Goal: Answer question/provide support: Answer question/provide support

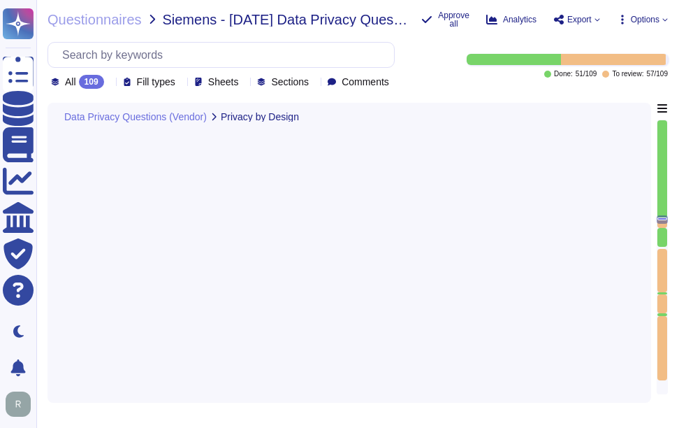
type textarea "Yes, customer certificate data can be exported as a report or retrieved through…"
type textarea "The solution ensures that all personal data collected by Sectigo is accurate an…"
type textarea "We use data masking techniques to obfuscate sensitive customer data during proc…"
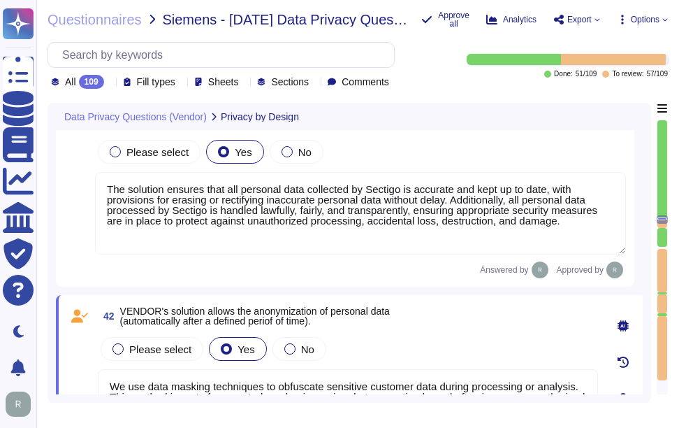
type textarea "Yes, Sectigo ensures that systems' privacy settings are configured by default i…"
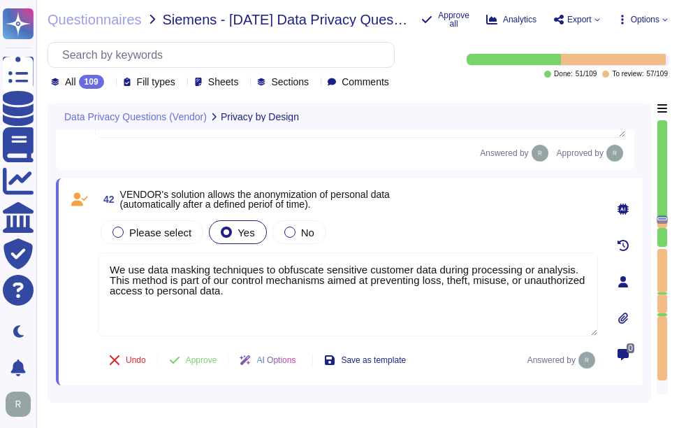
scroll to position [8164, 0]
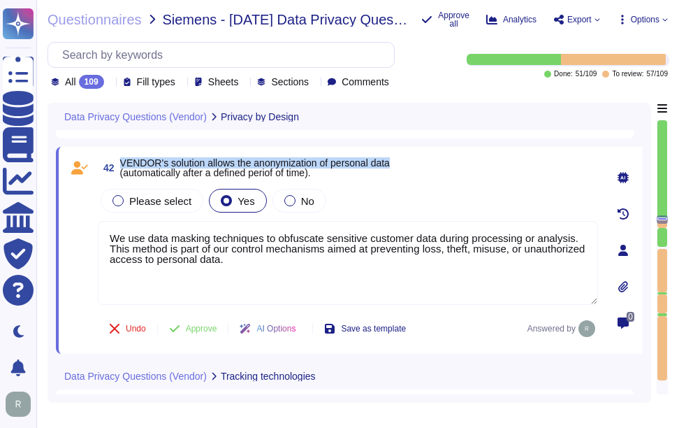
drag, startPoint x: 123, startPoint y: 159, endPoint x: 423, endPoint y: 163, distance: 300.5
click at [423, 163] on div "42 VENDOR's solution allows the anonymization of personal data (automatically a…" at bounding box center [348, 167] width 500 height 25
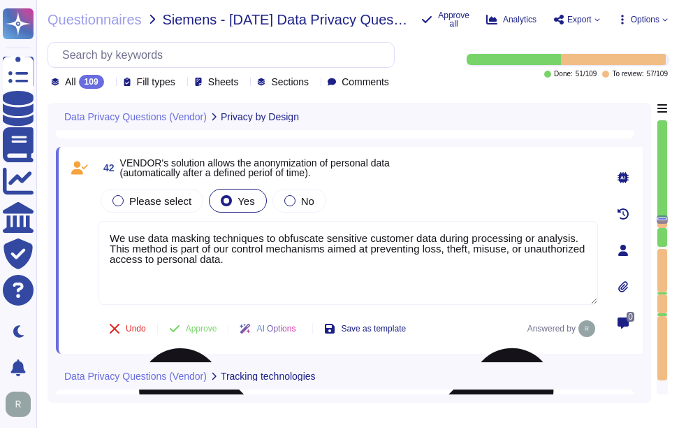
click at [280, 282] on textarea "We use data masking techniques to obfuscate sensitive customer data during proc…" at bounding box center [348, 263] width 500 height 84
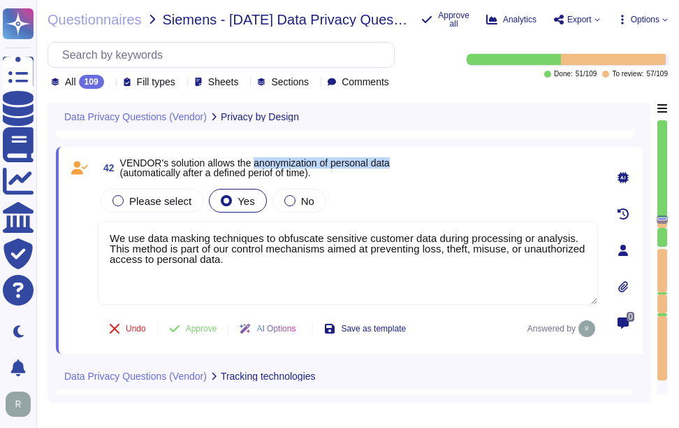
drag, startPoint x: 254, startPoint y: 162, endPoint x: 507, endPoint y: 161, distance: 253.0
click at [507, 161] on div "42 VENDOR's solution allows the anonymization of personal data (automatically a…" at bounding box center [348, 167] width 500 height 25
copy span "anonymization of personal data"
click at [209, 328] on span "Approve" at bounding box center [201, 328] width 31 height 8
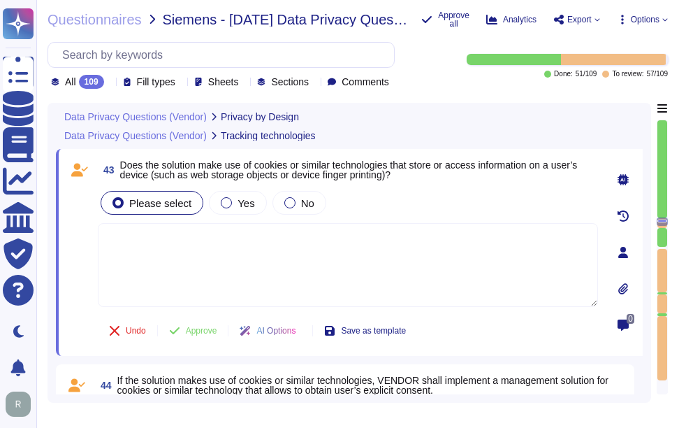
type textarea "Sectigo, [STREET_ADDRESS]"
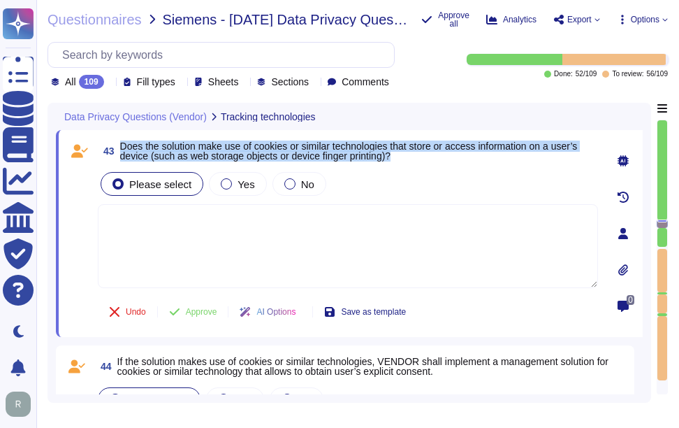
drag, startPoint x: 122, startPoint y: 142, endPoint x: 428, endPoint y: 154, distance: 306.3
click at [428, 154] on span "Does the solution make use of cookies or similar technologies that store or acc…" at bounding box center [359, 151] width 478 height 20
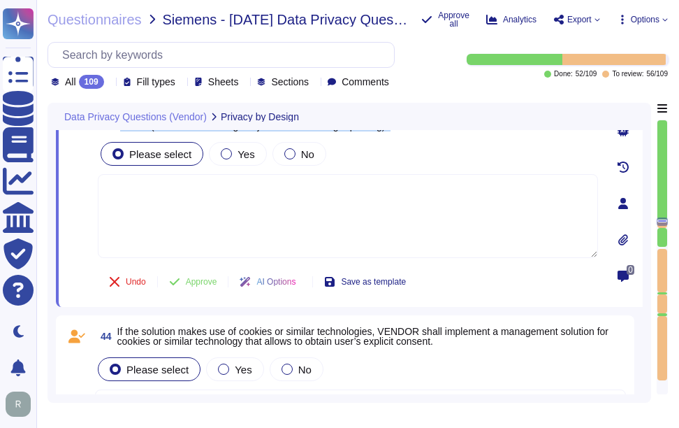
type textarea "The solution ensures that all personal data collected by Sectigo is accurate an…"
type textarea "We use data masking techniques to obfuscate sensitive customer data during proc…"
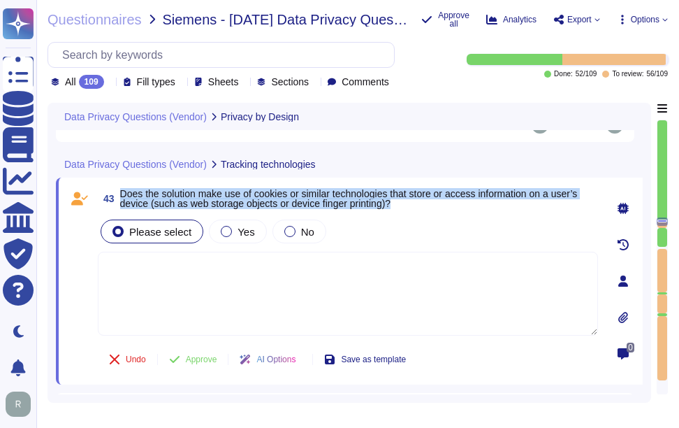
scroll to position [8333, 0]
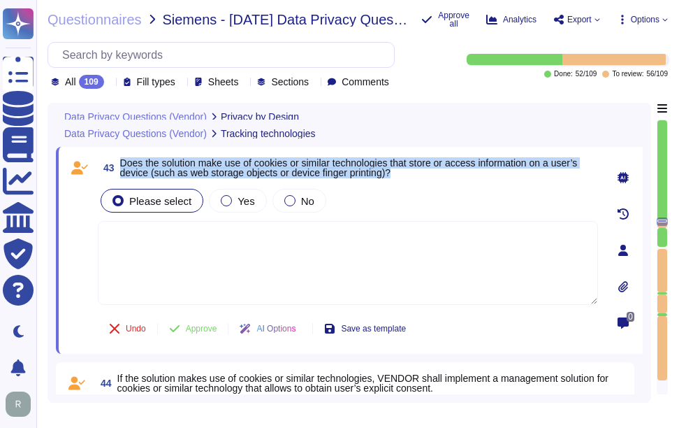
type textarea "The solution ensures that all personal data collected by Sectigo is accurate an…"
type textarea "We use data masking techniques to obfuscate sensitive customer data during proc…"
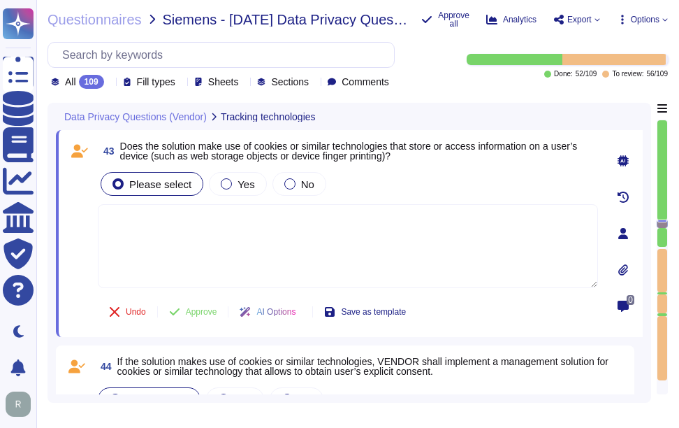
click at [156, 228] on textarea at bounding box center [348, 246] width 500 height 84
paste textarea "Yes, we use cookies to store and access information on a user’s device for vari…"
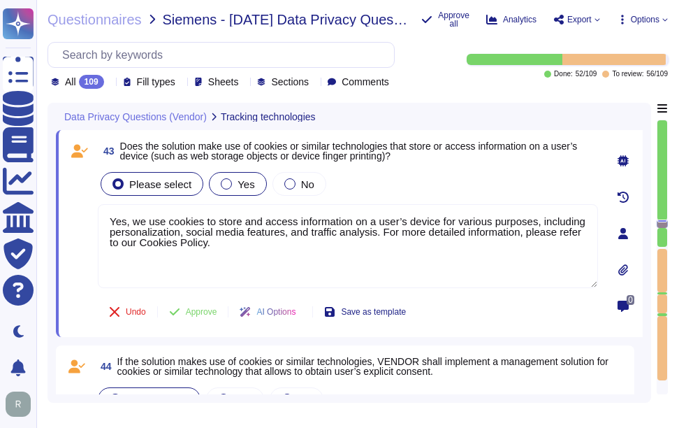
type textarea "Yes, we use cookies to store and access information on a user’s device for vari…"
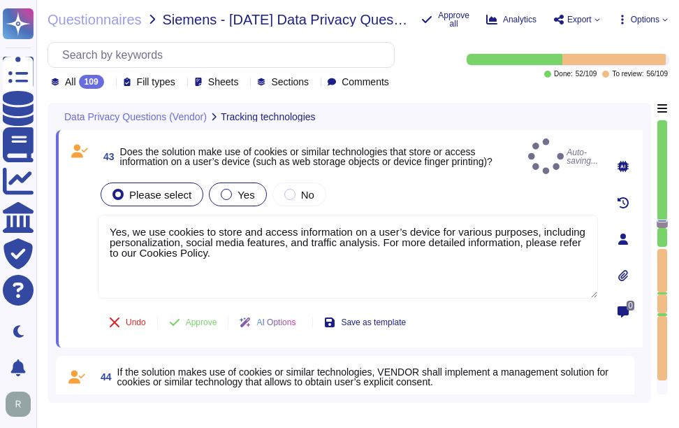
click at [238, 189] on span "Yes" at bounding box center [246, 195] width 17 height 12
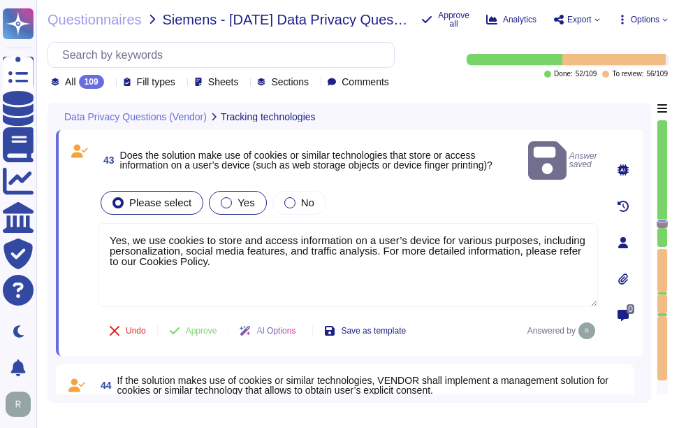
click at [223, 197] on div at bounding box center [226, 202] width 11 height 11
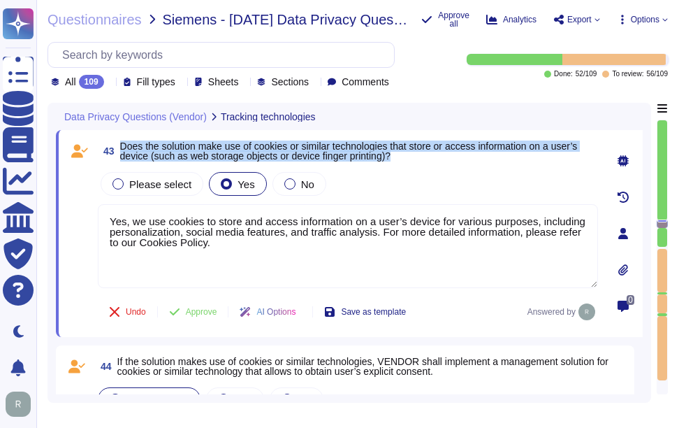
drag, startPoint x: 122, startPoint y: 143, endPoint x: 597, endPoint y: 154, distance: 476.0
click at [597, 154] on span "Does the solution make use of cookies or similar technologies that store or acc…" at bounding box center [359, 151] width 478 height 20
click at [193, 308] on span "Approve" at bounding box center [201, 311] width 31 height 8
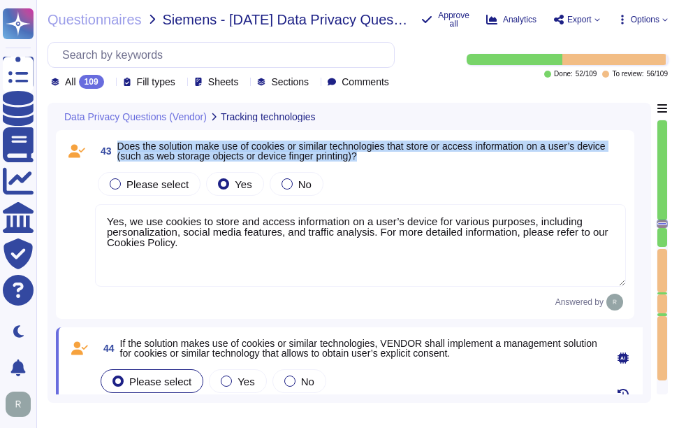
type textarea "[GEOGRAPHIC_DATA]"
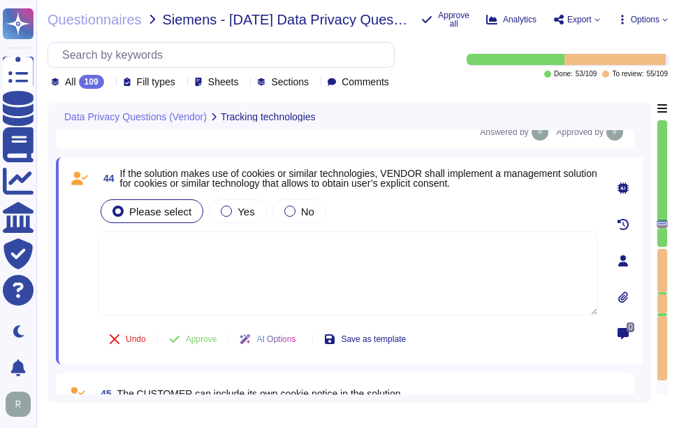
scroll to position [8521, 0]
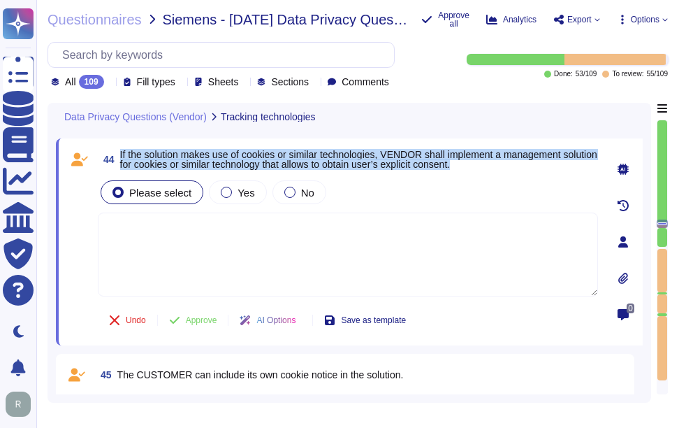
drag, startPoint x: 121, startPoint y: 152, endPoint x: 524, endPoint y: 173, distance: 403.8
click at [524, 173] on div "44 If the solution makes use of cookies or similar technologies, VENDOR shall i…" at bounding box center [332, 242] width 531 height 190
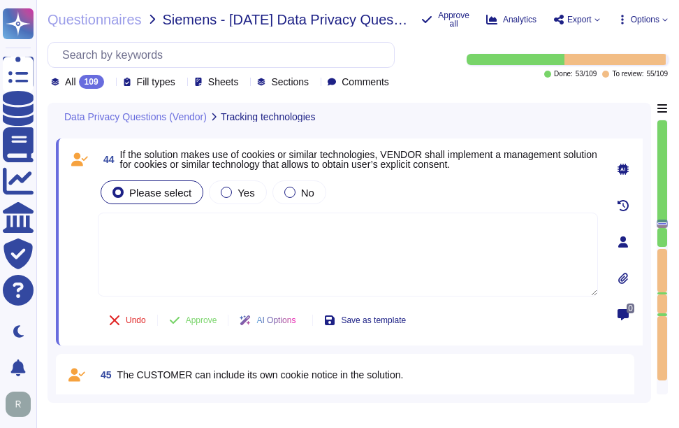
drag, startPoint x: 524, startPoint y: 173, endPoint x: 500, endPoint y: 250, distance: 80.7
click at [500, 250] on textarea at bounding box center [348, 254] width 500 height 84
click at [255, 259] on textarea at bounding box center [348, 254] width 500 height 84
paste textarea "Yes, we have a process in place that allows users to review and consent to the …"
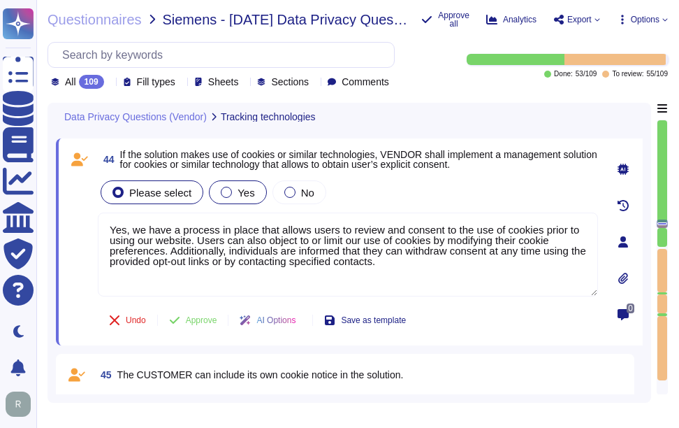
type textarea "Yes, we have a process in place that allows users to review and consent to the …"
click at [245, 194] on span "Yes" at bounding box center [246, 193] width 17 height 12
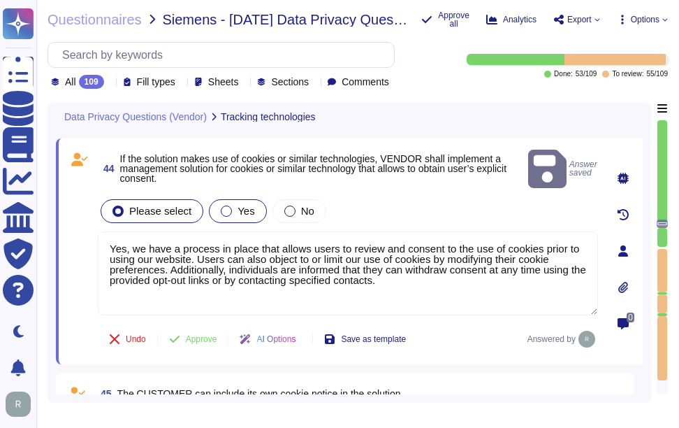
click at [222, 205] on div at bounding box center [226, 210] width 11 height 11
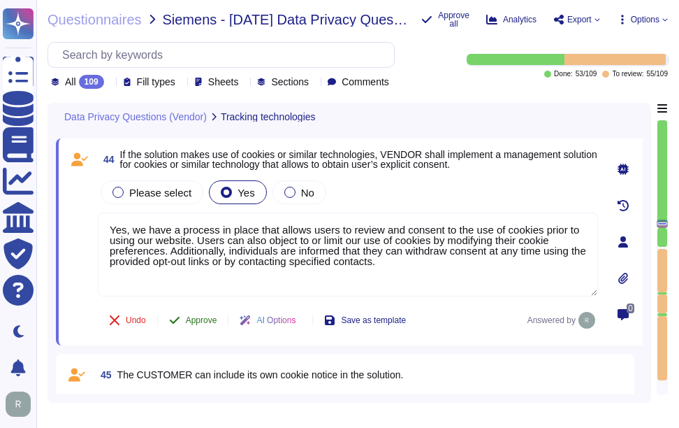
click at [198, 319] on span "Approve" at bounding box center [201, 320] width 31 height 8
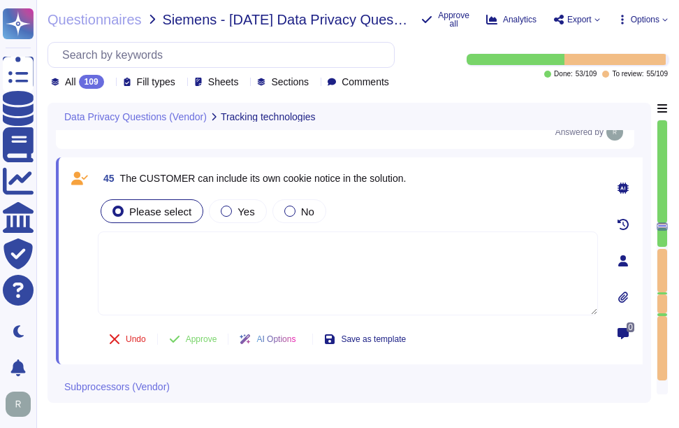
type textarea "Sectigo primarily processes personal data in the role of a data processor on be…"
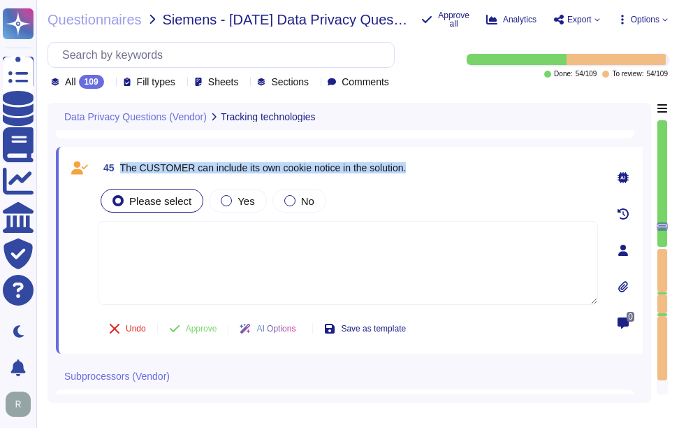
drag, startPoint x: 119, startPoint y: 164, endPoint x: 490, endPoint y: 170, distance: 370.4
click at [490, 170] on div "45 The CUSTOMER can include its own cookie notice in the solution." at bounding box center [348, 167] width 500 height 25
click at [146, 152] on div "45 The CUSTOMER can include its own cookie notice in the solution. Please selec…" at bounding box center [349, 250] width 587 height 207
drag, startPoint x: 119, startPoint y: 164, endPoint x: 440, endPoint y: 172, distance: 320.2
click at [440, 172] on div "45 The CUSTOMER can include its own cookie notice in the solution." at bounding box center [348, 167] width 500 height 25
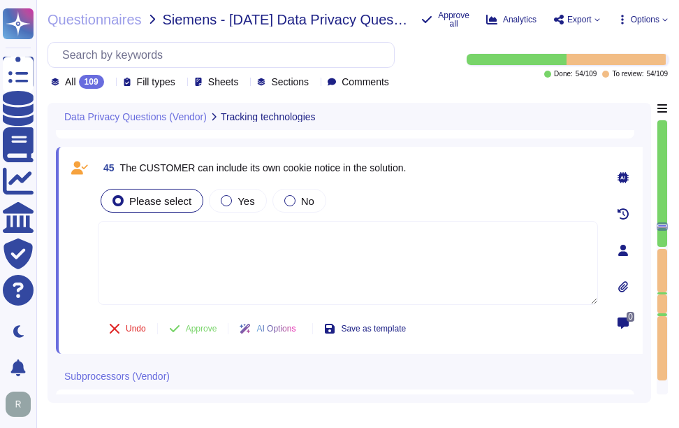
click at [308, 298] on textarea at bounding box center [348, 263] width 500 height 84
paste textarea "For more information on cookies and how we use them, see our Cookies Policy."
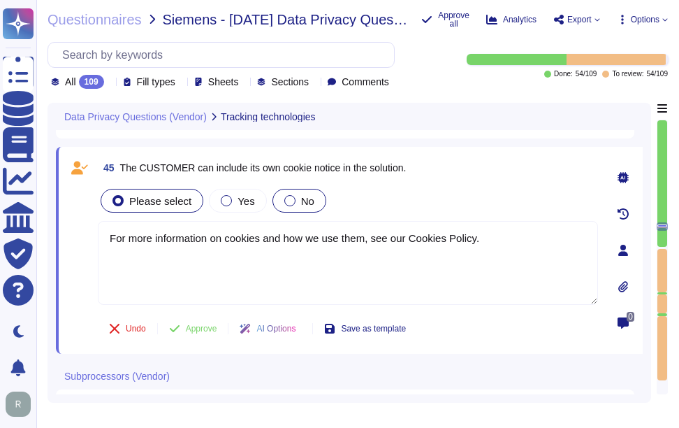
click at [284, 201] on div at bounding box center [289, 200] width 11 height 11
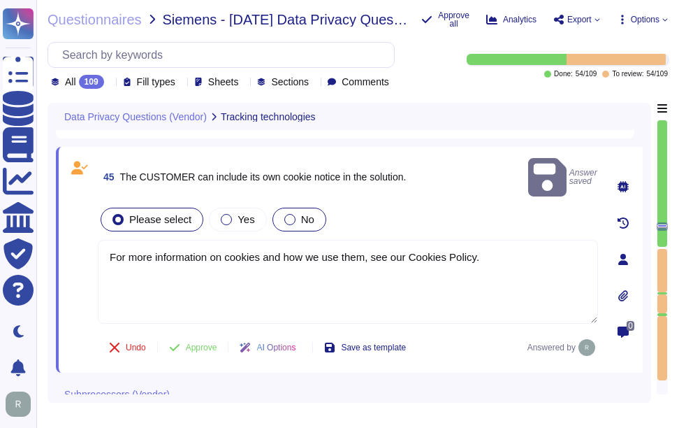
click at [299, 209] on div "No" at bounding box center [300, 220] width 54 height 24
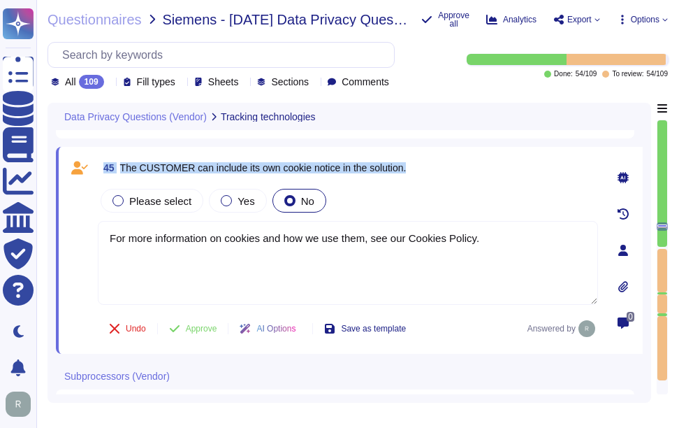
drag, startPoint x: 103, startPoint y: 164, endPoint x: 441, endPoint y: 157, distance: 337.6
click at [441, 157] on div "45 The CUSTOMER can include its own cookie notice in the solution." at bounding box center [348, 167] width 500 height 25
copy span "45 The CUSTOMER can include its own cookie notice in the solution."
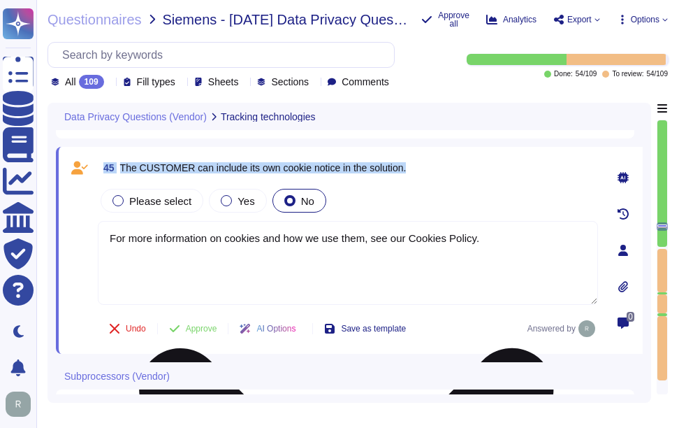
copy span "45 The CUSTOMER can include its own cookie notice in the solution."
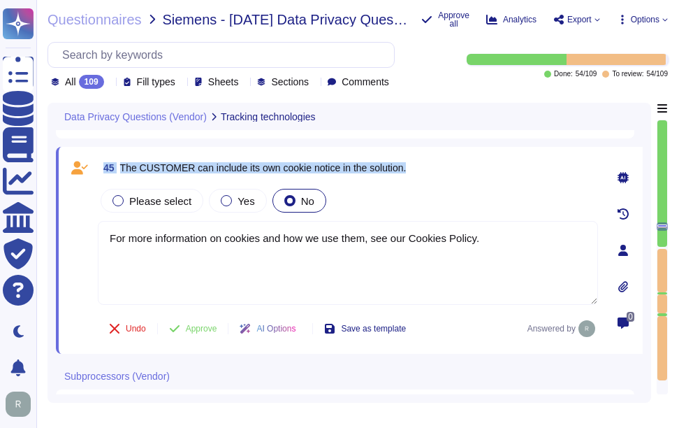
click at [470, 179] on div "45 The CUSTOMER can include its own cookie notice in the solution." at bounding box center [348, 167] width 500 height 25
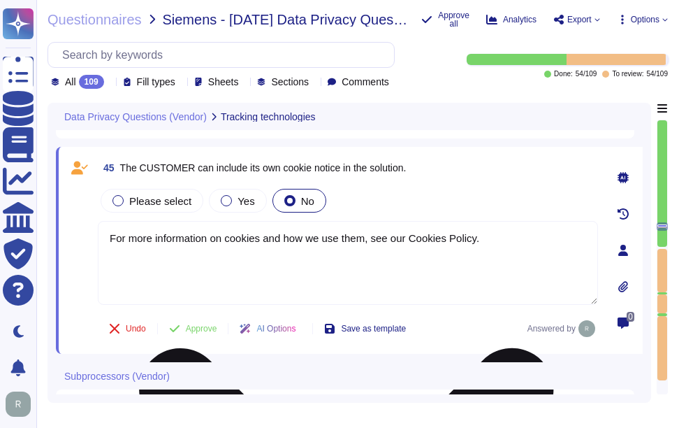
click at [528, 235] on textarea "For more information on cookies and how we use them, see our Cookies Policy." at bounding box center [348, 263] width 500 height 84
paste textarea "[URL][DOMAIN_NAME]"
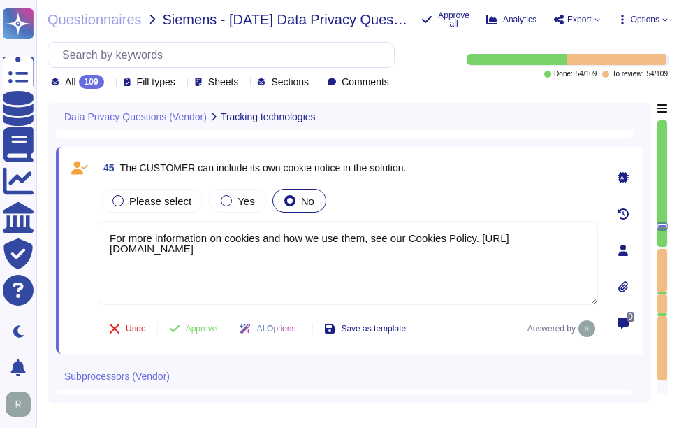
type textarea "For more information on cookies and how we use them, see our Cookies Policy. [U…"
click at [486, 175] on div "45 The CUSTOMER can include its own cookie notice in the solution." at bounding box center [348, 167] width 500 height 25
click at [208, 324] on span "Approve" at bounding box center [201, 328] width 31 height 8
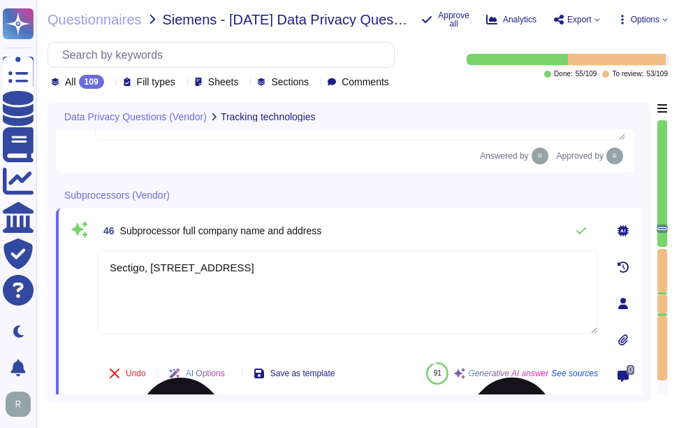
type textarea "Yes, we have a process in place that allows users to review and consent to the …"
type textarea "For more information on cookies and how we use them, see our Cookies Policy. [U…"
type textarea "Sectigo uses subservice organizations to perform certain services."
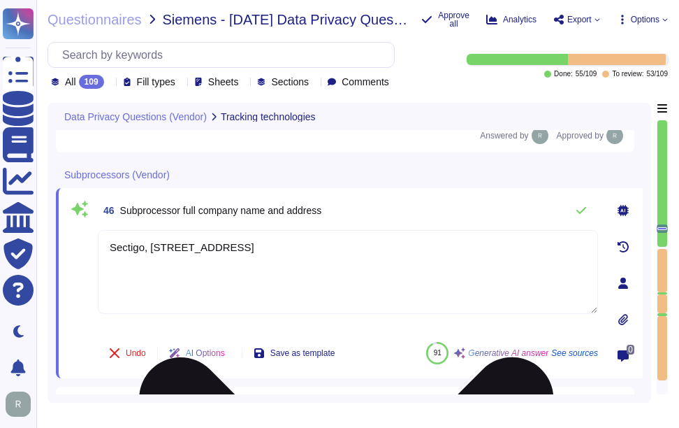
type textarea "Yes, we use cookies to store and access information on a user’s device for vari…"
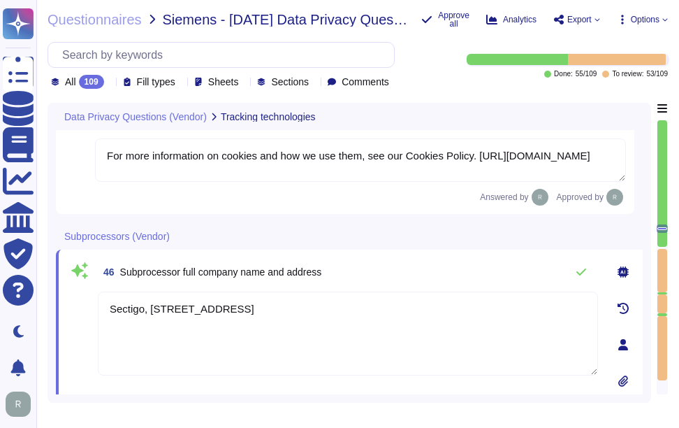
scroll to position [8779, 0]
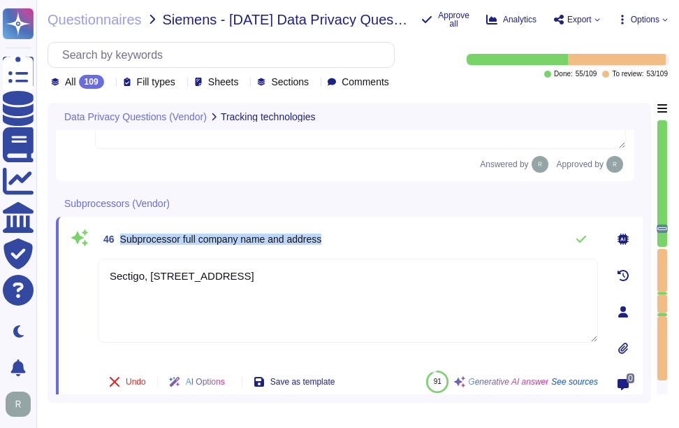
drag, startPoint x: 120, startPoint y: 238, endPoint x: 347, endPoint y: 239, distance: 227.1
click at [347, 239] on div "46 Subprocessor full company name and address" at bounding box center [348, 239] width 500 height 28
drag, startPoint x: 480, startPoint y: 279, endPoint x: 87, endPoint y: 271, distance: 392.8
click at [87, 271] on div "46 Subprocessor full company name and address Sectigo, [STREET_ADDRESS] Undo AI…" at bounding box center [332, 311] width 531 height 173
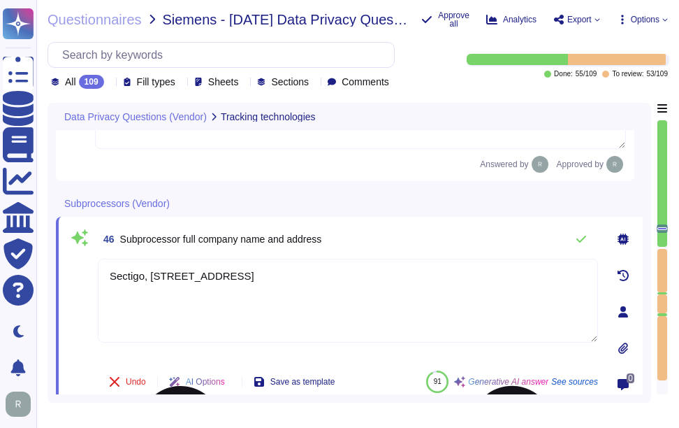
paste textarea "No, we do not engage sub-processors for this service."
type textarea "No, we do not engage sub-processors for this service."
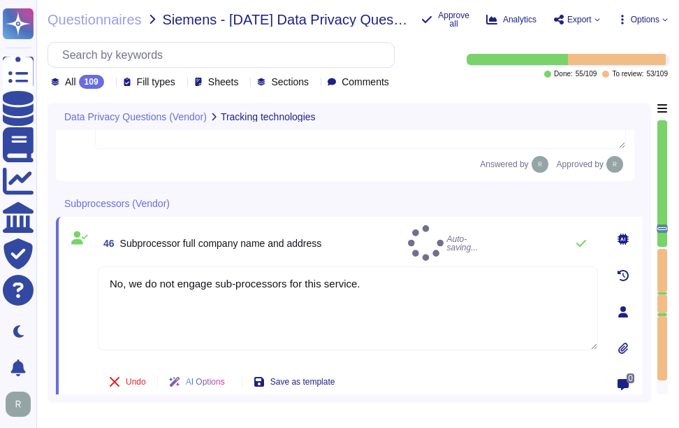
click at [354, 230] on div "46 Subprocessor full company name and address Auto-saving..." at bounding box center [348, 243] width 500 height 36
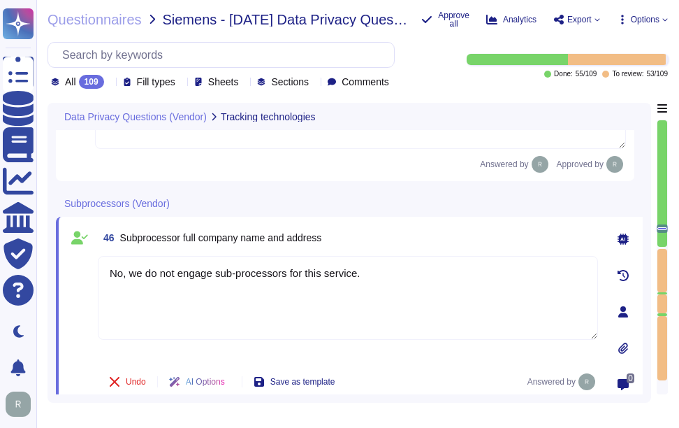
click at [409, 224] on div "46 Subprocessor full company name and address No, we do not engage sub-processo…" at bounding box center [349, 312] width 587 height 190
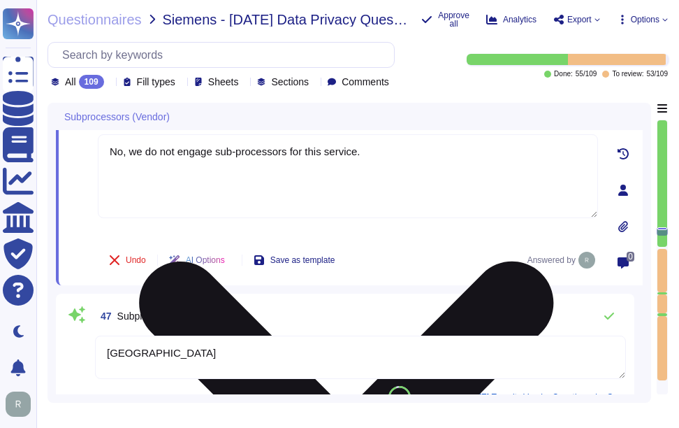
type textarea "Sectigo uses subservice organizations to perform certain services."
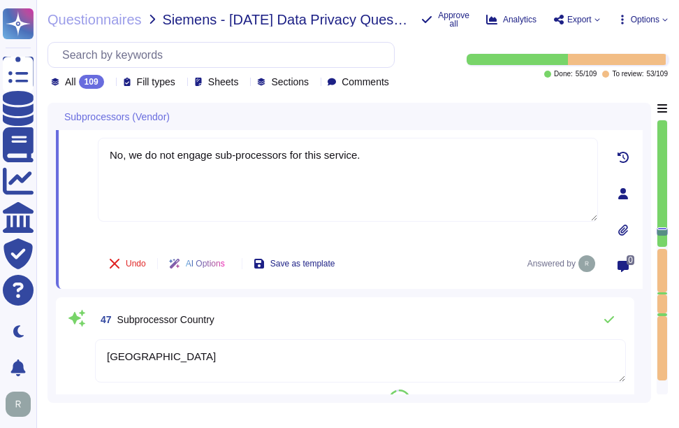
scroll to position [8849, 0]
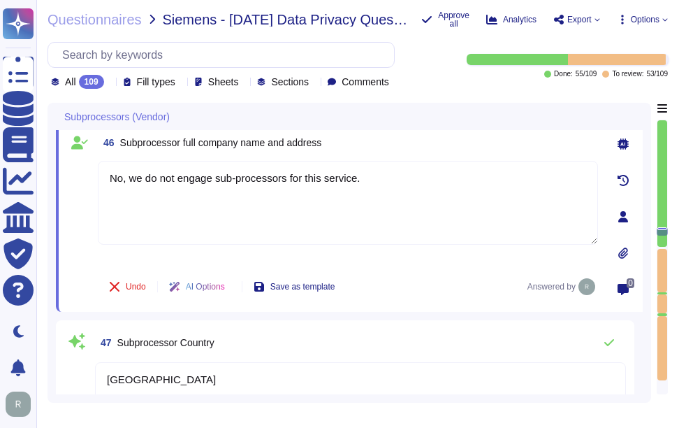
drag, startPoint x: 395, startPoint y: 180, endPoint x: 60, endPoint y: 164, distance: 335.1
click at [60, 164] on div "46 Subprocessor full company name and address No, we do not engage sub-processo…" at bounding box center [349, 217] width 587 height 190
click at [136, 377] on textarea "[GEOGRAPHIC_DATA]" at bounding box center [360, 383] width 531 height 43
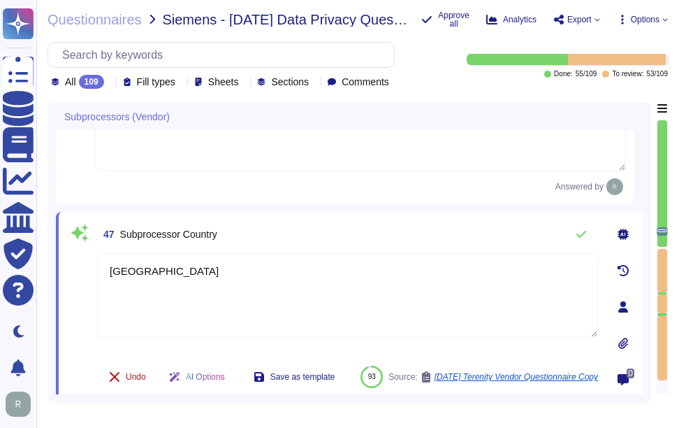
type textarea "Sectigo uses subservice organizations to perform certain services."
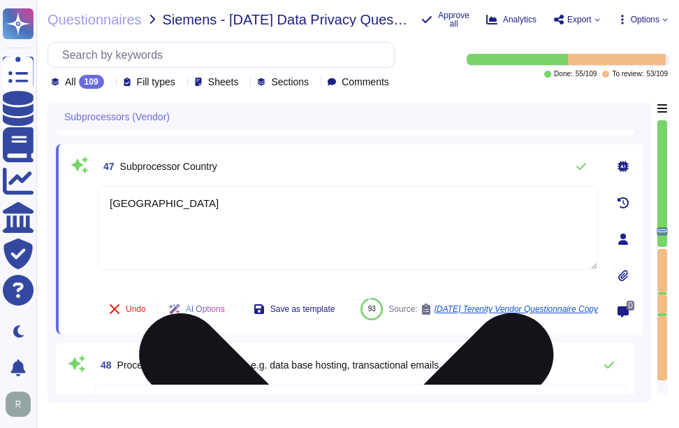
drag, startPoint x: 151, startPoint y: 205, endPoint x: 124, endPoint y: 198, distance: 28.1
click at [24, 184] on div "Questionnaires Knowledge Base Documents Analytics CAIQ / SIG Trust Center Help …" at bounding box center [339, 214] width 679 height 428
paste textarea "No, we do not engage sub-processors for this service."
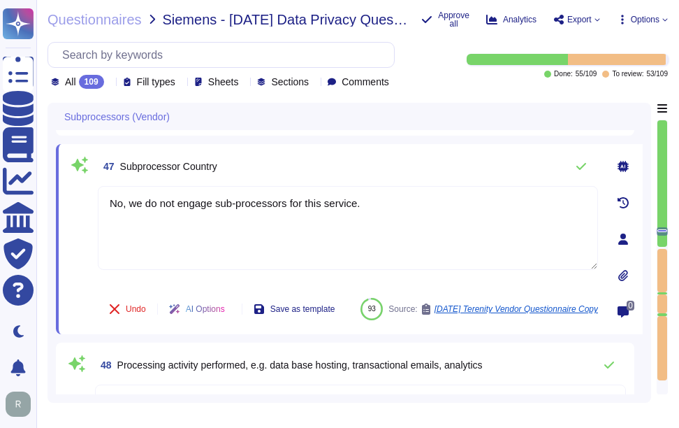
type textarea "No, we do not engage sub-processors for this service."
click at [383, 175] on div "47 Subprocessor Country" at bounding box center [348, 166] width 500 height 28
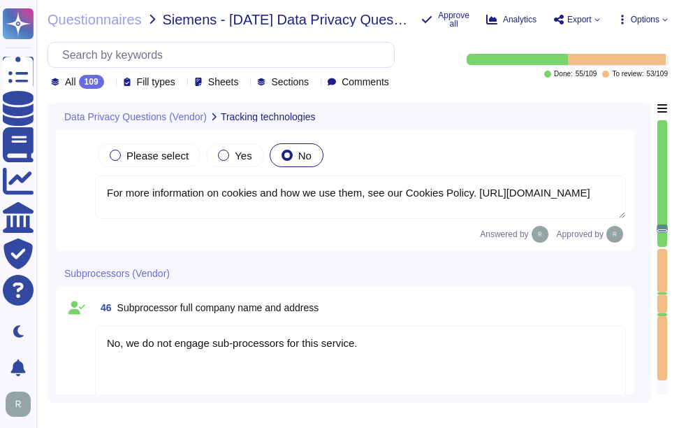
type textarea "Yes, we use cookies to store and access information on a user’s device for vari…"
type textarea "Yes, we have a process in place that allows users to review and consent to the …"
type textarea "For more information on cookies and how we use them, see our Cookies Policy. [U…"
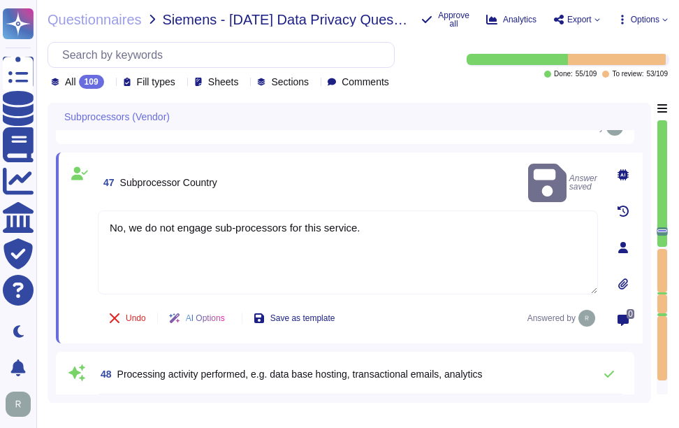
type textarea "Sectigo uses subservice organizations to perform certain services."
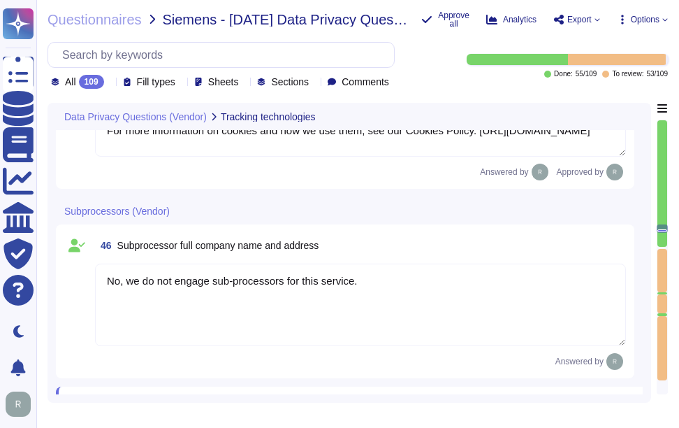
type textarea "Yes, we use cookies to store and access information on a user’s device for vari…"
type textarea "Yes, we have a process in place that allows users to review and consent to the …"
type textarea "For more information on cookies and how we use them, see our Cookies Policy. [U…"
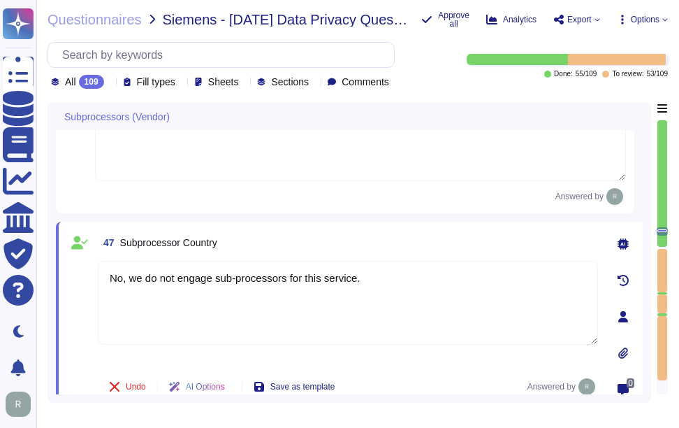
type textarea "Sectigo uses subservice organizations to perform certain services."
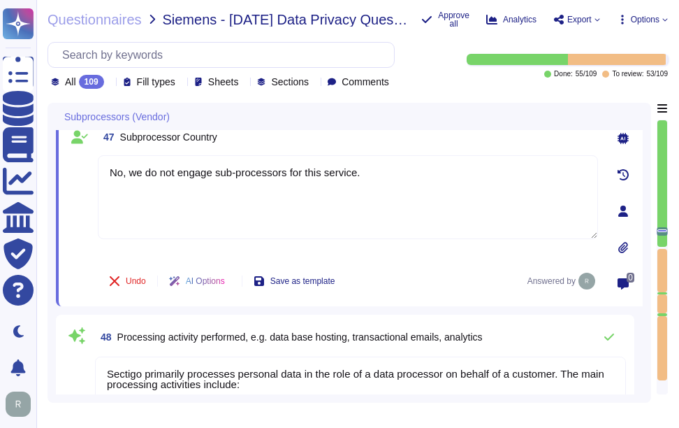
type textarea "The types of personal data processed include: 1. Identification data: - Names -…"
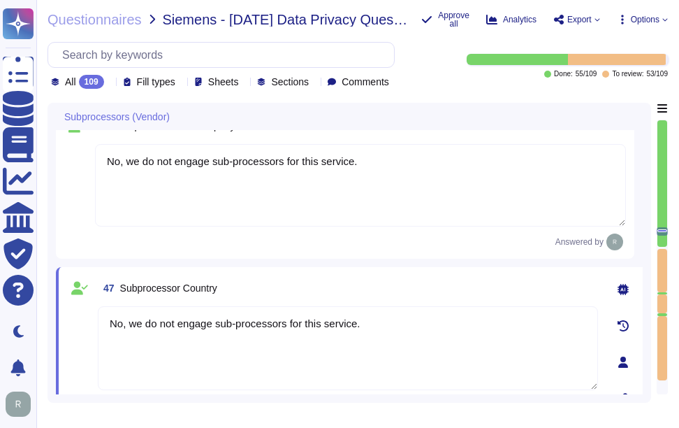
scroll to position [8841, 0]
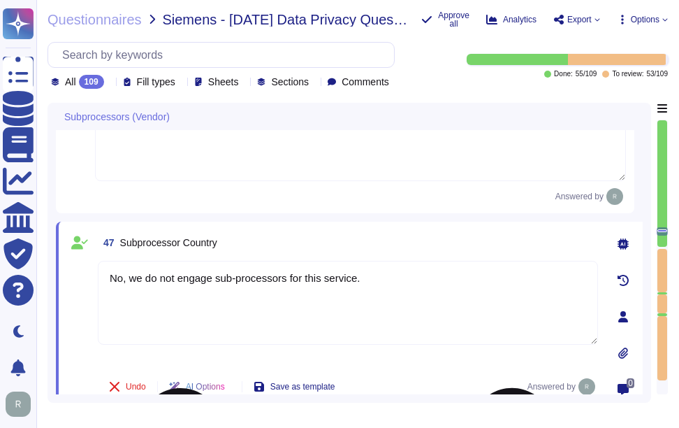
type textarea "Sectigo uses subservice organizations to perform certain services."
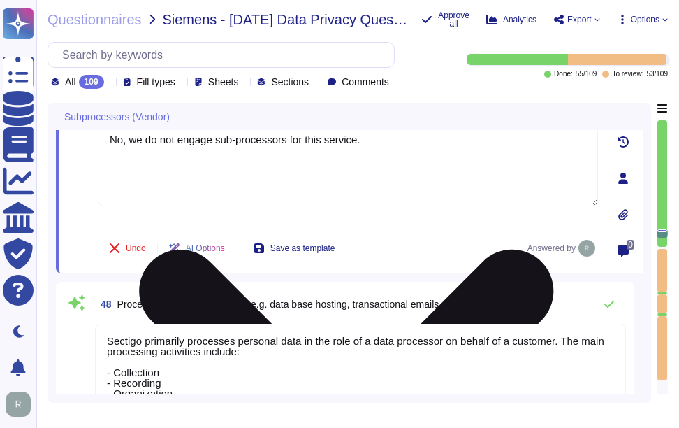
type textarea "The types of personal data processed include: 1. Identification data: - Names -…"
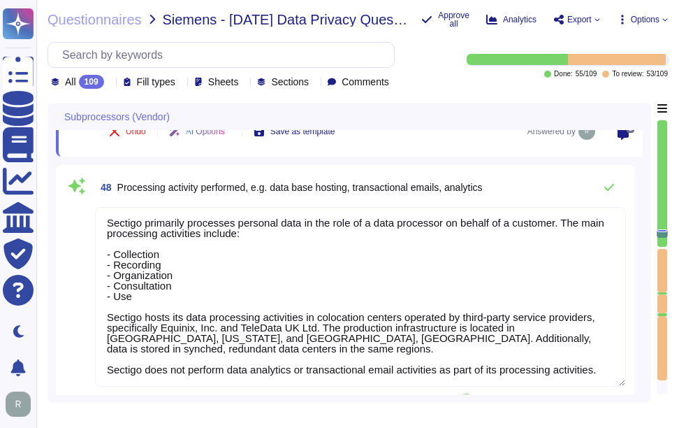
scroll to position [9190, 0]
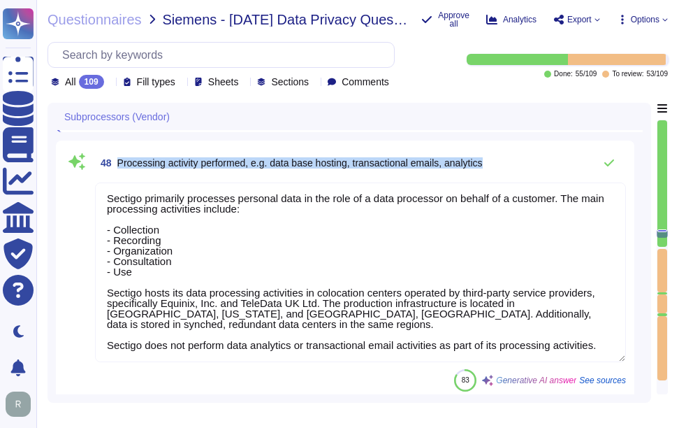
drag, startPoint x: 117, startPoint y: 161, endPoint x: 513, endPoint y: 159, distance: 395.5
click at [513, 159] on div "48 Processing activity performed, e.g. data base hosting, transactional emails,…" at bounding box center [360, 163] width 531 height 28
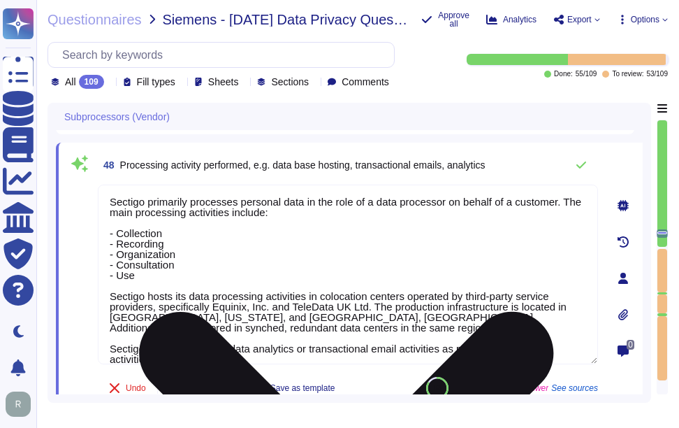
scroll to position [9120, 0]
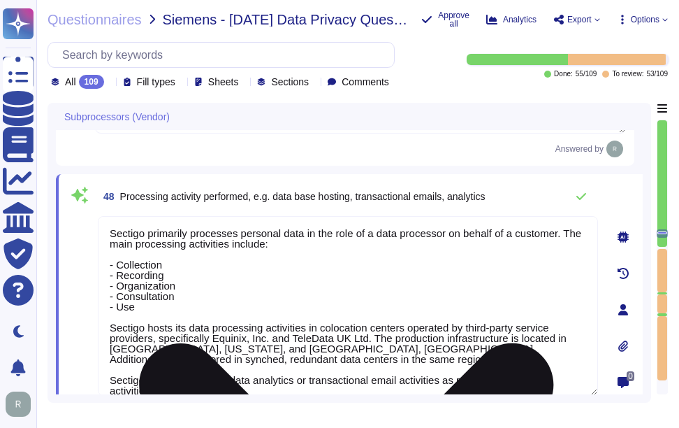
click at [338, 329] on textarea "Sectigo primarily processes personal data in the role of a data processor on be…" at bounding box center [348, 306] width 500 height 180
paste textarea "1. Collection: Gathering personal data from customers. 2. Recording: Documentin…"
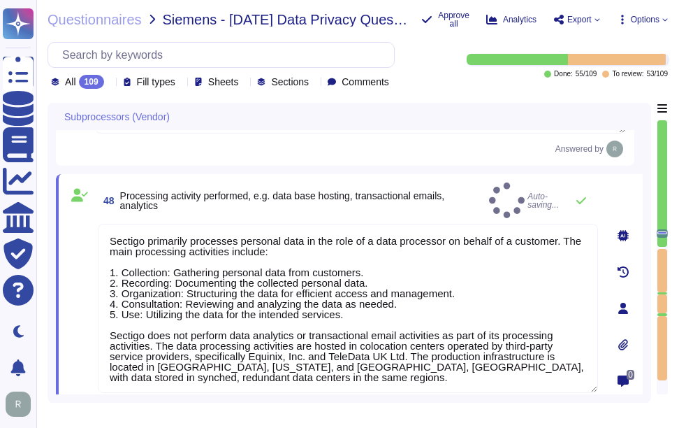
type textarea "Sectigo primarily processes personal data in the role of a data processor on be…"
click at [445, 196] on span "Processing activity performed, e.g. data base hosting, transactional emails, an…" at bounding box center [282, 200] width 325 height 21
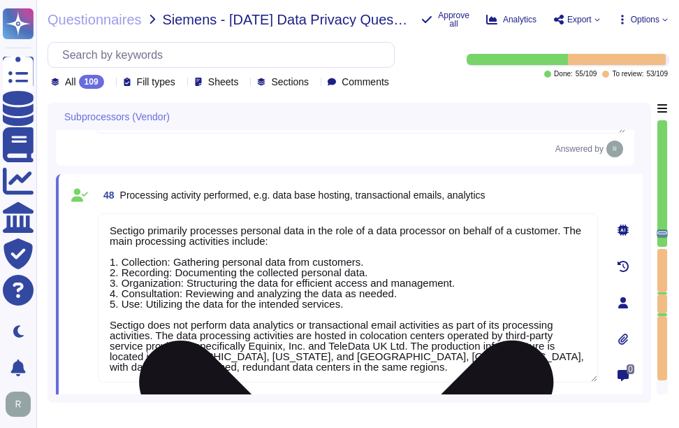
scroll to position [1, 0]
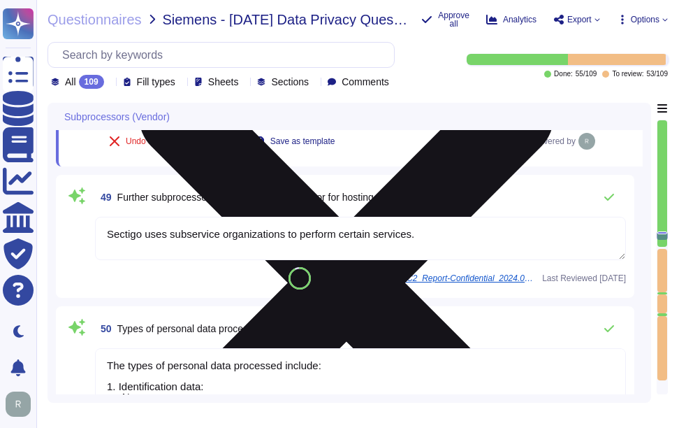
type textarea "The (Sub-) Processor would obtain access to personal data only if data is hoste…"
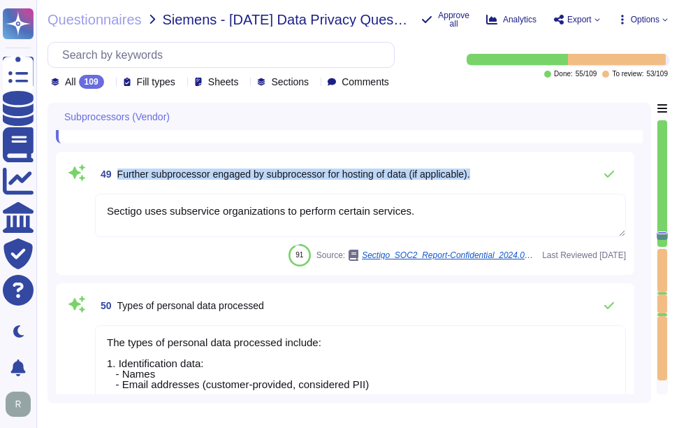
drag, startPoint x: 118, startPoint y: 173, endPoint x: 514, endPoint y: 170, distance: 396.2
click at [514, 170] on div "49 Further subprocessor engaged by subprocessor for hosting of data (if applica…" at bounding box center [360, 174] width 531 height 28
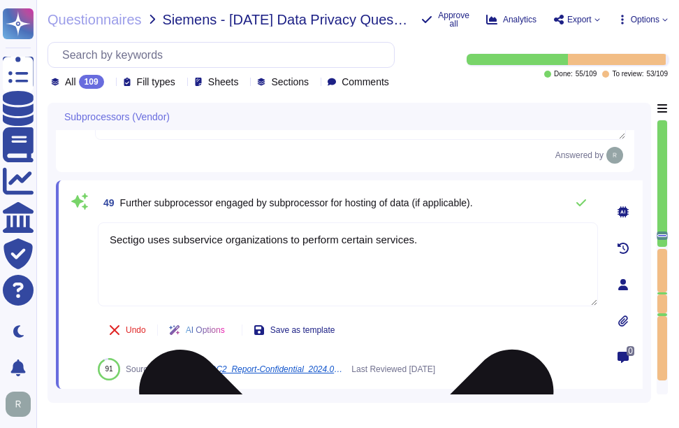
scroll to position [9330, 0]
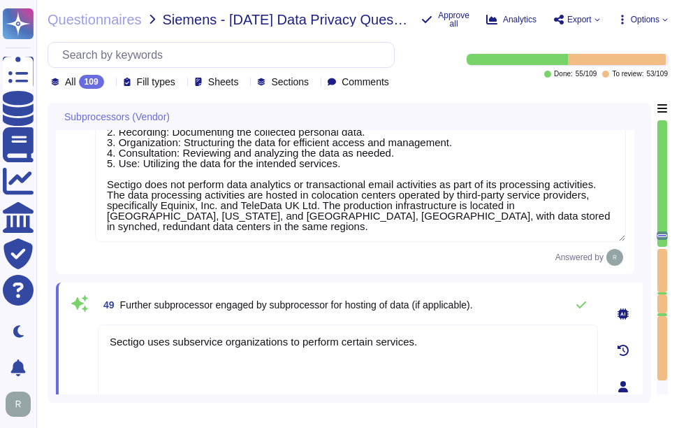
type textarea "No, we do not engage sub-processors for this service."
drag, startPoint x: 241, startPoint y: 194, endPoint x: 371, endPoint y: 196, distance: 130.0
click at [371, 196] on textarea "Sectigo primarily processes personal data in the role of a data processor on be…" at bounding box center [360, 157] width 531 height 169
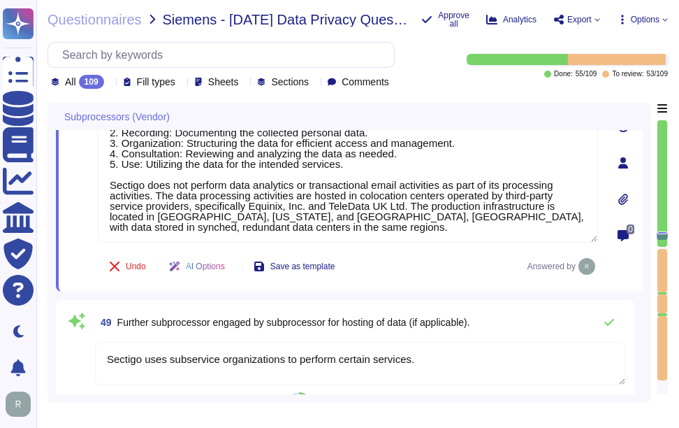
click at [433, 352] on textarea "Sectigo uses subservice organizations to perform certain services." at bounding box center [360, 363] width 531 height 43
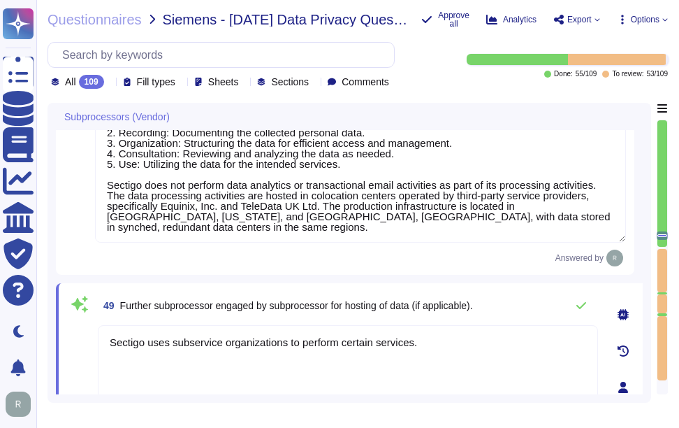
scroll to position [9291, 0]
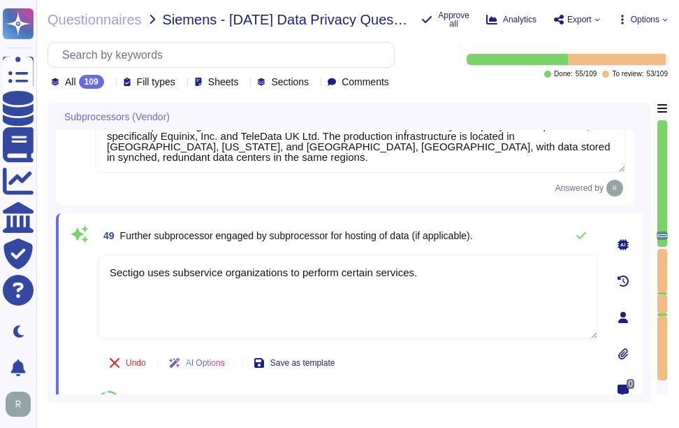
drag, startPoint x: 430, startPoint y: 280, endPoint x: 92, endPoint y: 274, distance: 338.3
click at [92, 274] on div "49 Further subprocessor engaged by subprocessor for hosting of data (if applica…" at bounding box center [332, 317] width 531 height 191
paste textarea "We use colocation centers from Equinix and TeleData, and our systems are locate…"
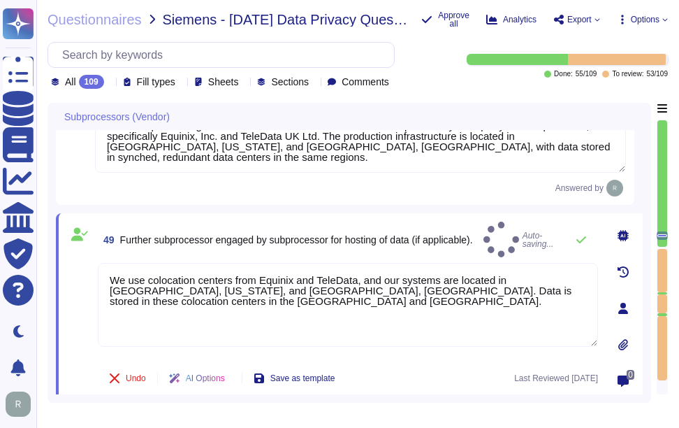
click at [492, 222] on div "49 Further subprocessor engaged by subprocessor for hosting of data (if applica…" at bounding box center [348, 240] width 500 height 36
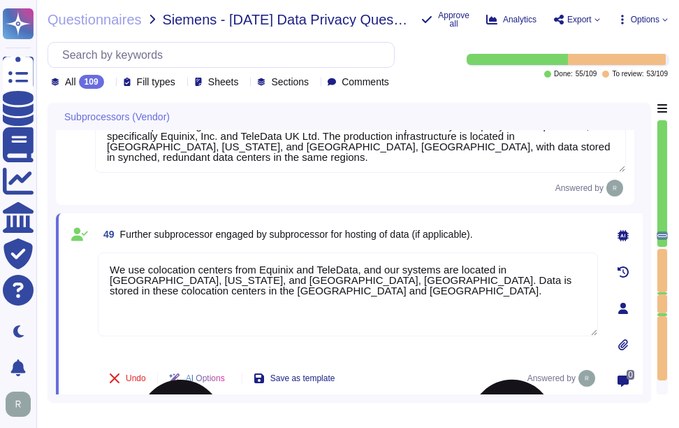
click at [145, 269] on textarea "We use colocation centers from Equinix and TeleData, and our systems are locate…" at bounding box center [348, 294] width 500 height 84
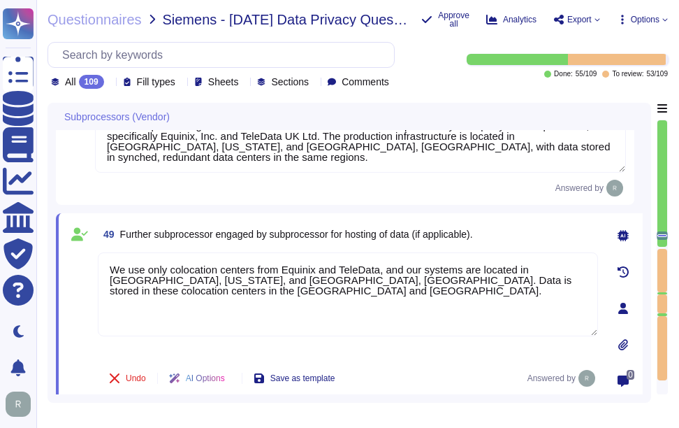
type textarea "We use only colocation centers from Equinix and TeleData, and our systems are l…"
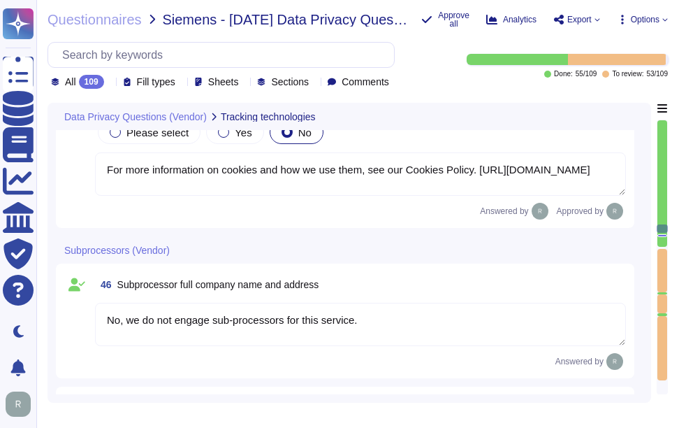
type textarea "Yes, we use cookies to store and access information on a user’s device for vari…"
type textarea "Yes, we have a process in place that allows users to review and consent to the …"
type textarea "For more information on cookies and how we use them, see our Cookies Policy. [U…"
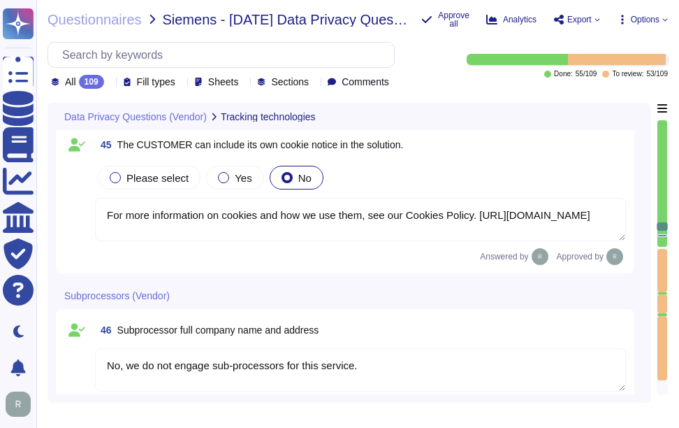
scroll to position [8662, 0]
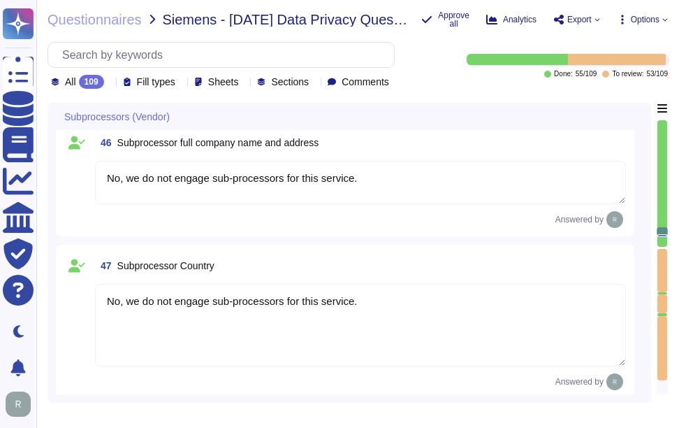
type textarea "We use only colocation centers from Equinix and TeleData, and our systems are l…"
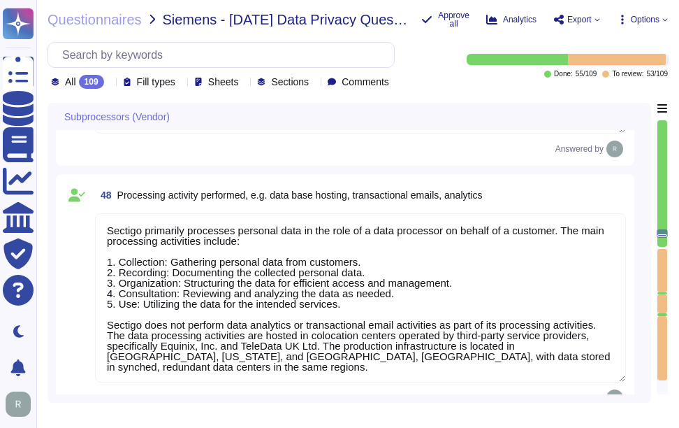
type textarea "The types of personal data processed include: 1. Identification data: - Names -…"
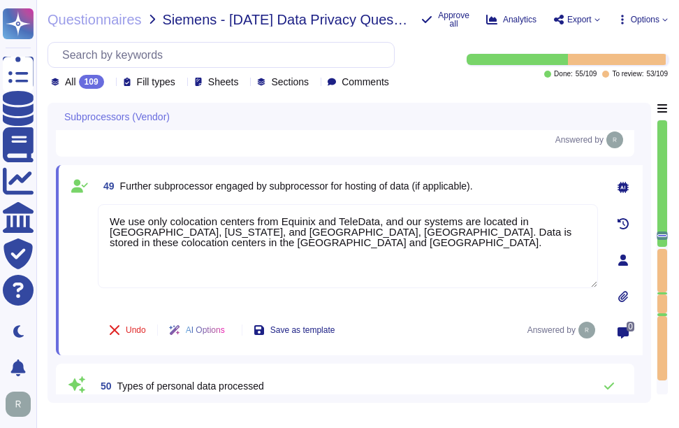
scroll to position [9423, 0]
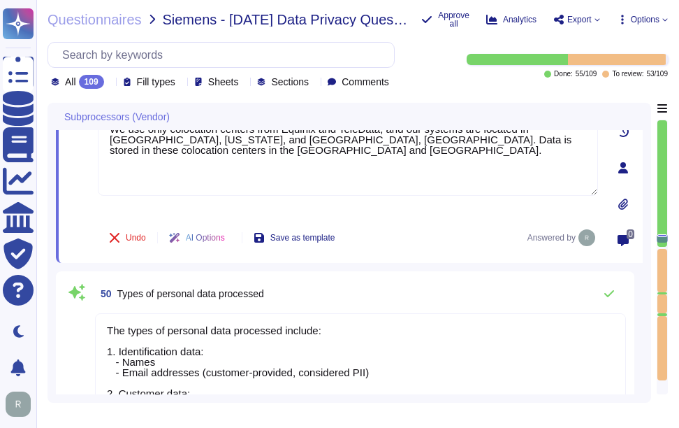
type textarea "The (Sub-) Processor would obtain access to personal data only if data is hoste…"
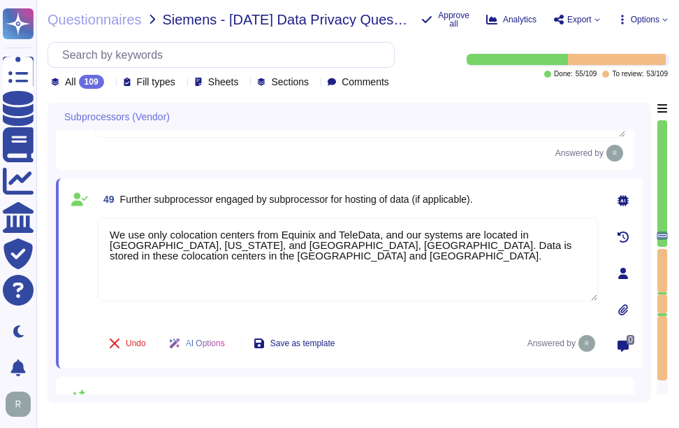
scroll to position [9283, 0]
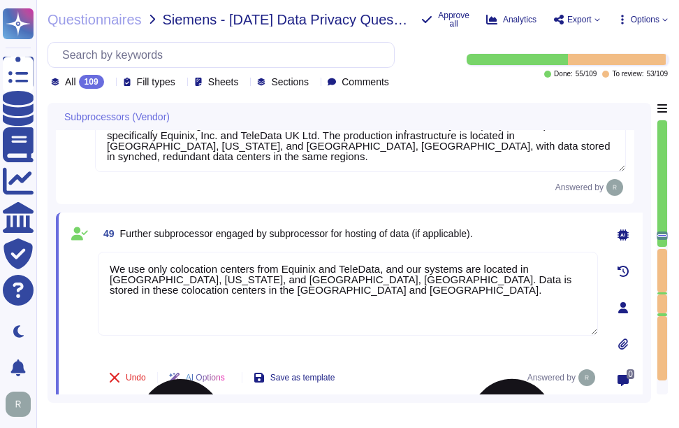
click at [371, 296] on textarea "We use only colocation centers from Equinix and TeleData, and our systems are l…" at bounding box center [348, 294] width 500 height 84
click at [531, 273] on textarea "We use only colocation centers from Equinix and TeleData, and our systems are l…" at bounding box center [348, 294] width 500 height 84
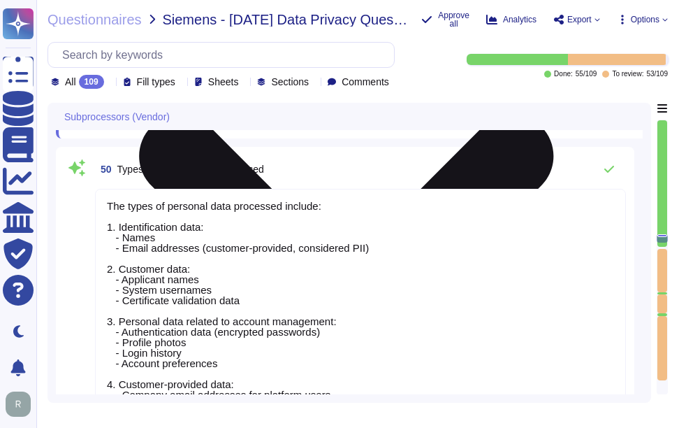
scroll to position [9563, 0]
type textarea "N/A"
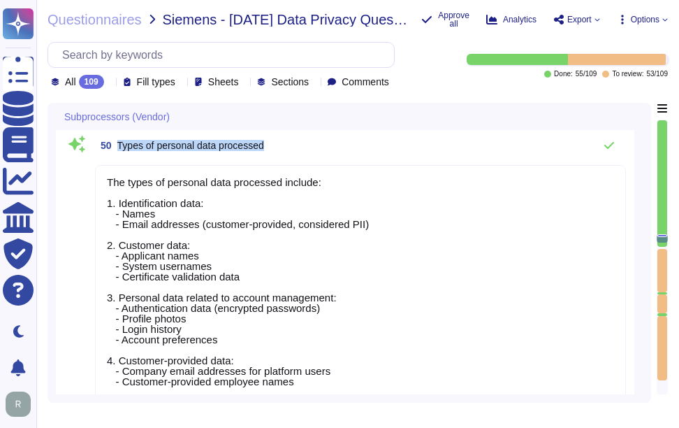
drag, startPoint x: 118, startPoint y: 144, endPoint x: 310, endPoint y: 140, distance: 192.2
click at [310, 140] on div "50 Types of personal data processed" at bounding box center [360, 145] width 531 height 28
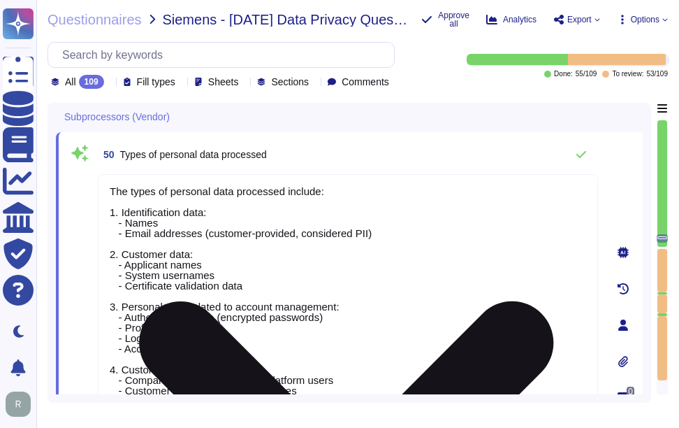
scroll to position [9493, 0]
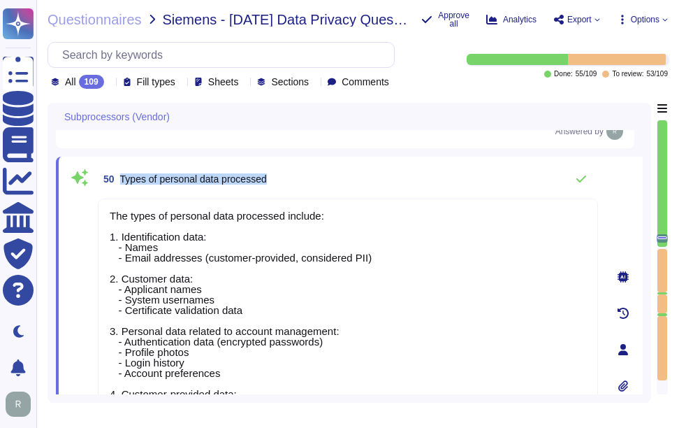
drag, startPoint x: 119, startPoint y: 178, endPoint x: 303, endPoint y: 175, distance: 183.1
click at [303, 175] on div "50 Types of personal data processed" at bounding box center [348, 179] width 500 height 28
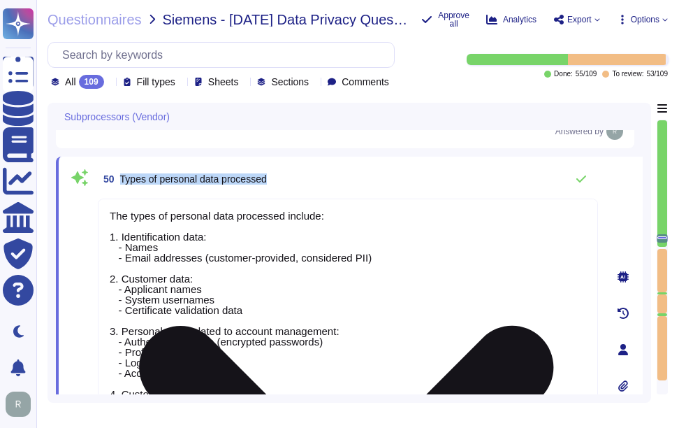
scroll to position [1, 0]
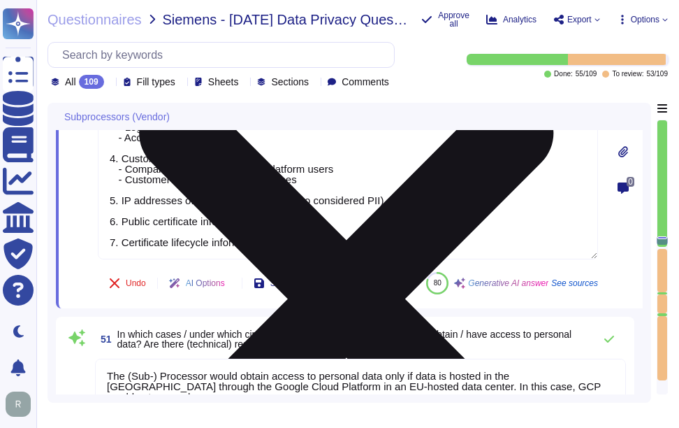
type textarea "We do not delete data. Certificate data is publicly available through Certifica…"
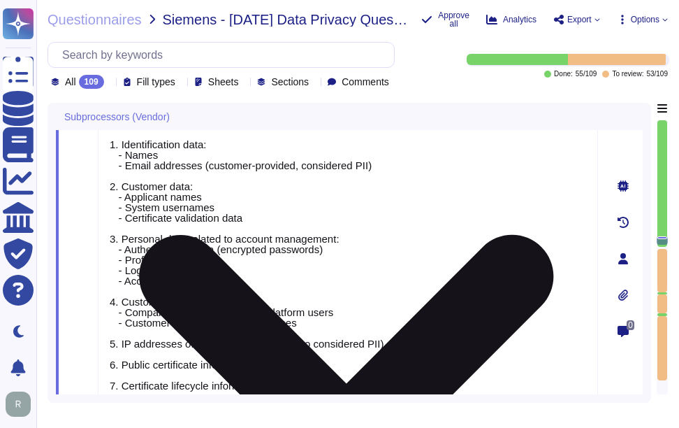
scroll to position [9482, 0]
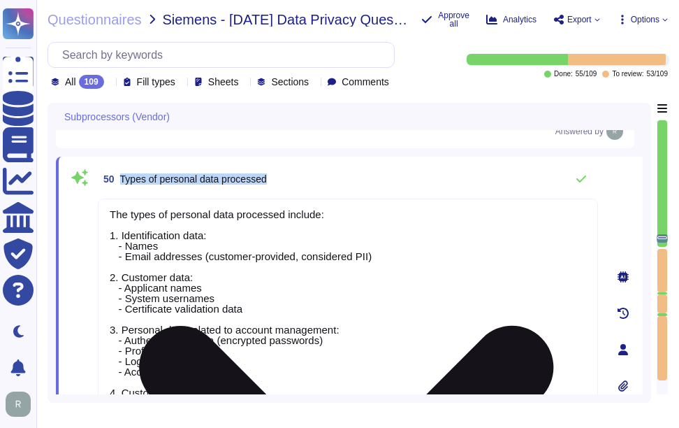
type textarea "Sectigo primarily processes personal data in the role of a data processor on be…"
click at [428, 309] on textarea "The types of personal data processed include: 1. Identification data: - Names -…" at bounding box center [348, 345] width 500 height 295
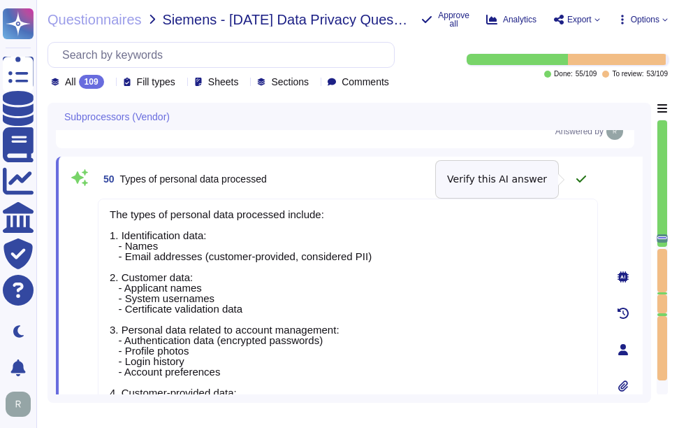
click at [582, 178] on icon at bounding box center [581, 178] width 11 height 11
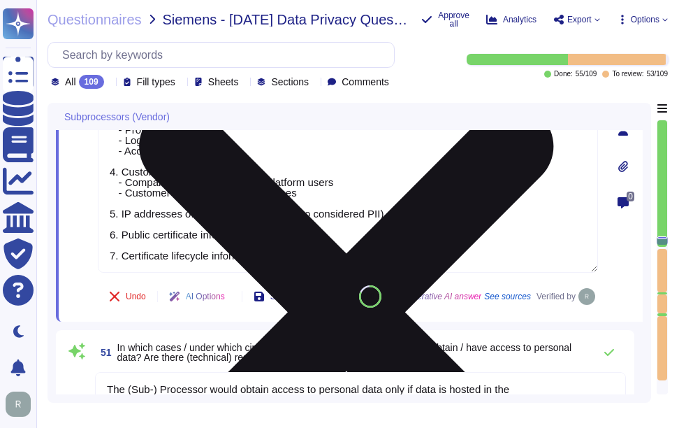
type textarea "We do not delete data. Certificate data is publicly available through Certifica…"
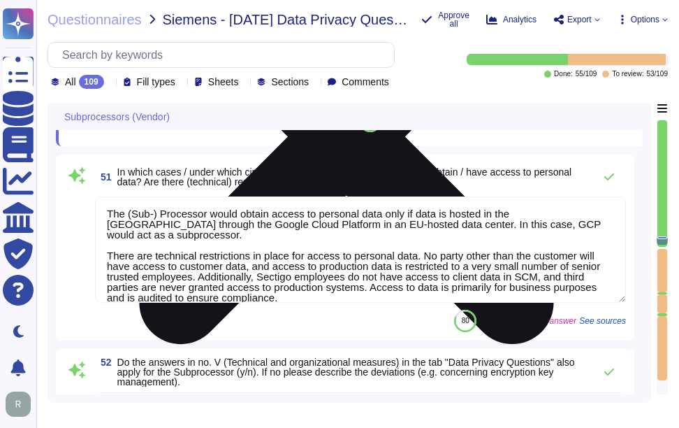
scroll to position [9902, 0]
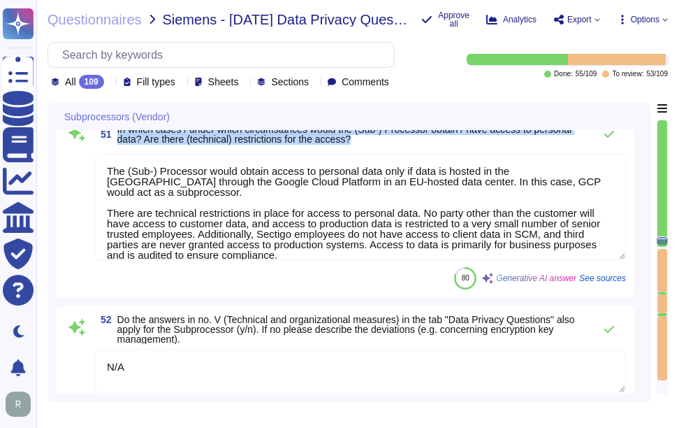
drag, startPoint x: 117, startPoint y: 161, endPoint x: 370, endPoint y: 175, distance: 253.4
click at [370, 147] on span "51 In which cases / under which circumstances would the (Sub-) Processor obtain…" at bounding box center [341, 134] width 492 height 25
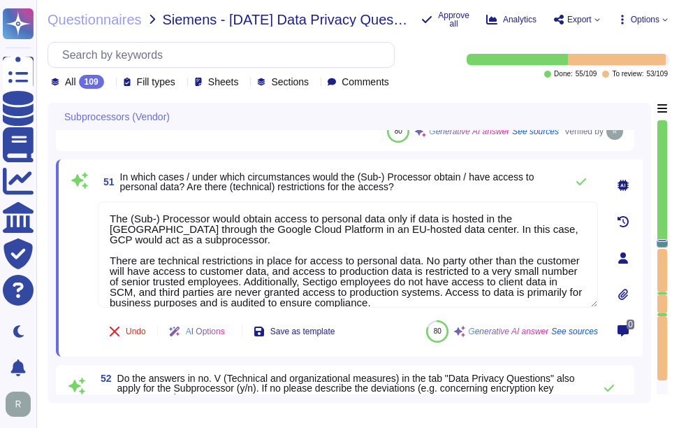
scroll to position [9723, 0]
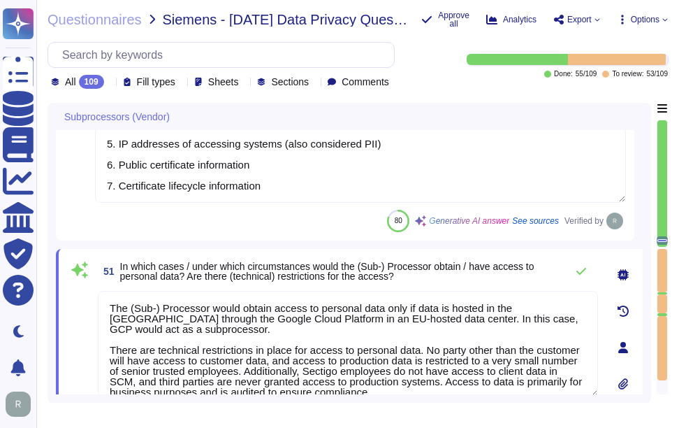
type textarea "We use only colocation centers from Equinix and TeleData, and our systems are l…"
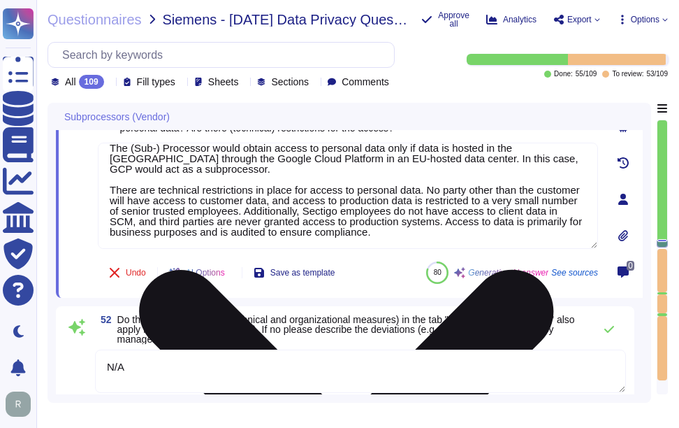
scroll to position [0, 0]
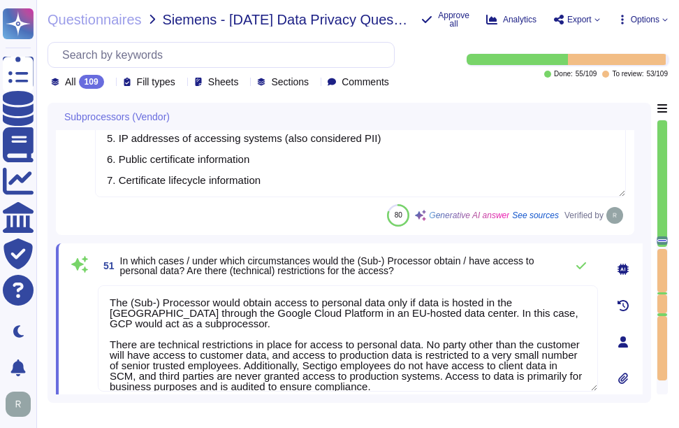
type textarea "We use only colocation centers from Equinix and TeleData, and our systems are l…"
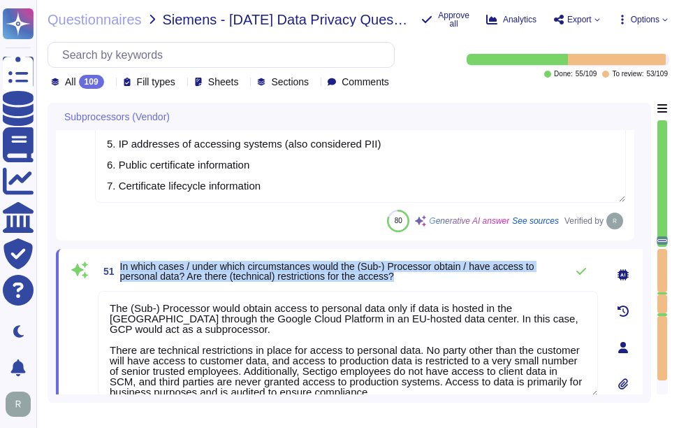
drag, startPoint x: 120, startPoint y: 266, endPoint x: 420, endPoint y: 275, distance: 299.9
click at [420, 275] on span "In which cases / under which circumstances would the (Sub-) Processor obtain / …" at bounding box center [339, 271] width 439 height 20
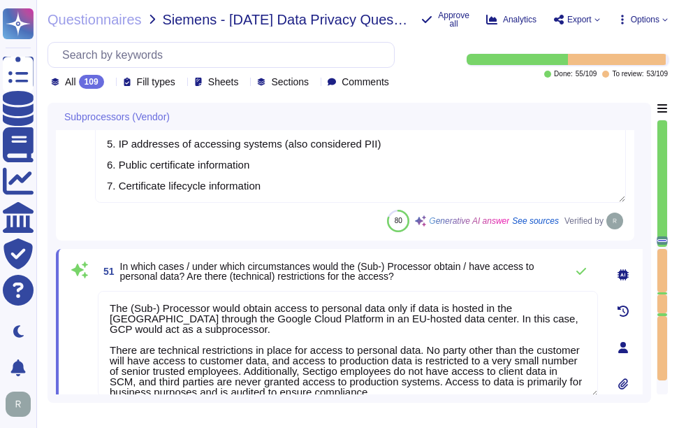
click at [233, 326] on textarea "The (Sub-) Processor would obtain access to personal data only if data is hoste…" at bounding box center [348, 344] width 500 height 106
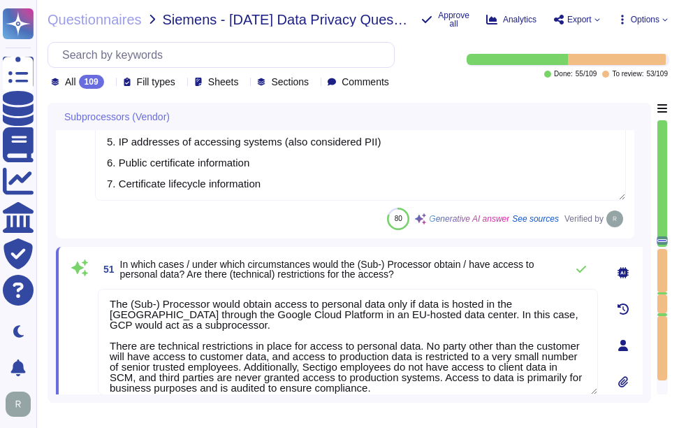
click at [402, 269] on span "In which cases / under which circumstances would the (Sub-) Processor obtain / …" at bounding box center [327, 269] width 414 height 21
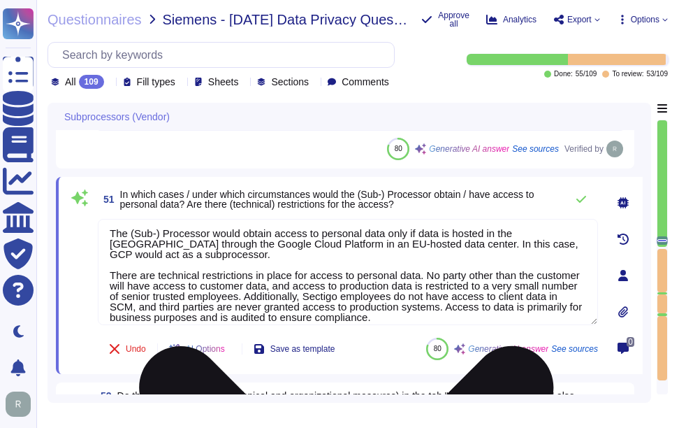
scroll to position [0, 0]
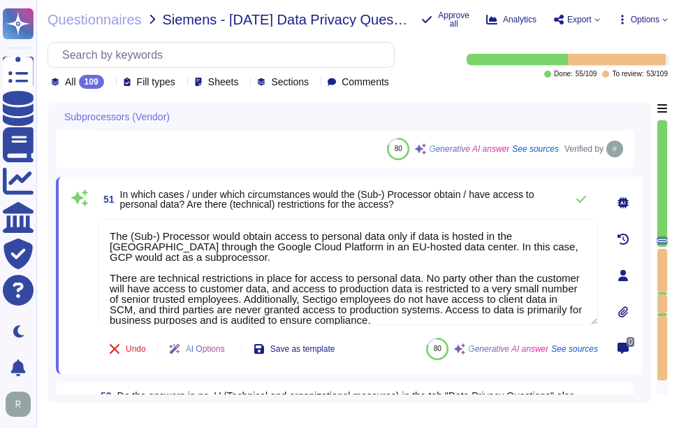
click at [499, 205] on span "In which cases / under which circumstances would the (Sub-) Processor obtain / …" at bounding box center [339, 199] width 439 height 20
click at [577, 198] on icon at bounding box center [581, 199] width 11 height 11
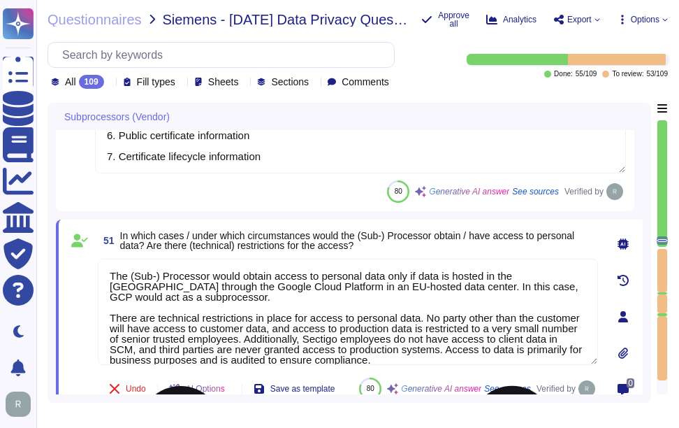
type textarea "We use only colocation centers from Equinix and TeleData, and our systems are l…"
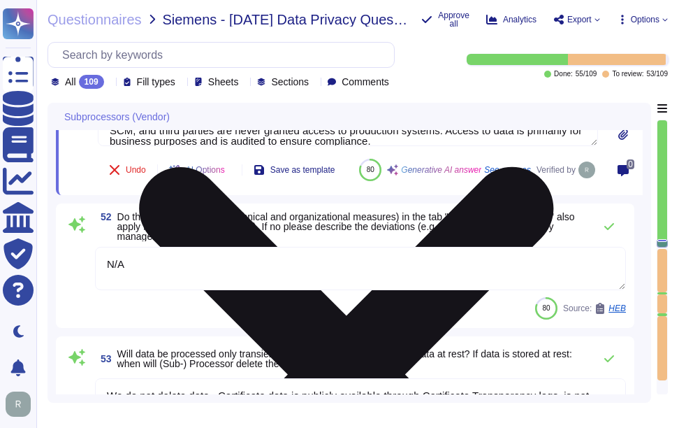
scroll to position [10004, 0]
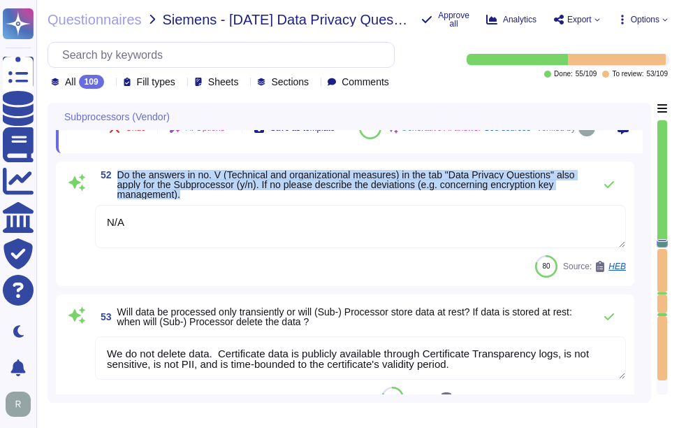
drag, startPoint x: 119, startPoint y: 205, endPoint x: 201, endPoint y: 224, distance: 84.1
click at [201, 199] on span "Do the answers in no. V (Technical and organizational measures) in the tab "Dat…" at bounding box center [352, 184] width 470 height 29
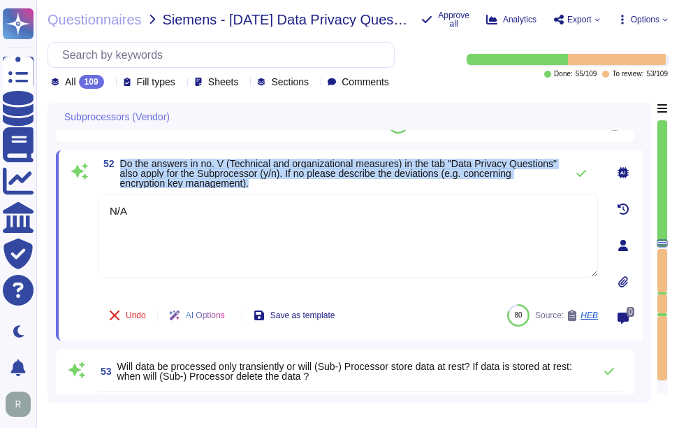
drag, startPoint x: 122, startPoint y: 162, endPoint x: 330, endPoint y: 180, distance: 209.0
click at [330, 180] on span "Do the answers in no. V (Technical and organizational measures) in the tab "Dat…" at bounding box center [339, 173] width 439 height 29
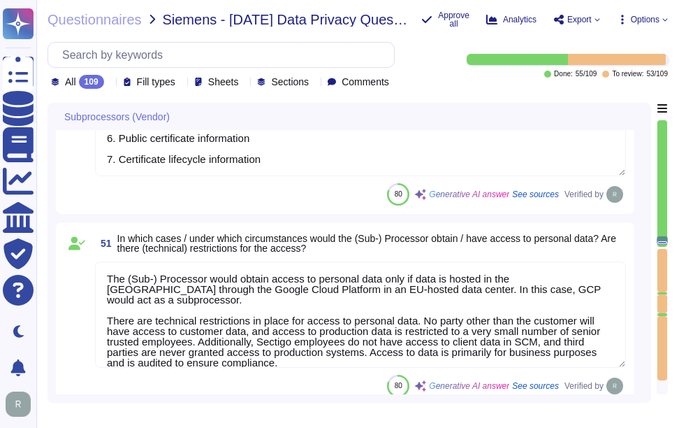
type textarea "We use only colocation centers from Equinix and TeleData, and our systems are l…"
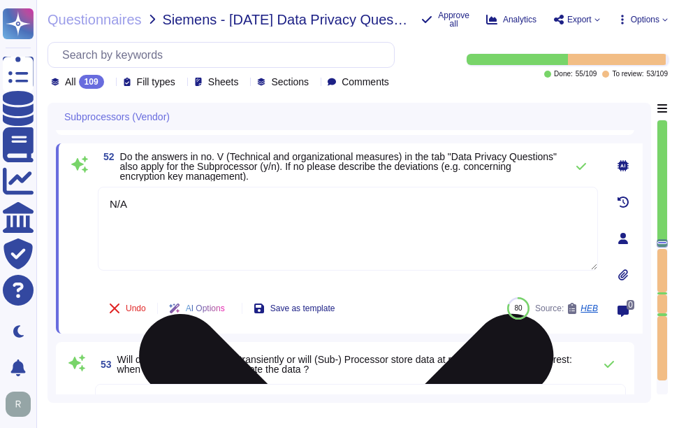
scroll to position [9978, 0]
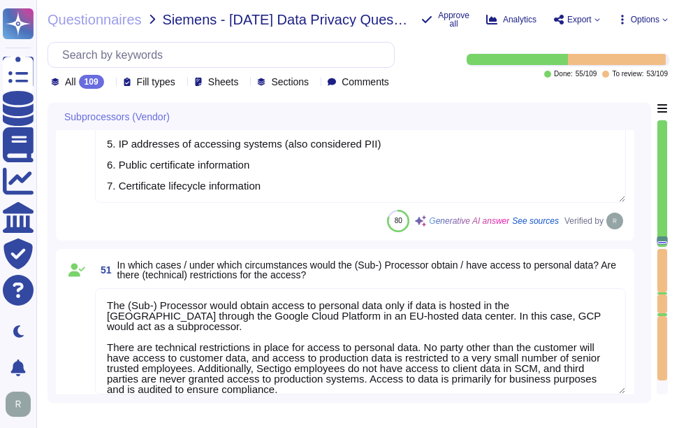
type textarea "We use only colocation centers from Equinix and TeleData, and our systems are l…"
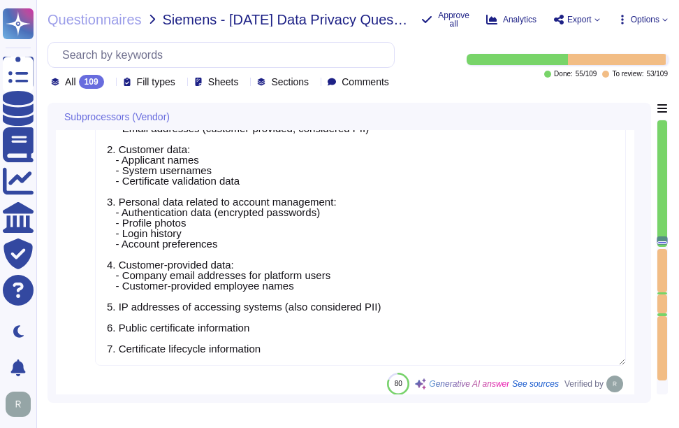
scroll to position [9559, 0]
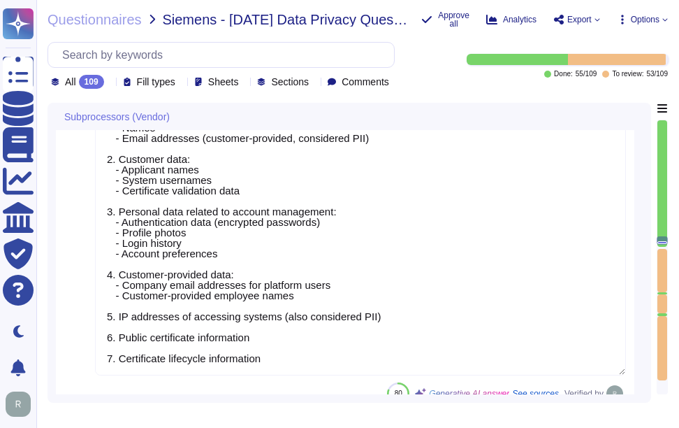
type textarea "Sectigo primarily processes personal data in the role of a data processor on be…"
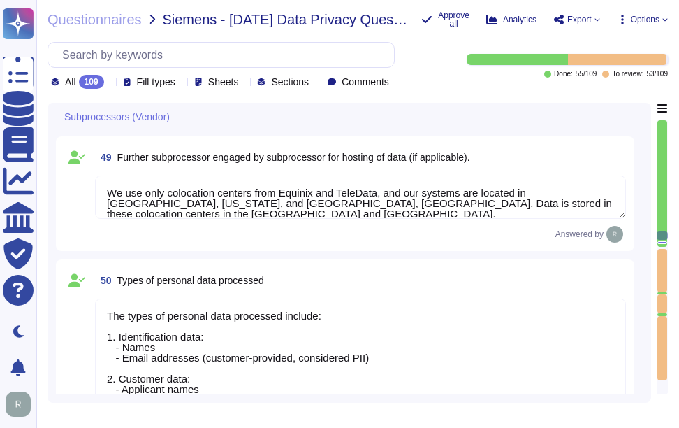
type textarea "No, we do not engage sub-processors for this service."
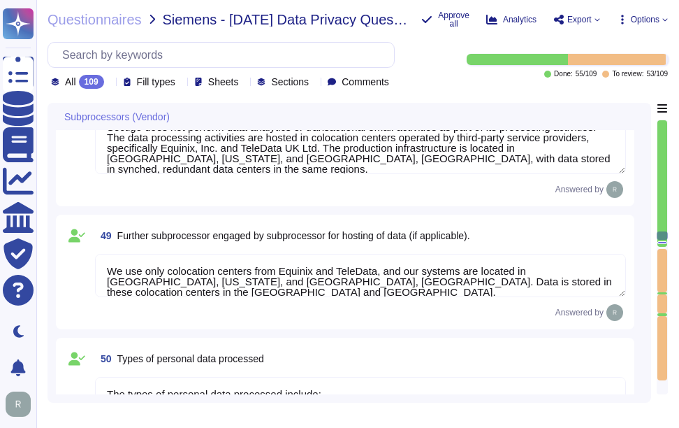
type textarea "No, we do not engage sub-processors for this service."
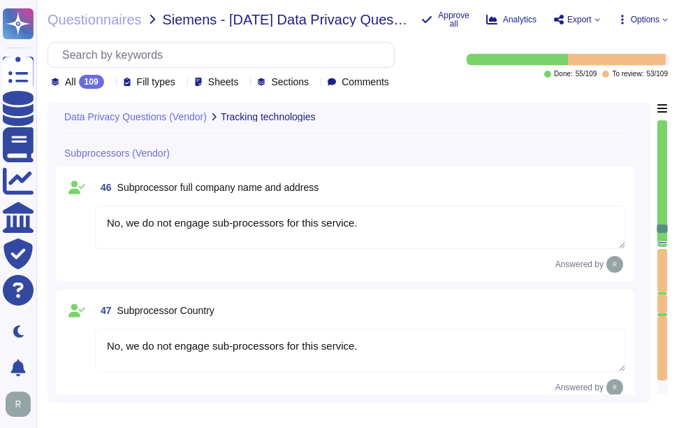
type textarea "Yes, we have a process in place that allows users to review and consent to the …"
type textarea "For more information on cookies and how we use them, see our Cookies Policy. [U…"
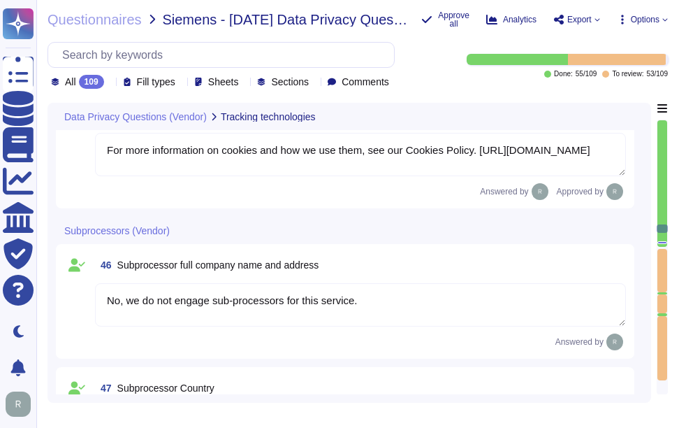
scroll to position [8751, 0]
type textarea "Yes, we use cookies to store and access information on a user’s device for vari…"
type textarea "We use only colocation centers from Equinix and TeleData, and our systems are l…"
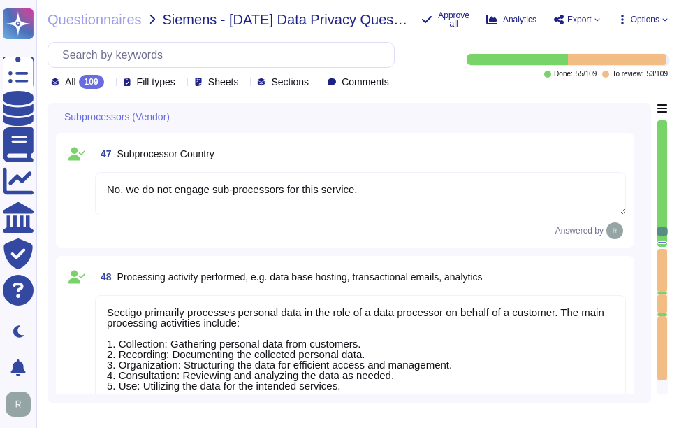
type textarea "The types of personal data processed include: 1. Identification data: - Names -…"
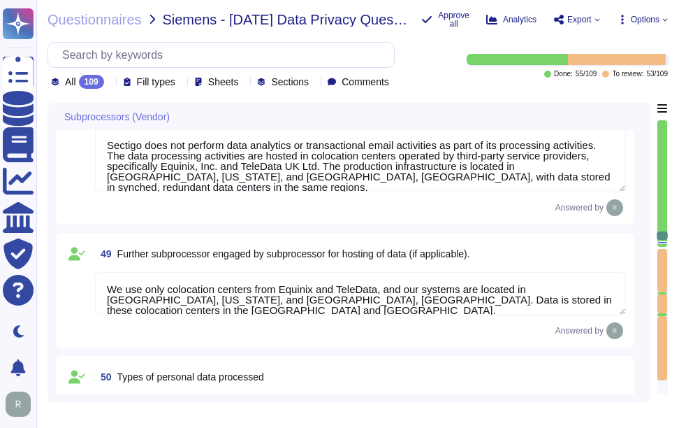
scroll to position [9380, 0]
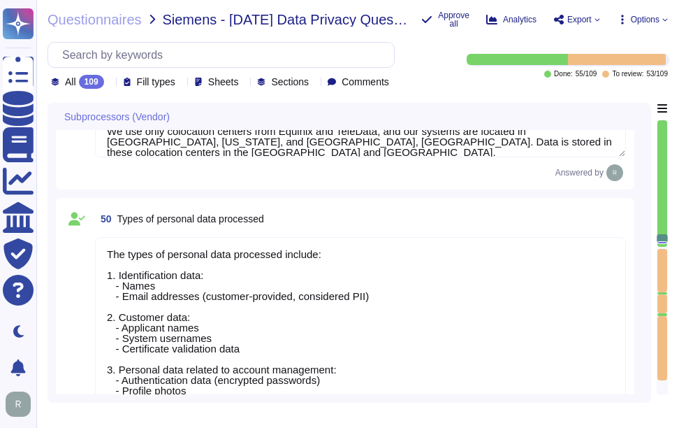
type textarea "The (Sub-) Processor would obtain access to personal data only if data is hoste…"
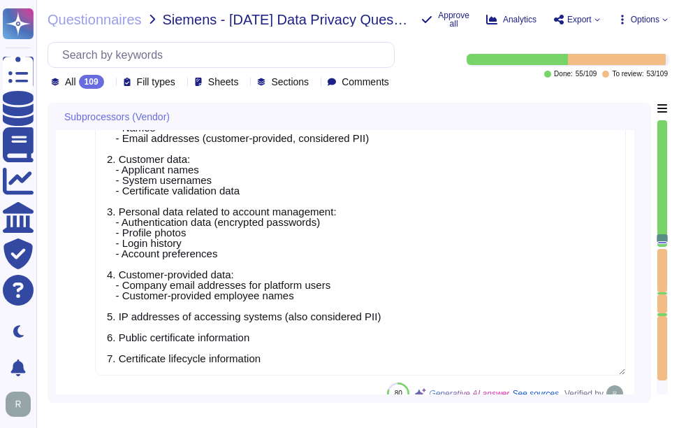
type textarea "N/A"
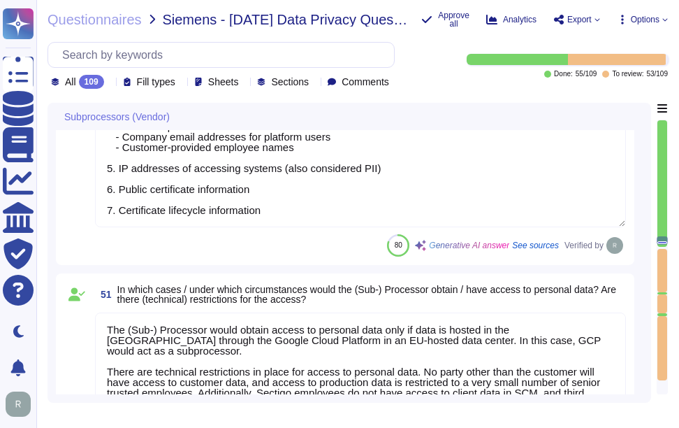
type textarea "We do not delete data. Certificate data is publicly available through Certifica…"
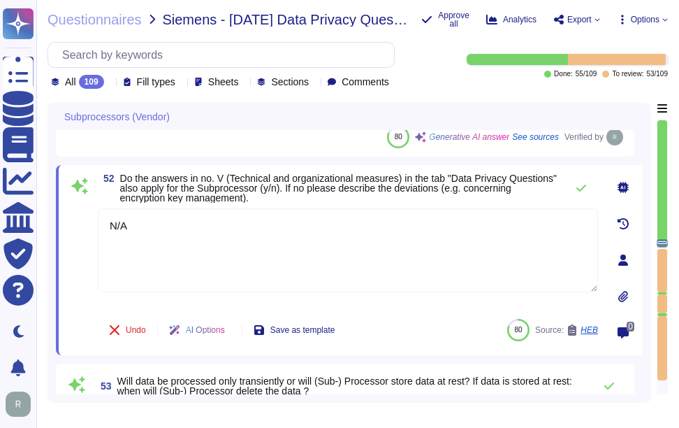
scroll to position [9928, 0]
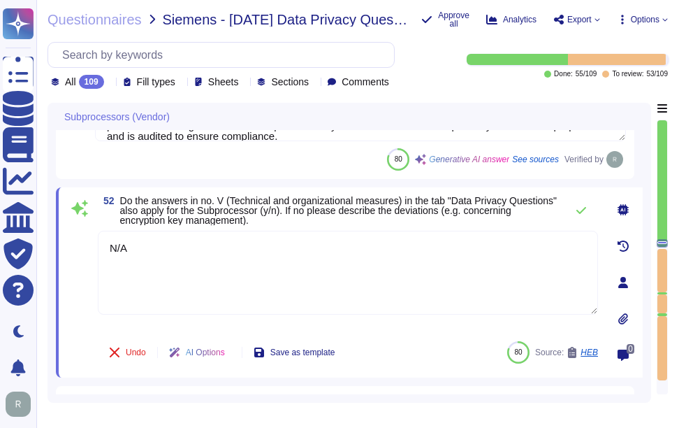
drag, startPoint x: 183, startPoint y: 245, endPoint x: 83, endPoint y: 245, distance: 99.9
click at [83, 245] on div "52 Do the answers in no. V (Technical and organizational measures) in the tab "…" at bounding box center [332, 282] width 531 height 173
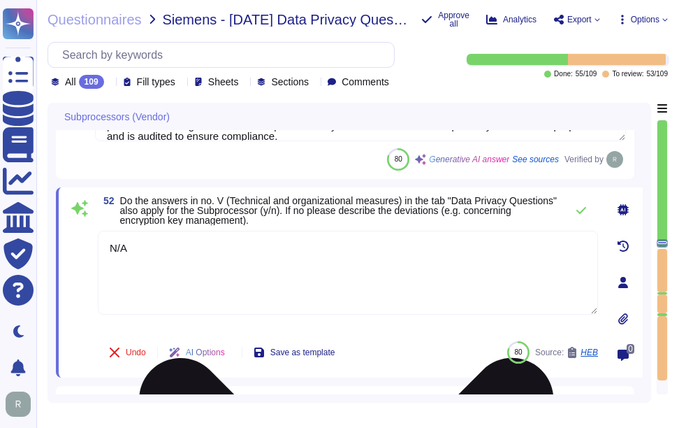
click at [257, 254] on textarea "N/A" at bounding box center [348, 273] width 500 height 84
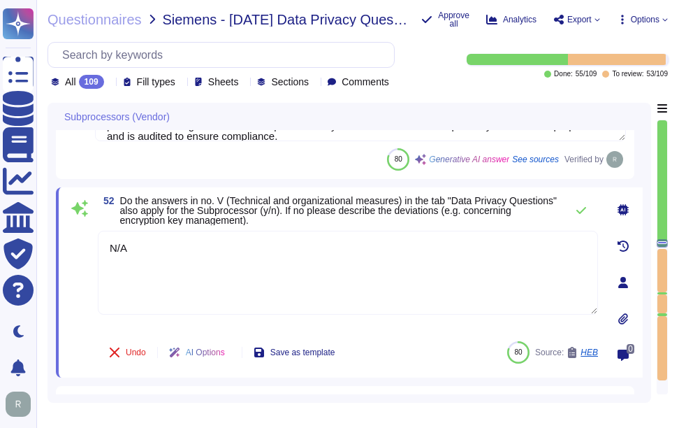
drag, startPoint x: 257, startPoint y: 254, endPoint x: 87, endPoint y: 252, distance: 169.8
click at [89, 252] on div "52 Do the answers in no. V (Technical and organizational measures) in the tab "…" at bounding box center [332, 282] width 531 height 173
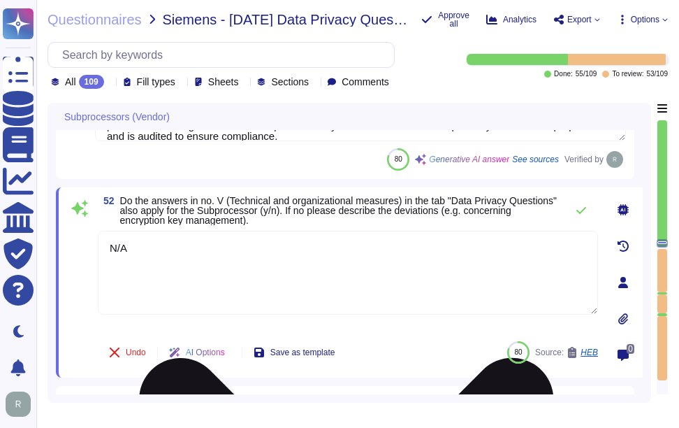
paste textarea "o. We do not use subcontractors for this service. We do not perform risk assess…"
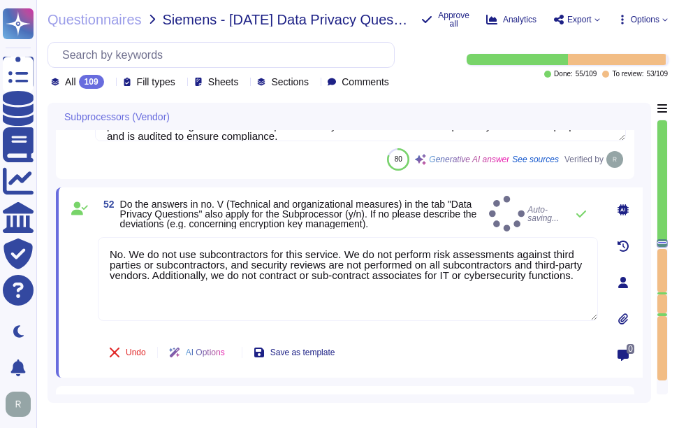
click at [544, 208] on div "52 Do the answers in no. V (Technical and organizational measures) in the tab "…" at bounding box center [348, 214] width 500 height 36
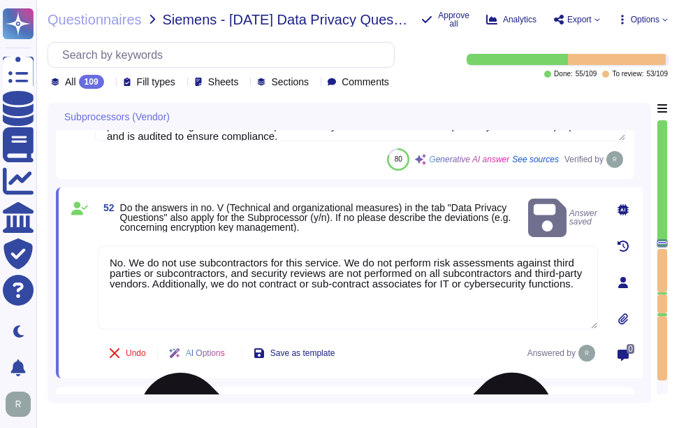
drag, startPoint x: 128, startPoint y: 248, endPoint x: 99, endPoint y: 244, distance: 29.0
click at [99, 245] on textarea "No. We do not use subcontractors for this service. We do not perform risk asses…" at bounding box center [348, 287] width 500 height 84
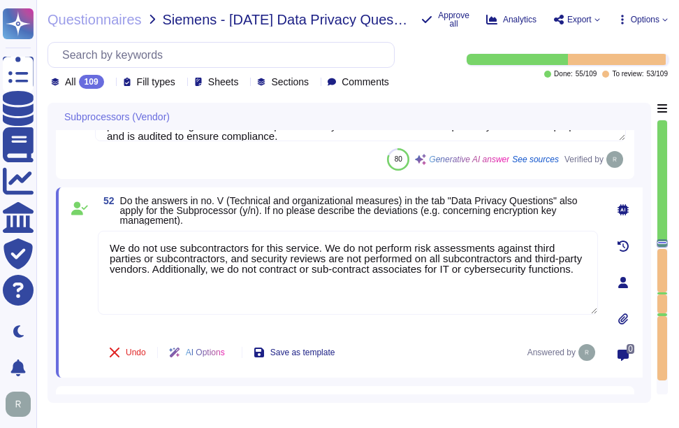
type textarea "We do not use subcontractors for this service. We do not perform risk assessmen…"
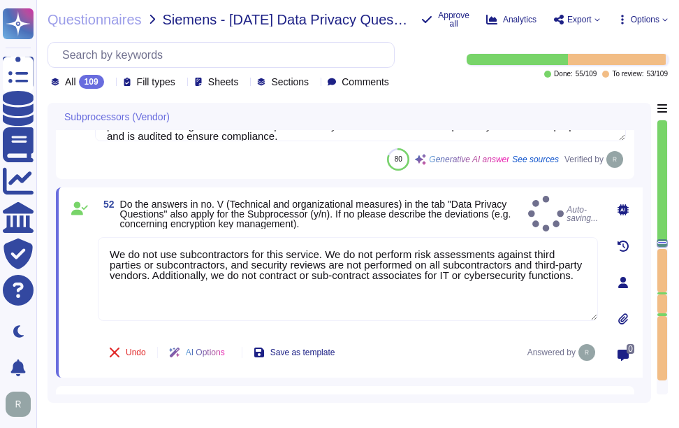
click at [363, 221] on span "Do the answers in no. V (Technical and organizational measures) in the tab "Dat…" at bounding box center [321, 213] width 403 height 29
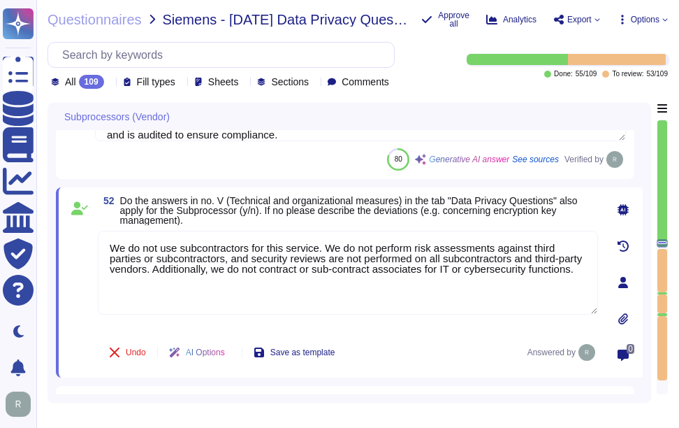
click at [305, 228] on div "52 Do the answers in no. V (Technical and organizational measures) in the tab "…" at bounding box center [332, 282] width 531 height 173
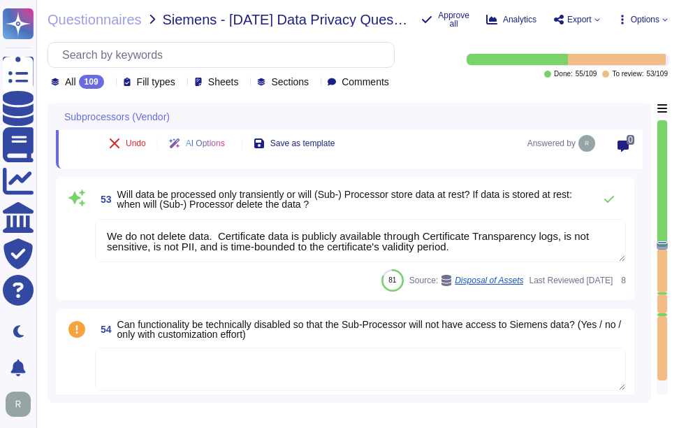
scroll to position [10138, 0]
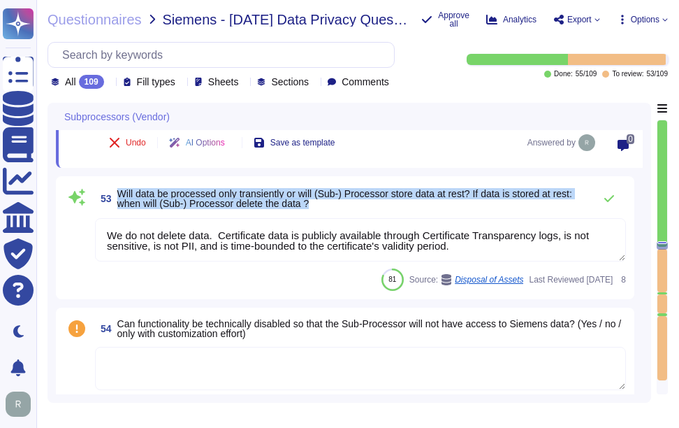
drag, startPoint x: 117, startPoint y: 191, endPoint x: 338, endPoint y: 201, distance: 221.0
click at [338, 201] on span "53 Will data be processed only transiently or will (Sub-) Processor store data …" at bounding box center [341, 198] width 492 height 25
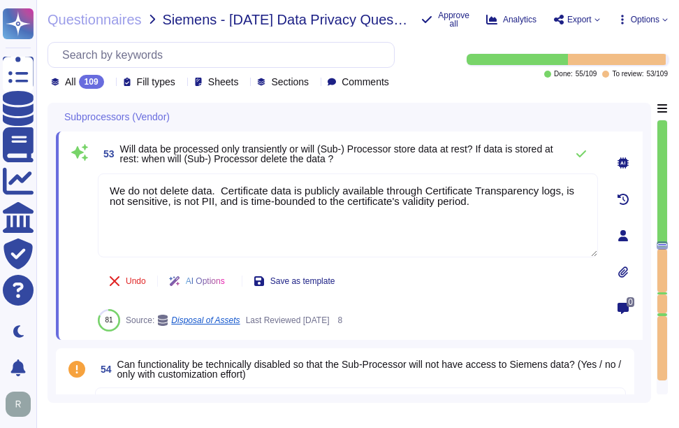
click at [110, 83] on icon at bounding box center [110, 83] width 0 height 0
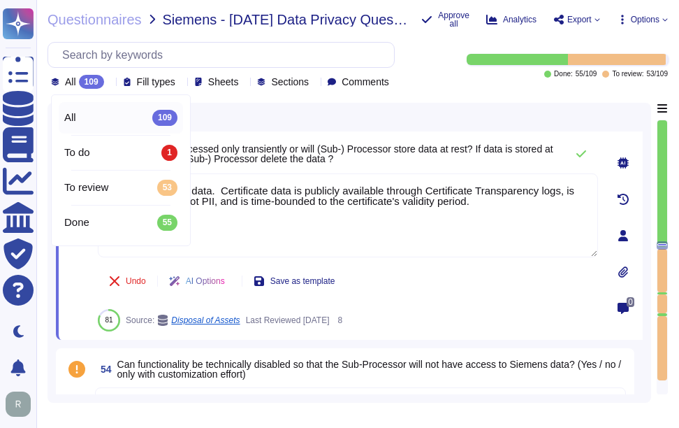
click at [110, 83] on icon at bounding box center [110, 83] width 0 height 0
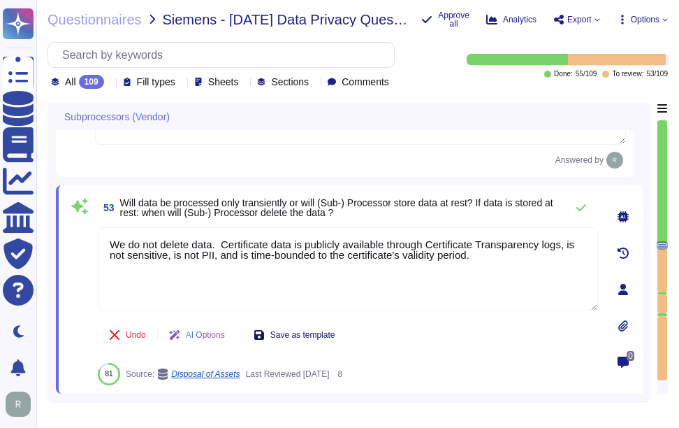
scroll to position [10068, 0]
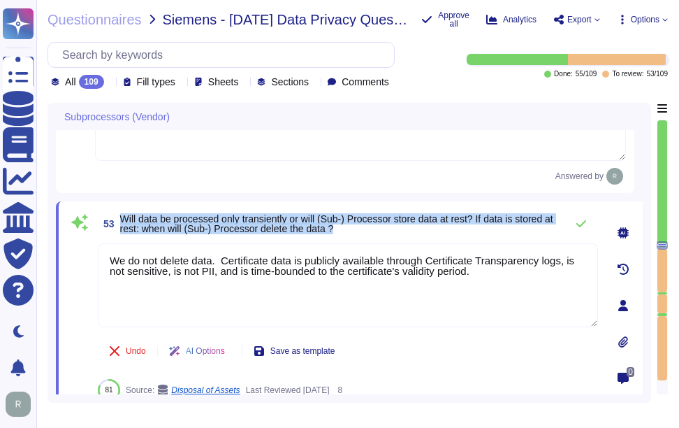
drag, startPoint x: 121, startPoint y: 217, endPoint x: 367, endPoint y: 226, distance: 246.2
click at [367, 226] on span "Will data be processed only transiently or will (Sub-) Processor store data at …" at bounding box center [339, 224] width 439 height 20
click at [151, 218] on span "Will data be processed only transiently or will (Sub-) Processor store data at …" at bounding box center [336, 223] width 433 height 21
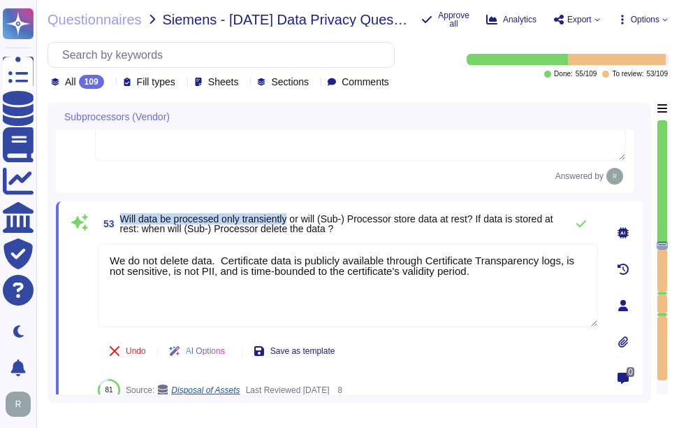
drag, startPoint x: 118, startPoint y: 215, endPoint x: 291, endPoint y: 218, distance: 173.3
click at [291, 218] on span "53 Will data be processed only transiently or will (Sub-) Processor store data …" at bounding box center [328, 223] width 461 height 25
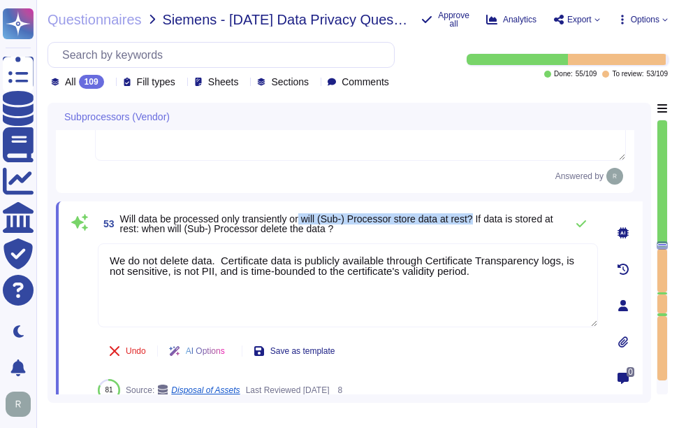
drag, startPoint x: 305, startPoint y: 218, endPoint x: 478, endPoint y: 214, distance: 173.4
click at [478, 214] on span "Will data be processed only transiently or will (Sub-) Processor store data at …" at bounding box center [336, 223] width 433 height 21
drag, startPoint x: 494, startPoint y: 271, endPoint x: 87, endPoint y: 259, distance: 407.6
click at [87, 259] on div "53 Will data be processed only transiently or will (Sub-) Processor store data …" at bounding box center [332, 305] width 531 height 191
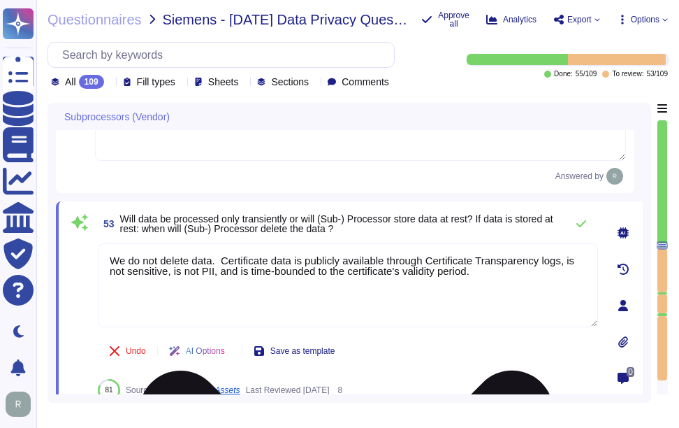
paste textarea "Yes, all customer data at rest, including backups, is encrypted using AES-256"
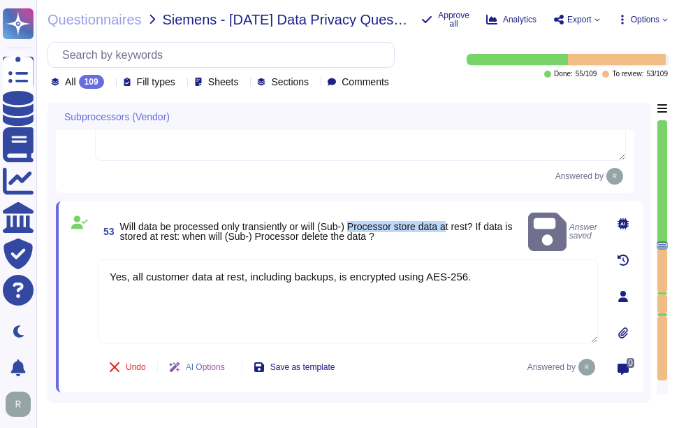
drag, startPoint x: 356, startPoint y: 216, endPoint x: 452, endPoint y: 220, distance: 96.5
click at [452, 221] on span "Will data be processed only transiently or will (Sub-) Processor store data at …" at bounding box center [316, 231] width 393 height 21
click at [327, 221] on span "Will data be processed only transiently or will (Sub-) Processor store data at …" at bounding box center [316, 231] width 393 height 21
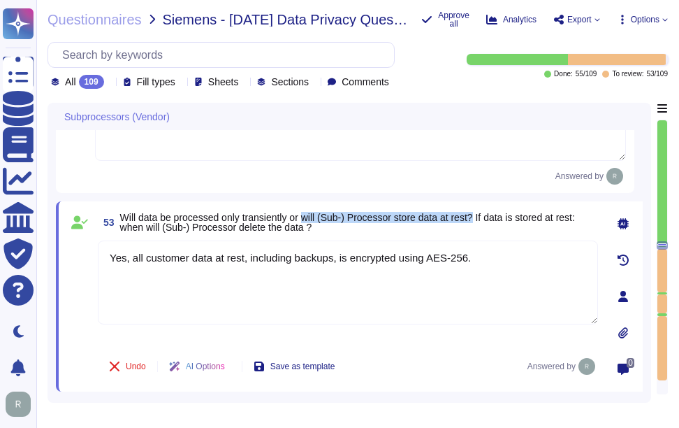
drag, startPoint x: 308, startPoint y: 217, endPoint x: 479, endPoint y: 222, distance: 170.6
click at [479, 222] on span "Will data be processed only transiently or will (Sub-) Processor store data at …" at bounding box center [347, 222] width 455 height 21
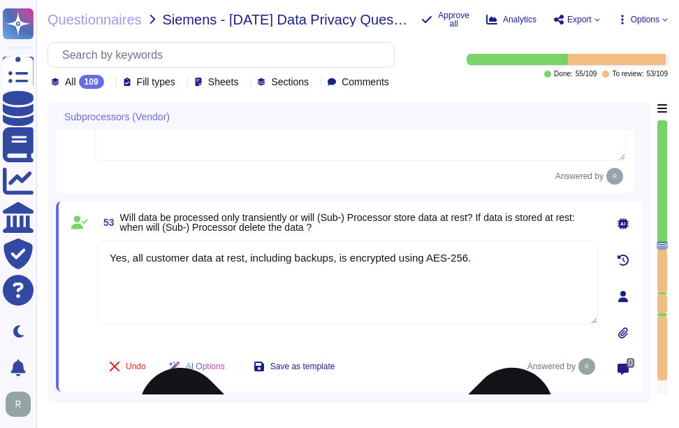
click at [111, 255] on textarea "Yes, all customer data at rest, including backups, is encrypted using AES-256." at bounding box center [348, 282] width 500 height 84
paste textarea "No, we do not engage sub-processors for this service."
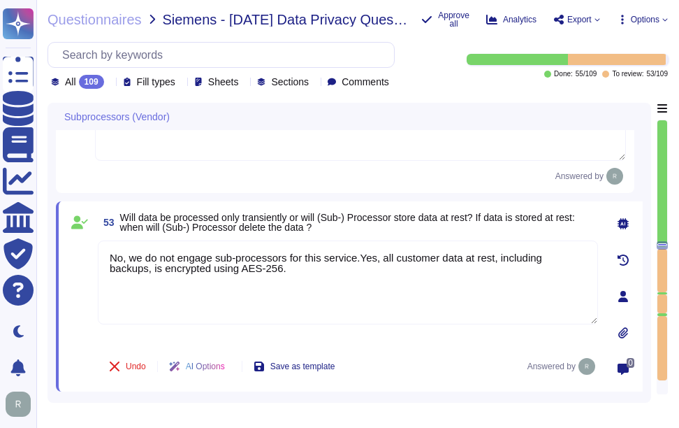
drag, startPoint x: 136, startPoint y: 256, endPoint x: 52, endPoint y: 254, distance: 83.9
click at [52, 254] on div "Subprocessors (Vendor) 51 In which cases / under which circumstances would the …" at bounding box center [350, 253] width 604 height 300
type textarea "We do not engage sub-processors for this service.Yes, all customer data at rest…"
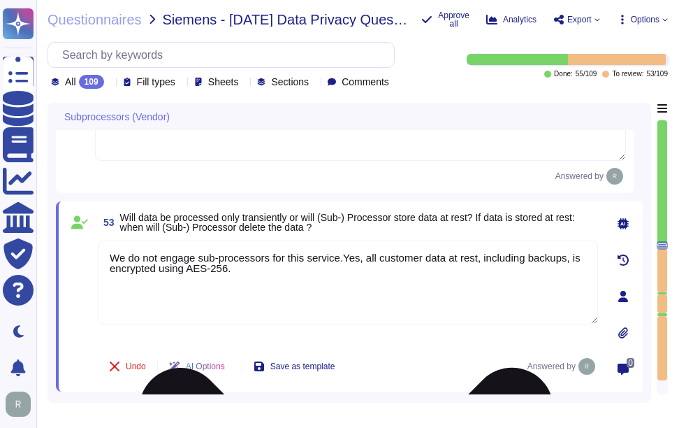
click at [366, 252] on textarea "We do not engage sub-processors for this service.Yes, all customer data at rest…" at bounding box center [348, 282] width 500 height 84
click at [528, 270] on textarea "We do not engage sub-processors for this service.Yes, all customer data at rest…" at bounding box center [348, 282] width 500 height 84
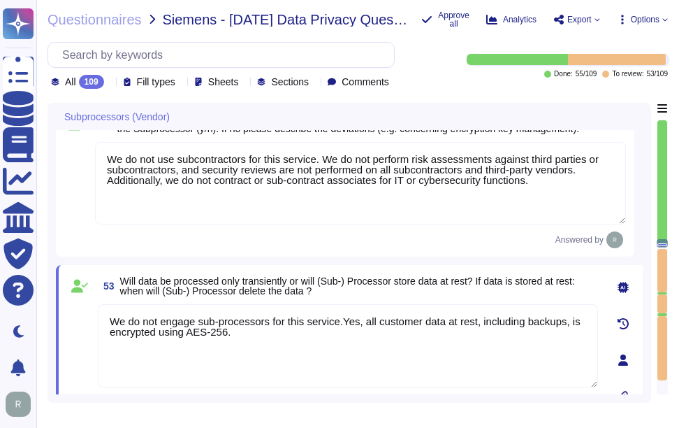
type textarea "The types of personal data processed include: 1. Identification data: - Names -…"
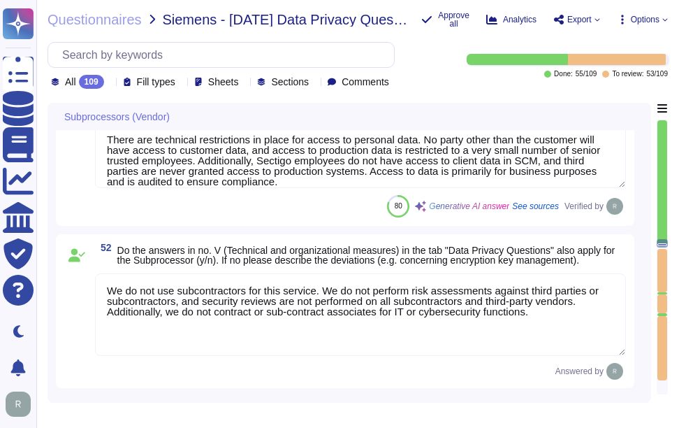
type textarea "We do not engage sub-processors for this service.Yes, all customer data at rest…"
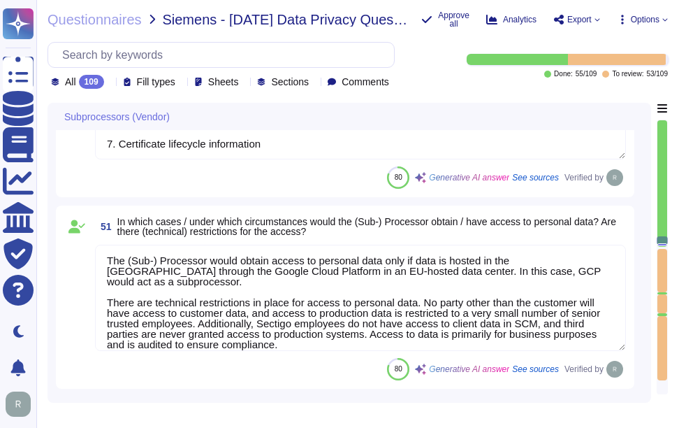
scroll to position [0, 0]
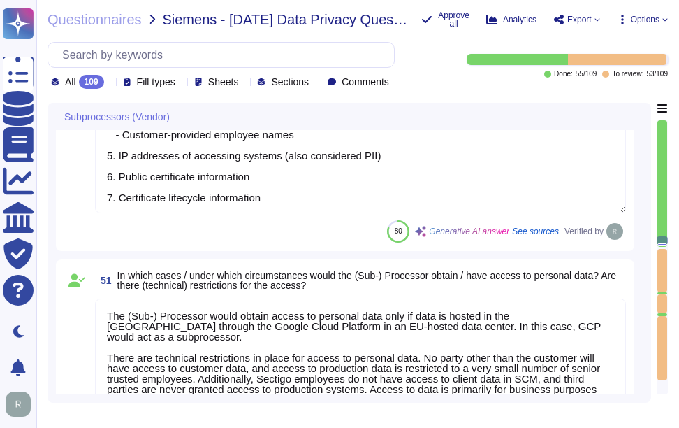
type textarea "We use only colocation centers from Equinix and TeleData, and our systems are l…"
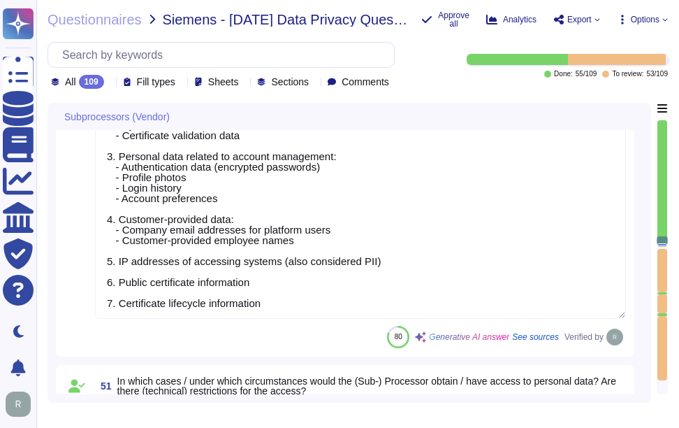
type textarea "Sectigo primarily processes personal data in the role of a data processor on be…"
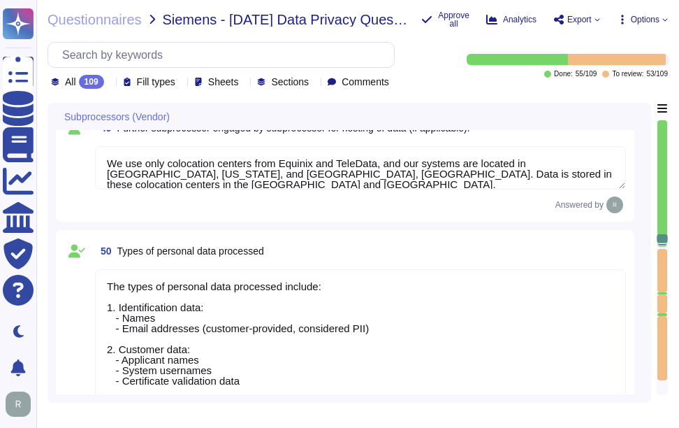
scroll to position [9299, 0]
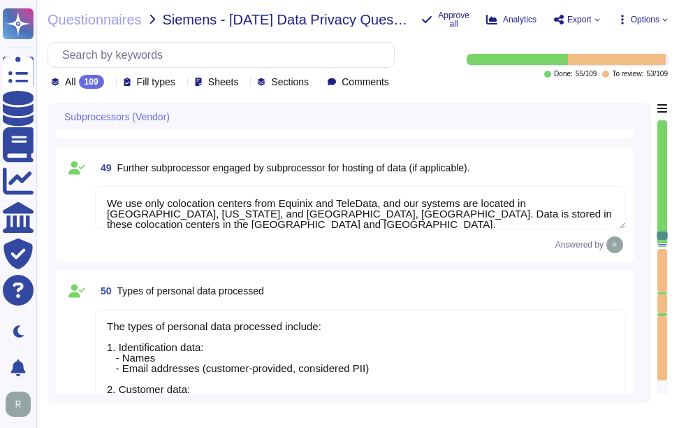
type textarea "No, we do not engage sub-processors for this service."
drag, startPoint x: 106, startPoint y: 203, endPoint x: 553, endPoint y: 214, distance: 446.7
click at [553, 214] on textarea "We use only colocation centers from Equinix and TeleData, and our systems are l…" at bounding box center [360, 207] width 531 height 43
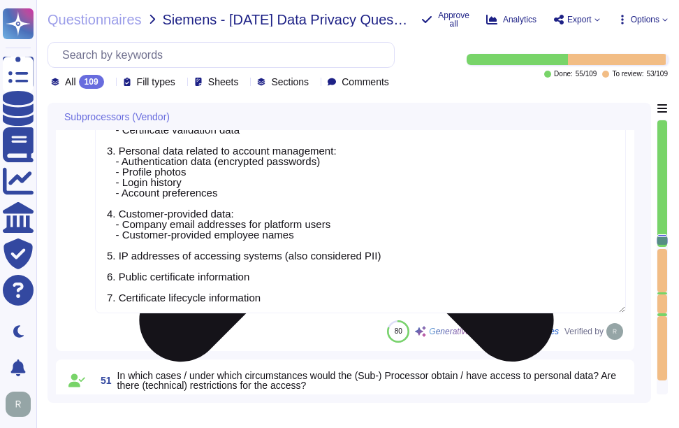
type textarea "We do not use subcontractors for this service. We do not perform risk assessmen…"
type textarea "We do not engage sub-processors for this service.Yes, all customer data at rest…"
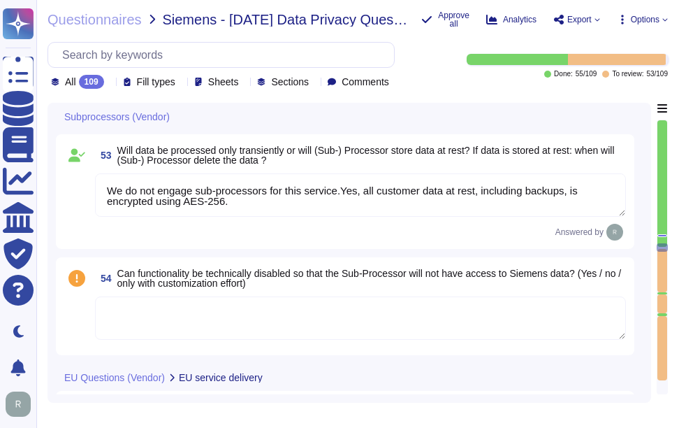
type textarea "Please consider the following in your response: 1. Indicate in your response wh…"
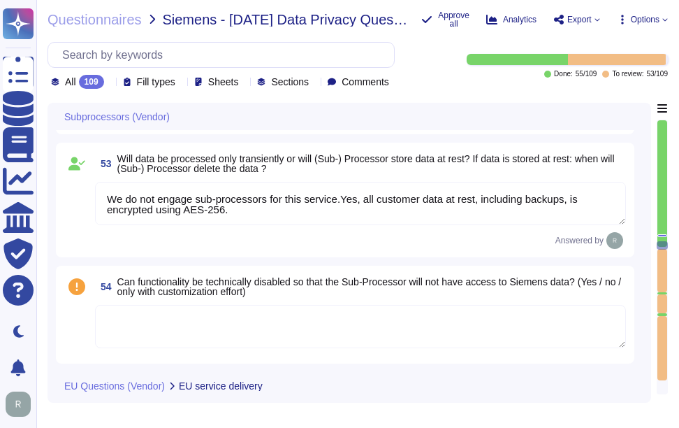
scroll to position [10138, 0]
type textarea "The types of personal data processed include: 1. Identification data: - Names -…"
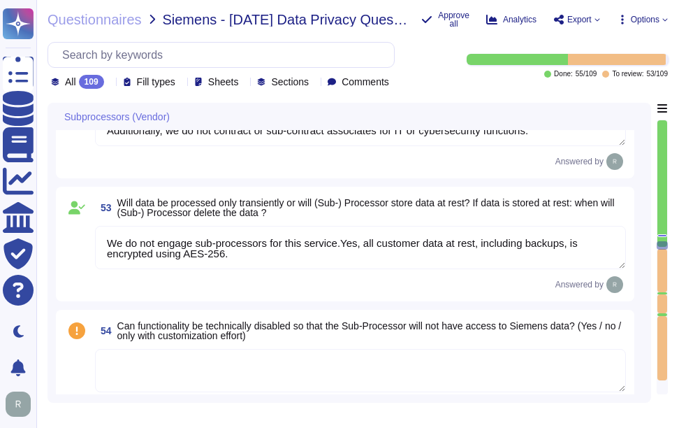
click at [254, 262] on textarea "We do not engage sub-processors for this service.Yes, all customer data at rest…" at bounding box center [360, 247] width 531 height 43
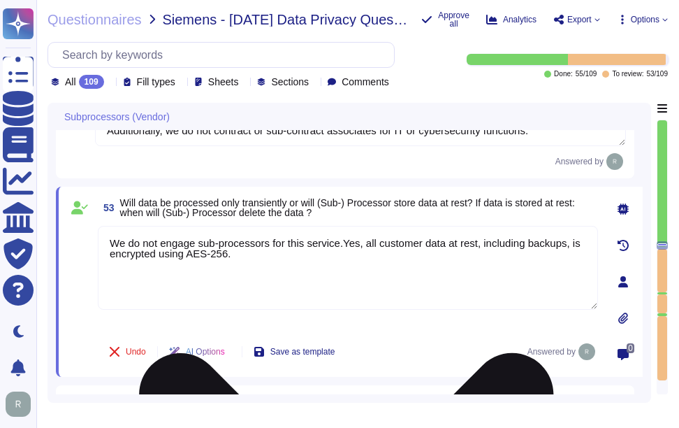
click at [111, 238] on textarea "We do not engage sub-processors for this service.Yes, all customer data at rest…" at bounding box center [348, 268] width 500 height 84
paste textarea "We use only colocation centers from Equinix and TeleData, and our systems are l…"
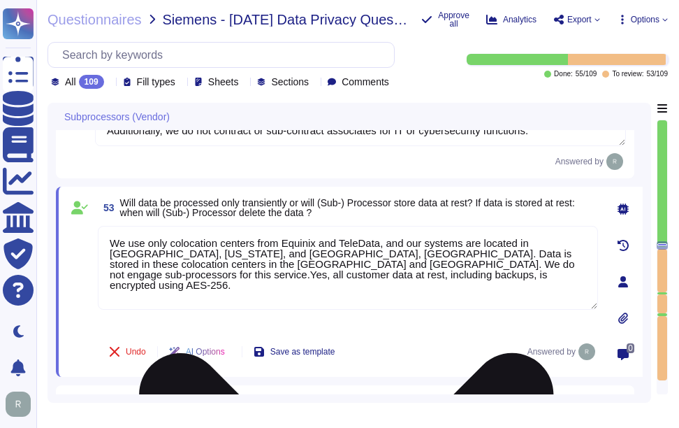
drag, startPoint x: 342, startPoint y: 266, endPoint x: 374, endPoint y: 266, distance: 32.1
click at [374, 266] on textarea "We use only colocation centers from Equinix and TeleData, and our systems are l…" at bounding box center [348, 268] width 500 height 84
click at [319, 283] on textarea "We use only colocation centers from Equinix and TeleData, and our systems are l…" at bounding box center [348, 268] width 500 height 84
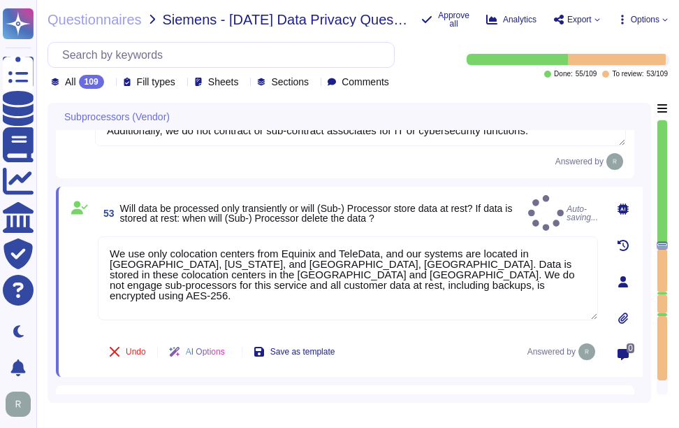
type textarea "We use only colocation centers from Equinix and TeleData, and our systems are l…"
click at [449, 201] on span "53 Will data be processed only transiently or will (Sub-) Processor store data …" at bounding box center [310, 213] width 425 height 25
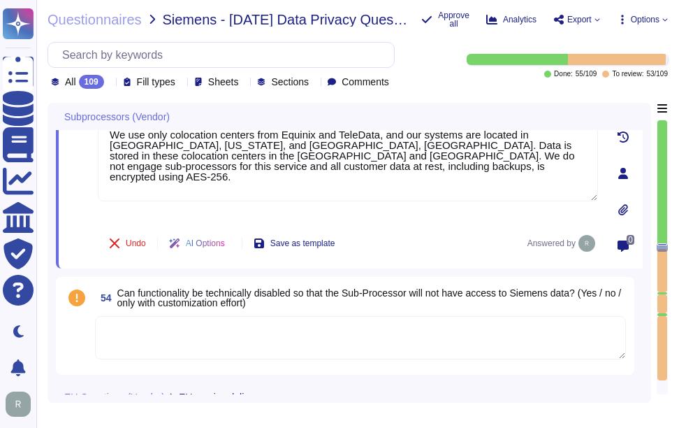
scroll to position [10278, 0]
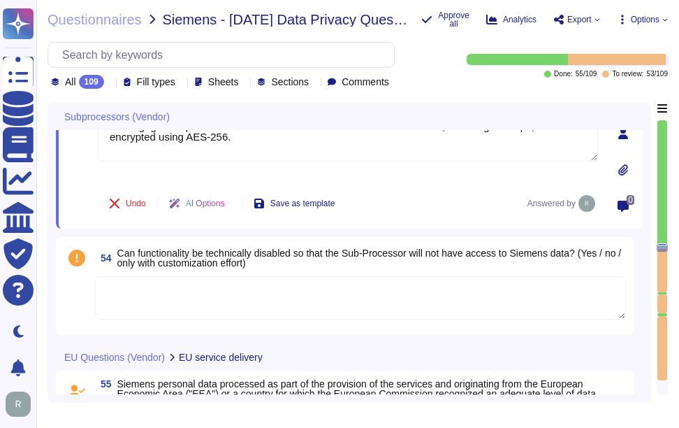
type textarea "Please consider the following in your response: 1. Indicate in your response wh…"
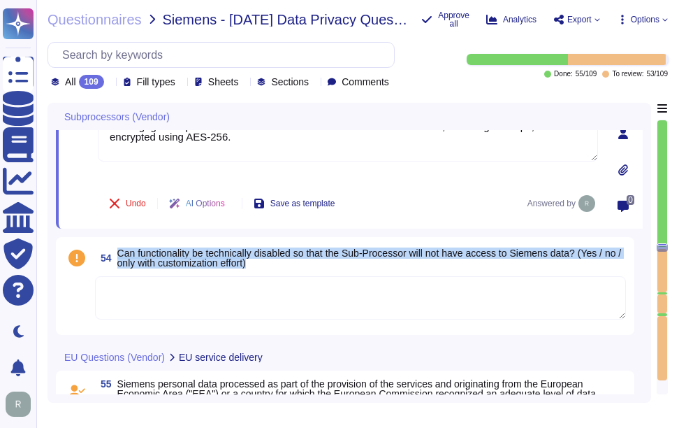
drag, startPoint x: 116, startPoint y: 252, endPoint x: 472, endPoint y: 259, distance: 355.8
click at [472, 259] on span "54 Can functionality be technically disabled so that the Sub-Processor will not…" at bounding box center [360, 257] width 531 height 25
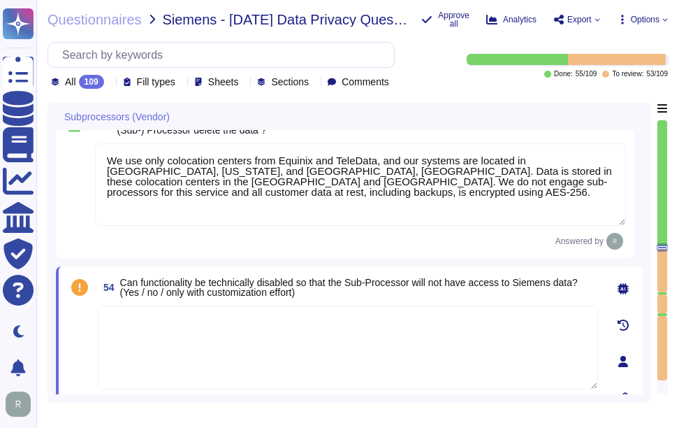
scroll to position [10138, 0]
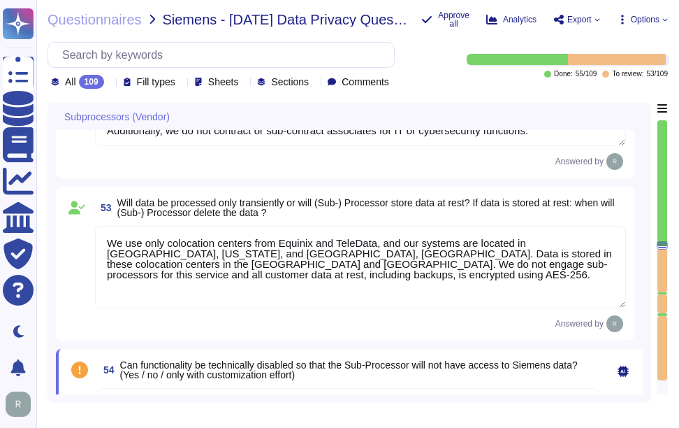
type textarea "The types of personal data processed include: 1. Identification data: - Names -…"
drag, startPoint x: 546, startPoint y: 252, endPoint x: 282, endPoint y: 263, distance: 264.4
click at [282, 263] on textarea "We use only colocation centers from Equinix and TeleData, and our systems are l…" at bounding box center [360, 267] width 531 height 82
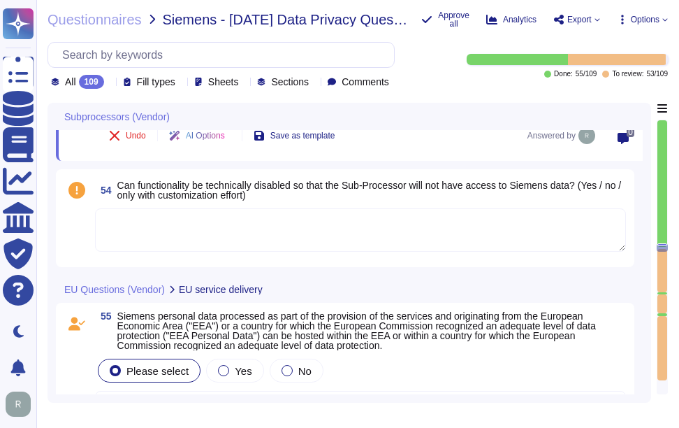
scroll to position [10347, 0]
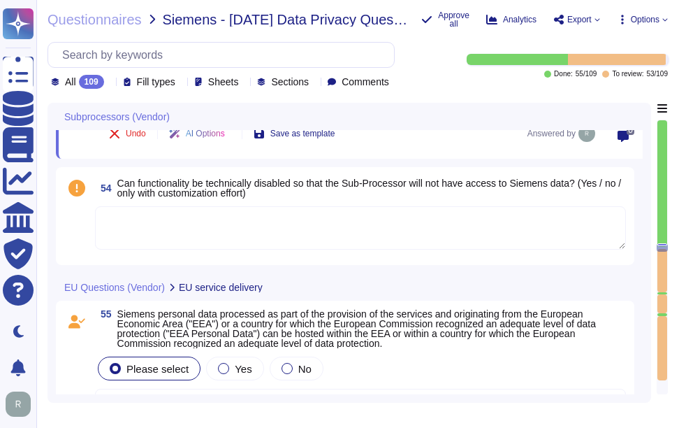
click at [252, 236] on textarea at bounding box center [360, 227] width 531 height 43
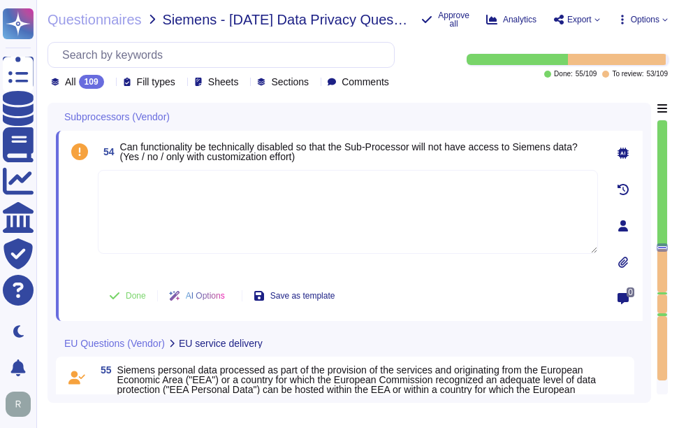
type textarea "Please consider the following in your response: 1. Indicate in your response wh…"
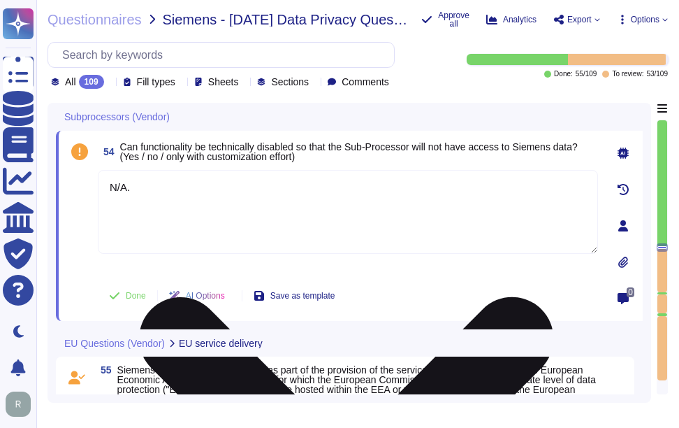
paste textarea "We do not engage sub-processors for this service"
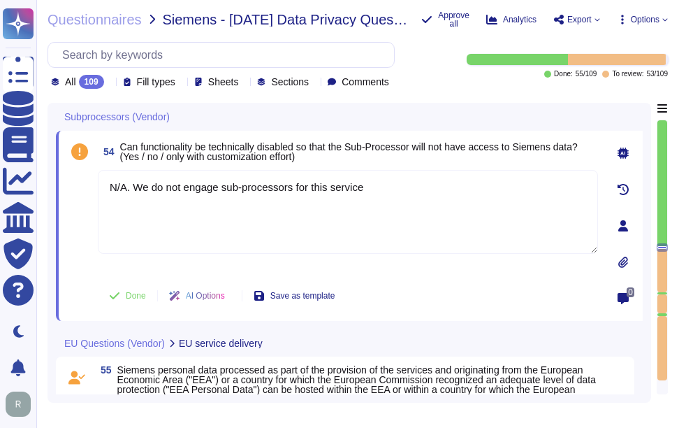
type textarea "N/A. We do not engage sub-processors for this service"
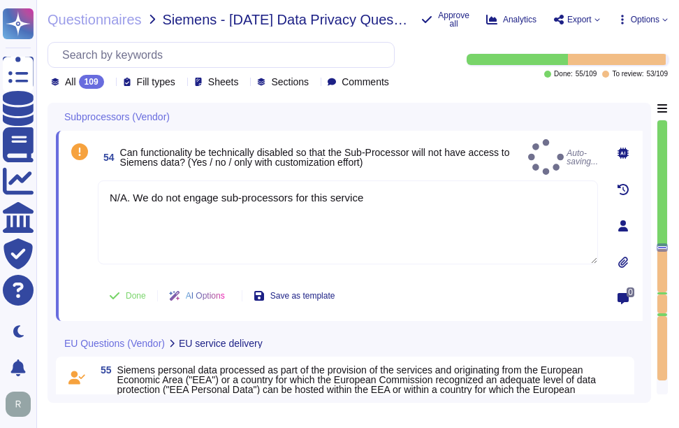
click at [448, 155] on span "Can functionality be technically disabled so that the Sub-Processor will not ha…" at bounding box center [321, 157] width 403 height 20
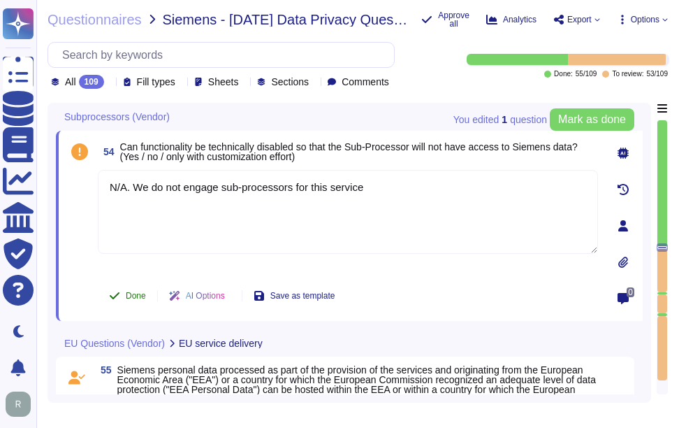
click at [131, 296] on span "Done" at bounding box center [136, 295] width 20 height 8
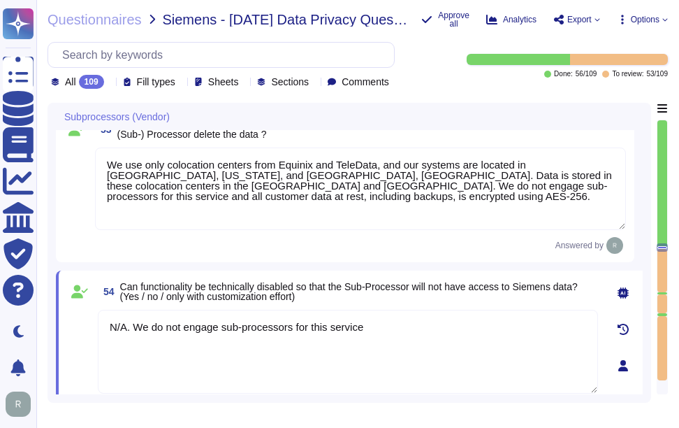
type textarea "Please consider the following in your response: 1. Indicate in your response wh…"
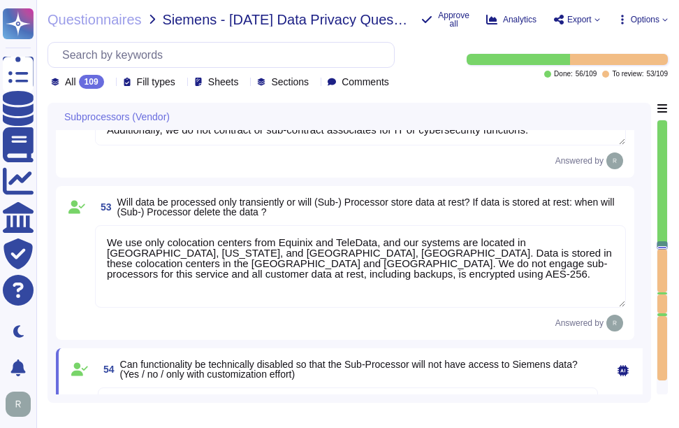
type textarea "The types of personal data processed include: 1. Identification data: - Names -…"
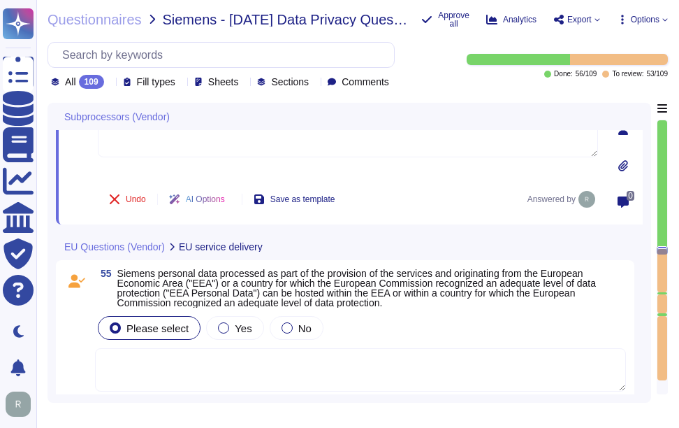
scroll to position [10487, 0]
type textarea "Please consider the following in your response: 1. Indicate in your response wh…"
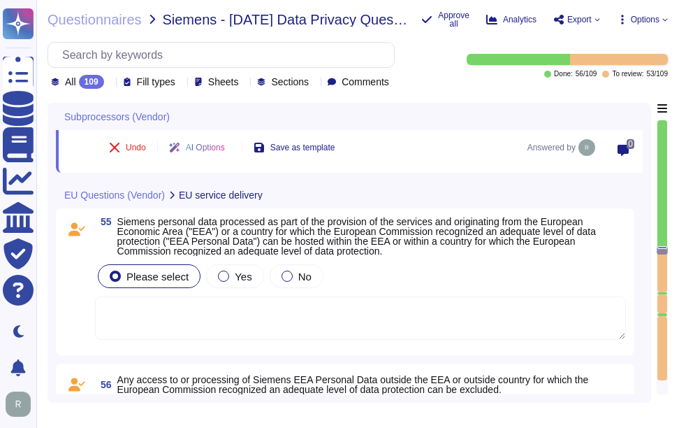
type textarea "Please consider the following in your response: 1. Indicate in your response wh…"
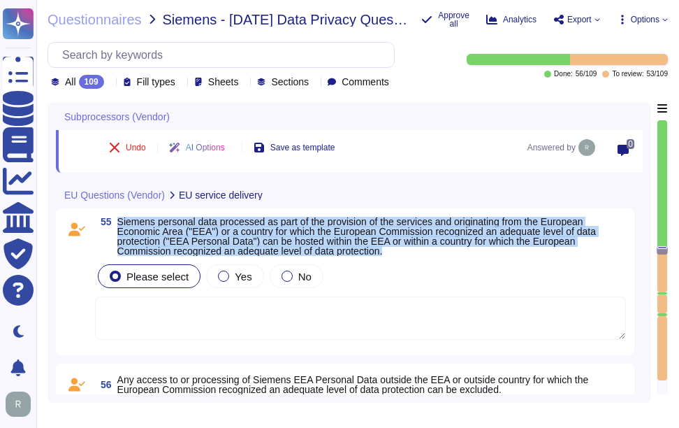
drag, startPoint x: 119, startPoint y: 219, endPoint x: 403, endPoint y: 251, distance: 286.2
click at [403, 251] on span "Siemens personal data processed as part of the provision of the services and or…" at bounding box center [371, 236] width 509 height 39
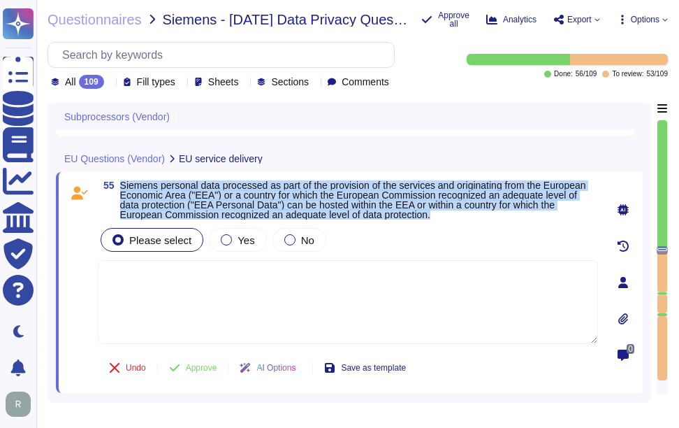
drag, startPoint x: 121, startPoint y: 183, endPoint x: 441, endPoint y: 215, distance: 321.7
click at [441, 215] on span "Siemens personal data processed as part of the provision of the services and or…" at bounding box center [359, 199] width 478 height 39
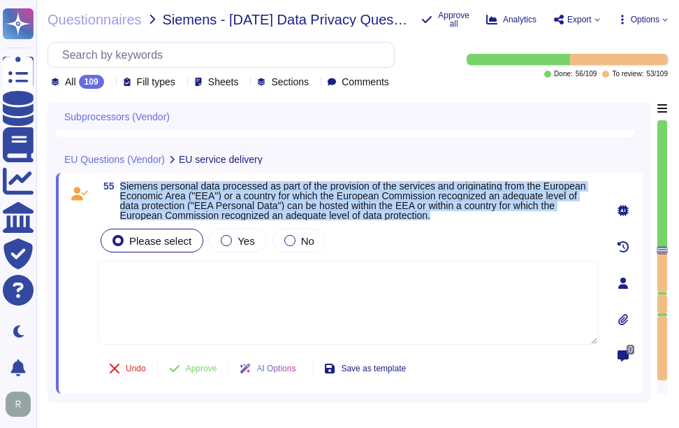
type textarea "Please consider the following in your response: 1. Indicate in your response wh…"
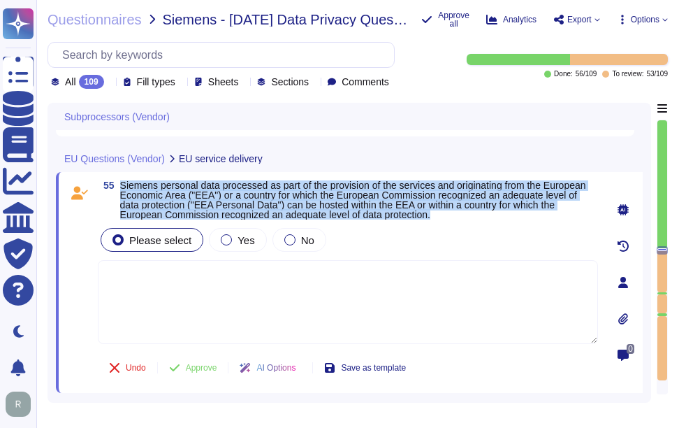
copy span "Siemens personal data processed as part of the provision of the services and or…"
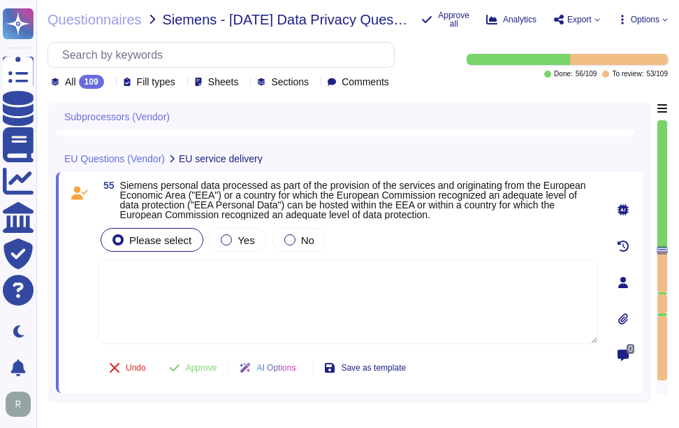
click at [245, 319] on textarea at bounding box center [348, 302] width 500 height 84
paste textarea "Yes, Siemens personal data processed as part of the provision of the services a…"
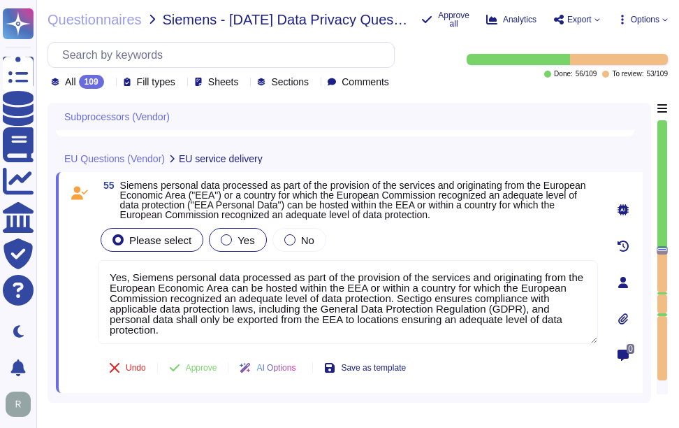
type textarea "Yes, Siemens personal data processed as part of the provision of the services a…"
click at [224, 243] on div "Yes" at bounding box center [237, 240] width 57 height 24
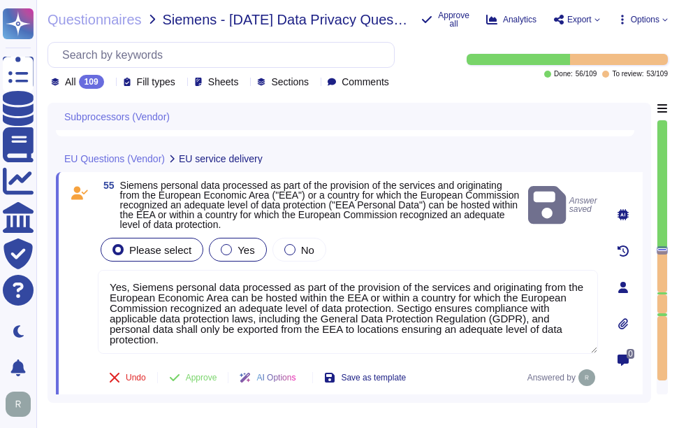
click at [247, 251] on span "Yes" at bounding box center [246, 250] width 17 height 12
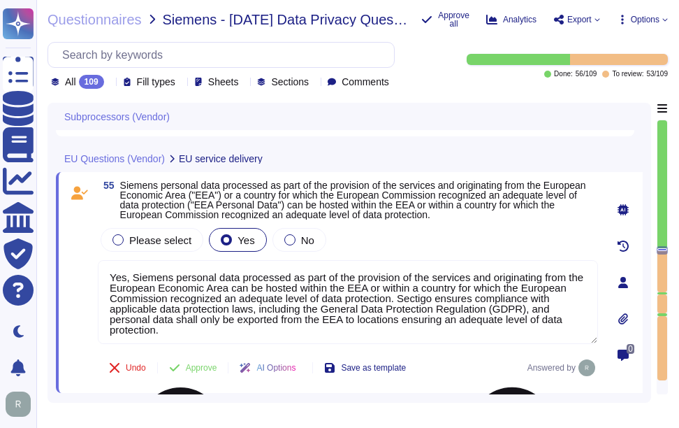
click at [241, 309] on textarea "Yes, Siemens personal data processed as part of the provision of the services a…" at bounding box center [348, 302] width 500 height 84
click at [204, 369] on span "Approve" at bounding box center [201, 367] width 31 height 8
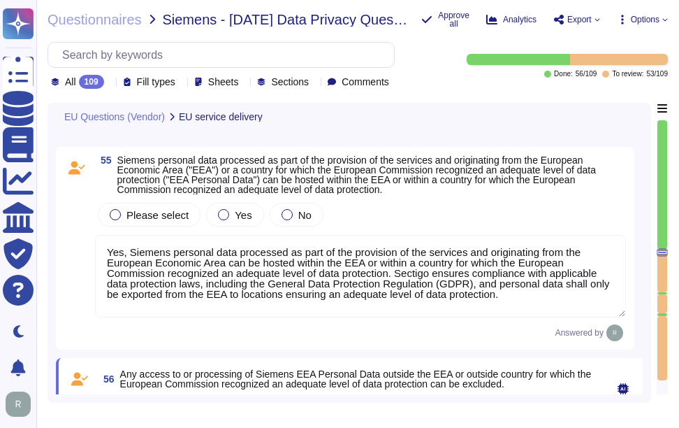
type textarea "Please consider the following in your response: 1. Indicate in your response wh…"
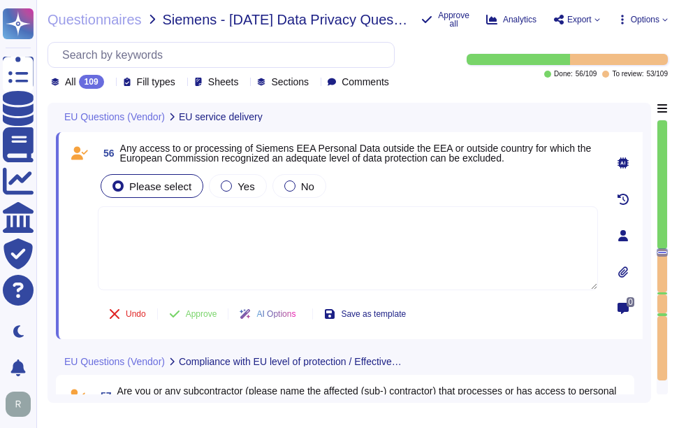
type textarea "Please consider the following in your response: 1. Indicate in your response wh…"
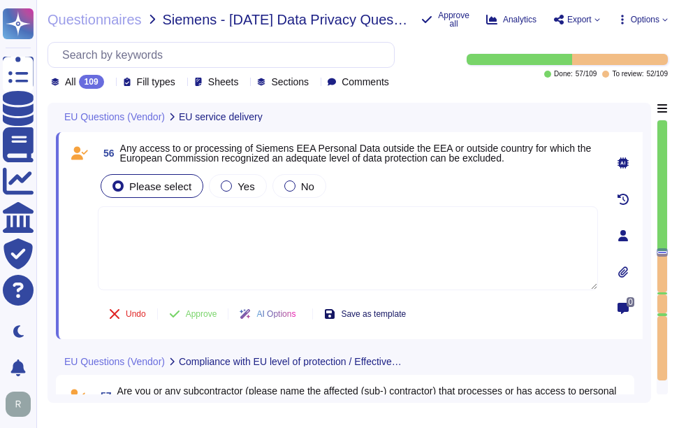
type textarea "Please consider the following in your response: 1. Indicate in your response wh…"
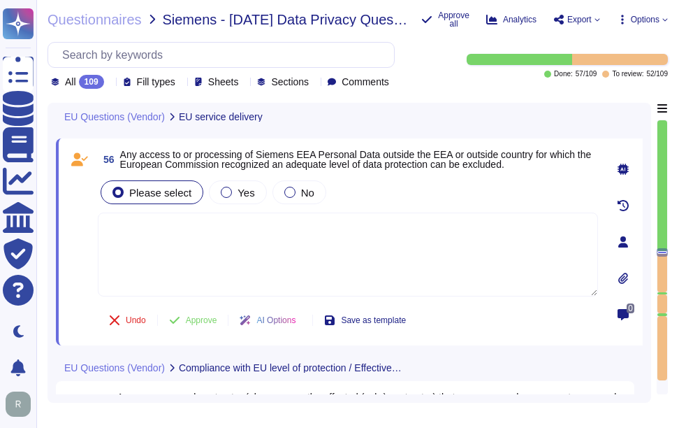
type textarea "Please consider the following in your response: 1. Indicate in your response wh…"
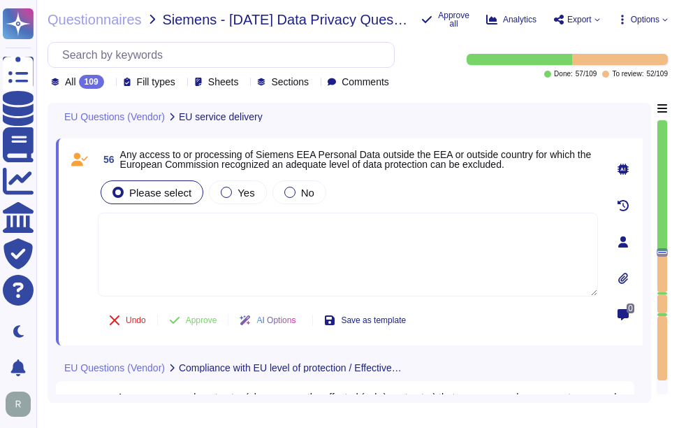
type textarea "Please consider the following in your response: 1. Indicate in your response wh…"
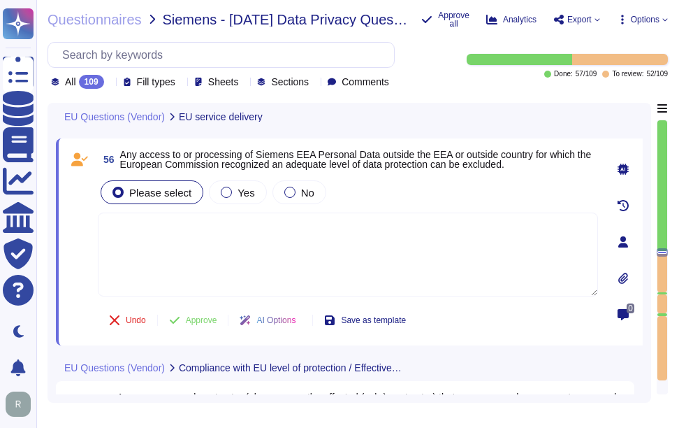
type textarea "Please consider the following in your response: 1. Indicate in your response wh…"
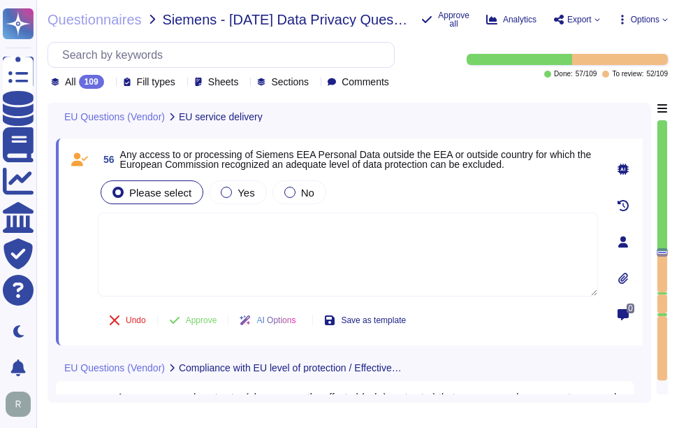
type textarea "Please consider the following in your response: 1. Indicate in your response wh…"
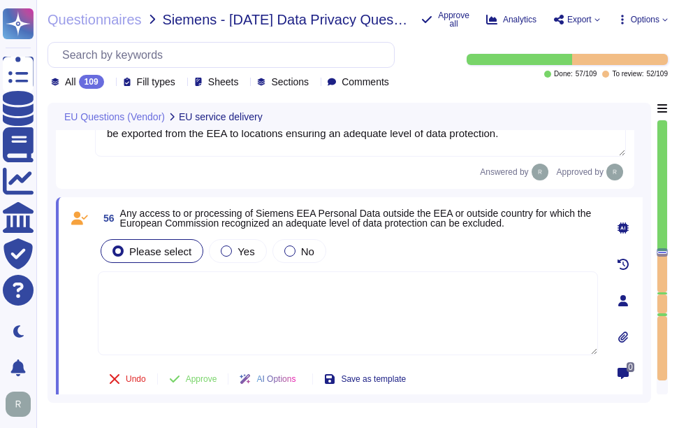
type textarea "Please consider the following in your response: 1. Indicate in your response wh…"
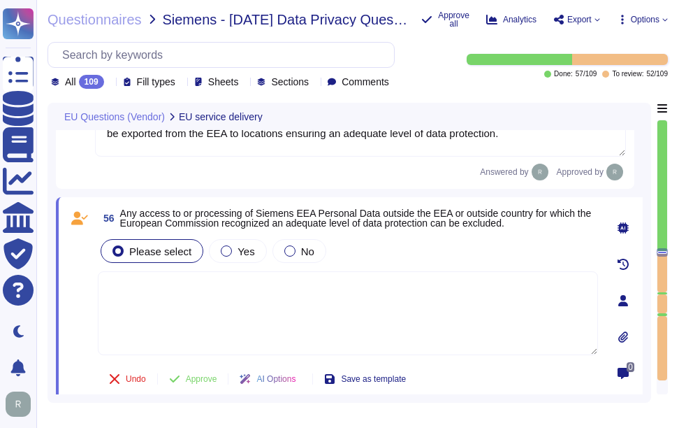
type textarea "Please consider the following in your response: 1. Indicate in your response wh…"
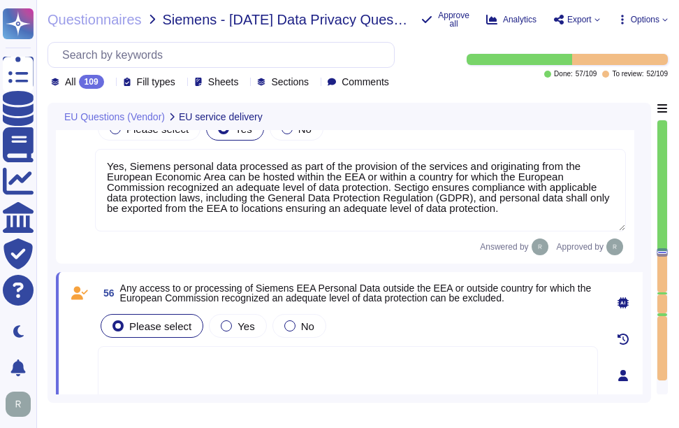
type textarea "Please consider the following in your response: 1. Indicate in your response wh…"
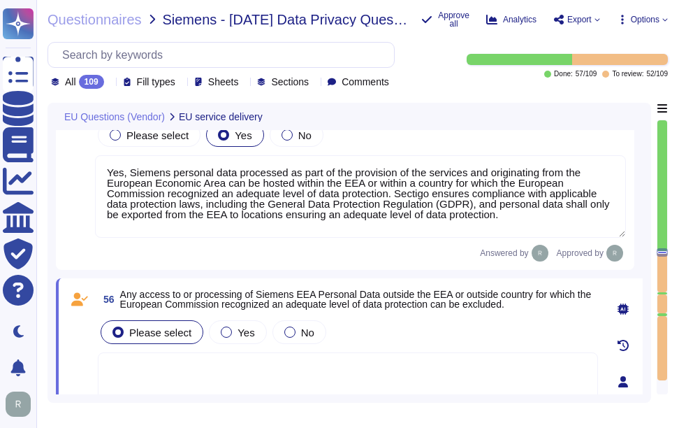
type textarea "Please consider the following in your response: 1. Indicate in your response wh…"
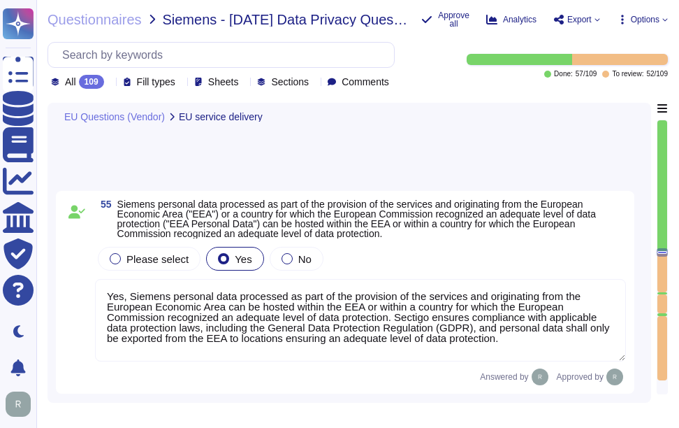
type textarea "Please consider the following in your response: 1. Indicate in your response wh…"
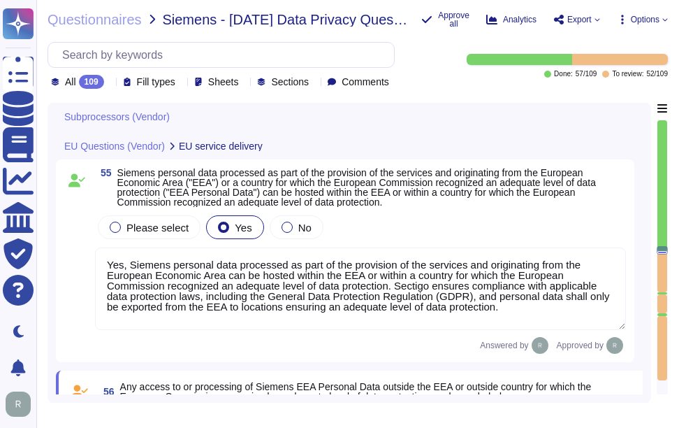
type textarea "We do not use subcontractors for this service. We do not perform risk assessmen…"
type textarea "We use only colocation centers from Equinix and TeleData, and our systems are l…"
type textarea "N/A. We do not engage sub-processors for this service"
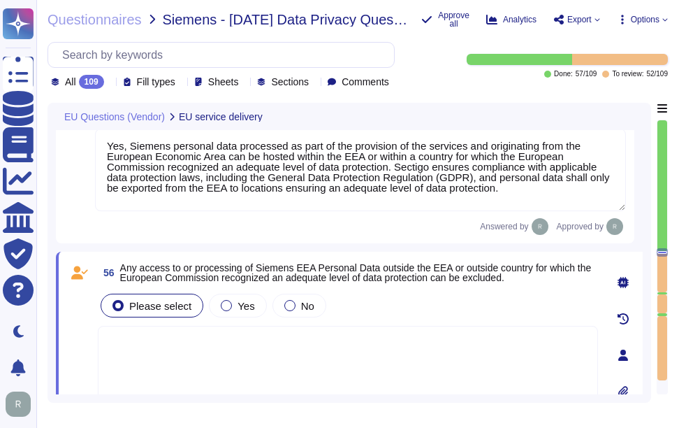
scroll to position [10580, 0]
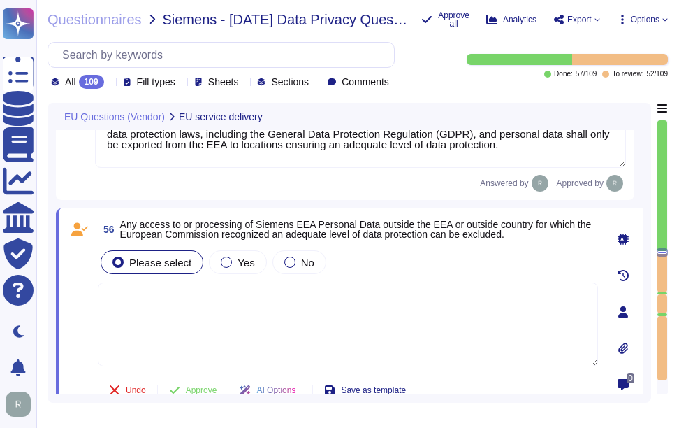
type textarea "Please consider the following in your response: 1. Indicate in your response wh…"
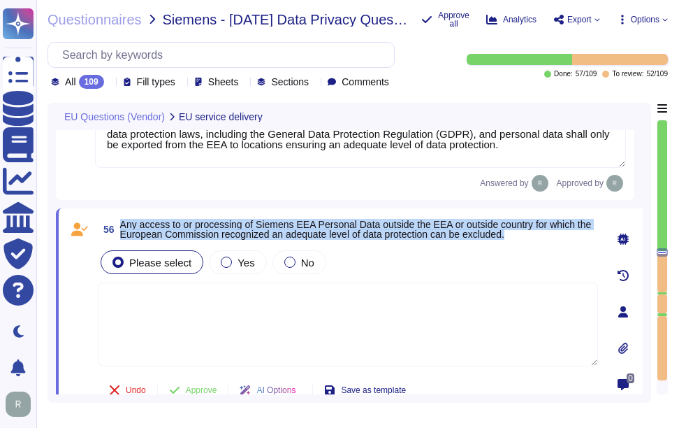
drag, startPoint x: 122, startPoint y: 222, endPoint x: 546, endPoint y: 239, distance: 424.5
click at [546, 239] on span "56 Any access to or processing of Siemens EEA Personal Data outside the EEA or …" at bounding box center [348, 229] width 500 height 25
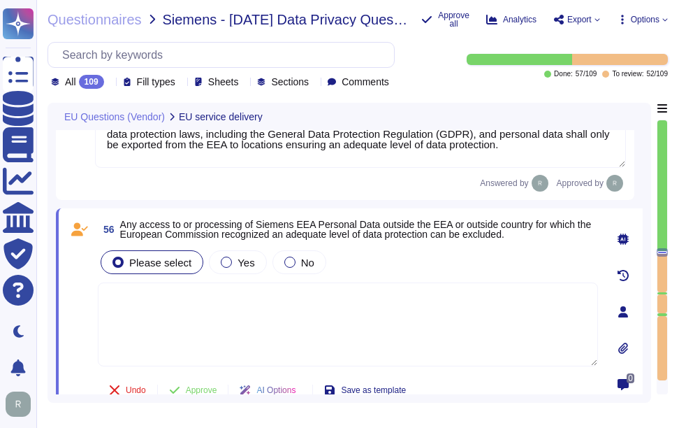
click at [332, 314] on textarea at bounding box center [348, 324] width 500 height 84
type textarea "Please consider the following in your response: 1. Indicate in your response wh…"
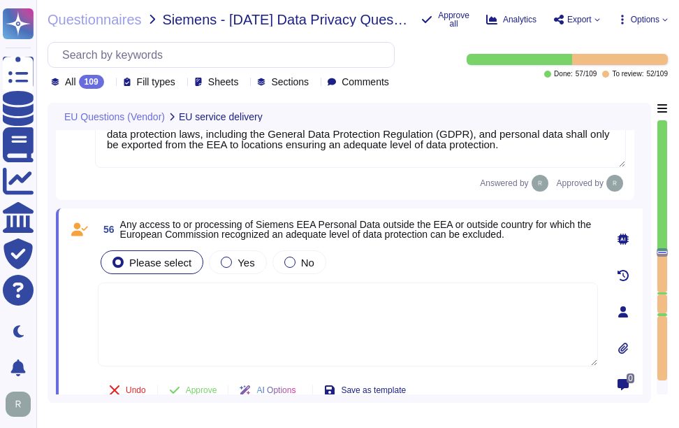
type textarea "Please consider the following in your response: 1. Indicate in your response wh…"
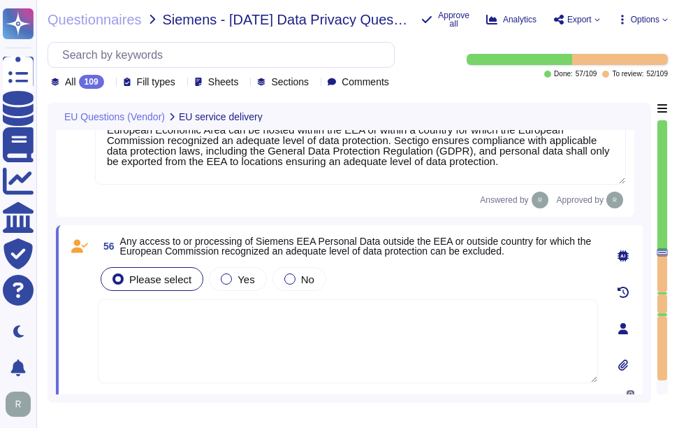
type textarea "Please consider the following in your response: 1. Indicate in your response wh…"
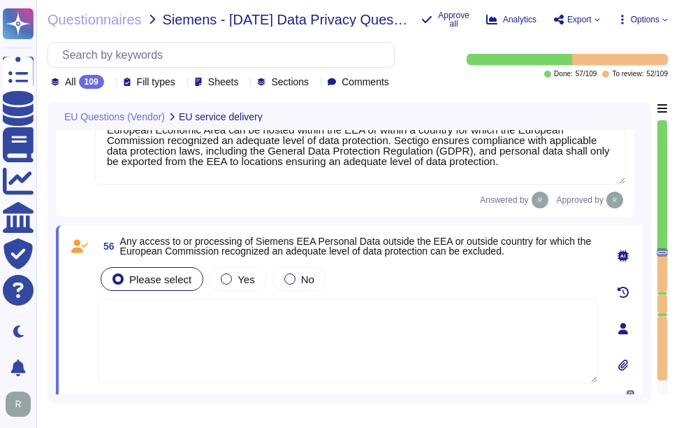
type textarea "Please consider the following in your response: 1. Indicate in your response wh…"
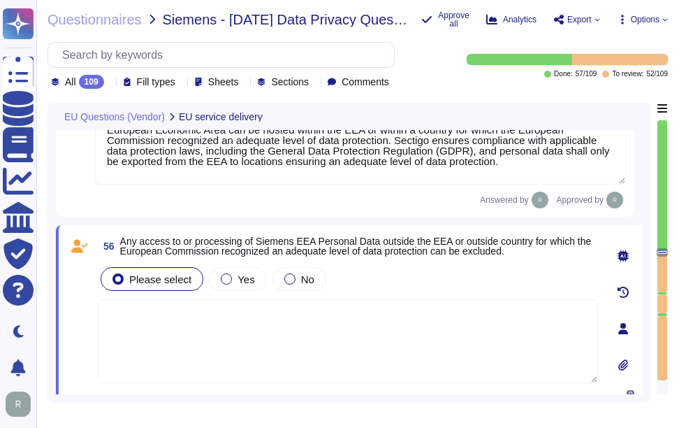
type textarea "Please consider the following in your response: 1. Indicate in your response wh…"
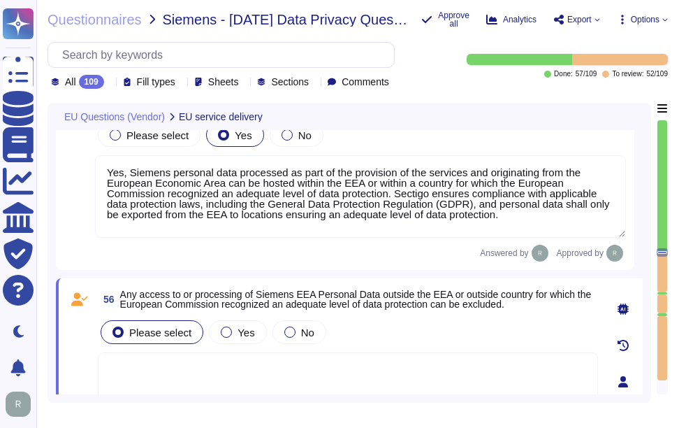
type textarea "Please consider the following in your response: 1. Indicate in your response wh…"
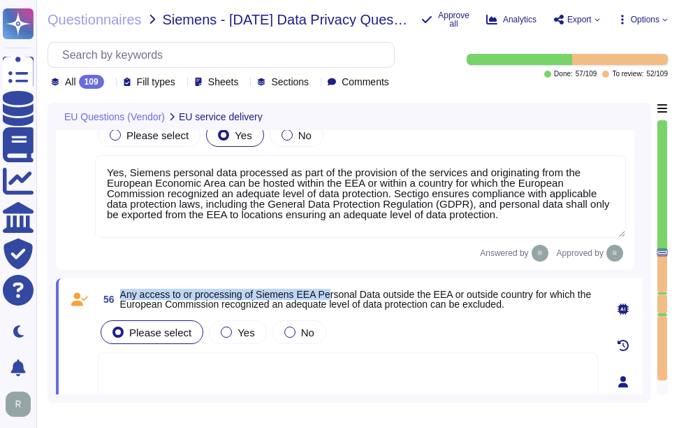
drag, startPoint x: 120, startPoint y: 293, endPoint x: 328, endPoint y: 284, distance: 207.7
click at [328, 284] on div "56 Any access to or processing of Siemens EEA Personal Data outside the EEA or …" at bounding box center [349, 381] width 587 height 207
type textarea "Please consider the following in your response: 1. Indicate in your response wh…"
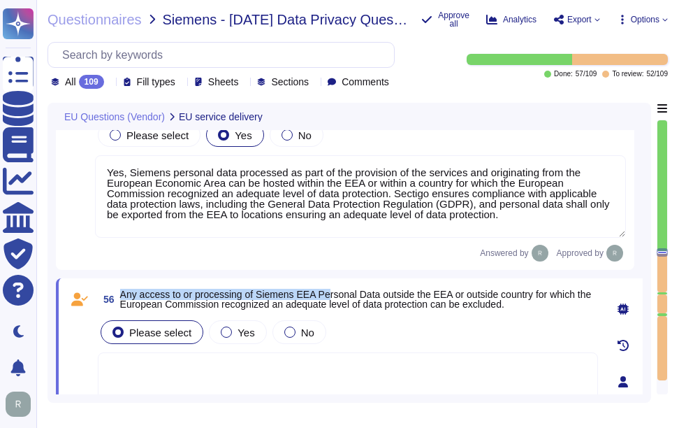
type textarea "Please consider the following in your response: 1. Indicate in your response wh…"
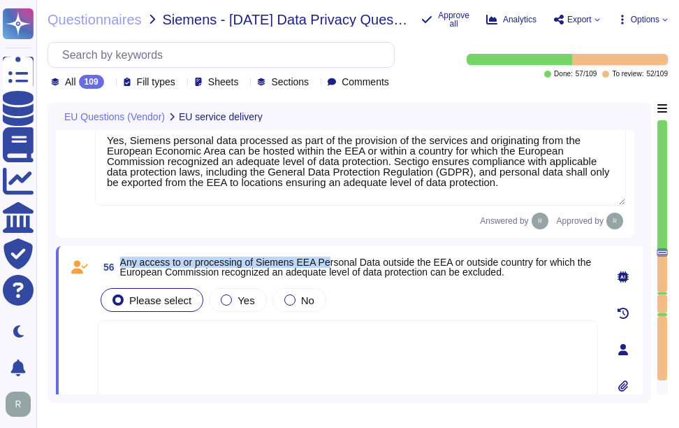
type textarea "Please consider the following in your response: 1. Indicate in your response wh…"
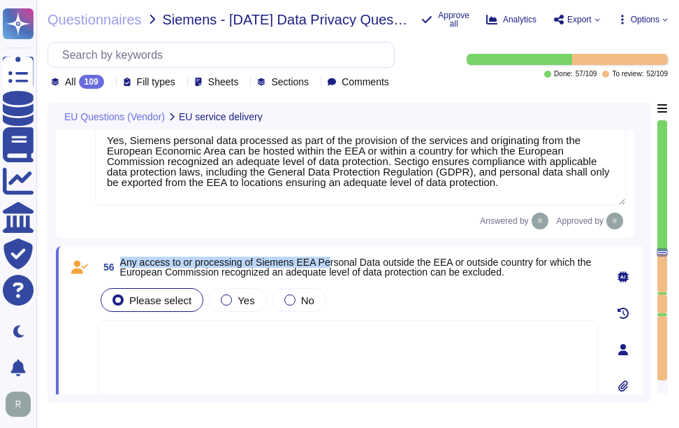
type textarea "Please consider the following in your response: 1. Indicate in your response wh…"
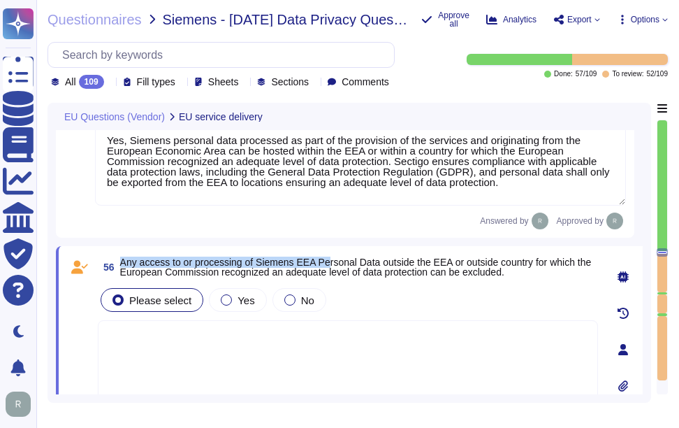
type textarea "Please consider the following in your response: 1. Indicate in your response wh…"
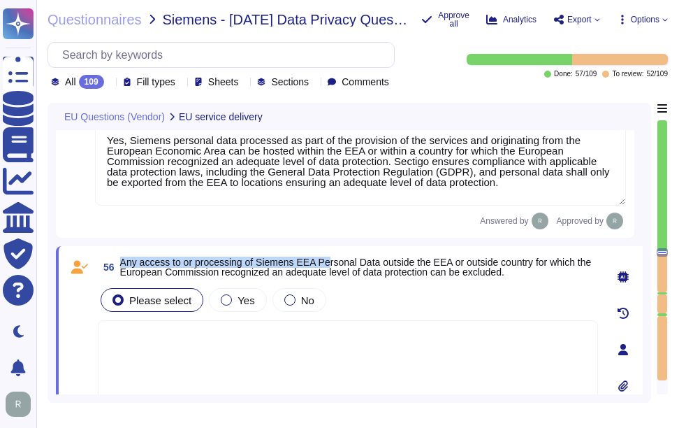
type textarea "Please consider the following in your response: 1. Indicate in your response wh…"
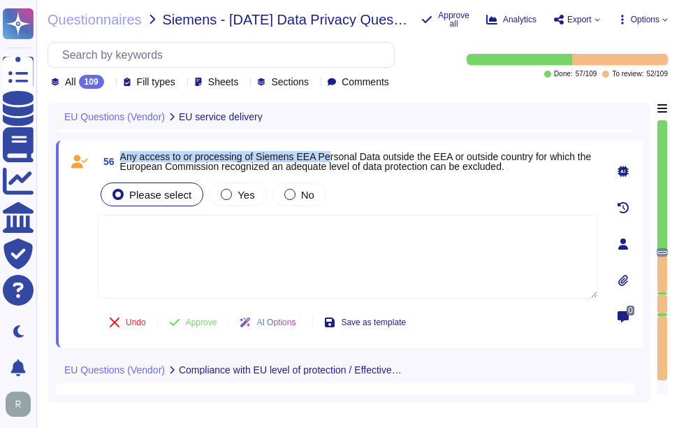
type textarea "Please consider the following in your response: 1. Indicate in your response wh…"
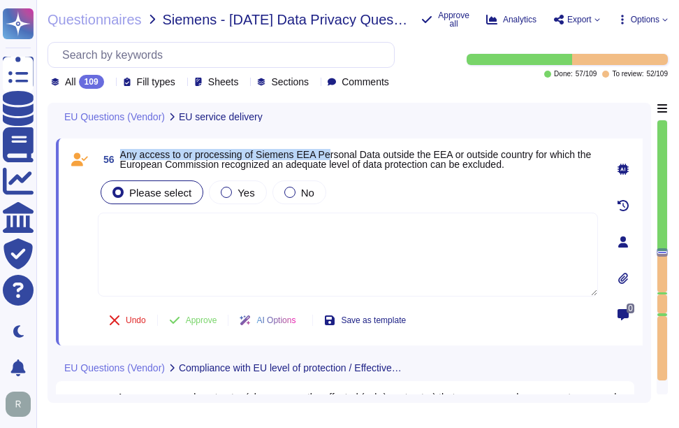
type textarea "Please consider the following in your response: 1. Indicate in your response wh…"
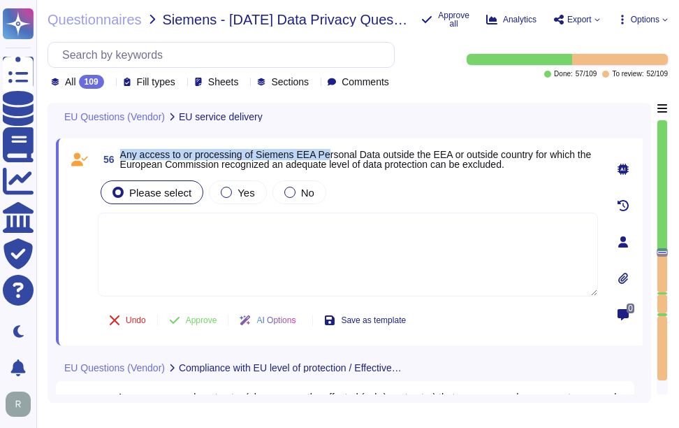
type textarea "Please consider the following in your response: 1. Indicate in your response wh…"
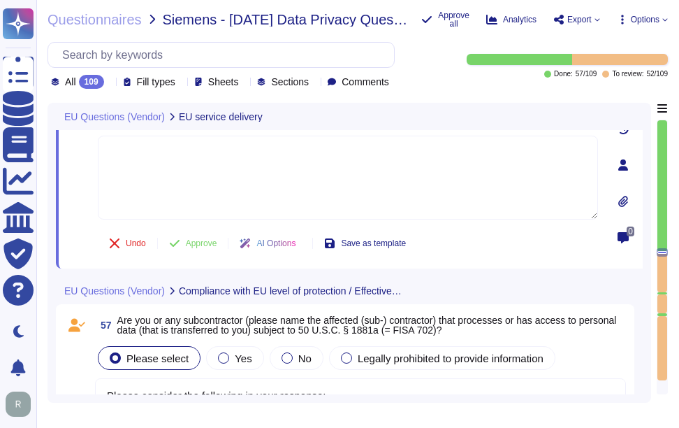
type textarea "Please consider the following in your response: 1. Indicate in your response wh…"
type textarea "Please consider the following in your response: 1. Enumerate the legislation/pr…"
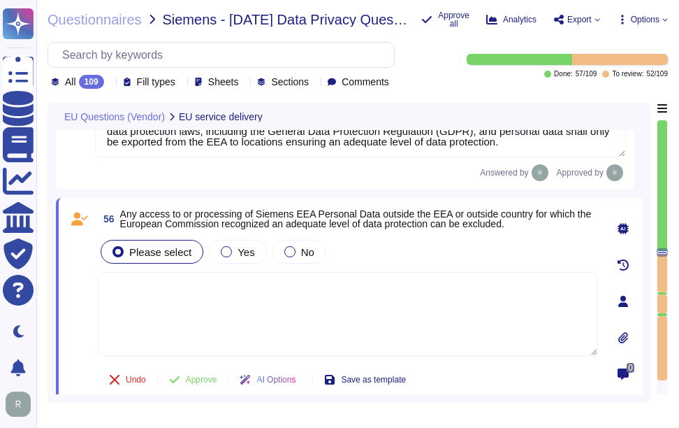
scroll to position [10529, 0]
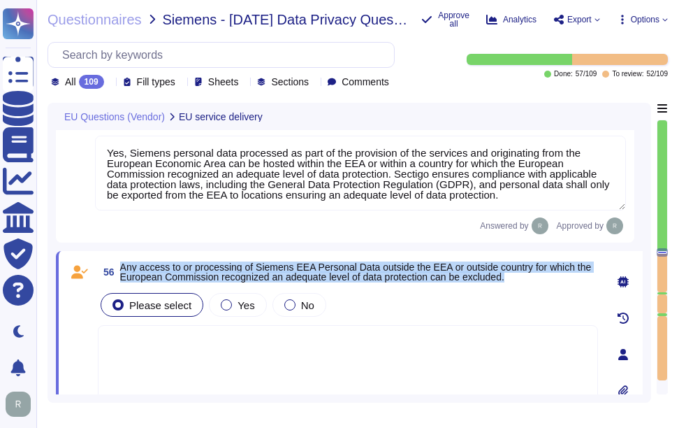
drag, startPoint x: 121, startPoint y: 265, endPoint x: 515, endPoint y: 277, distance: 394.3
click at [515, 277] on span "Any access to or processing of Siemens EEA Personal Data outside the EEA or out…" at bounding box center [359, 272] width 478 height 20
copy span "Any access to or processing of Siemens EEA Personal Data outside the EEA or out…"
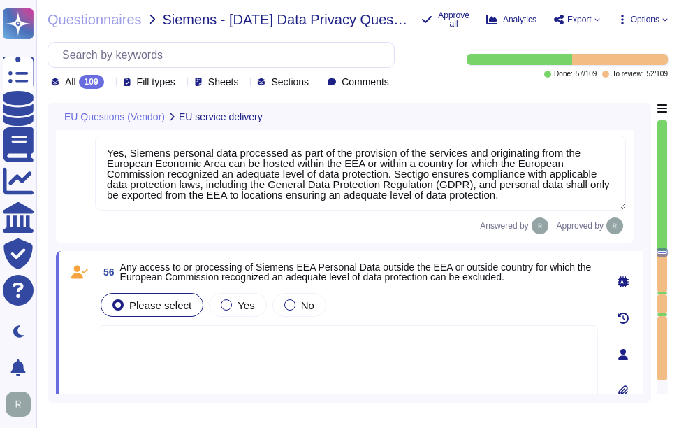
click at [347, 342] on textarea at bounding box center [348, 367] width 500 height 84
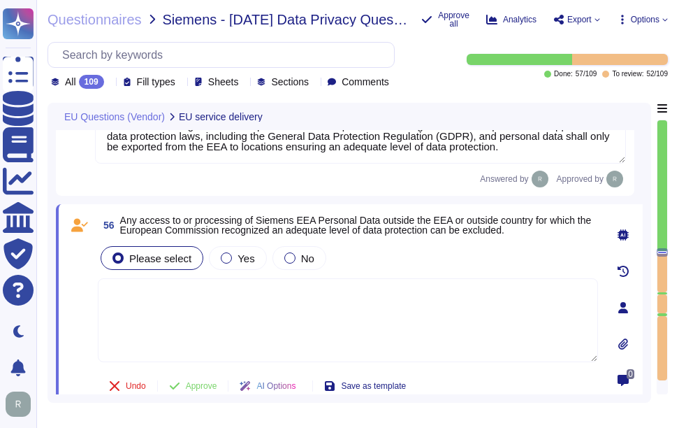
scroll to position [10552, 0]
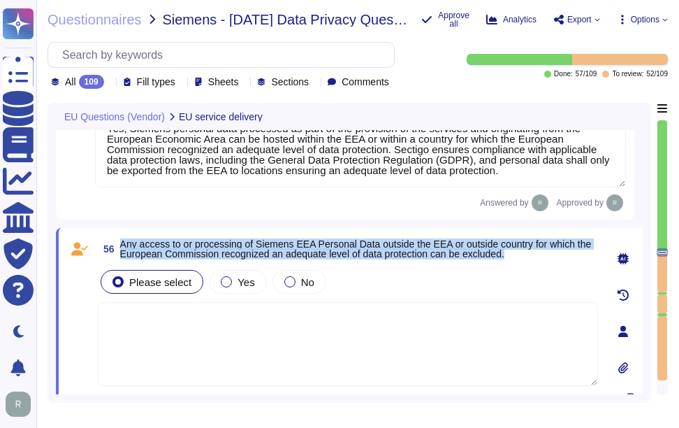
drag, startPoint x: 121, startPoint y: 240, endPoint x: 530, endPoint y: 251, distance: 409.6
click at [530, 251] on span "Any access to or processing of Siemens EEA Personal Data outside the EEA or out…" at bounding box center [359, 249] width 478 height 20
copy span "Any access to or processing of Siemens EEA Personal Data outside the EEA or out…"
click at [238, 279] on span "Yes" at bounding box center [246, 282] width 17 height 12
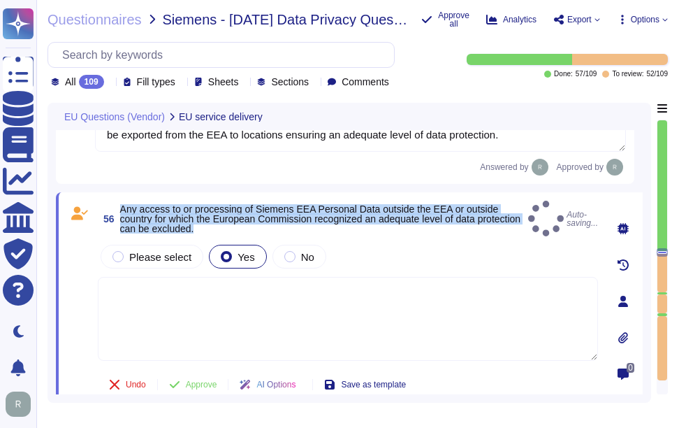
scroll to position [10622, 0]
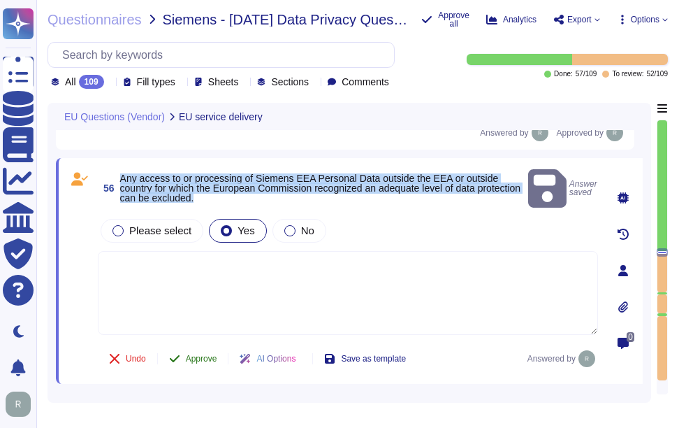
click at [214, 354] on span "Approve" at bounding box center [201, 358] width 31 height 8
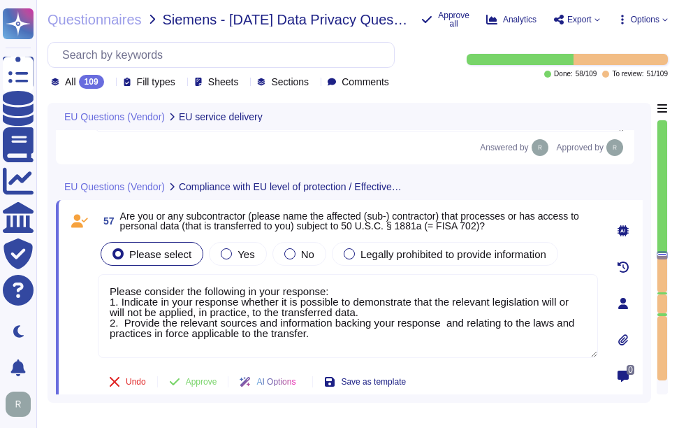
scroll to position [10818, 0]
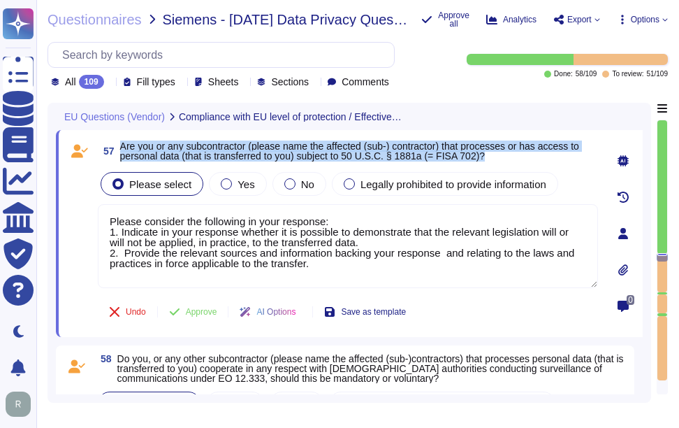
drag, startPoint x: 121, startPoint y: 145, endPoint x: 588, endPoint y: 158, distance: 467.7
click at [588, 158] on span "Are you or any subcontractor (please name the affected (sub-) contractor) that …" at bounding box center [359, 151] width 478 height 20
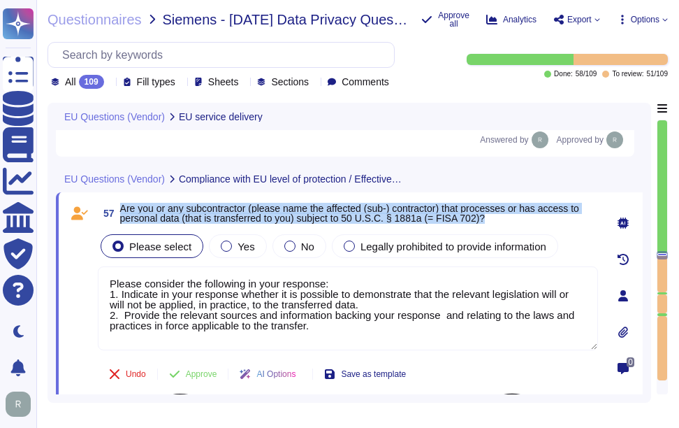
scroll to position [10749, 0]
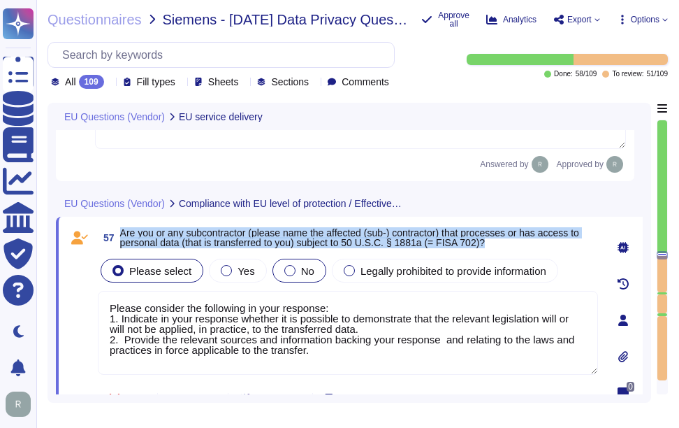
click at [284, 270] on div at bounding box center [289, 270] width 11 height 11
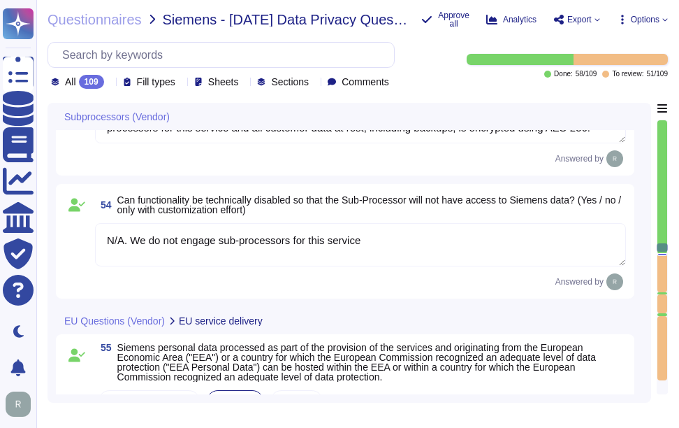
scroll to position [10255, 0]
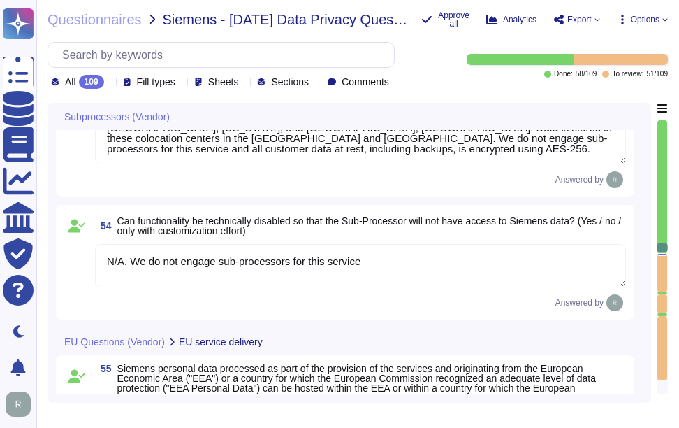
drag, startPoint x: 392, startPoint y: 259, endPoint x: 80, endPoint y: 262, distance: 312.4
click at [80, 262] on div "54 Can functionality be technically disabled so that the Sub-Processor will not…" at bounding box center [345, 262] width 562 height 98
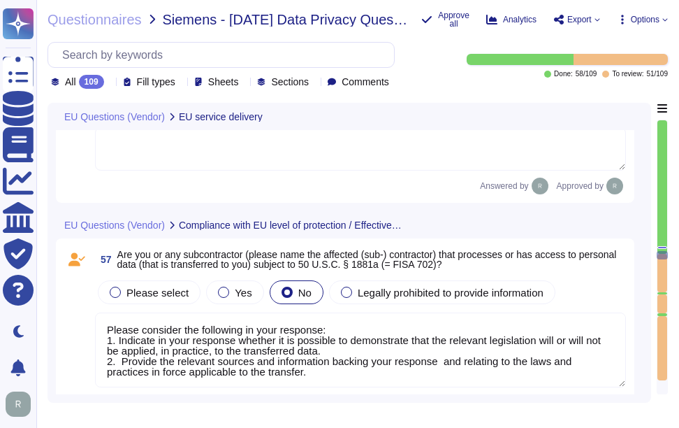
scroll to position [10827, 0]
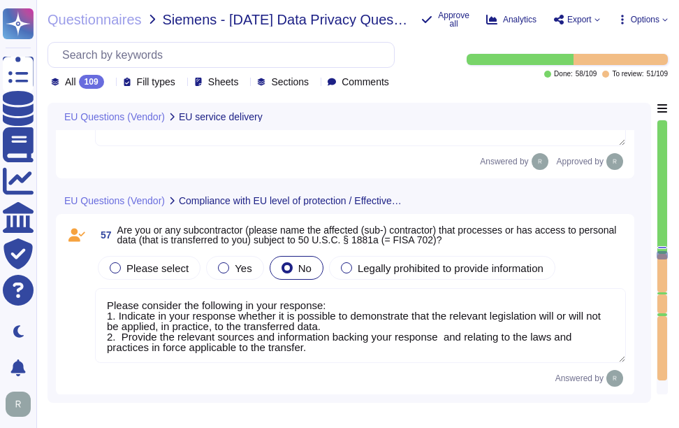
drag, startPoint x: 319, startPoint y: 351, endPoint x: 94, endPoint y: 286, distance: 233.5
click at [94, 286] on div "57 Are you or any subcontractor (please name the affected (sub-) contractor) th…" at bounding box center [345, 304] width 562 height 164
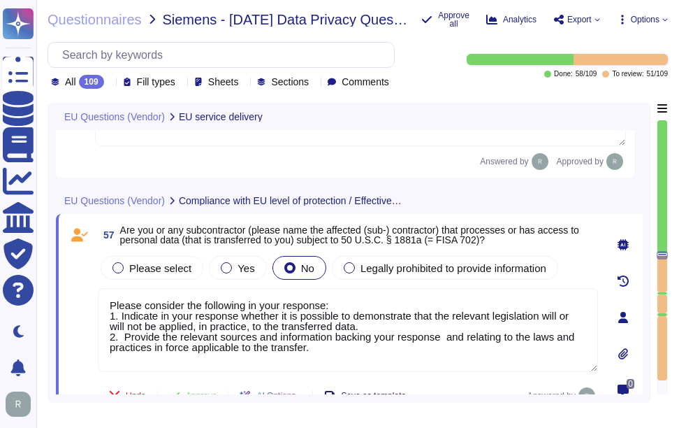
paste textarea "N/A. We do not engage sub-processors for this service"
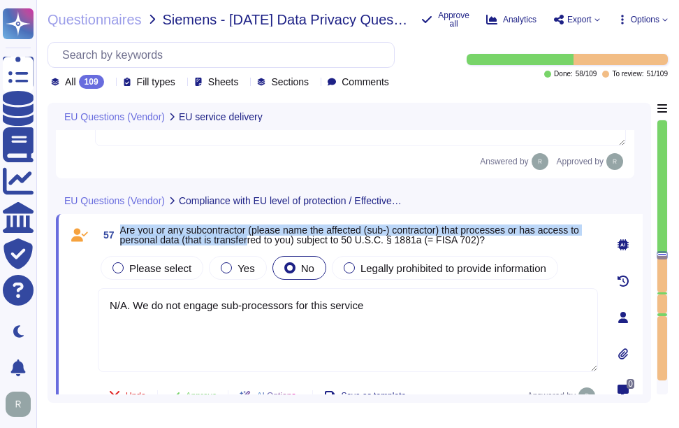
drag, startPoint x: 121, startPoint y: 229, endPoint x: 252, endPoint y: 240, distance: 131.2
click at [252, 240] on span "Are you or any subcontractor (please name the affected (sub-) contractor) that …" at bounding box center [349, 234] width 459 height 21
click at [179, 233] on span "Are you or any subcontractor (please name the affected (sub-) contractor) that …" at bounding box center [349, 234] width 459 height 21
drag, startPoint x: 122, startPoint y: 230, endPoint x: 302, endPoint y: 243, distance: 180.8
click at [302, 243] on span "Are you or any subcontractor (please name the affected (sub-) contractor) that …" at bounding box center [349, 234] width 459 height 21
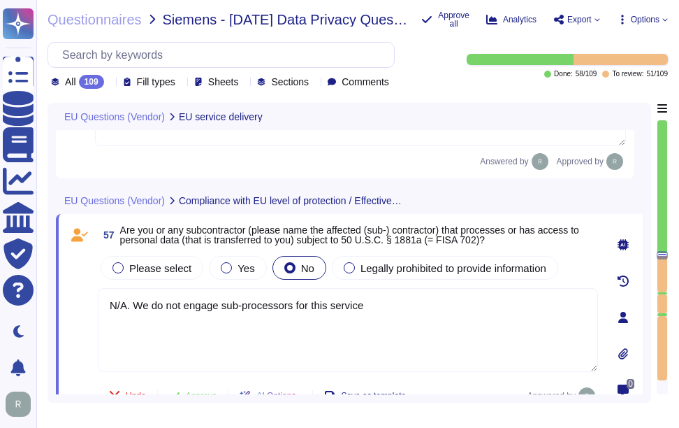
click at [420, 330] on textarea "N/A. We do not engage sub-processors for this service" at bounding box center [348, 330] width 500 height 84
click at [451, 305] on textarea "N/A. We do not engage sub-processors for this service" at bounding box center [348, 330] width 500 height 84
paste textarea "The only personally identifiable information (PII) our system has access to inc…"
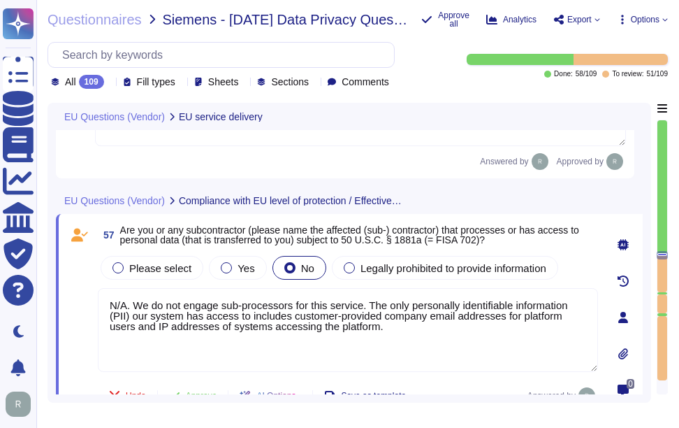
click at [400, 332] on textarea "N/A. We do not engage sub-processors for this service. The only personally iden…" at bounding box center [348, 330] width 500 height 84
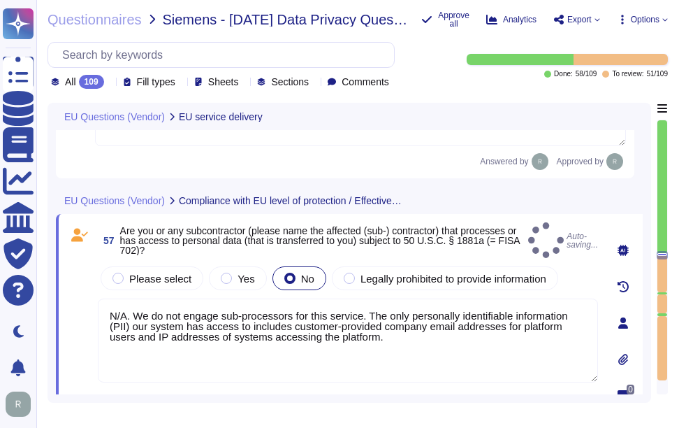
click at [89, 273] on span at bounding box center [79, 323] width 25 height 120
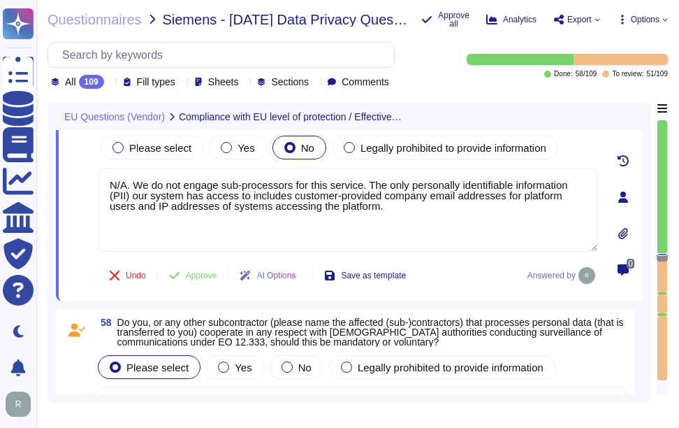
scroll to position [10897, 0]
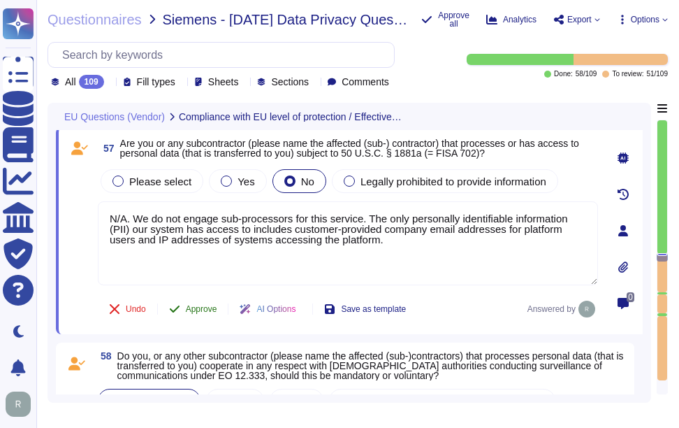
click at [201, 310] on span "Approve" at bounding box center [201, 309] width 31 height 8
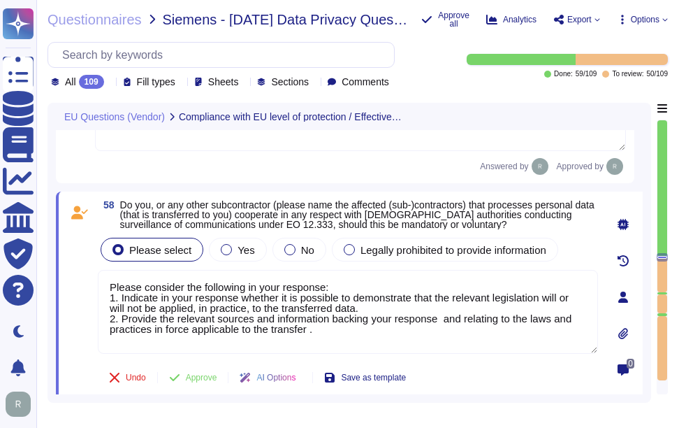
scroll to position [11083, 0]
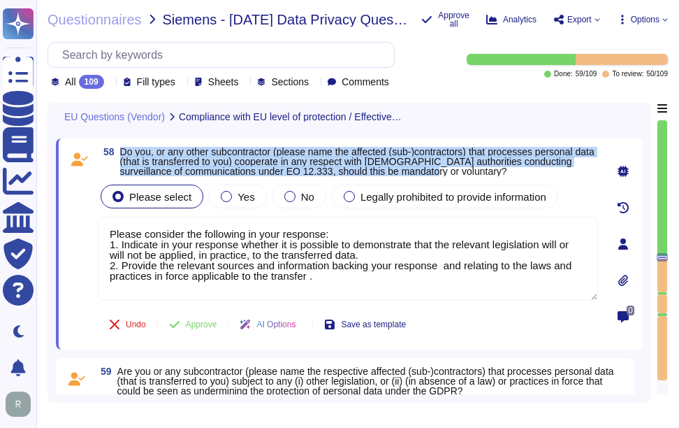
drag, startPoint x: 120, startPoint y: 150, endPoint x: 471, endPoint y: 173, distance: 351.6
click at [471, 173] on span "Do you, or any other subcontractor (please name the affected (sub-)contractors)…" at bounding box center [359, 161] width 478 height 29
click at [273, 153] on span "Do you, or any other subcontractor (please name the affected (sub-)contractors)…" at bounding box center [357, 161] width 475 height 31
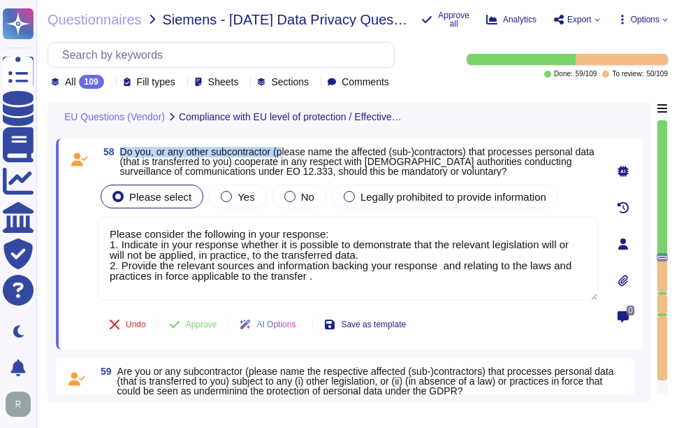
drag, startPoint x: 120, startPoint y: 148, endPoint x: 289, endPoint y: 152, distance: 168.5
click at [289, 152] on span "Do you, or any other subcontractor (please name the affected (sub-)contractors)…" at bounding box center [357, 161] width 475 height 31
click at [110, 83] on icon at bounding box center [110, 83] width 0 height 0
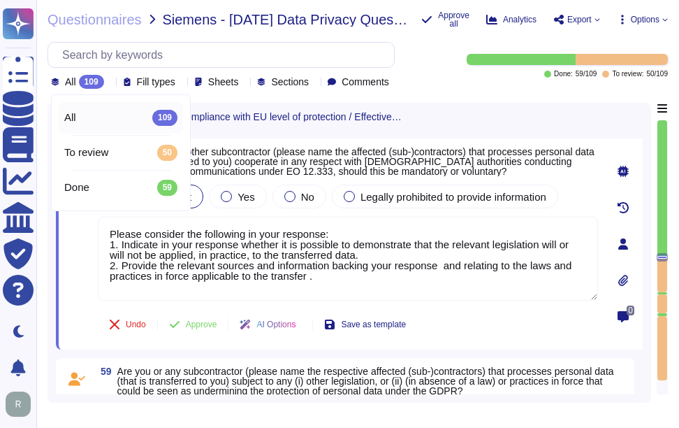
click at [110, 83] on icon at bounding box center [110, 83] width 0 height 0
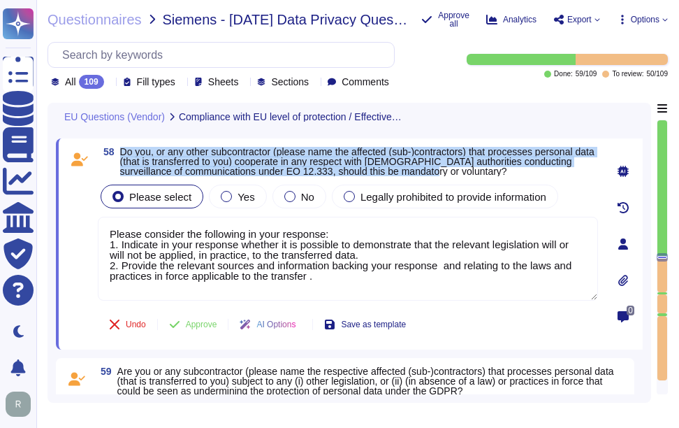
drag, startPoint x: 121, startPoint y: 149, endPoint x: 455, endPoint y: 170, distance: 334.7
click at [455, 170] on span "Do you, or any other subcontractor (please name the affected (sub-)contractors)…" at bounding box center [359, 161] width 478 height 29
drag, startPoint x: 103, startPoint y: 150, endPoint x: 478, endPoint y: 168, distance: 375.0
click at [478, 168] on span "58 Do you, or any other subcontractor (please name the affected (sub-)contracto…" at bounding box center [348, 161] width 500 height 29
copy span "58 Do you, or any other subcontractor (please name the affected (sub-)contracto…"
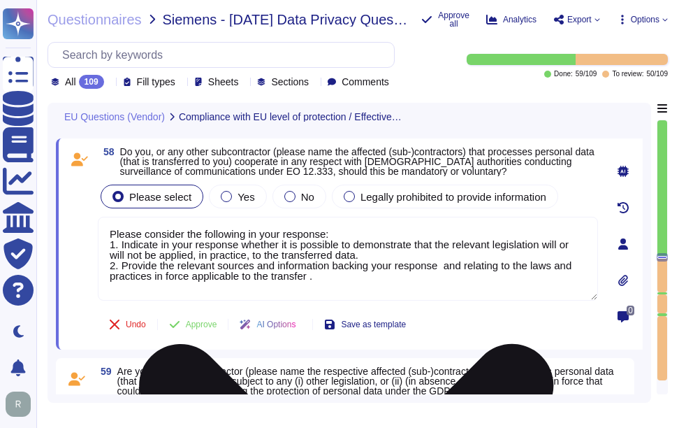
click at [280, 263] on textarea "Please consider the following in your response: 1. Indicate in your response wh…" at bounding box center [348, 259] width 500 height 84
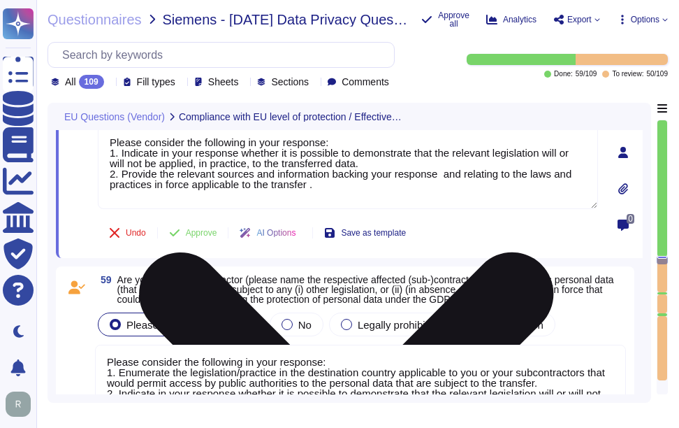
scroll to position [11222, 0]
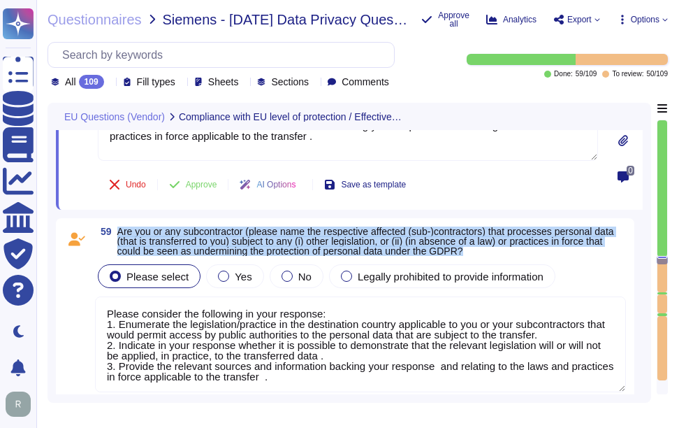
drag, startPoint x: 117, startPoint y: 231, endPoint x: 528, endPoint y: 253, distance: 411.5
click at [528, 253] on span "Are you or any subcontractor (please name the respective affected (sub-)contrac…" at bounding box center [371, 240] width 509 height 29
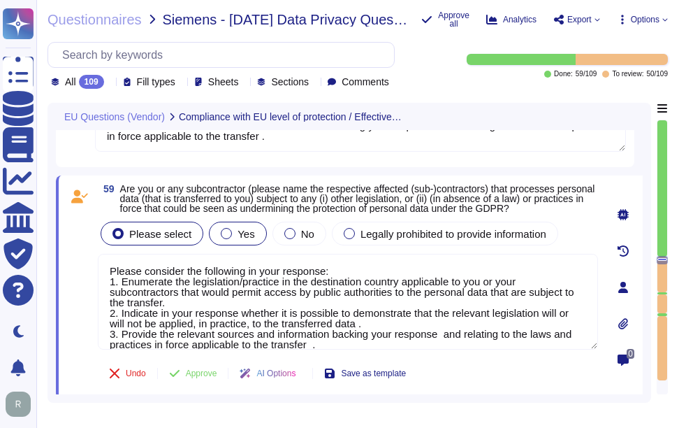
click at [238, 231] on span "Yes" at bounding box center [246, 234] width 17 height 12
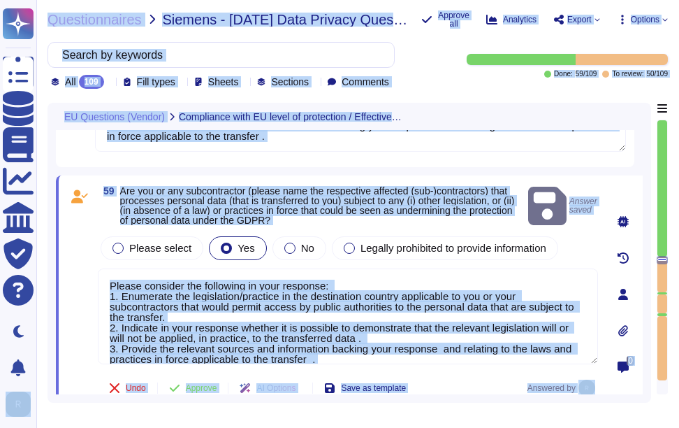
click at [183, 306] on textarea "Please consider the following in your response: 1. Enumerate the legislation/pr…" at bounding box center [348, 316] width 500 height 96
click at [184, 307] on textarea "Please consider the following in your response: 1. Enumerate the legislation/pr…" at bounding box center [348, 316] width 500 height 96
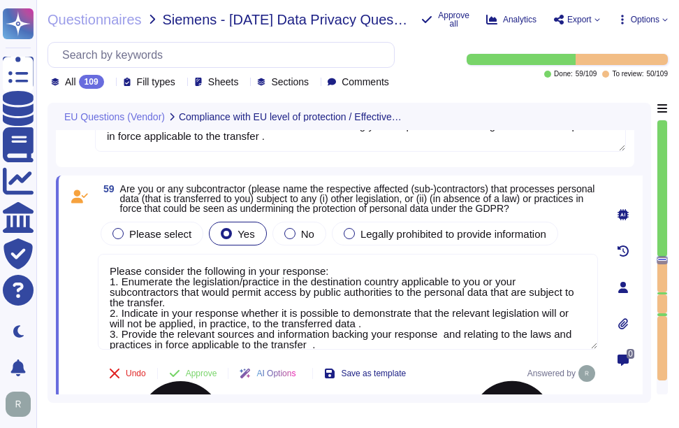
click at [184, 307] on textarea "Please consider the following in your response: 1. Enumerate the legislation/pr…" at bounding box center [348, 302] width 500 height 96
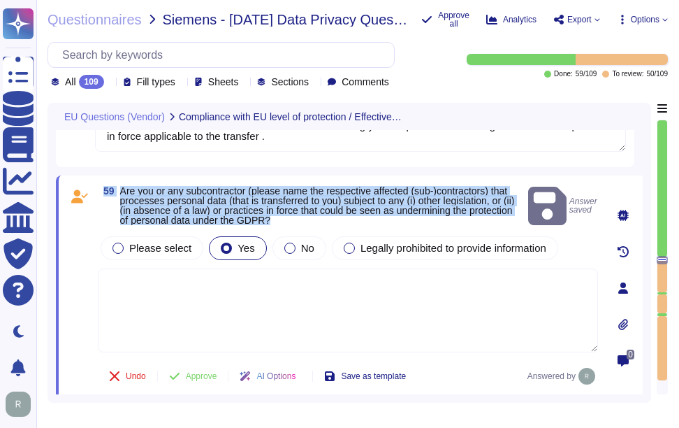
drag, startPoint x: 104, startPoint y: 187, endPoint x: 510, endPoint y: 219, distance: 407.3
click at [510, 219] on span "59 Are you or any subcontractor (please name the respective affected (sub-)cont…" at bounding box center [310, 205] width 425 height 39
copy span "59 Are you or any subcontractor (please name the respective affected (sub-)cont…"
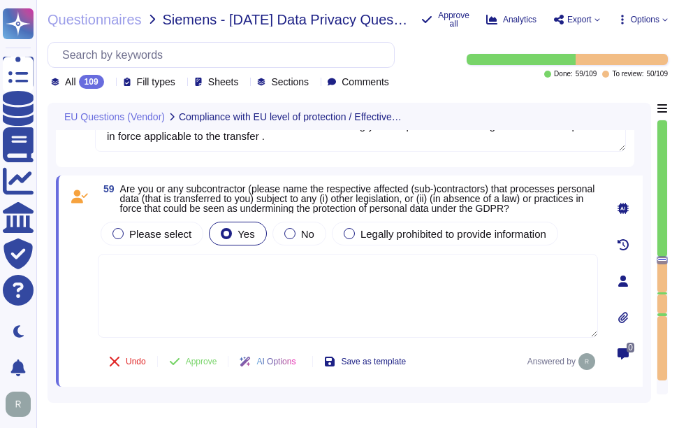
click at [492, 300] on textarea at bounding box center [348, 296] width 500 height 84
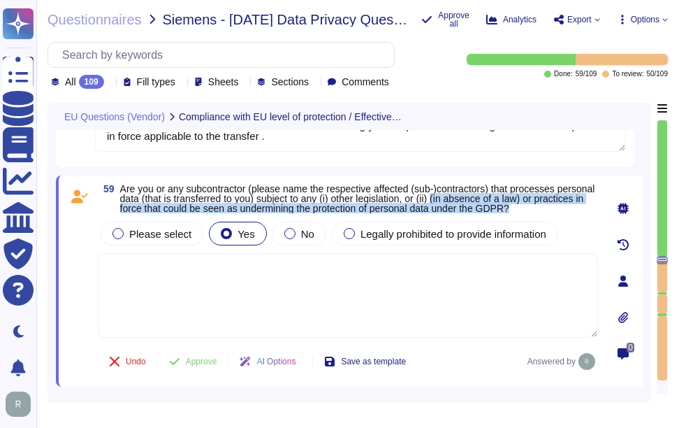
drag, startPoint x: 482, startPoint y: 198, endPoint x: 582, endPoint y: 209, distance: 100.5
click at [582, 209] on span "Are you or any subcontractor (please name the respective affected (sub-)contrac…" at bounding box center [359, 198] width 478 height 29
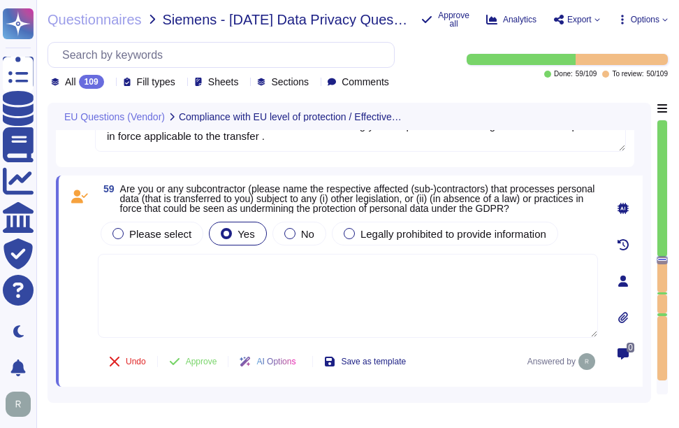
click at [416, 266] on textarea at bounding box center [348, 296] width 500 height 84
click at [302, 228] on span "No" at bounding box center [307, 234] width 13 height 12
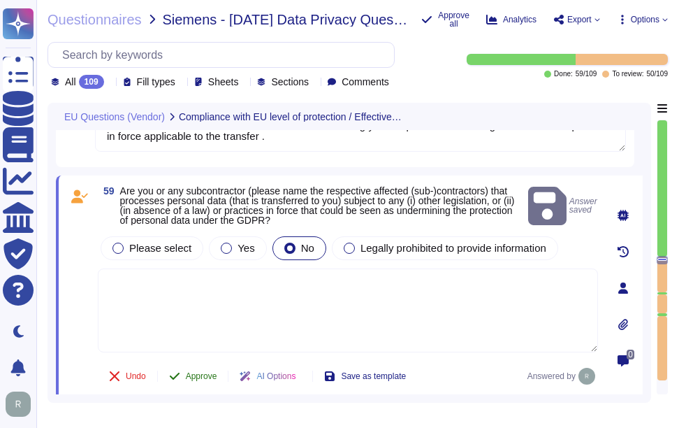
click at [201, 372] on span "Approve" at bounding box center [201, 376] width 31 height 8
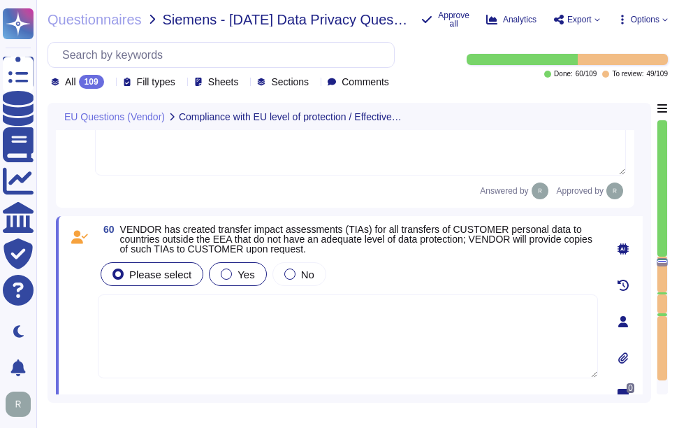
scroll to position [11366, 0]
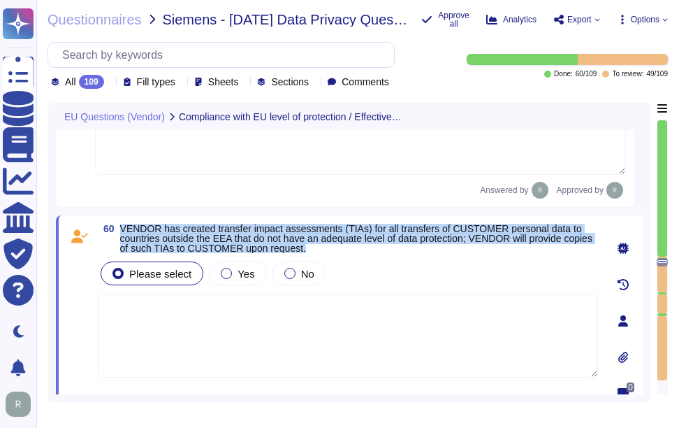
drag, startPoint x: 122, startPoint y: 227, endPoint x: 361, endPoint y: 247, distance: 240.6
click at [361, 247] on span "VENDOR has created transfer impact assessments (TIAs) for all transfers of CUST…" at bounding box center [359, 238] width 478 height 29
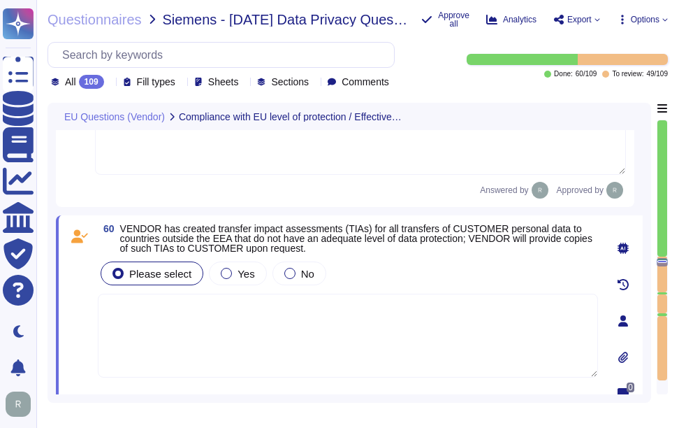
click at [115, 233] on span "60 VENDOR has created transfer impact assessments (TIAs) for all transfers of C…" at bounding box center [348, 238] width 500 height 29
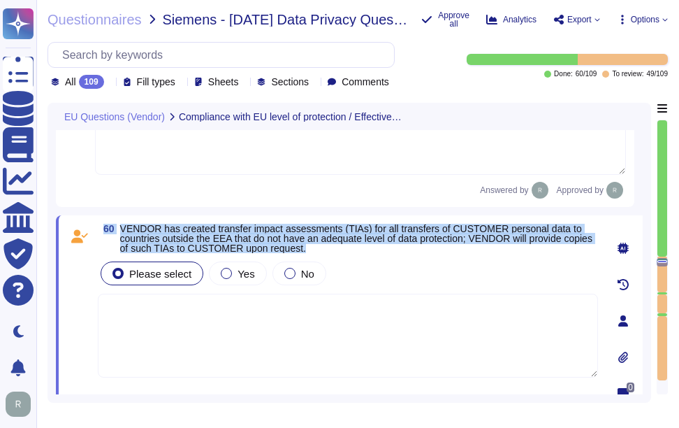
drag, startPoint x: 104, startPoint y: 226, endPoint x: 364, endPoint y: 252, distance: 261.2
click at [364, 252] on span "60 VENDOR has created transfer impact assessments (TIAs) for all transfers of C…" at bounding box center [348, 238] width 500 height 29
copy span "60 VENDOR has created transfer impact assessments (TIAs) for all transfers of C…"
click at [234, 219] on div "60 VENDOR has created transfer impact assessments (TIAs) for all transfers of C…" at bounding box center [349, 320] width 587 height 211
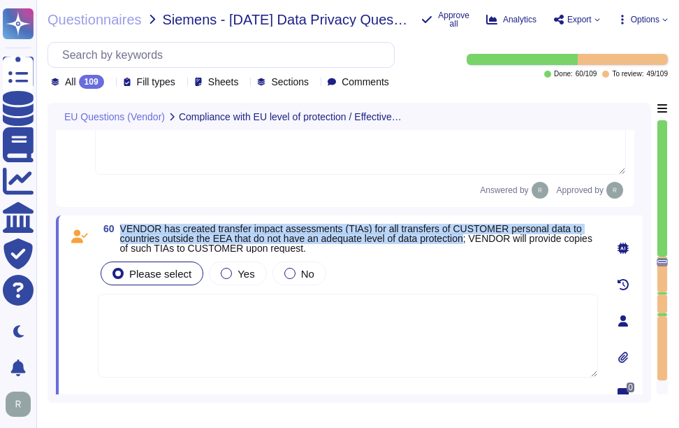
drag, startPoint x: 121, startPoint y: 225, endPoint x: 472, endPoint y: 240, distance: 351.1
click at [472, 240] on span "VENDOR has created transfer impact assessments (TIAs) for all transfers of CUST…" at bounding box center [356, 238] width 472 height 31
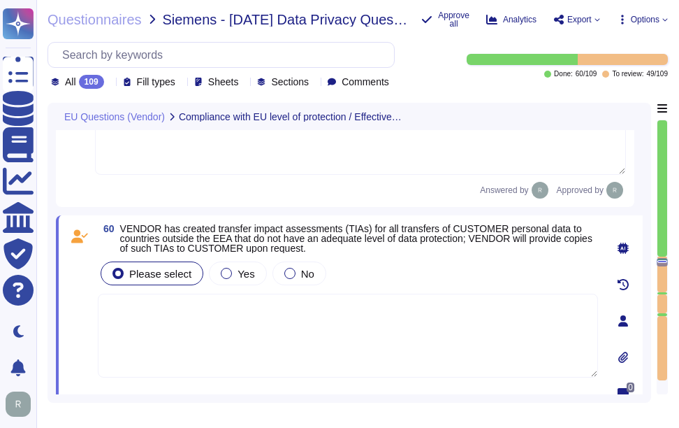
click at [446, 363] on textarea at bounding box center [348, 336] width 500 height 84
paste textarea "The only personally identifiable information (PII) our system has access to inc…"
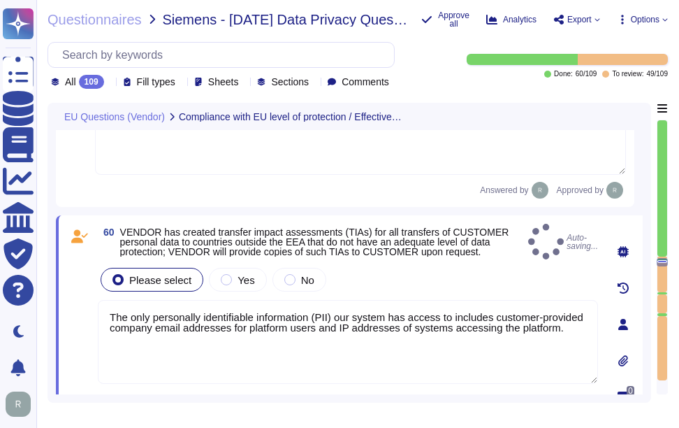
click at [404, 280] on div "Please select Yes No" at bounding box center [348, 279] width 500 height 29
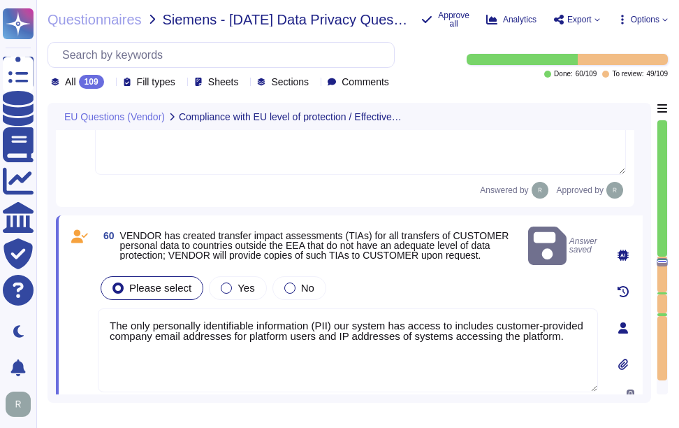
drag, startPoint x: 111, startPoint y: 309, endPoint x: 610, endPoint y: 321, distance: 499.1
click at [610, 321] on div "60 VENDOR has created transfer impact assessments (TIAs) for all transfers of C…" at bounding box center [349, 328] width 587 height 226
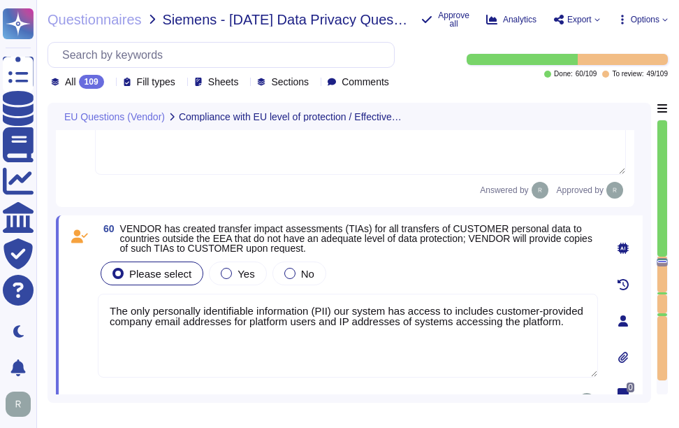
click at [389, 325] on textarea "The only personally identifiable information (PII) our system has access to inc…" at bounding box center [348, 336] width 500 height 84
click at [574, 324] on textarea "The only personally identifiable information (PII) our system has access to inc…" at bounding box center [348, 336] width 500 height 84
drag, startPoint x: 121, startPoint y: 229, endPoint x: 369, endPoint y: 229, distance: 248.1
click at [369, 229] on span "VENDOR has created transfer impact assessments (TIAs) for all transfers of CUST…" at bounding box center [356, 238] width 472 height 31
click at [586, 326] on textarea "The only personally identifiable information (PII) our system has access to inc…" at bounding box center [348, 336] width 500 height 84
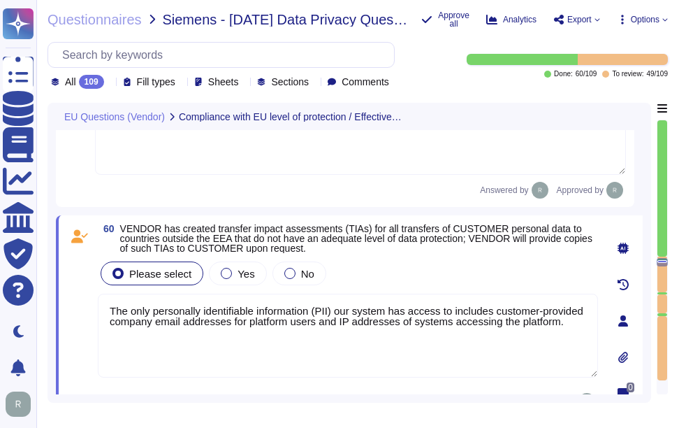
paste textarea "Sectigo complies fully with the General Data Protection Regulation (GDPR) of th…"
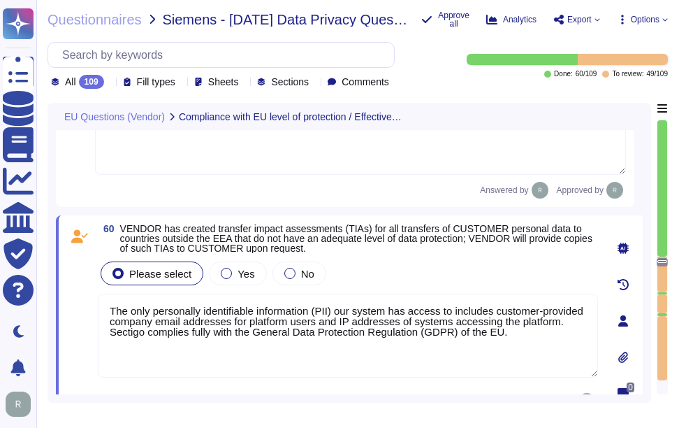
click at [454, 279] on div "Please select Yes No" at bounding box center [348, 273] width 500 height 29
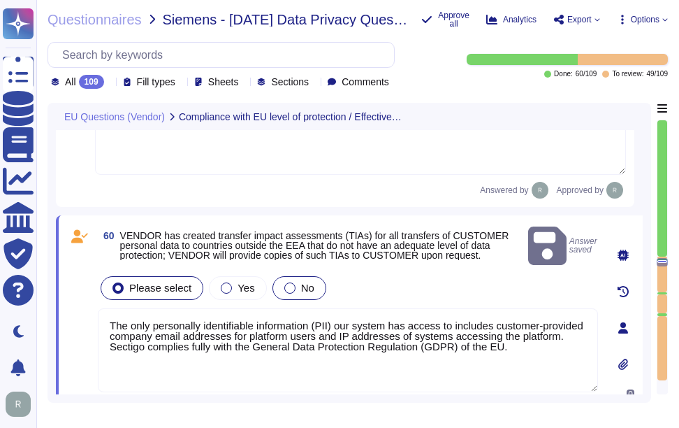
click at [290, 282] on label "No" at bounding box center [299, 287] width 30 height 11
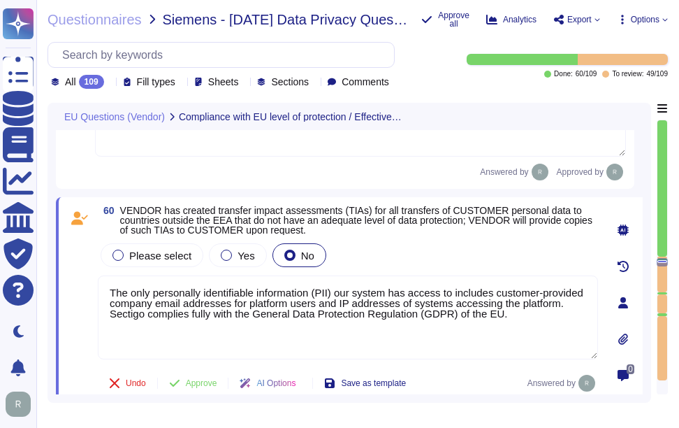
scroll to position [11436, 0]
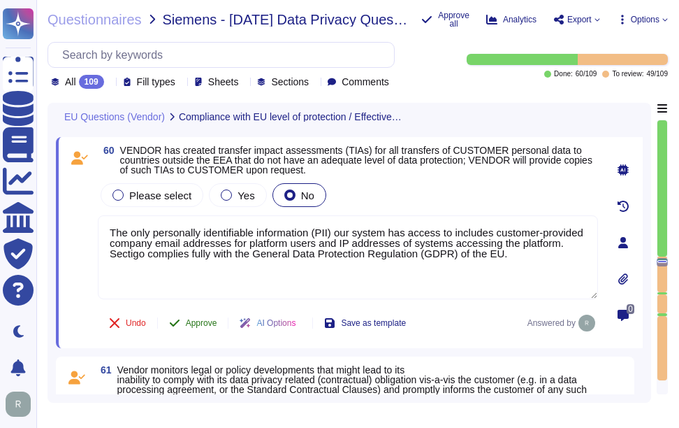
click at [189, 321] on span "Approve" at bounding box center [201, 323] width 31 height 8
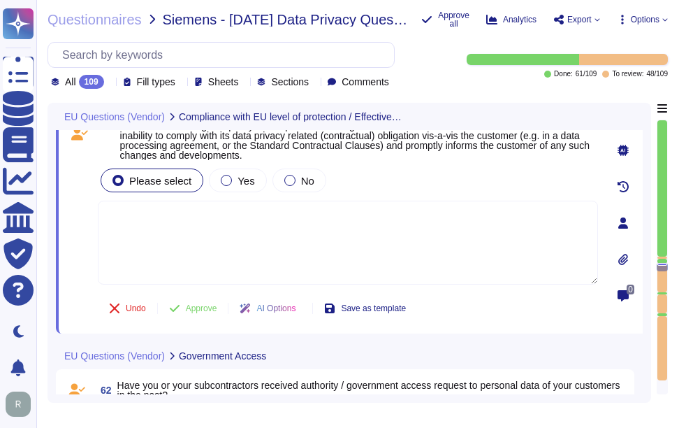
scroll to position [11580, 0]
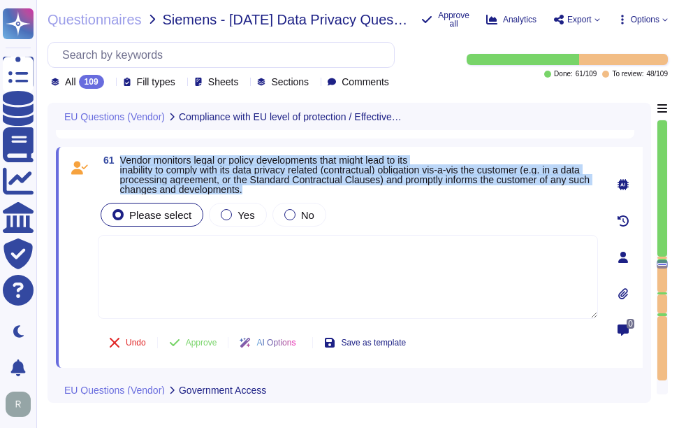
drag, startPoint x: 122, startPoint y: 157, endPoint x: 293, endPoint y: 195, distance: 174.6
click at [293, 195] on div "61 Vendor monitors legal or policy developments that might lead to its inabilit…" at bounding box center [332, 257] width 531 height 204
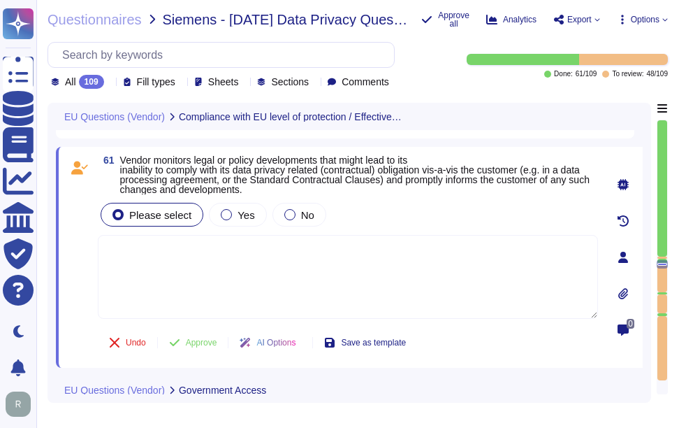
click at [387, 293] on textarea at bounding box center [348, 277] width 500 height 84
click at [228, 276] on textarea at bounding box center [348, 277] width 500 height 84
paste textarea "Sectigo has a full-time Compliance team that monitors industry and legal requir…"
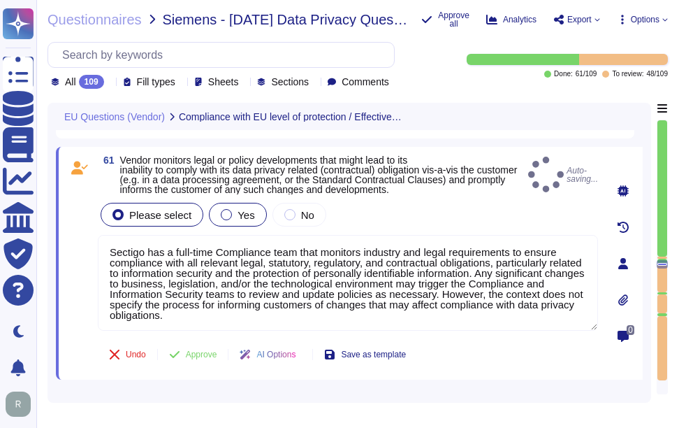
click at [227, 217] on div at bounding box center [226, 214] width 11 height 11
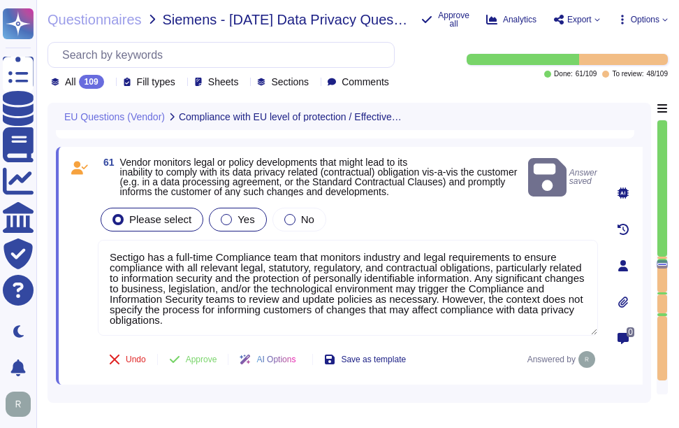
click at [221, 214] on div at bounding box center [226, 219] width 11 height 11
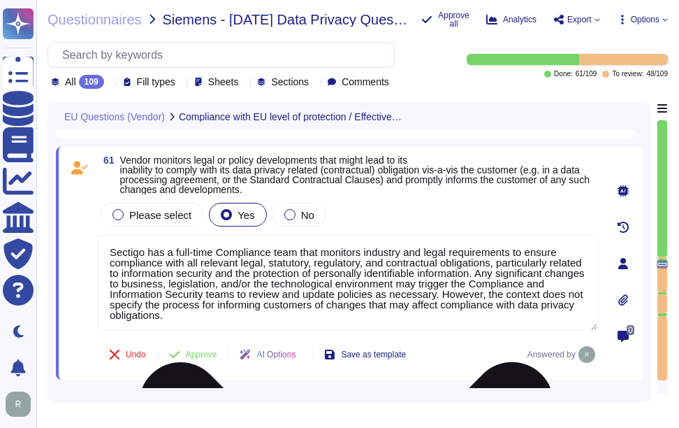
scroll to position [1, 0]
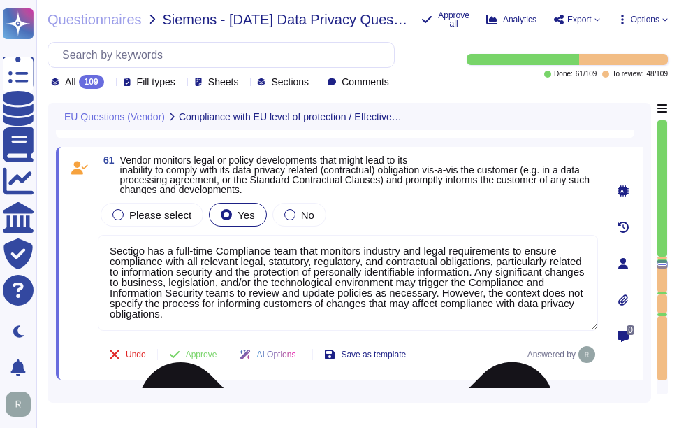
drag, startPoint x: 516, startPoint y: 293, endPoint x: 523, endPoint y: 321, distance: 29.7
click at [523, 321] on textarea "Sectigo has a full-time Compliance team that monitors industry and legal requir…" at bounding box center [348, 283] width 500 height 96
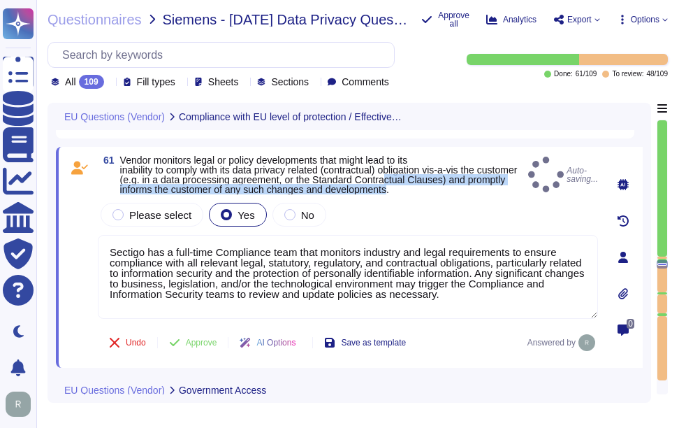
drag, startPoint x: 433, startPoint y: 181, endPoint x: 436, endPoint y: 187, distance: 7.2
click at [436, 187] on span "Vendor monitors legal or policy developments that might lead to its inability t…" at bounding box center [319, 174] width 398 height 41
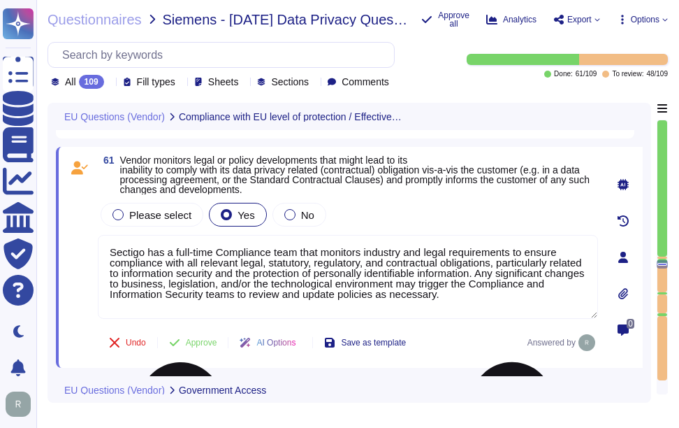
click at [512, 297] on textarea "Sectigo has a full-time Compliance team that monitors industry and legal requir…" at bounding box center [348, 277] width 500 height 84
click at [410, 228] on div "Please select Yes No" at bounding box center [348, 214] width 500 height 29
click at [207, 346] on span "Approve" at bounding box center [201, 342] width 31 height 8
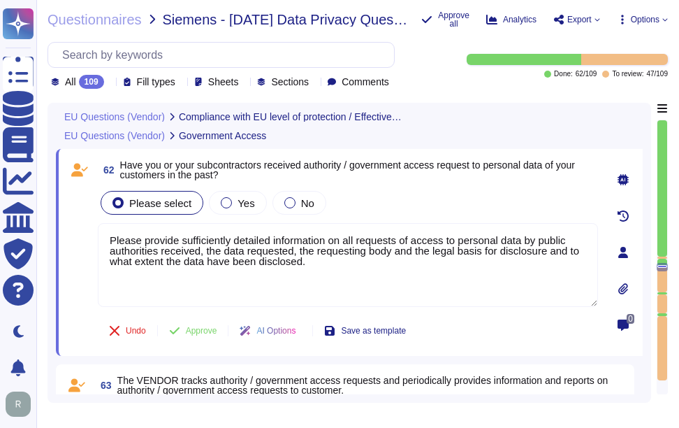
scroll to position [11809, 0]
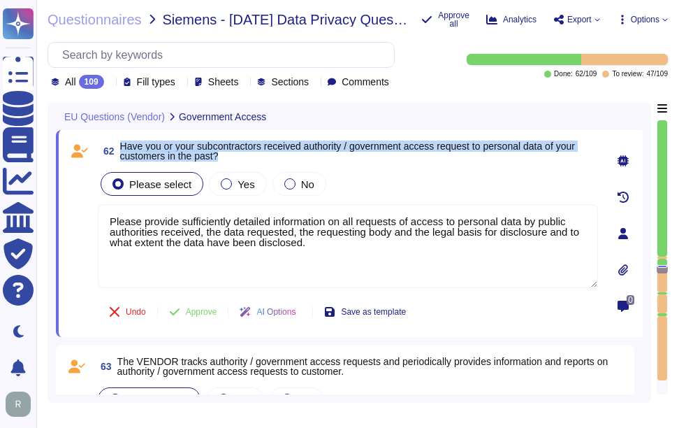
drag, startPoint x: 121, startPoint y: 145, endPoint x: 252, endPoint y: 154, distance: 131.0
click at [252, 154] on span "Have you or your subcontractors received authority / government access request …" at bounding box center [359, 151] width 478 height 20
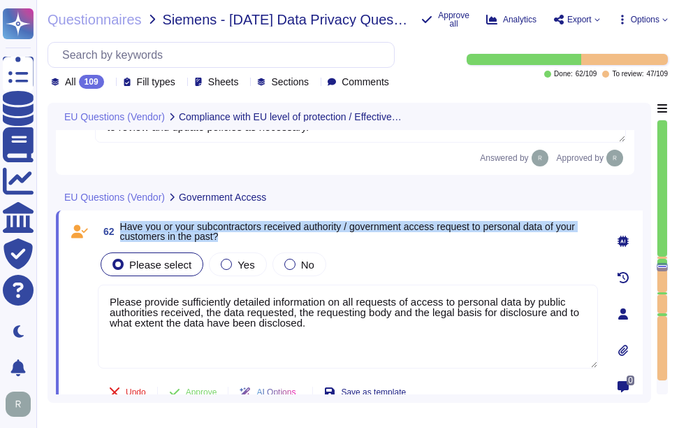
scroll to position [11703, 0]
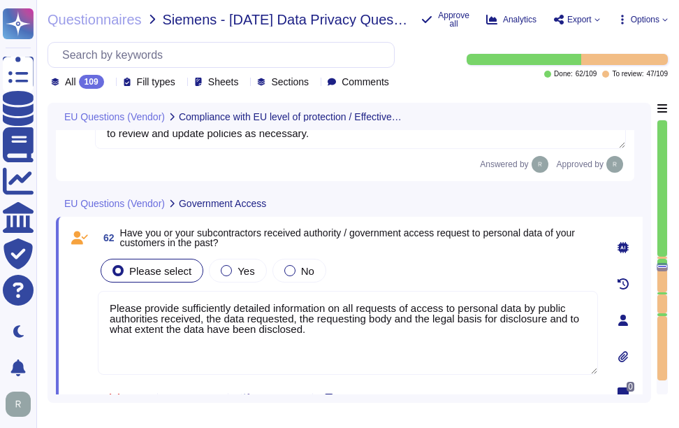
drag, startPoint x: 364, startPoint y: 339, endPoint x: -3, endPoint y: 289, distance: 370.2
click at [0, 289] on html "Questionnaires Knowledge Base Documents Analytics CAIQ / SIG Trust Center Help …" at bounding box center [339, 214] width 679 height 428
paste textarea "No, neither the Company nor any of its Principals or Affiliates has ever receiv…"
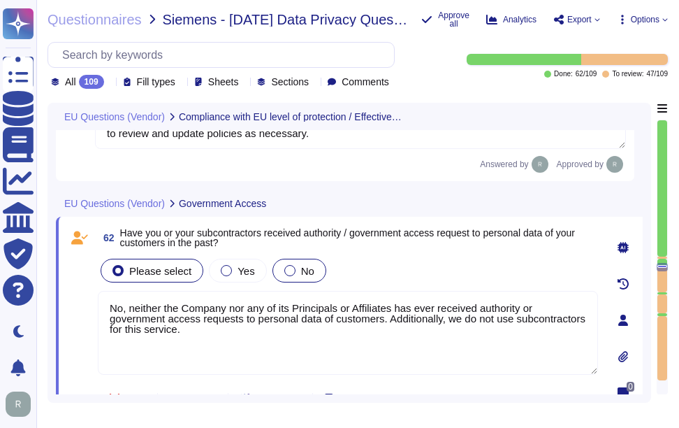
click at [284, 271] on div at bounding box center [289, 270] width 11 height 11
click at [286, 270] on div at bounding box center [289, 270] width 11 height 11
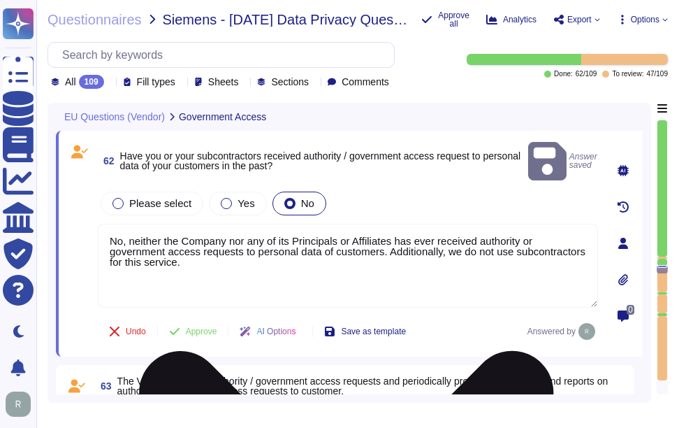
scroll to position [11773, 0]
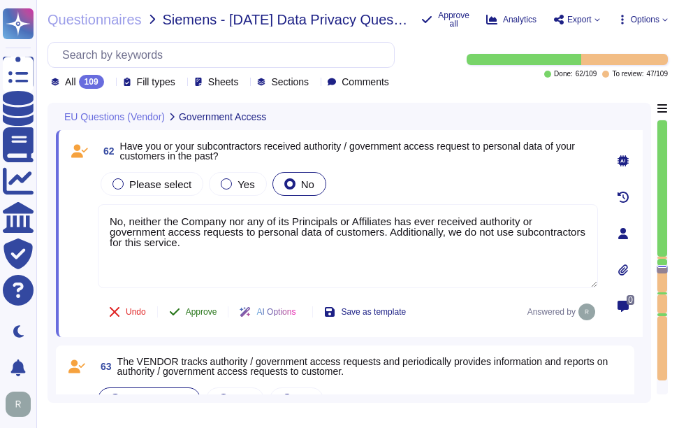
click at [205, 312] on span "Approve" at bounding box center [201, 311] width 31 height 8
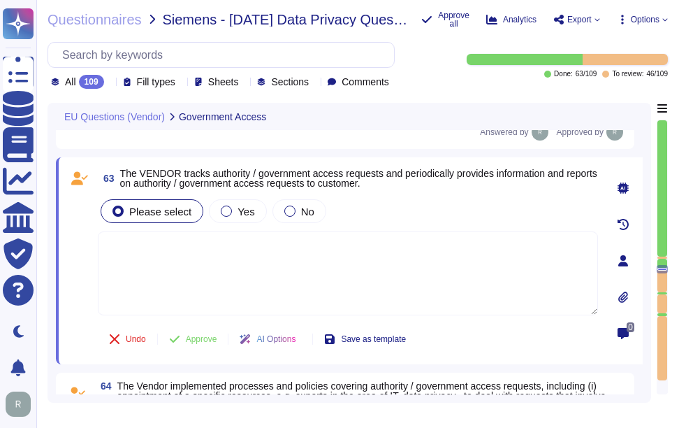
scroll to position [11962, 0]
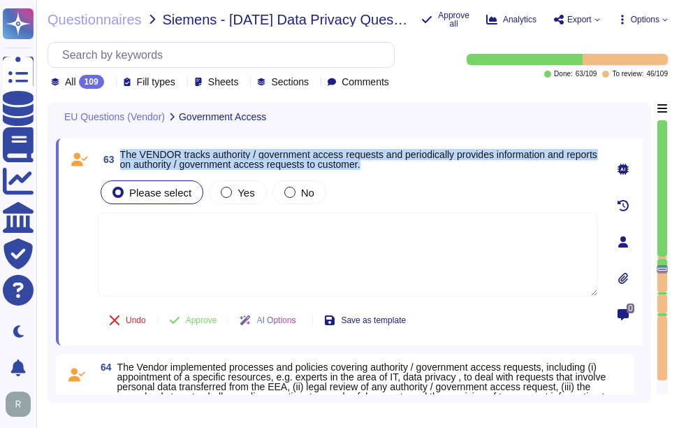
drag, startPoint x: 121, startPoint y: 154, endPoint x: 422, endPoint y: 161, distance: 301.3
click at [422, 161] on span "The VENDOR tracks authority / government access requests and periodically provi…" at bounding box center [359, 160] width 478 height 20
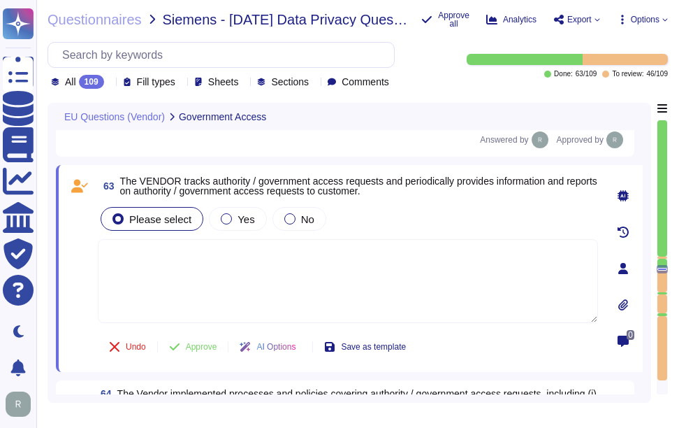
scroll to position [11911, 0]
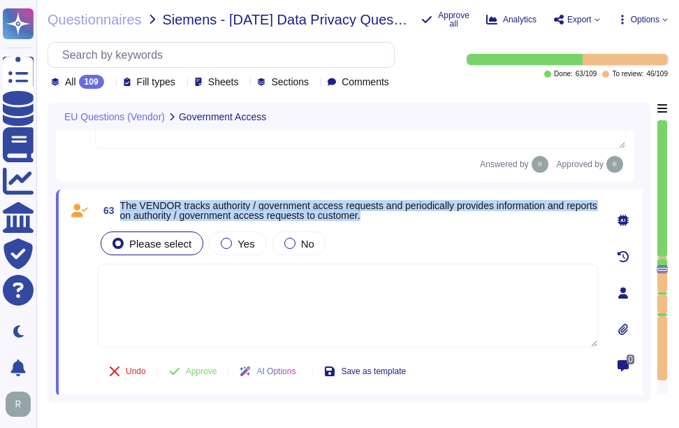
drag, startPoint x: 121, startPoint y: 203, endPoint x: 414, endPoint y: 215, distance: 293.7
click at [414, 215] on span "The VENDOR tracks authority / government access requests and periodically provi…" at bounding box center [359, 211] width 478 height 20
click at [288, 244] on div at bounding box center [289, 243] width 11 height 11
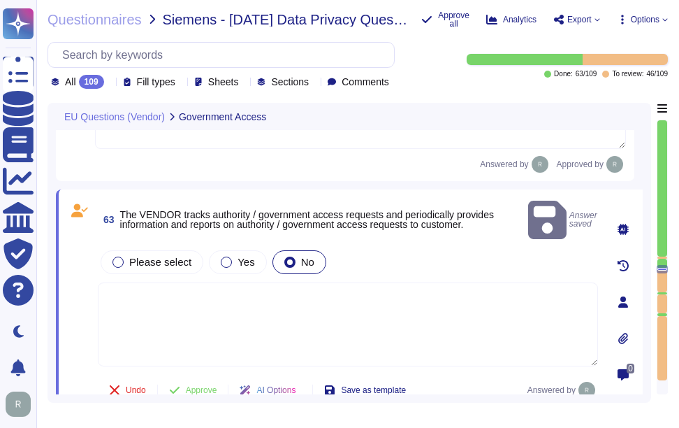
click at [358, 247] on div "Please select Yes No" at bounding box center [348, 261] width 500 height 29
click at [304, 305] on textarea at bounding box center [348, 324] width 500 height 84
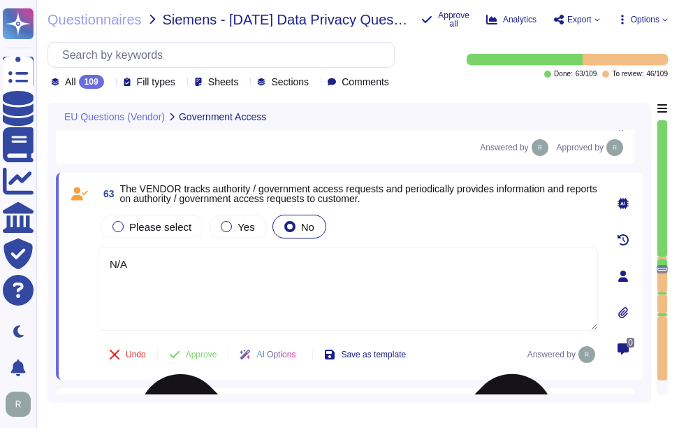
scroll to position [11981, 0]
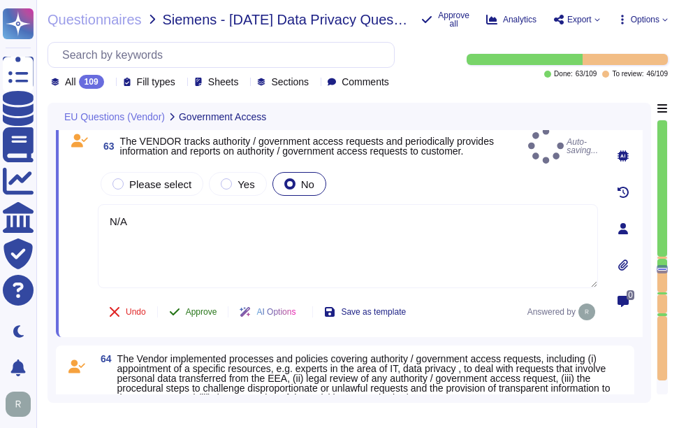
click at [209, 307] on span "Approve" at bounding box center [201, 311] width 31 height 8
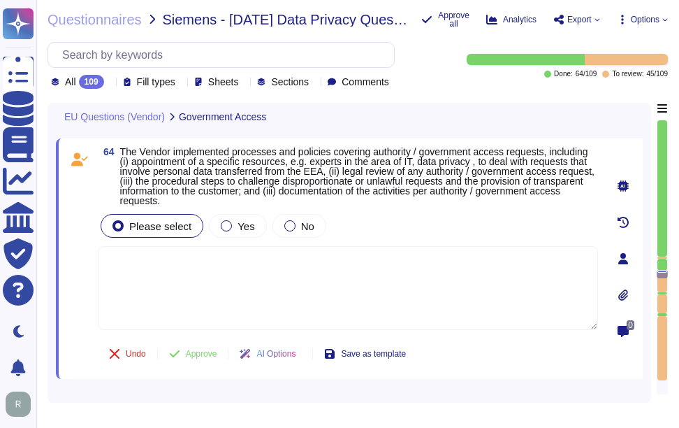
scroll to position [12150, 0]
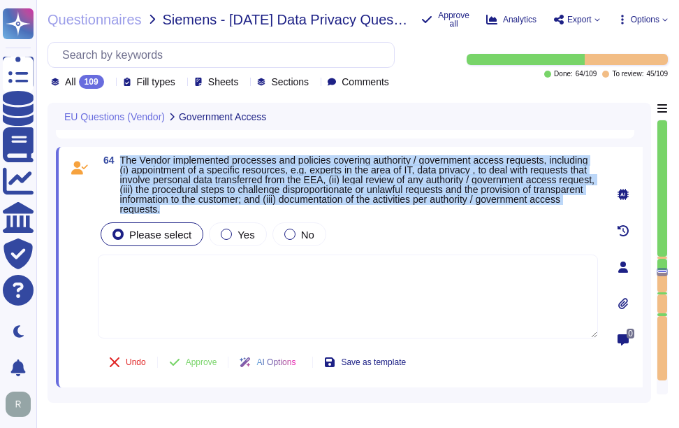
drag, startPoint x: 121, startPoint y: 157, endPoint x: 315, endPoint y: 211, distance: 201.6
click at [315, 211] on span "The Vendor implemented processes and policies covering authority / government a…" at bounding box center [359, 184] width 478 height 59
copy span "The Vendor implemented processes and policies covering authority / government a…"
click at [240, 230] on span "Yes" at bounding box center [246, 235] width 17 height 12
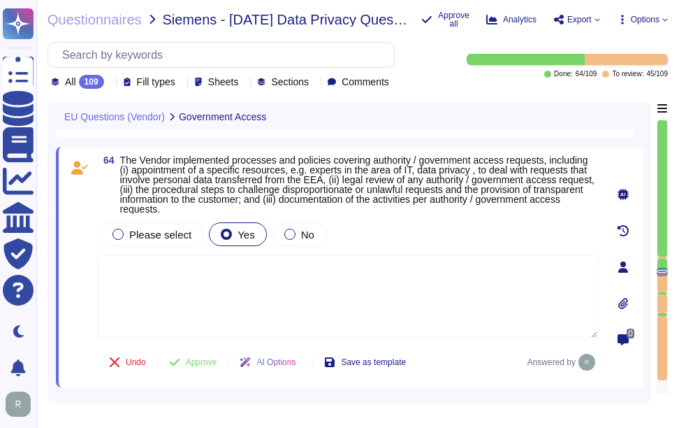
click at [231, 309] on textarea at bounding box center [348, 296] width 500 height 84
paste textarea "Yes, our organization has appointed a data protection officer who is responsibl…"
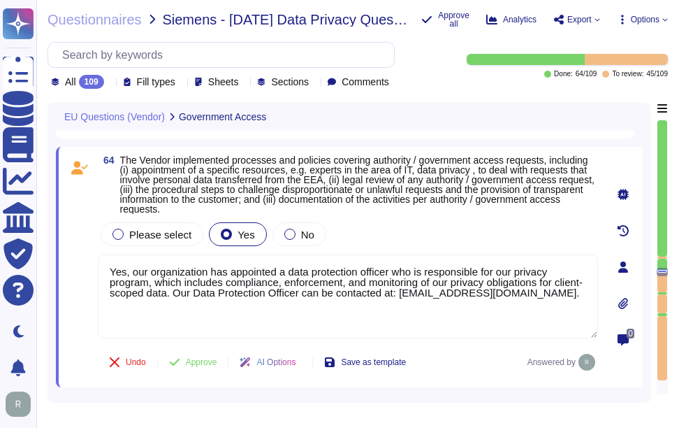
click at [395, 243] on div "Please select Yes No" at bounding box center [348, 233] width 500 height 29
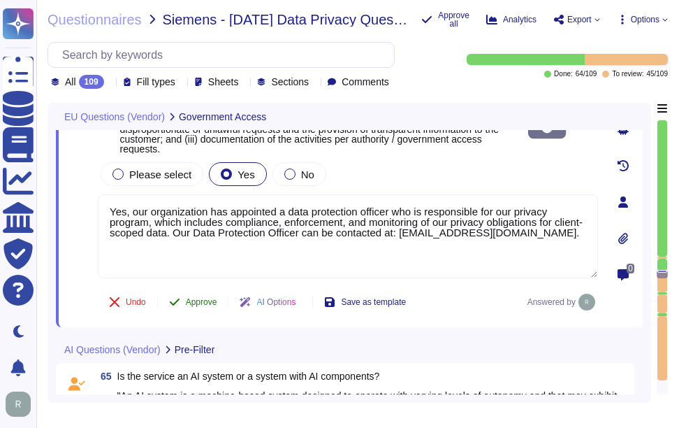
click at [196, 298] on span "Approve" at bounding box center [201, 302] width 31 height 8
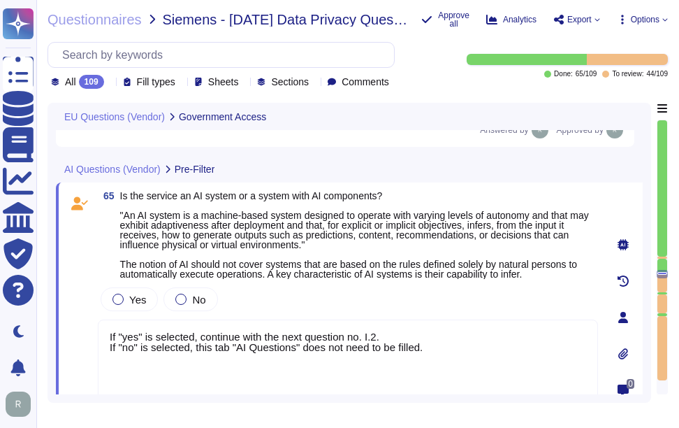
scroll to position [12252, 0]
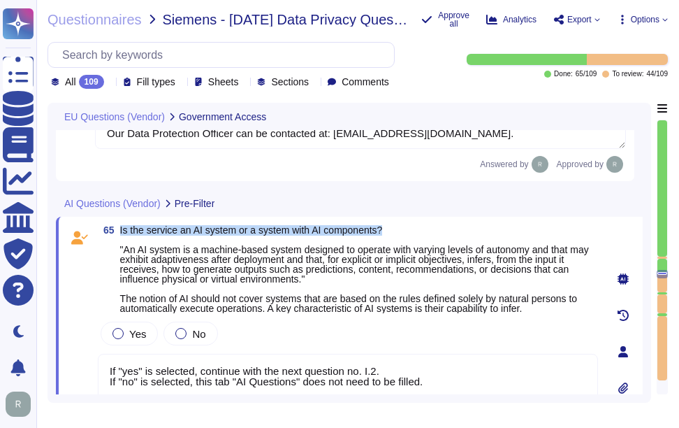
drag, startPoint x: 118, startPoint y: 227, endPoint x: 429, endPoint y: 219, distance: 311.1
click at [429, 219] on div "65 Is the service an AI system or a system with AI components? "An AI system is…" at bounding box center [349, 352] width 587 height 270
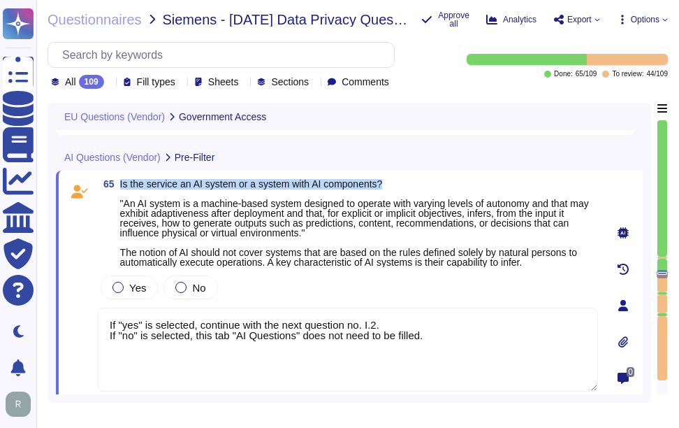
scroll to position [12322, 0]
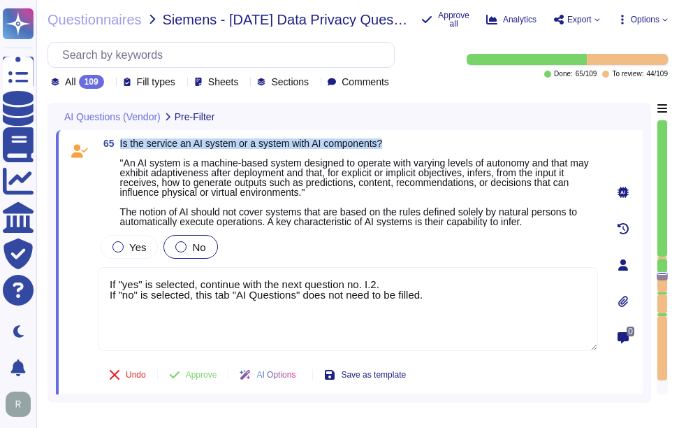
click at [181, 249] on div at bounding box center [180, 246] width 11 height 11
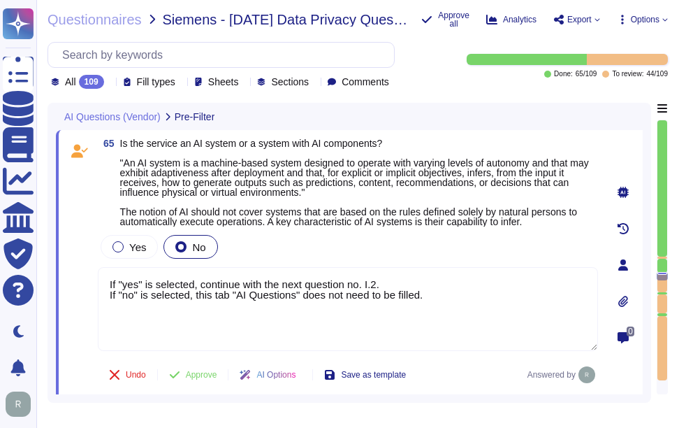
drag, startPoint x: 454, startPoint y: 292, endPoint x: 61, endPoint y: 280, distance: 392.2
click at [61, 280] on div "65 Is the service an AI system or a system with AI components? "An AI system is…" at bounding box center [349, 265] width 587 height 270
paste textarea "We do not currently offer AI solutions in our customer-facing products."
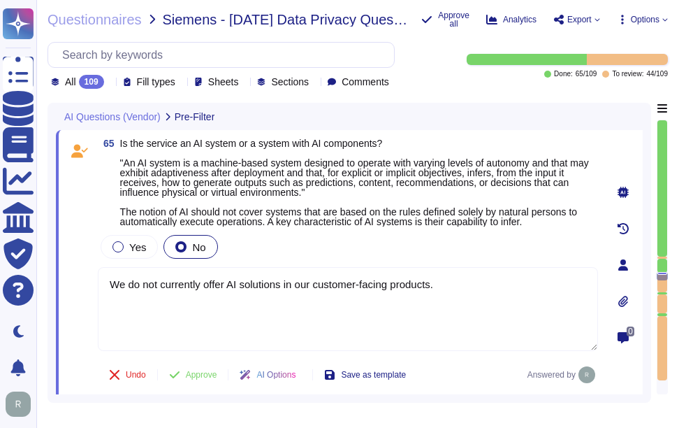
click at [331, 231] on div "65 Is the service an AI system or a system with AI components? "An AI system is…" at bounding box center [332, 264] width 531 height 253
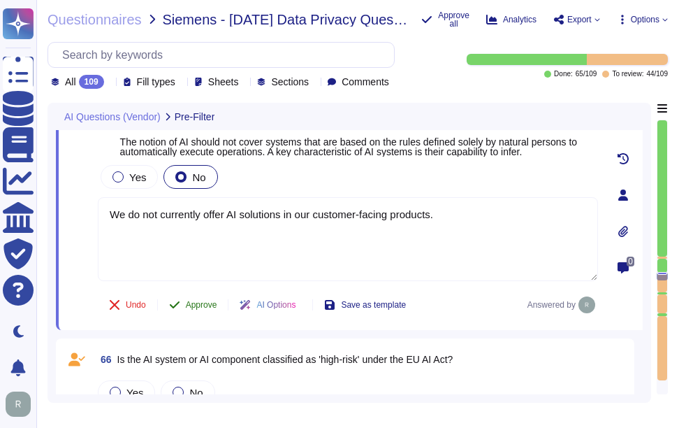
click at [207, 305] on span "Approve" at bounding box center [201, 304] width 31 height 8
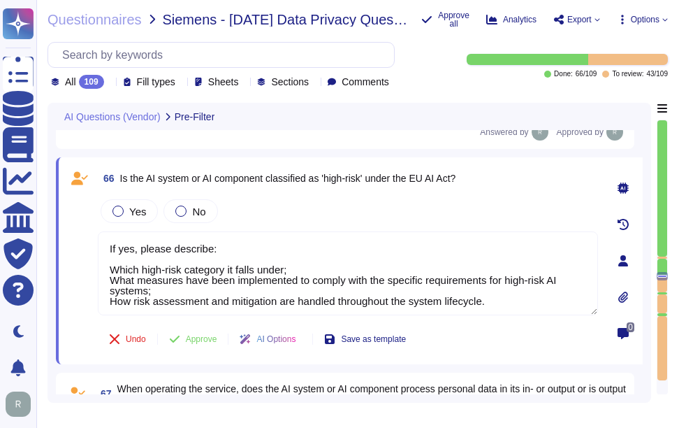
scroll to position [12574, 0]
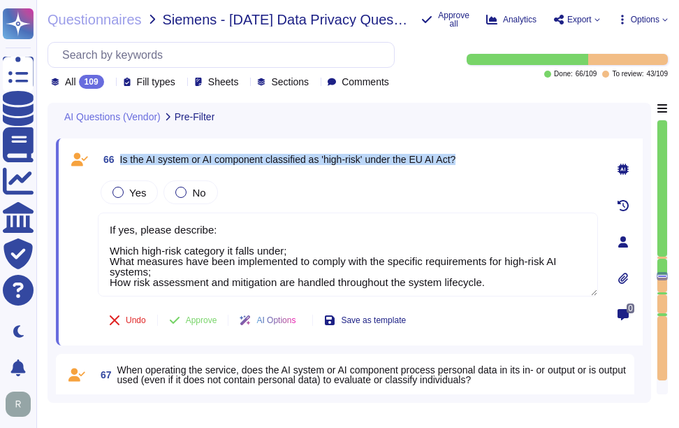
drag, startPoint x: 121, startPoint y: 157, endPoint x: 490, endPoint y: 162, distance: 369.0
click at [490, 162] on div "66 Is the AI system or AI component classified as 'high-risk' under the EU AI A…" at bounding box center [348, 159] width 500 height 25
click at [182, 189] on div at bounding box center [180, 192] width 11 height 11
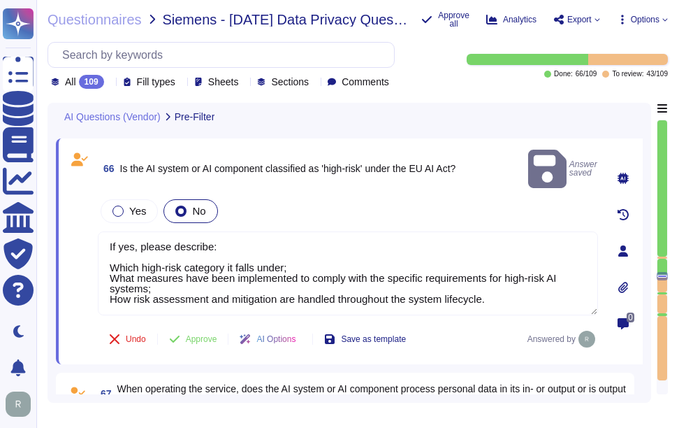
scroll to position [0, 0]
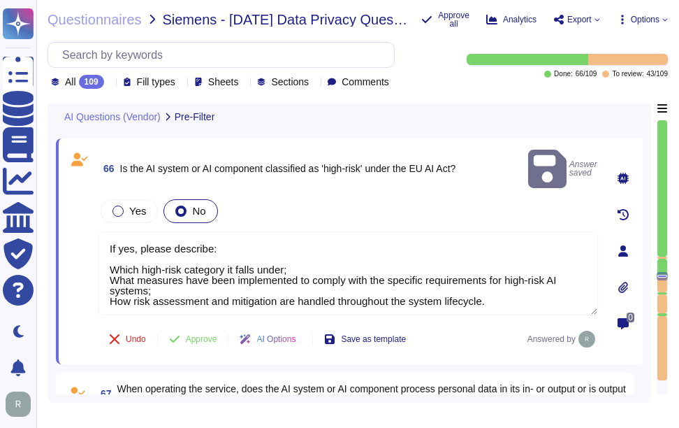
drag, startPoint x: 466, startPoint y: 280, endPoint x: 101, endPoint y: 208, distance: 372.6
click at [101, 208] on div "Yes No If yes, please describe: Which high-risk category it falls under; What m…" at bounding box center [348, 256] width 500 height 120
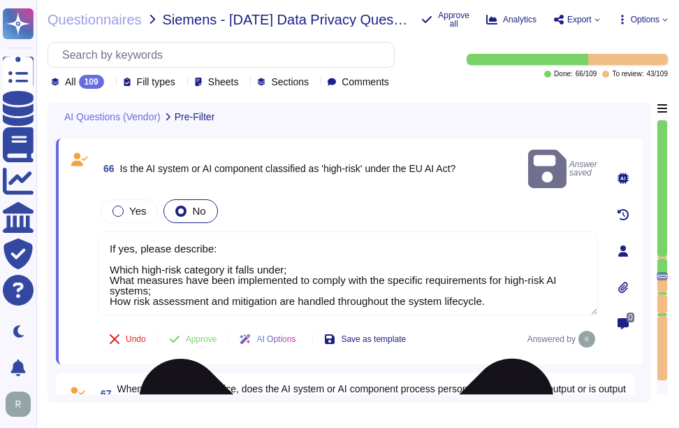
paste textarea "We do not currently offer AI solutions in our customer-facing products."
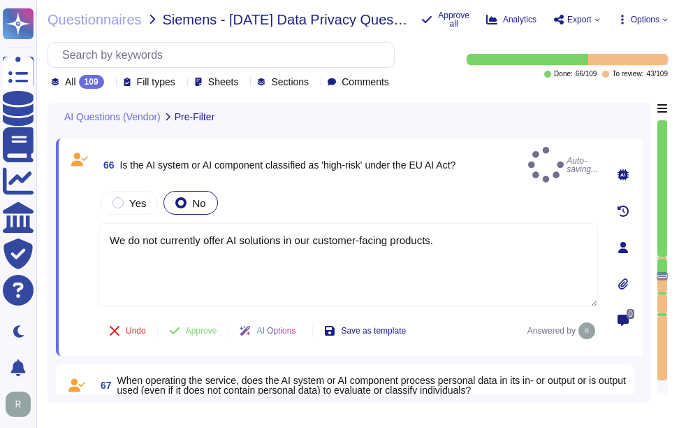
click at [352, 189] on div "Yes No" at bounding box center [348, 202] width 500 height 29
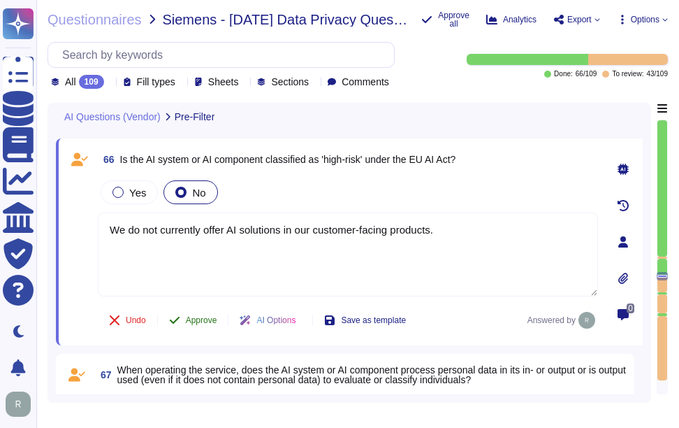
click at [207, 321] on span "Approve" at bounding box center [201, 320] width 31 height 8
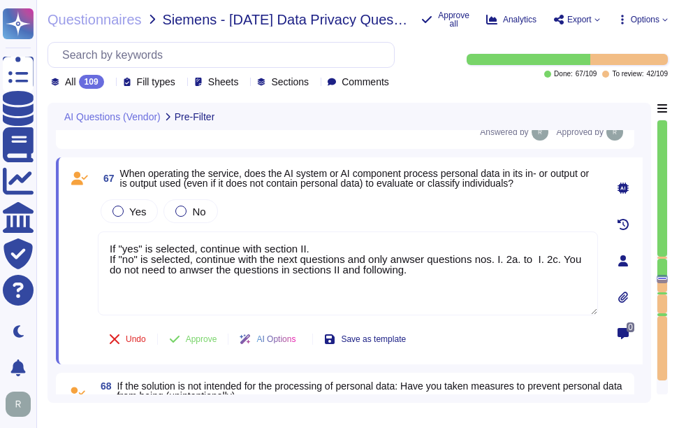
scroll to position [12763, 0]
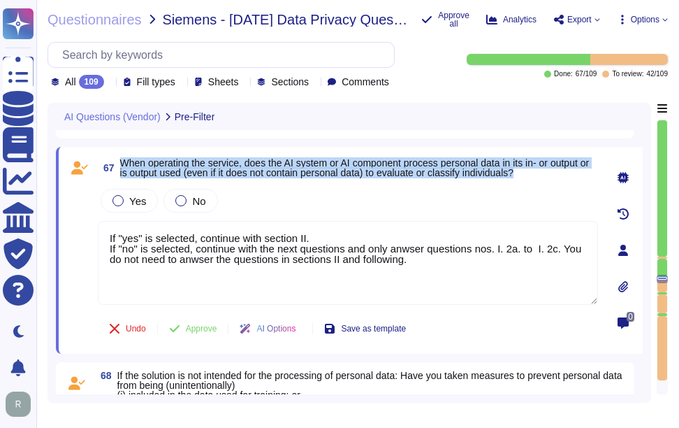
drag, startPoint x: 122, startPoint y: 163, endPoint x: 543, endPoint y: 170, distance: 420.8
click at [543, 170] on span "When operating the service, does the AI system or AI component process personal…" at bounding box center [359, 168] width 478 height 20
click at [175, 201] on div at bounding box center [180, 200] width 11 height 11
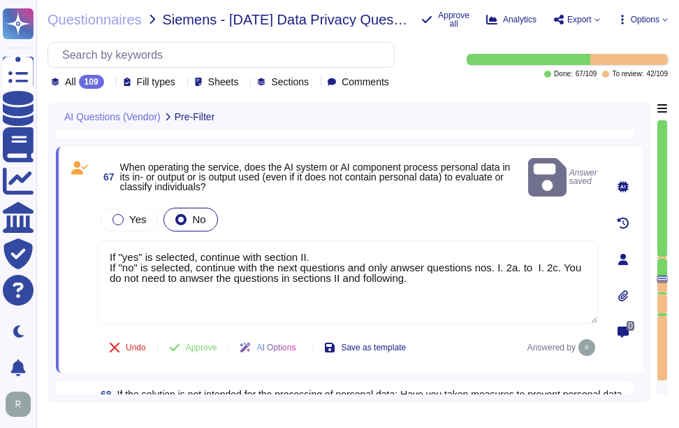
drag, startPoint x: 428, startPoint y: 264, endPoint x: 49, endPoint y: 224, distance: 381.6
click at [49, 224] on div "AI Questions (Vendor) Pre-Filter 65 Is the service an AI system or a system wit…" at bounding box center [350, 253] width 604 height 300
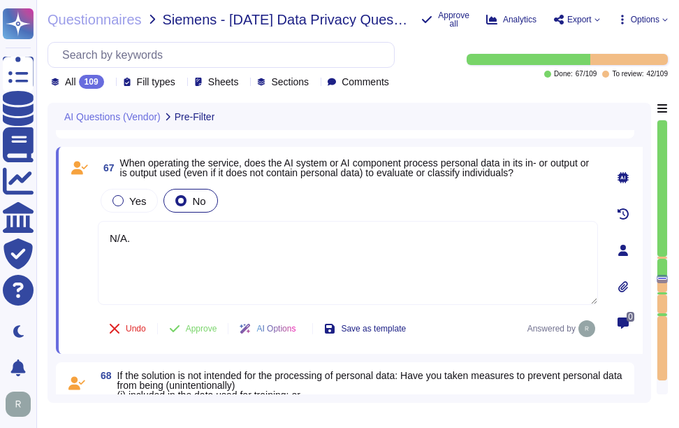
paste textarea "We do not currently offer AI solutions in our customer-facing products."
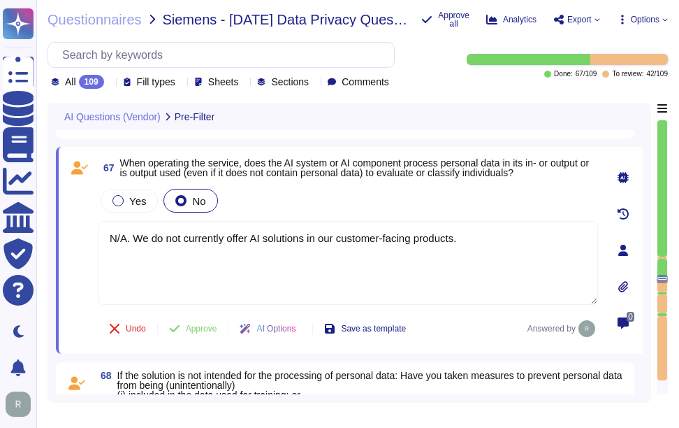
click at [324, 182] on div "67 When operating the service, does the AI system or AI component process perso…" at bounding box center [332, 250] width 531 height 190
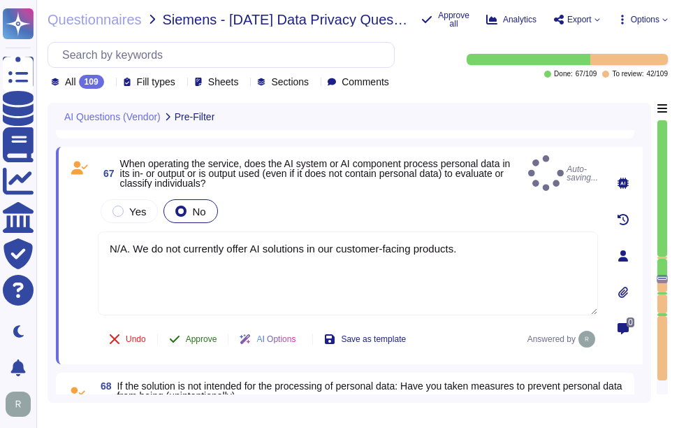
click at [198, 326] on button "Approve" at bounding box center [193, 339] width 71 height 28
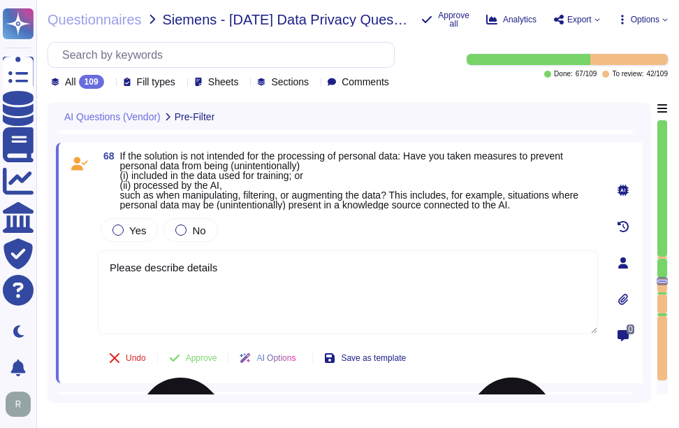
scroll to position [12956, 0]
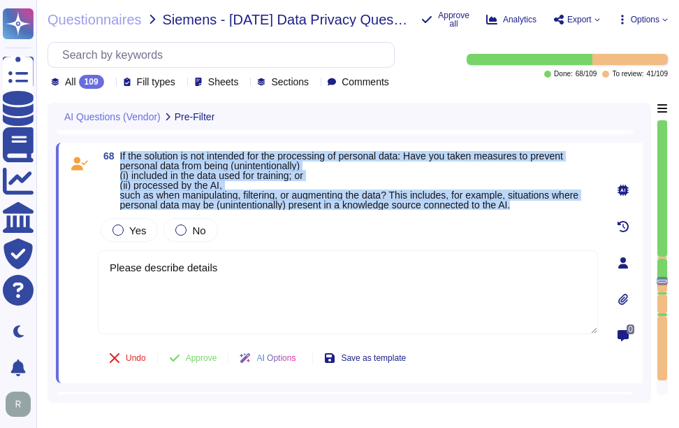
drag, startPoint x: 120, startPoint y: 159, endPoint x: 546, endPoint y: 201, distance: 428.4
click at [546, 201] on span "If the solution is not intended for the processing of personal data: Have you t…" at bounding box center [359, 180] width 478 height 59
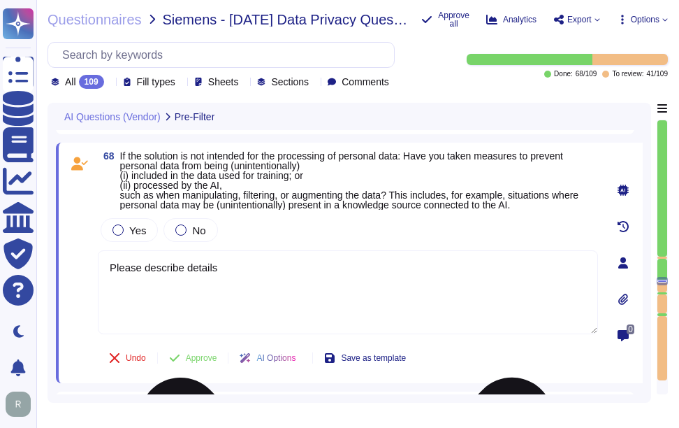
click at [236, 301] on textarea "Please describe details" at bounding box center [348, 292] width 500 height 84
drag, startPoint x: 254, startPoint y: 269, endPoint x: 233, endPoint y: 299, distance: 36.6
click at [0, 244] on html "Questionnaires Knowledge Base Documents Analytics CAIQ / SIG Trust Center Help …" at bounding box center [339, 214] width 679 height 428
paste textarea "We do not currently offer AI solutions in our customer-facing products, and cus…"
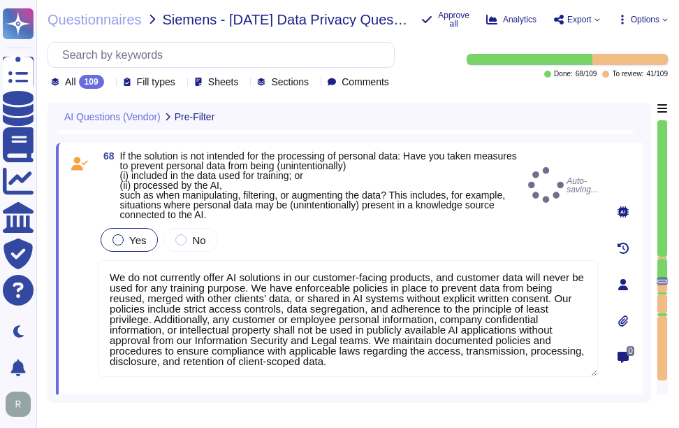
click at [118, 236] on div "Yes" at bounding box center [129, 240] width 57 height 24
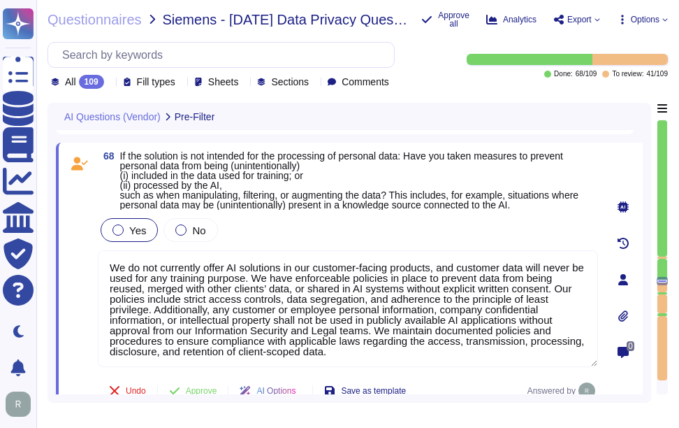
click at [117, 230] on div at bounding box center [118, 229] width 11 height 11
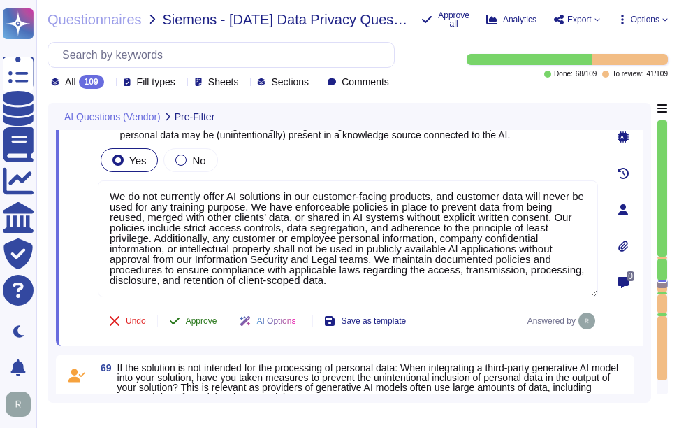
click at [196, 322] on span "Approve" at bounding box center [201, 321] width 31 height 8
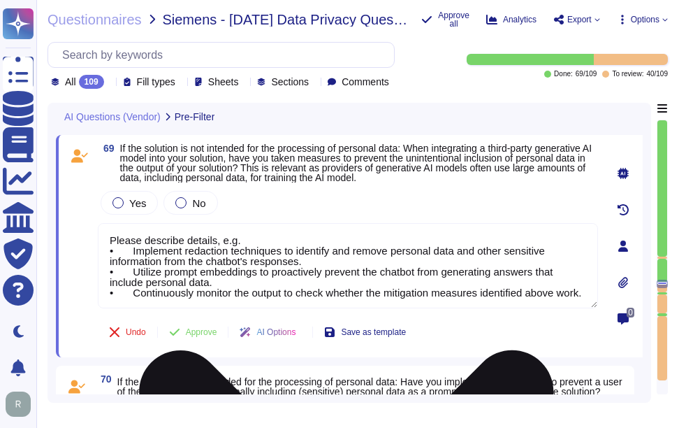
scroll to position [13208, 0]
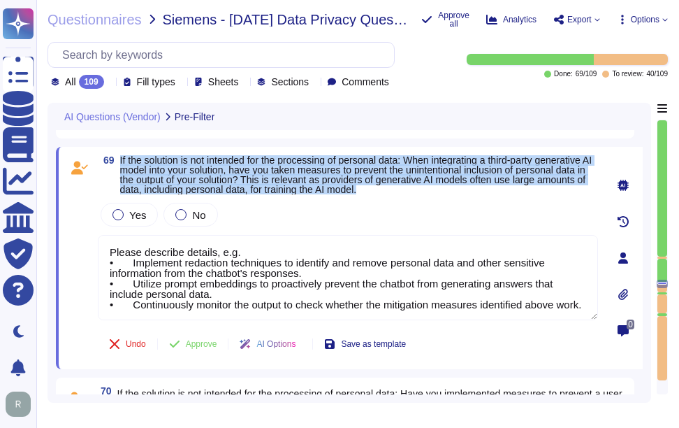
drag, startPoint x: 120, startPoint y: 159, endPoint x: 479, endPoint y: 188, distance: 359.7
click at [479, 188] on span "If the solution is not intended for the processing of personal data: When integ…" at bounding box center [359, 174] width 478 height 39
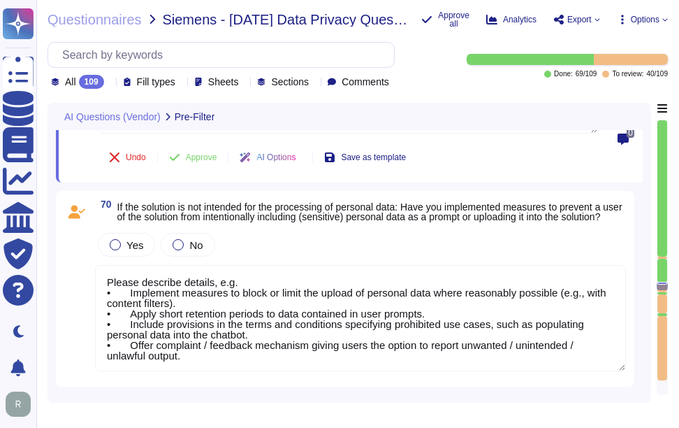
scroll to position [13271, 0]
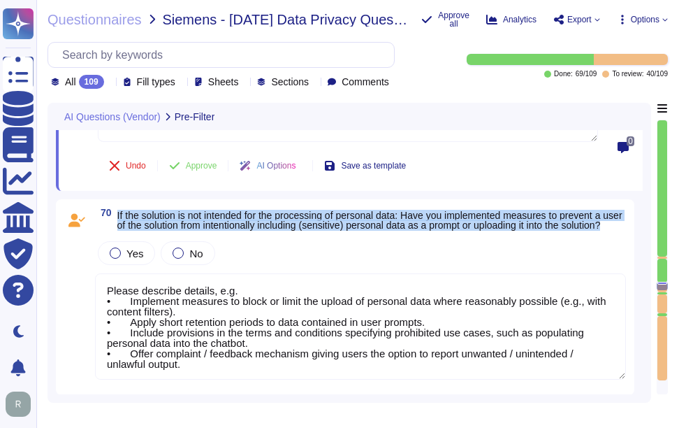
drag, startPoint x: 118, startPoint y: 211, endPoint x: 194, endPoint y: 232, distance: 79.0
click at [194, 230] on span "If the solution is not intended for the processing of personal data: Have you i…" at bounding box center [371, 220] width 509 height 20
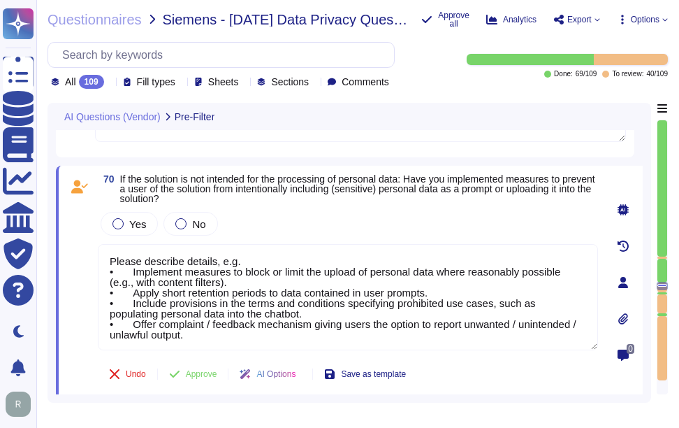
click at [132, 194] on icon at bounding box center [288, 283] width 313 height 179
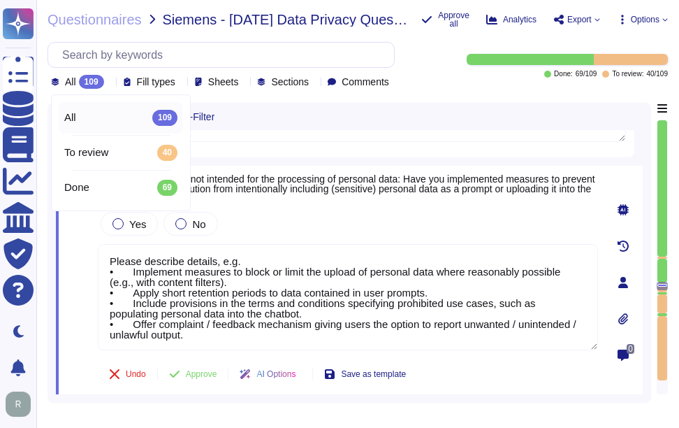
click at [132, 150] on icon at bounding box center [288, 239] width 313 height 179
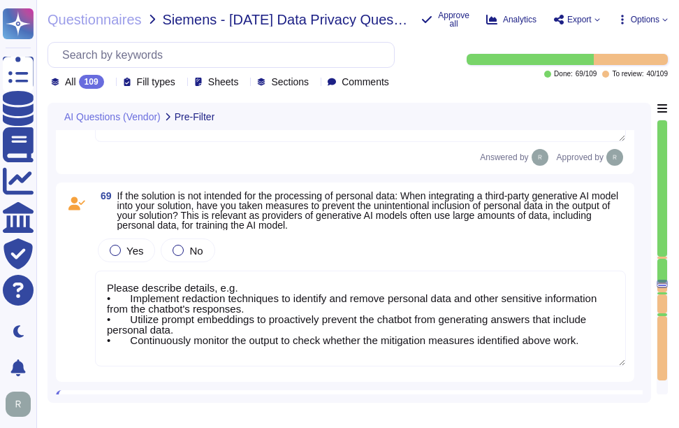
scroll to position [13023, 0]
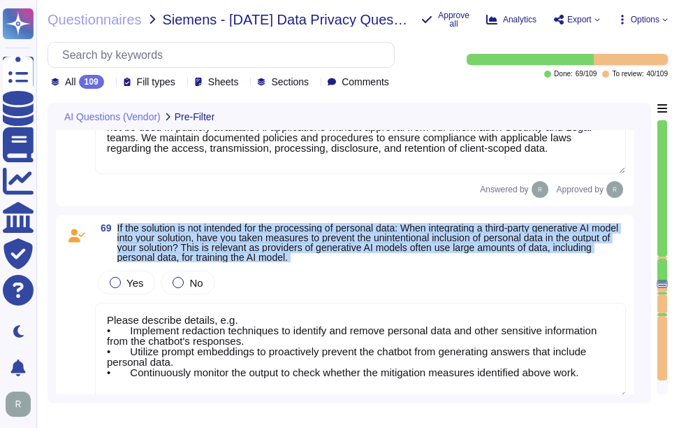
drag, startPoint x: 117, startPoint y: 228, endPoint x: 381, endPoint y: 266, distance: 266.9
click at [381, 266] on div "69 If the solution is not intended for the processing of personal data: When in…" at bounding box center [345, 314] width 562 height 182
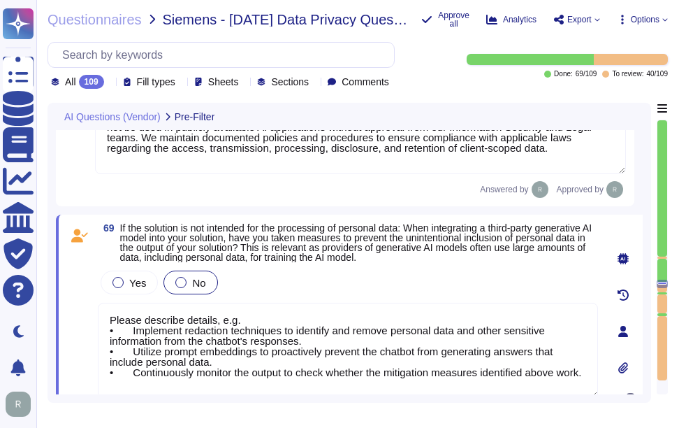
click at [179, 285] on div at bounding box center [180, 282] width 11 height 11
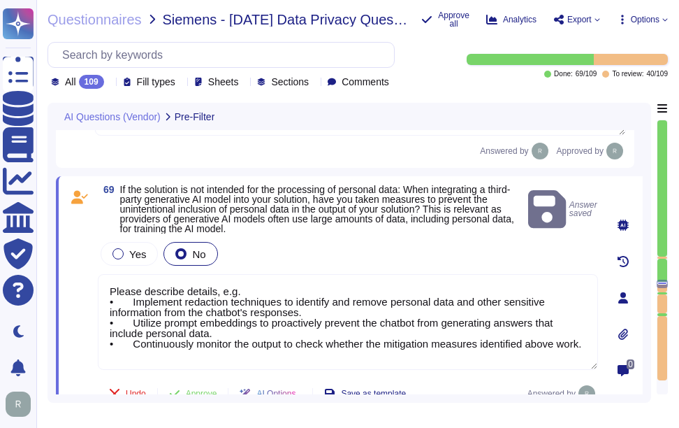
scroll to position [13092, 0]
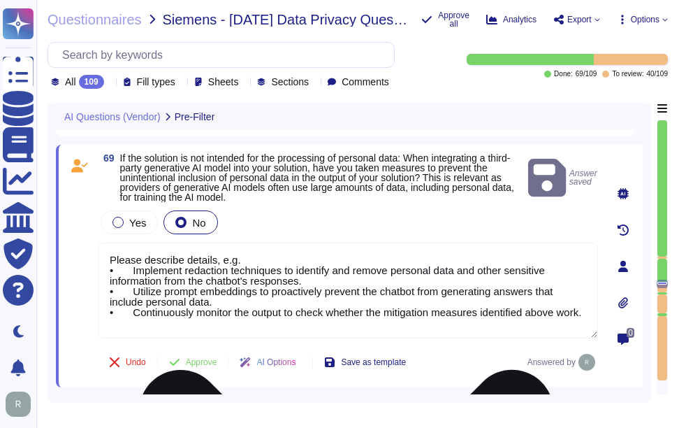
click at [256, 310] on textarea "Please describe details, e.g. • Implement redaction techniques to identify and …" at bounding box center [348, 290] width 500 height 96
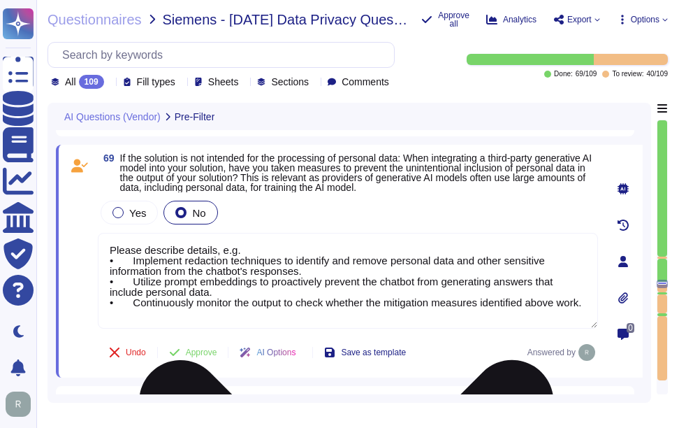
paste textarea "We do not currently offer any customer-facing AI solutions, and we use no AI in…"
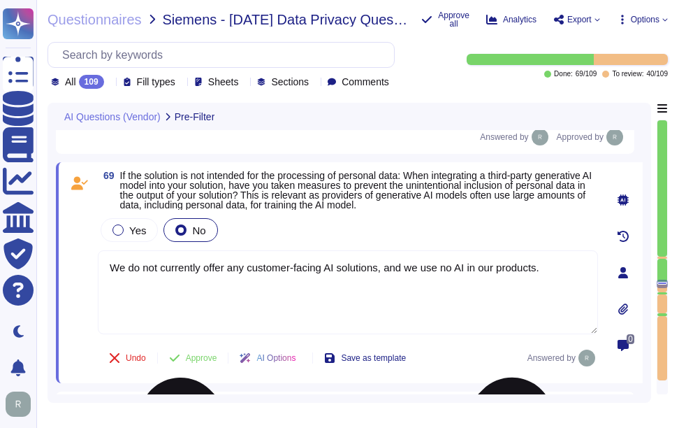
scroll to position [13023, 0]
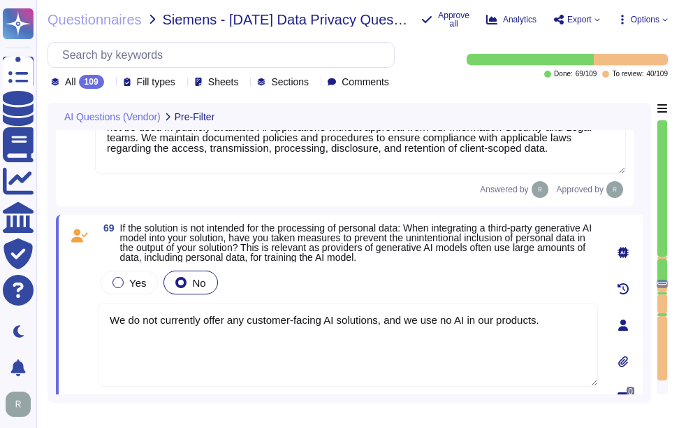
click at [472, 284] on div "Yes No" at bounding box center [348, 282] width 500 height 29
click at [107, 319] on textarea "We do not currently offer any customer-facing AI solutions, and we use no AI in…" at bounding box center [348, 345] width 500 height 84
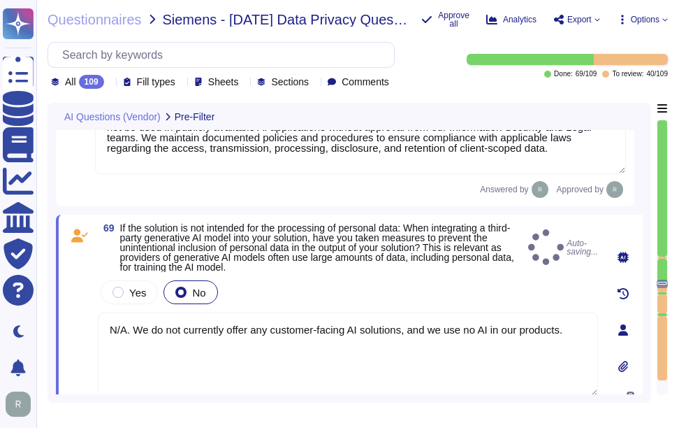
click at [318, 282] on div "Yes No" at bounding box center [348, 291] width 500 height 29
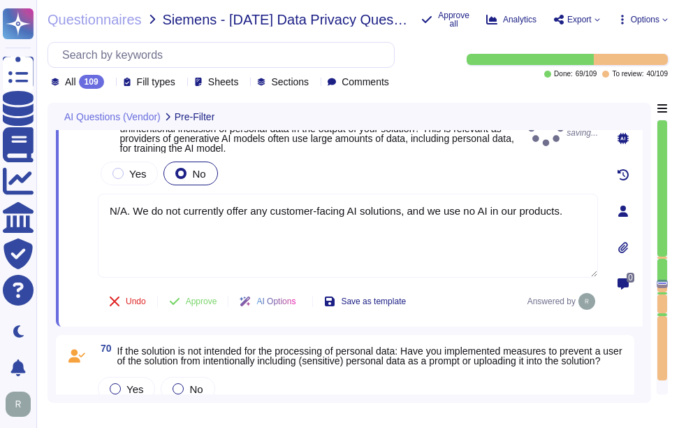
scroll to position [13162, 0]
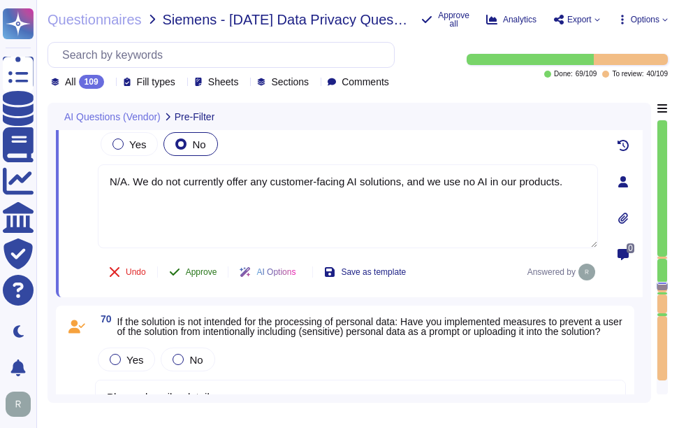
click at [207, 273] on span "Approve" at bounding box center [201, 272] width 31 height 8
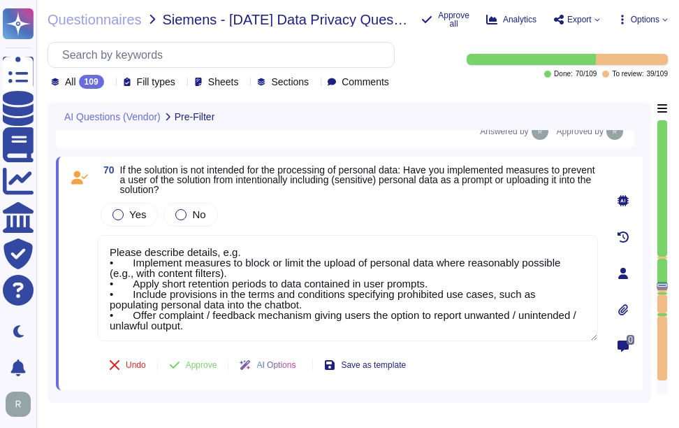
scroll to position [13303, 0]
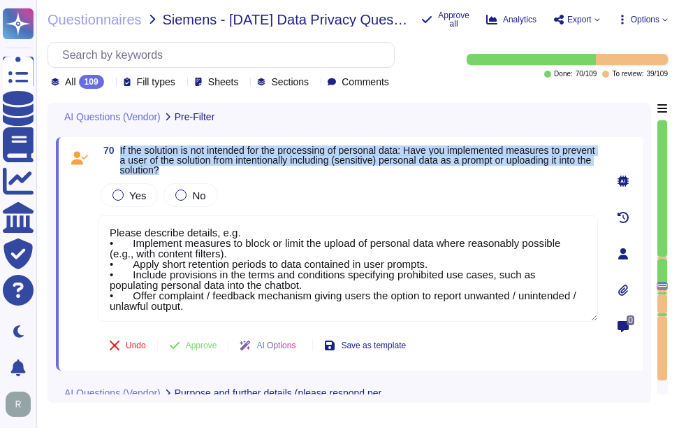
drag, startPoint x: 119, startPoint y: 147, endPoint x: 291, endPoint y: 169, distance: 173.4
click at [291, 169] on span "70 If the solution is not intended for the processing of personal data: Have yo…" at bounding box center [348, 159] width 500 height 29
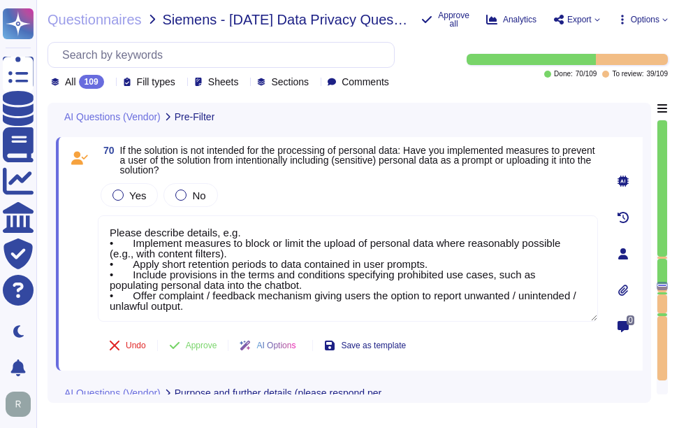
click at [106, 84] on div "All 109" at bounding box center [80, 82] width 59 height 14
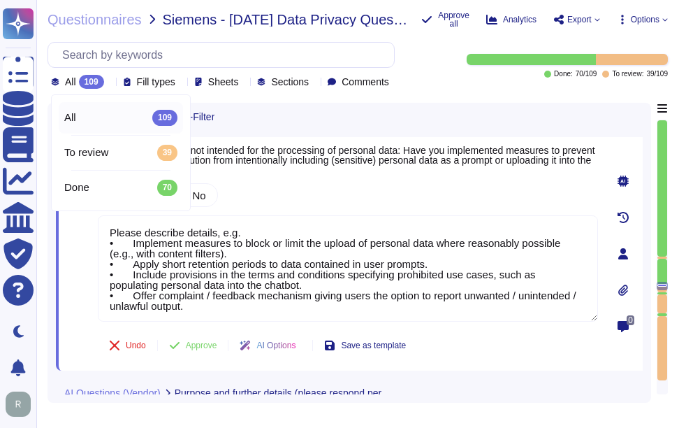
click at [106, 84] on div "All 109" at bounding box center [80, 82] width 59 height 14
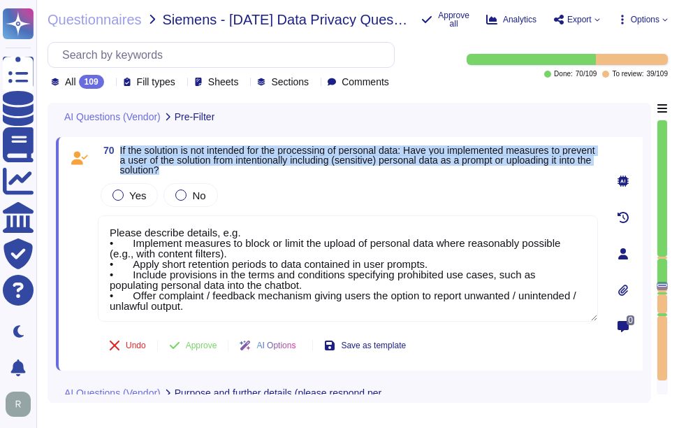
drag, startPoint x: 118, startPoint y: 147, endPoint x: 261, endPoint y: 171, distance: 145.1
click at [261, 171] on span "70 If the solution is not intended for the processing of personal data: Have yo…" at bounding box center [348, 159] width 500 height 29
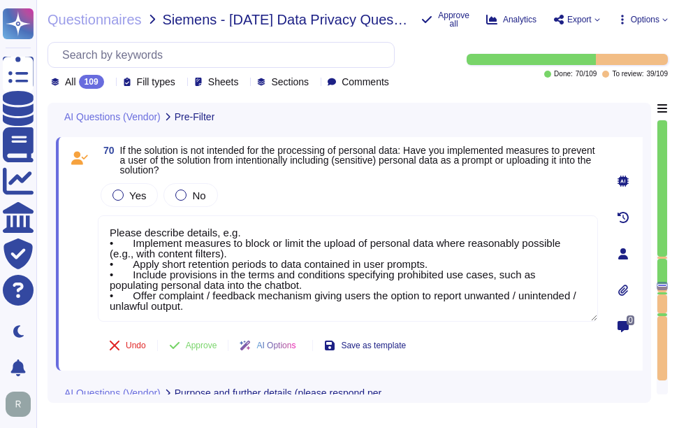
click at [398, 180] on div "70 If the solution is not intended for the processing of personal data: Have yo…" at bounding box center [332, 253] width 531 height 217
click at [137, 195] on span "Yes" at bounding box center [137, 195] width 17 height 12
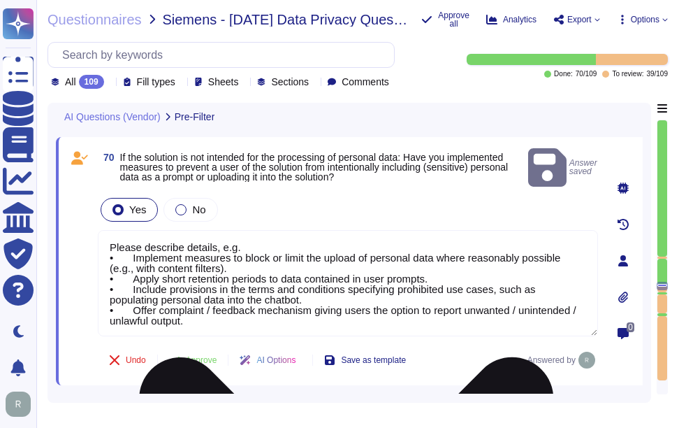
click at [158, 240] on textarea "Please describe details, e.g. • Implement measures to block or limit the upload…" at bounding box center [348, 283] width 500 height 106
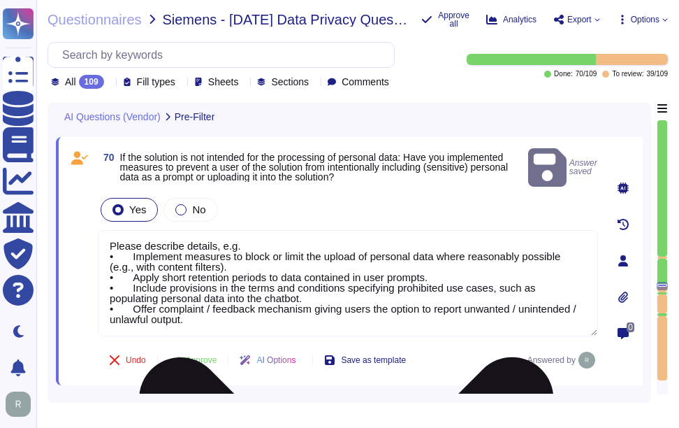
drag, startPoint x: 109, startPoint y: 231, endPoint x: 396, endPoint y: 315, distance: 298.5
click at [396, 315] on textarea "Please describe details, e.g. • Implement measures to block or limit the upload…" at bounding box center [348, 283] width 500 height 106
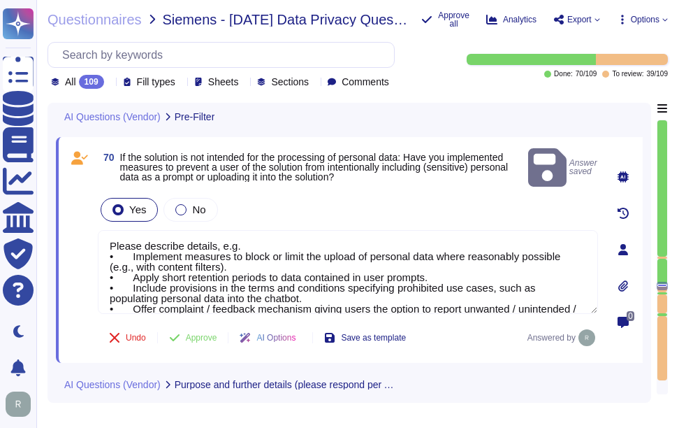
scroll to position [0, 0]
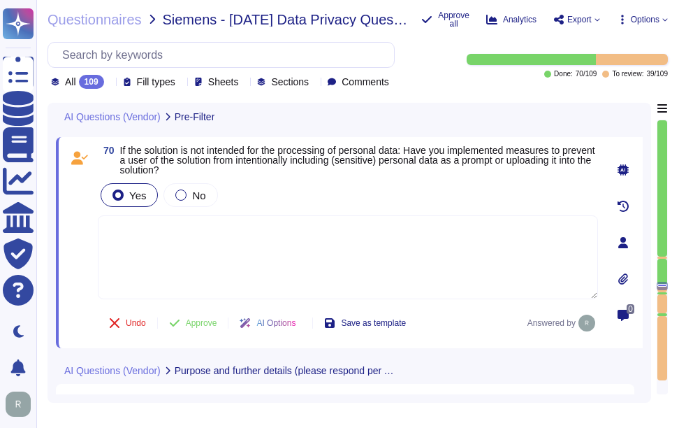
paste textarea "Yes. Our PII data are very limited and well understood."
click at [361, 205] on div "Yes No" at bounding box center [348, 194] width 500 height 29
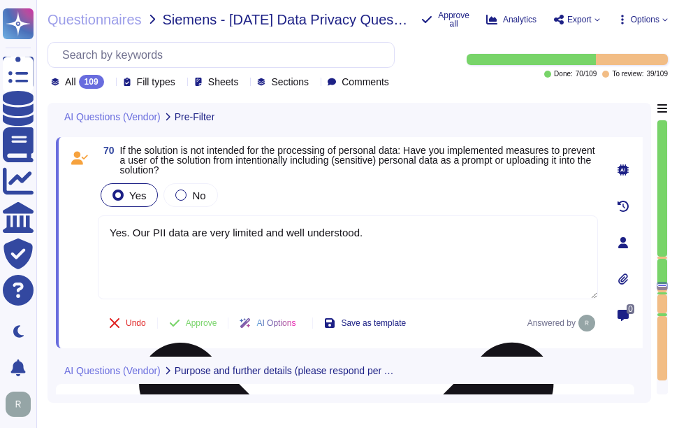
click at [437, 236] on textarea "Yes. Our PII data are very limited and well understood." at bounding box center [348, 257] width 500 height 84
paste textarea "We have implemented strict controls and measures to prevent customer data from …"
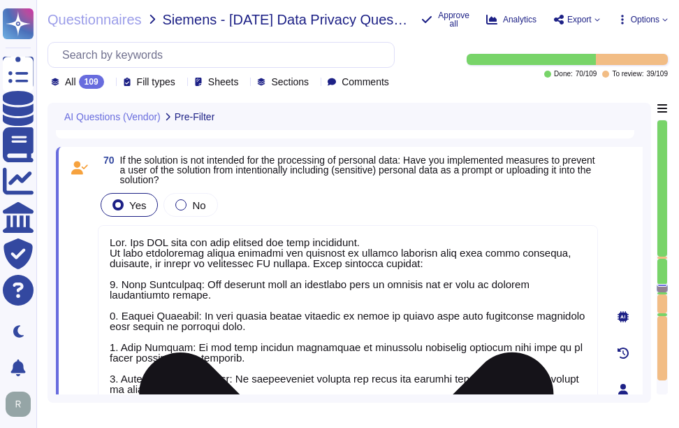
scroll to position [13263, 0]
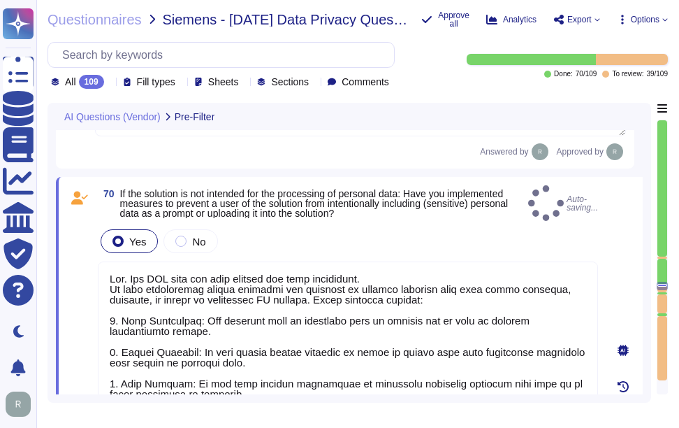
click at [519, 231] on div "Yes No" at bounding box center [348, 240] width 500 height 29
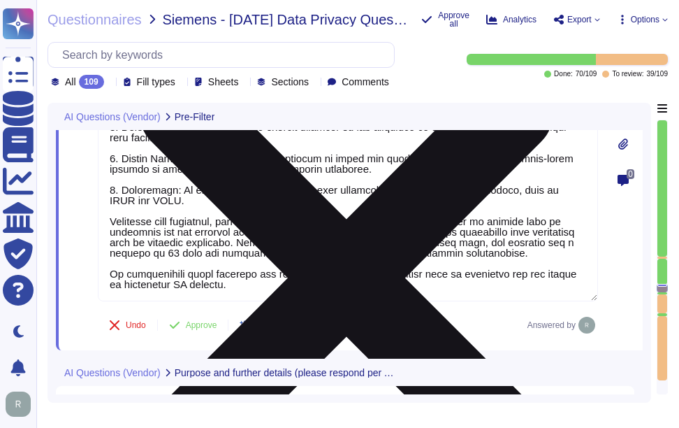
scroll to position [13682, 0]
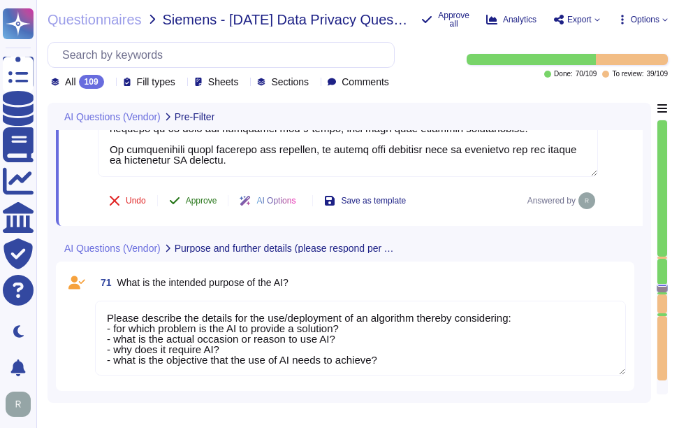
click at [211, 201] on span "Approve" at bounding box center [201, 200] width 31 height 8
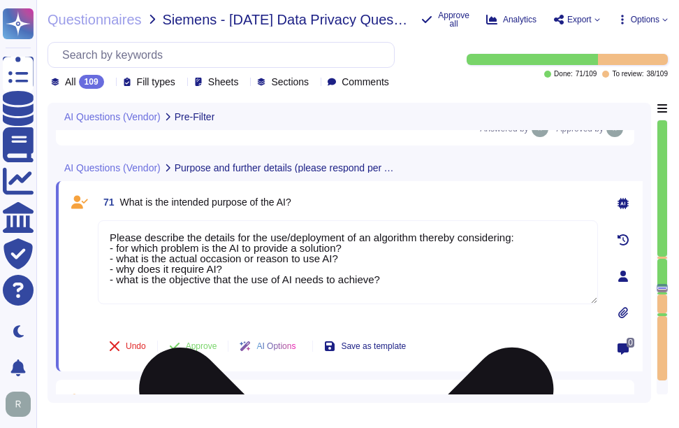
scroll to position [13702, 0]
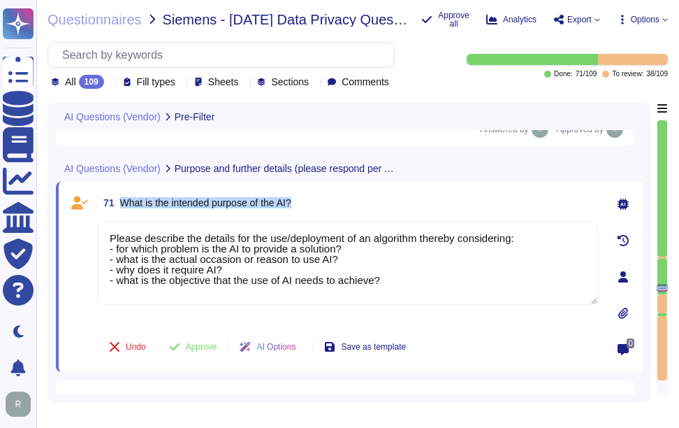
drag, startPoint x: 122, startPoint y: 207, endPoint x: 381, endPoint y: 208, distance: 258.6
click at [381, 208] on div "71 What is the intended purpose of the AI?" at bounding box center [348, 202] width 500 height 25
drag, startPoint x: 402, startPoint y: 289, endPoint x: 99, endPoint y: 212, distance: 312.2
click at [99, 212] on div "71 What is the intended purpose of the AI? Please describe the details for the …" at bounding box center [332, 276] width 531 height 173
paste textarea "We do not currently offer AI solutions in our customer-facing products."
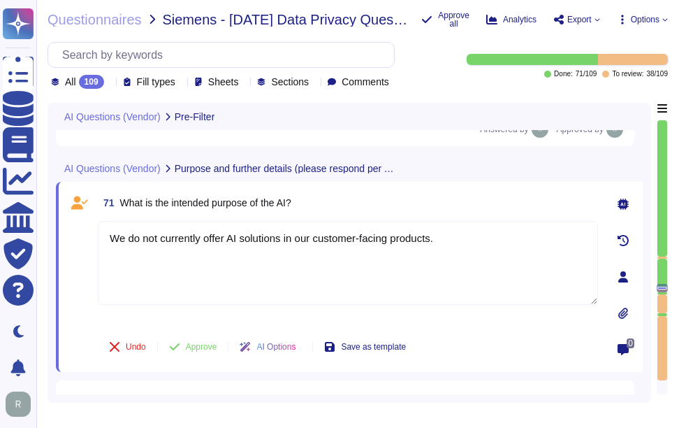
click at [382, 197] on div "71 What is the intended purpose of the AI?" at bounding box center [348, 202] width 500 height 25
click at [201, 349] on span "Approve" at bounding box center [201, 346] width 31 height 8
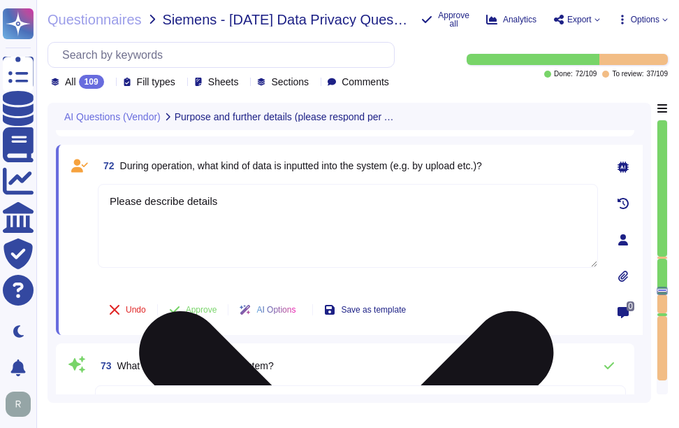
scroll to position [13903, 0]
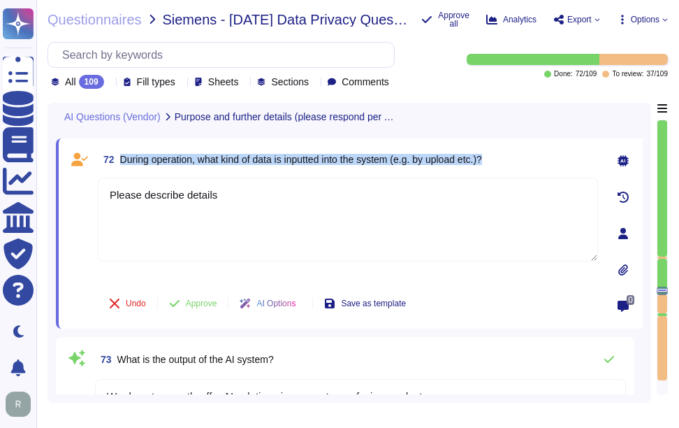
drag, startPoint x: 122, startPoint y: 156, endPoint x: 523, endPoint y: 155, distance: 401.8
click at [523, 155] on div "72 During operation, what kind of data is inputted into the system (e.g. by upl…" at bounding box center [348, 159] width 500 height 25
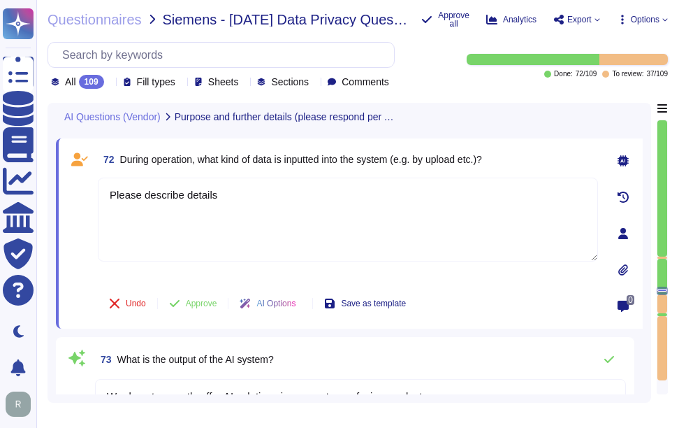
drag, startPoint x: 226, startPoint y: 196, endPoint x: 87, endPoint y: 186, distance: 140.1
click at [87, 186] on div "72 During operation, what kind of data is inputted into the system (e.g. by upl…" at bounding box center [332, 233] width 531 height 173
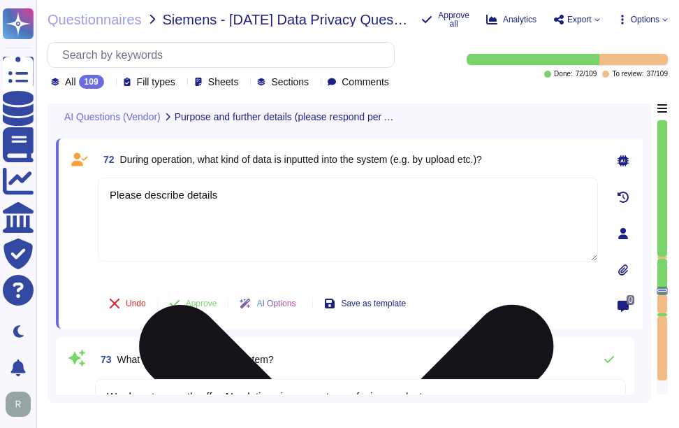
paste textarea "During operation, data is inputted into the system through the web portal or se…"
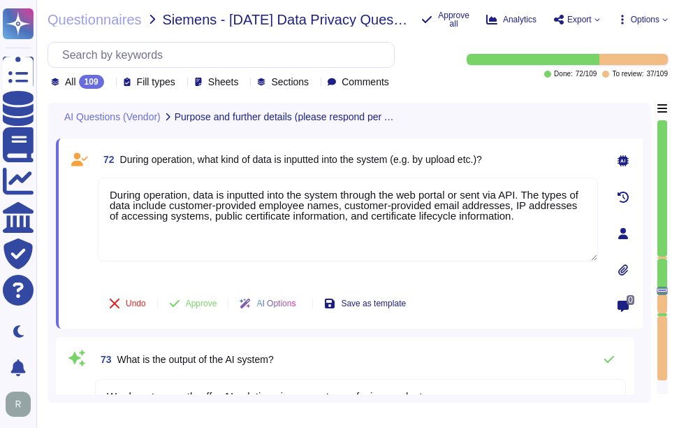
click at [521, 157] on div "72 During operation, what kind of data is inputted into the system (e.g. by upl…" at bounding box center [348, 159] width 500 height 25
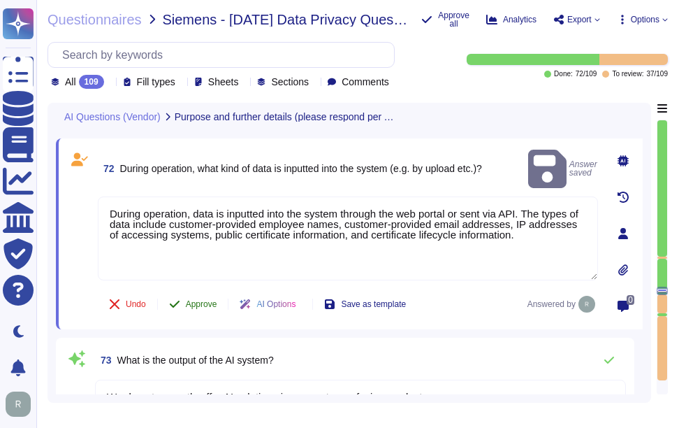
click at [199, 303] on span "Approve" at bounding box center [201, 304] width 31 height 8
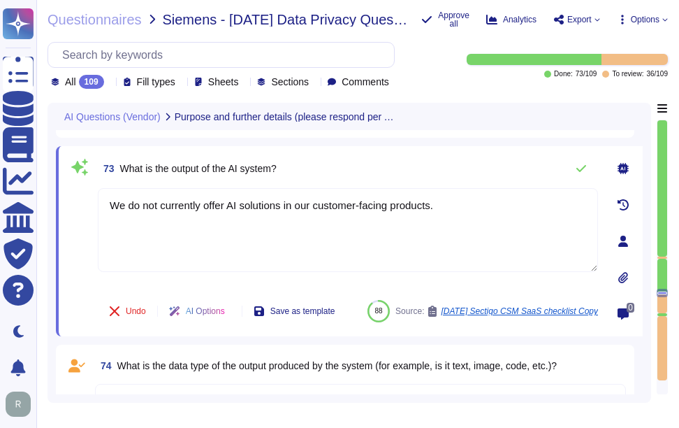
scroll to position [14035, 0]
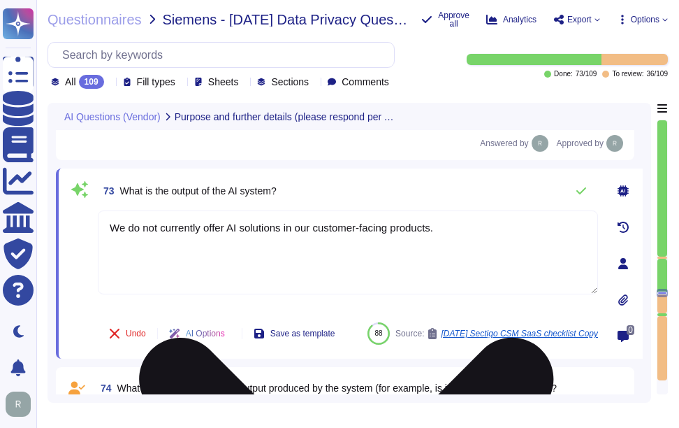
click at [109, 226] on textarea "We do not currently offer AI solutions in our customer-facing products." at bounding box center [348, 252] width 500 height 84
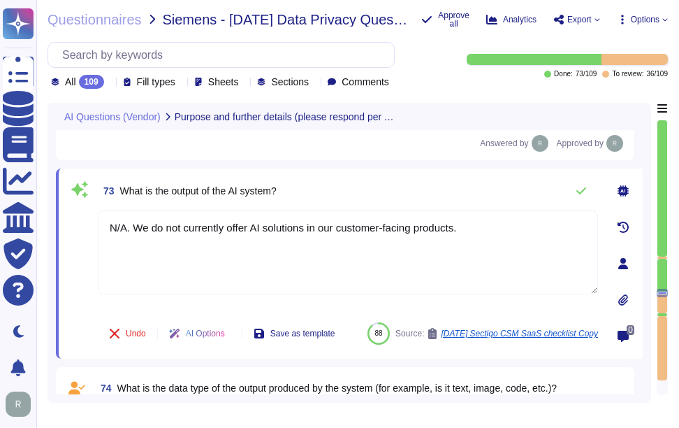
click at [401, 189] on div "73 What is the output of the AI system?" at bounding box center [348, 191] width 500 height 28
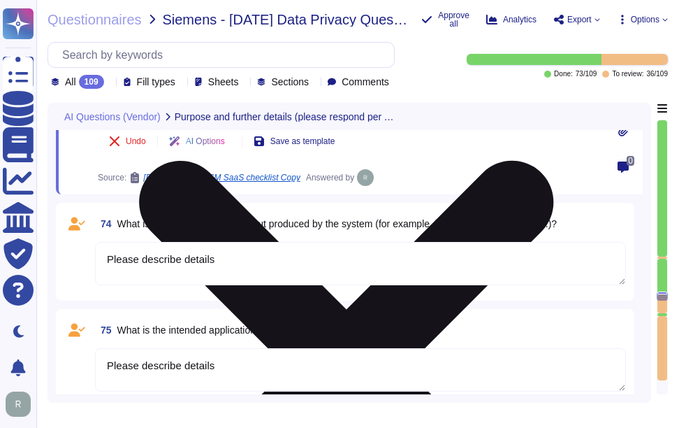
scroll to position [14231, 0]
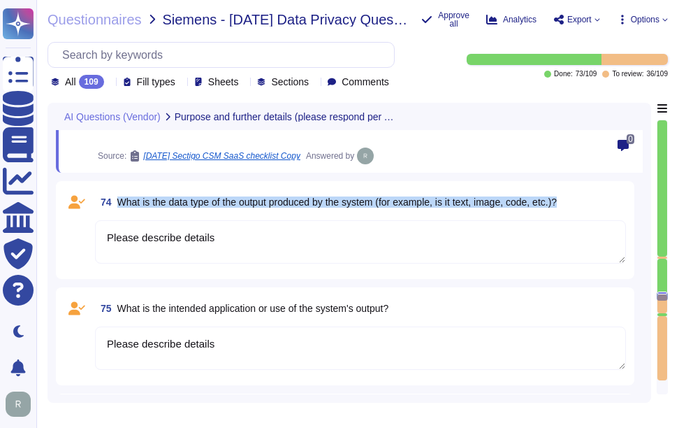
drag, startPoint x: 139, startPoint y: 199, endPoint x: 576, endPoint y: 198, distance: 436.8
click at [576, 198] on div "74 What is the data type of the output produced by the system (for example, is …" at bounding box center [360, 201] width 531 height 25
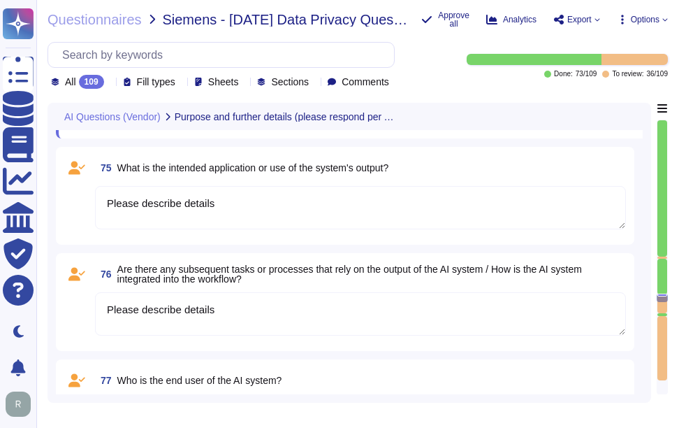
scroll to position [14401, 0]
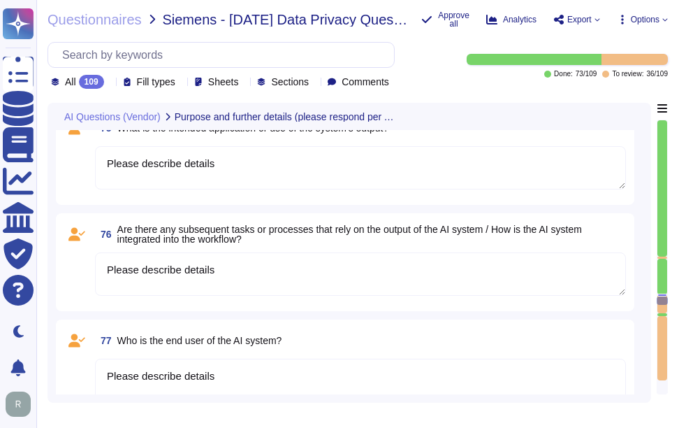
click at [658, 351] on div at bounding box center [663, 348] width 10 height 64
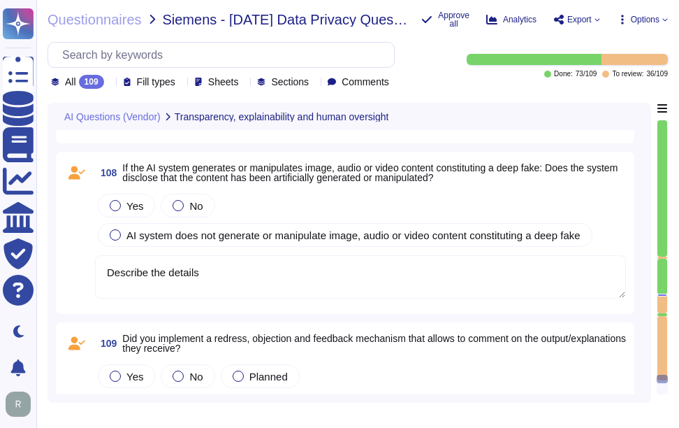
scroll to position [19097, 0]
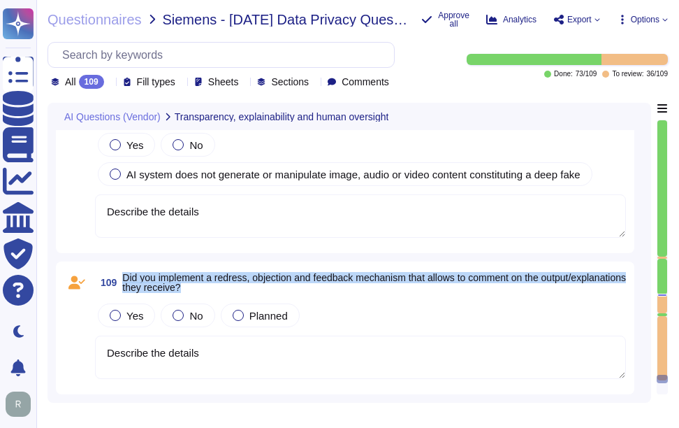
drag, startPoint x: 124, startPoint y: 277, endPoint x: 297, endPoint y: 285, distance: 172.8
click at [297, 285] on span "Did you implement a redress, objection and feedback mechanism that allows to co…" at bounding box center [374, 283] width 504 height 20
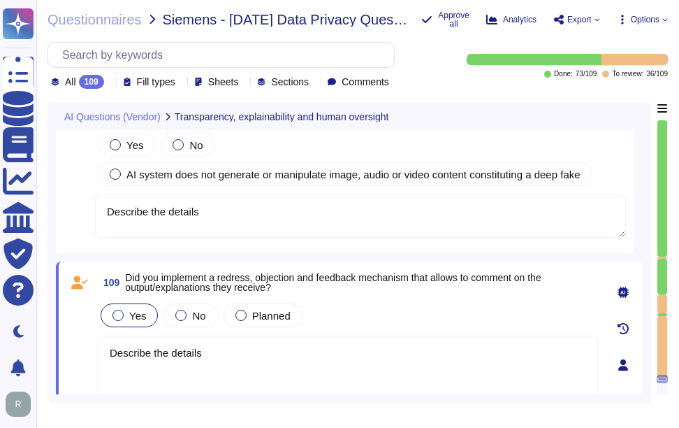
click at [135, 314] on span "Yes" at bounding box center [137, 316] width 17 height 12
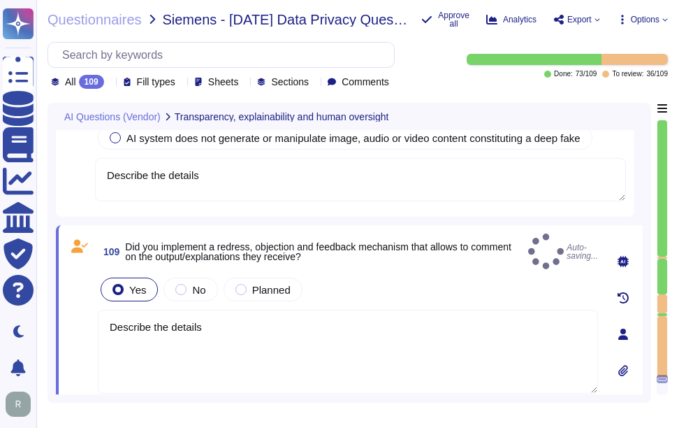
scroll to position [19167, 0]
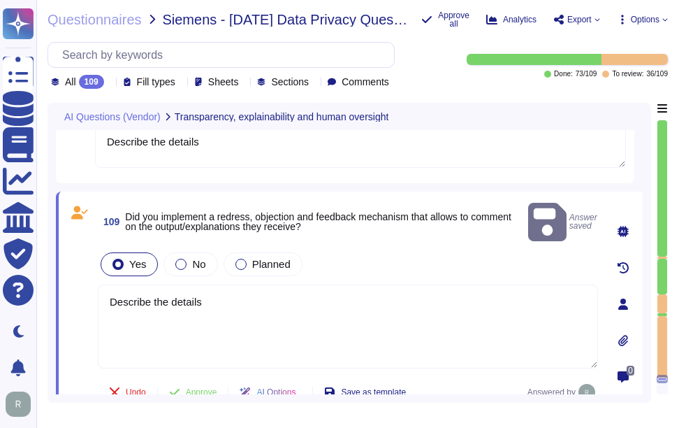
drag, startPoint x: 216, startPoint y: 284, endPoint x: 135, endPoint y: 322, distance: 89.4
click at [92, 280] on div "109 Did you implement a redress, objection and feedback mechanism that allows t…" at bounding box center [332, 304] width 531 height 209
paste textarea "Yes, at Sectigo, we welcome any questions, feedback, or comments regarding our …"
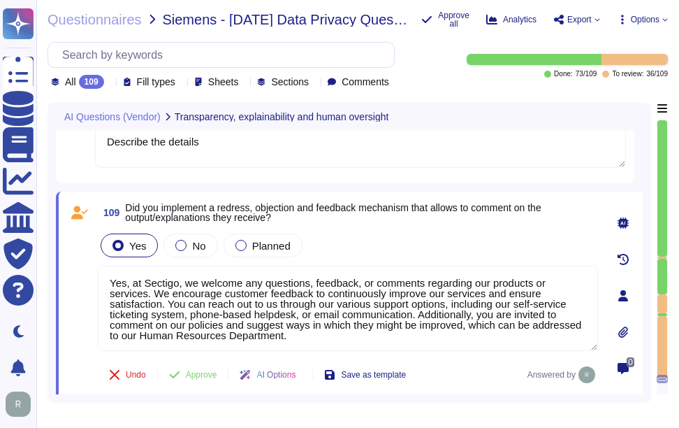
click at [337, 245] on div "Yes No Planned" at bounding box center [348, 245] width 500 height 29
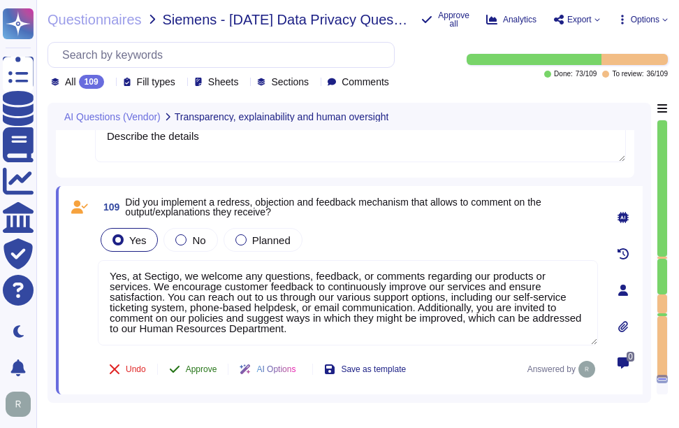
click at [207, 371] on span "Approve" at bounding box center [201, 369] width 31 height 8
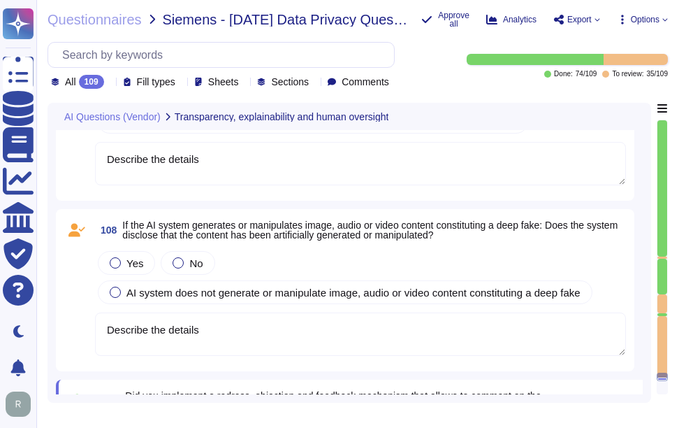
scroll to position [18963, 0]
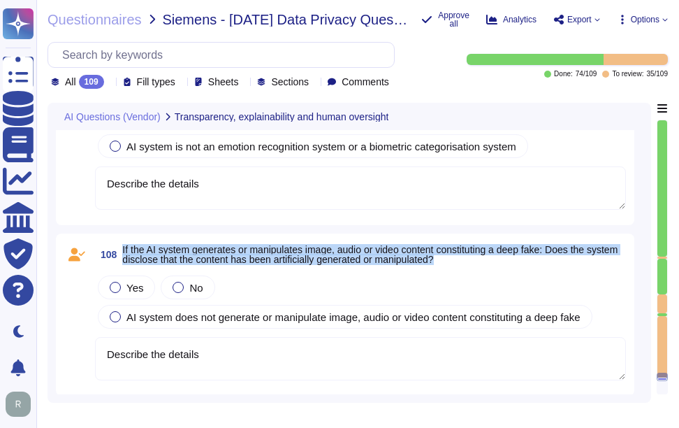
drag, startPoint x: 124, startPoint y: 245, endPoint x: 500, endPoint y: 259, distance: 376.2
click at [500, 259] on span "If the AI system generates or manipulates image, audio or video content constit…" at bounding box center [374, 255] width 504 height 20
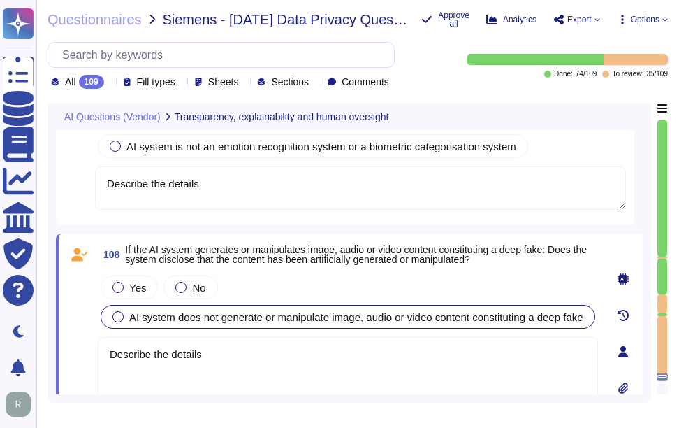
click at [121, 319] on div at bounding box center [118, 316] width 11 height 11
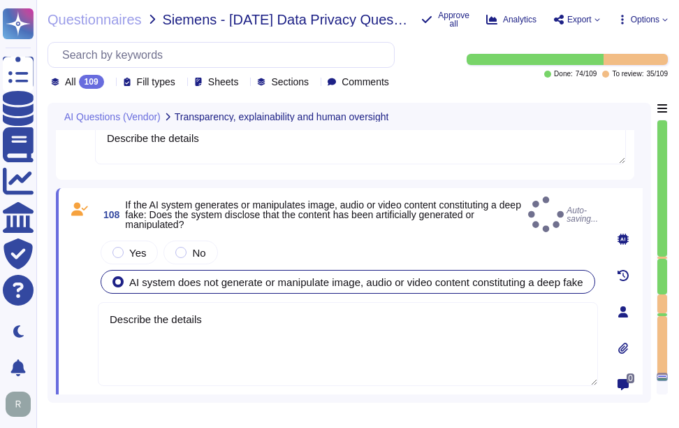
scroll to position [19033, 0]
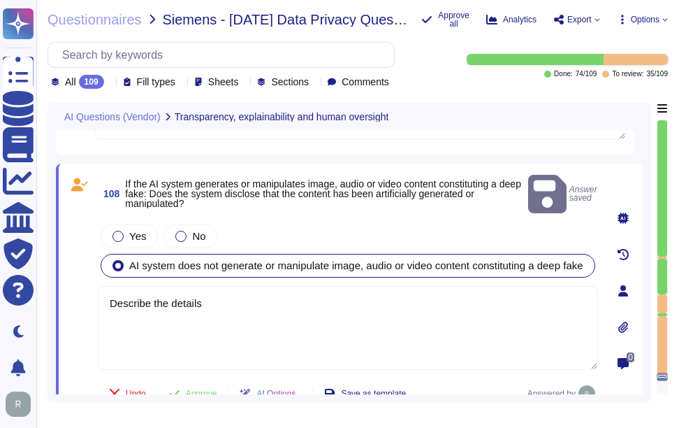
drag, startPoint x: 212, startPoint y: 297, endPoint x: 101, endPoint y: 297, distance: 111.1
click at [101, 297] on textarea "Describe the details" at bounding box center [348, 328] width 500 height 84
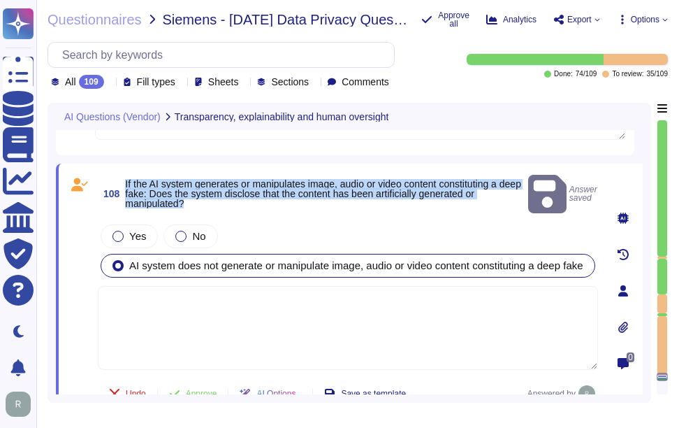
drag, startPoint x: 126, startPoint y: 178, endPoint x: 449, endPoint y: 199, distance: 324.2
click at [449, 199] on span "If the AI system generates or manipulates image, audio or video content constit…" at bounding box center [324, 193] width 398 height 29
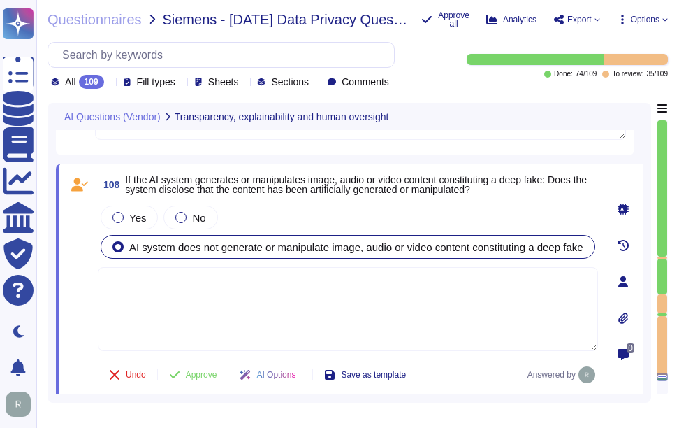
click at [386, 311] on textarea at bounding box center [348, 309] width 500 height 84
click at [466, 215] on div "Yes No AI system does not generate or manipulate image, audio or video content …" at bounding box center [348, 232] width 500 height 59
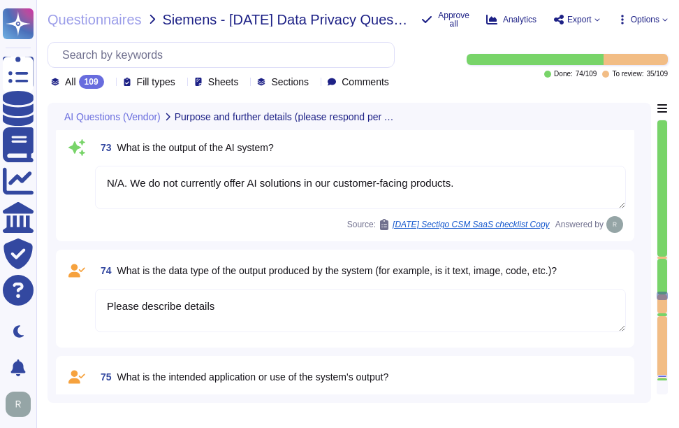
scroll to position [14040, 0]
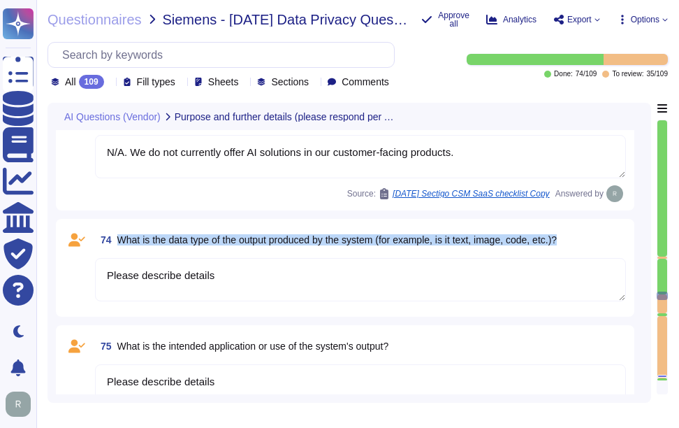
drag, startPoint x: 119, startPoint y: 237, endPoint x: 588, endPoint y: 241, distance: 468.9
click at [588, 241] on div "74 What is the data type of the output produced by the system (for example, is …" at bounding box center [360, 239] width 531 height 25
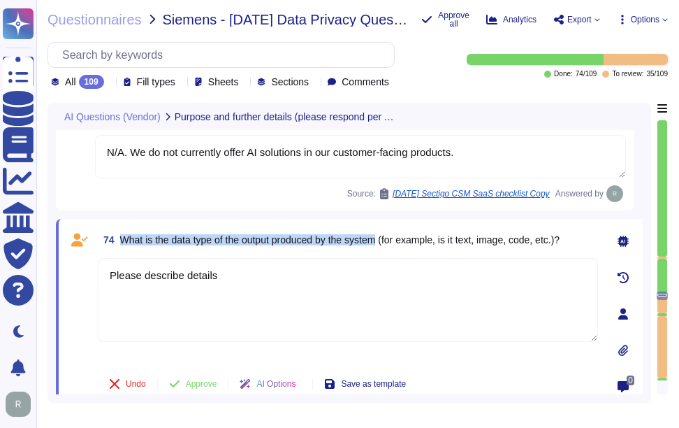
drag, startPoint x: 121, startPoint y: 236, endPoint x: 385, endPoint y: 238, distance: 264.2
click at [385, 238] on span "What is the data type of the output produced by the system (for example, is it …" at bounding box center [340, 239] width 440 height 11
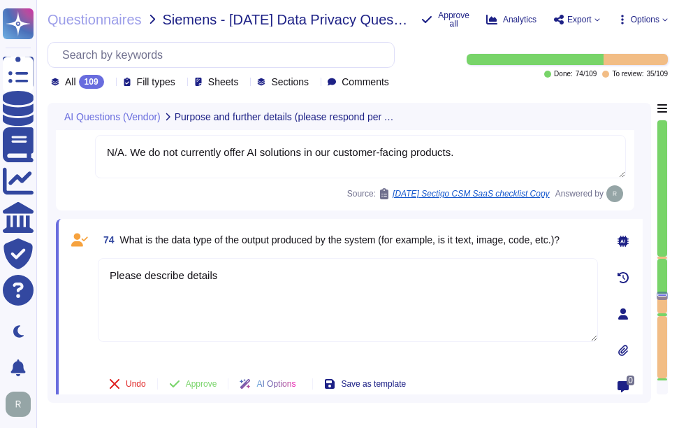
drag, startPoint x: 259, startPoint y: 278, endPoint x: 70, endPoint y: 273, distance: 188.8
click at [70, 273] on div "74 What is the data type of the output produced by the system (for example, is …" at bounding box center [332, 313] width 531 height 173
paste textarea "The output produced by the system includes customer certificate data, which can…"
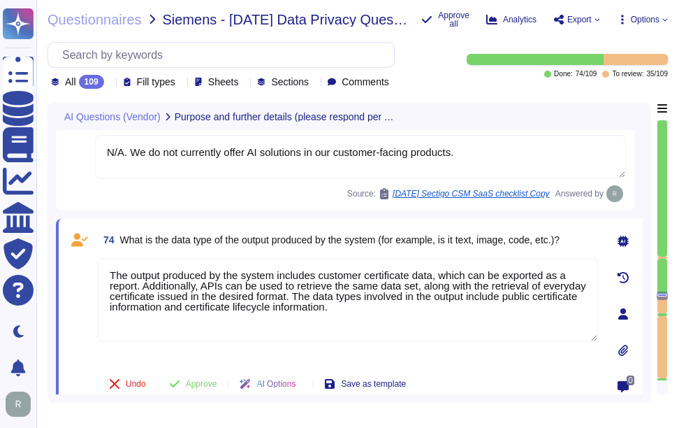
click at [423, 240] on span "What is the data type of the output produced by the system (for example, is it …" at bounding box center [340, 239] width 440 height 11
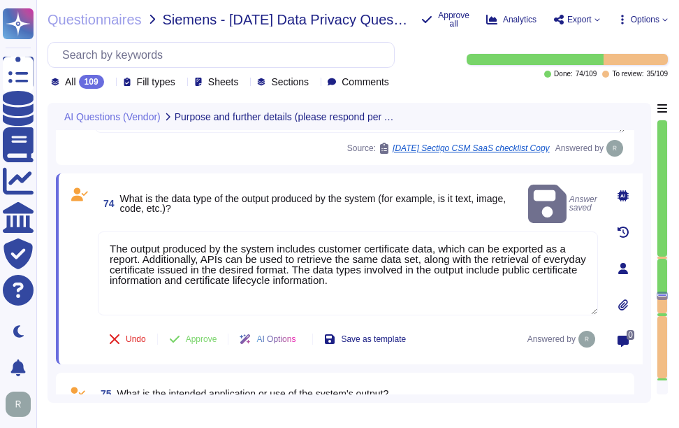
scroll to position [14110, 0]
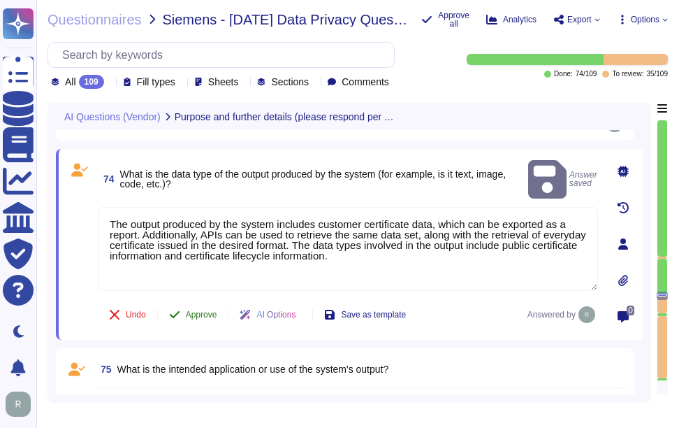
click at [204, 312] on span "Approve" at bounding box center [201, 314] width 31 height 8
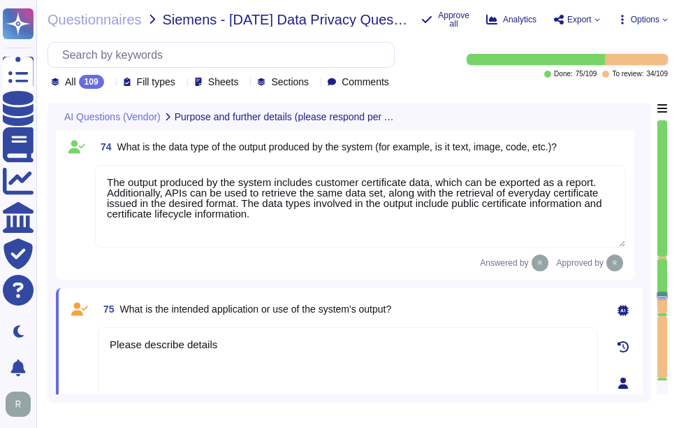
scroll to position [14203, 0]
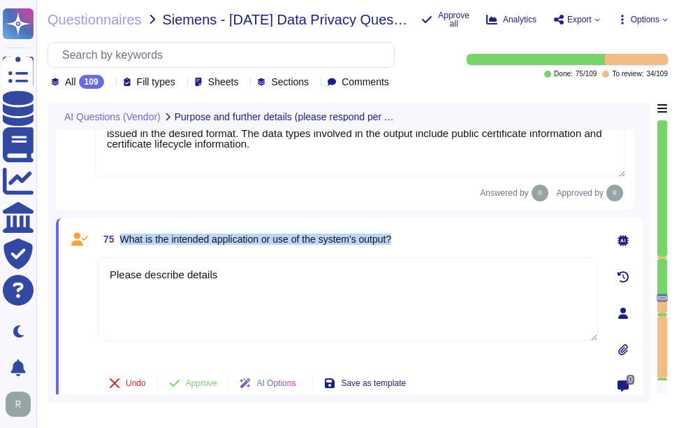
drag, startPoint x: 121, startPoint y: 237, endPoint x: 467, endPoint y: 213, distance: 346.7
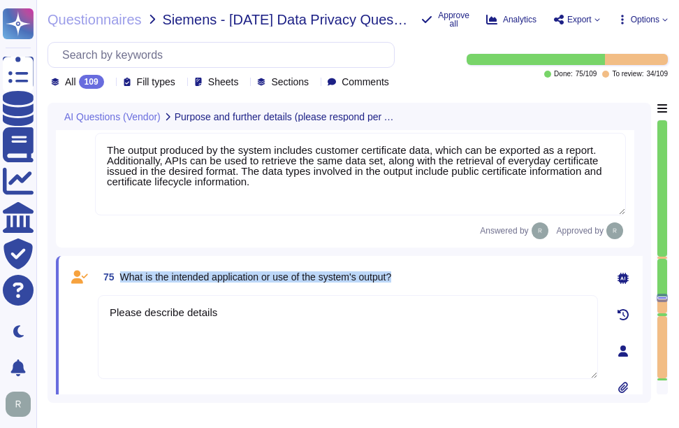
scroll to position [14133, 0]
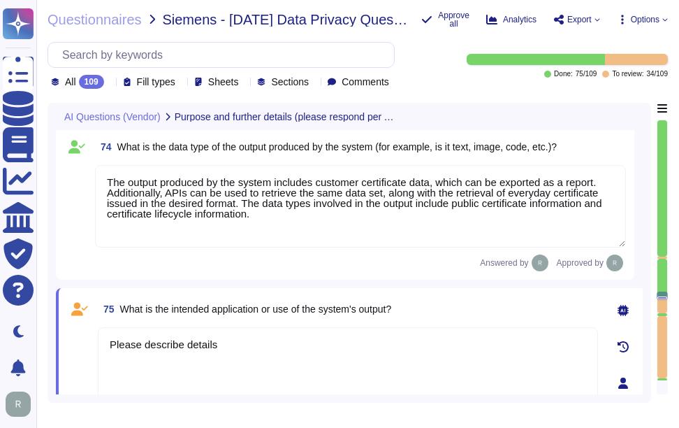
drag, startPoint x: 270, startPoint y: 219, endPoint x: 105, endPoint y: 177, distance: 171.0
click at [105, 177] on textarea "The output produced by the system includes customer certificate data, which can…" at bounding box center [360, 206] width 531 height 82
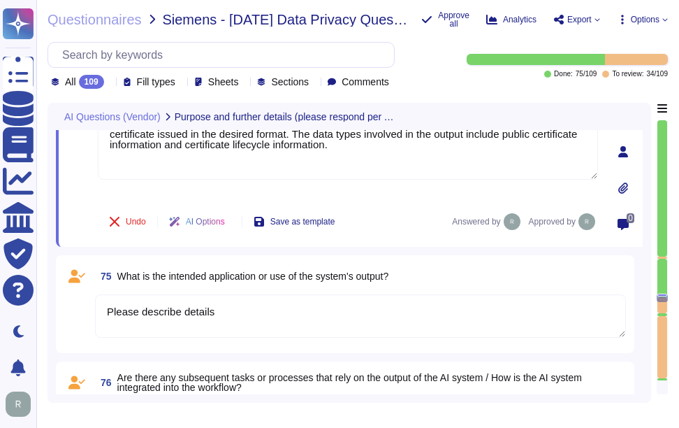
scroll to position [14203, 0]
drag, startPoint x: 237, startPoint y: 310, endPoint x: 100, endPoint y: 305, distance: 137.1
click at [100, 305] on textarea "Please describe details" at bounding box center [360, 315] width 531 height 43
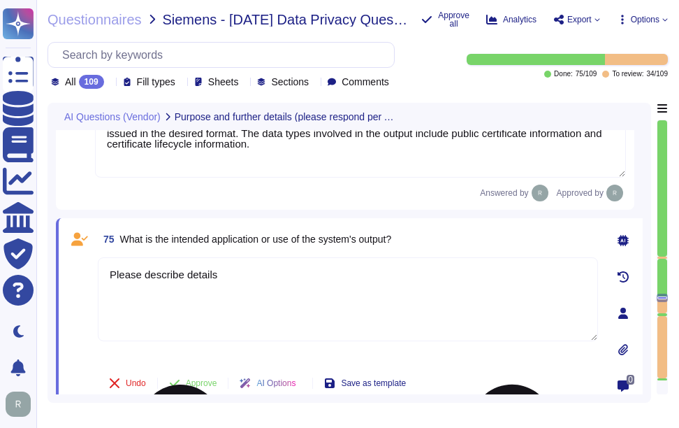
paste textarea "The output produced by the system includes customer certificate data, which can…"
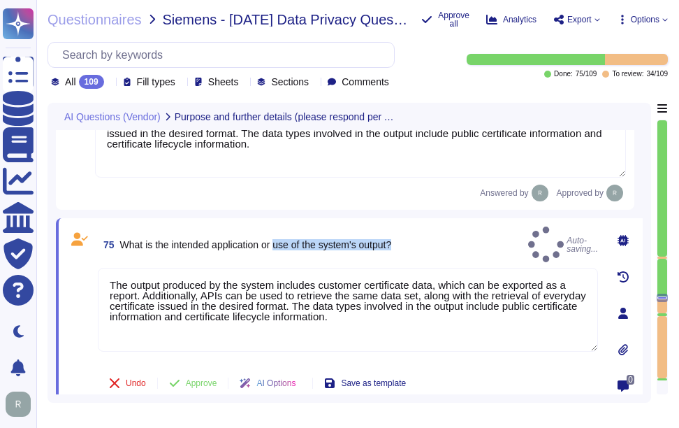
drag, startPoint x: 279, startPoint y: 239, endPoint x: 426, endPoint y: 235, distance: 146.8
click at [426, 235] on div "75 What is the intended application or use of the system's output? Auto-saving.…" at bounding box center [348, 244] width 500 height 36
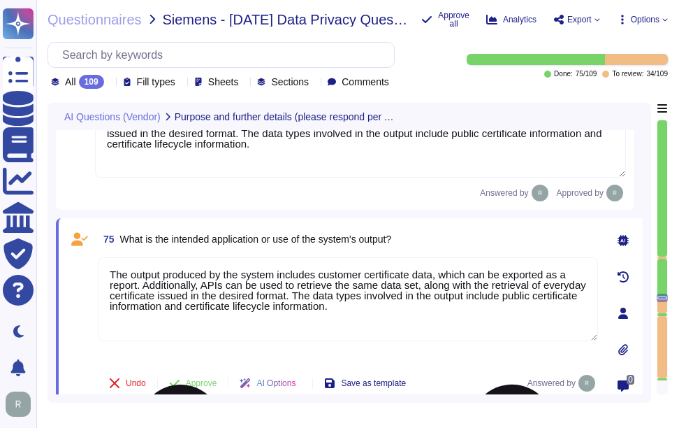
click at [364, 305] on textarea "The output produced by the system includes customer certificate data, which can…" at bounding box center [348, 299] width 500 height 84
click at [462, 239] on div "75 What is the intended application or use of the system's output?" at bounding box center [348, 238] width 500 height 25
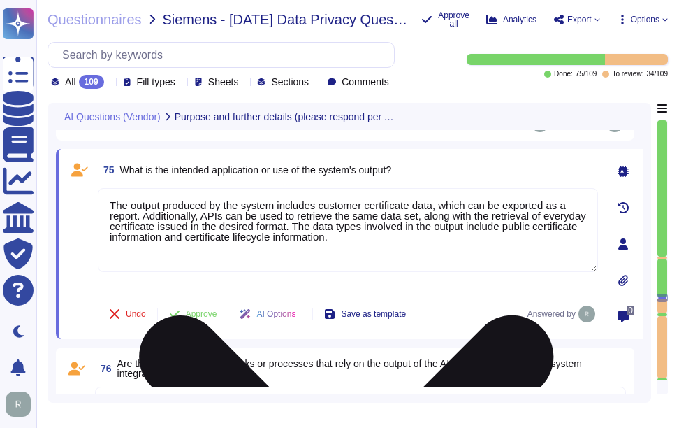
scroll to position [14273, 0]
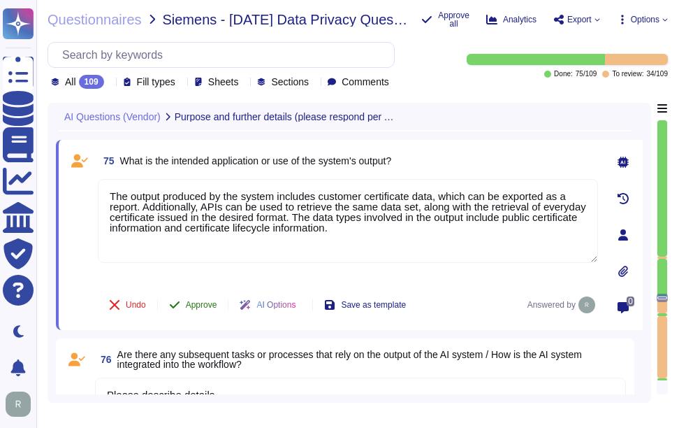
click at [210, 305] on span "Approve" at bounding box center [201, 304] width 31 height 8
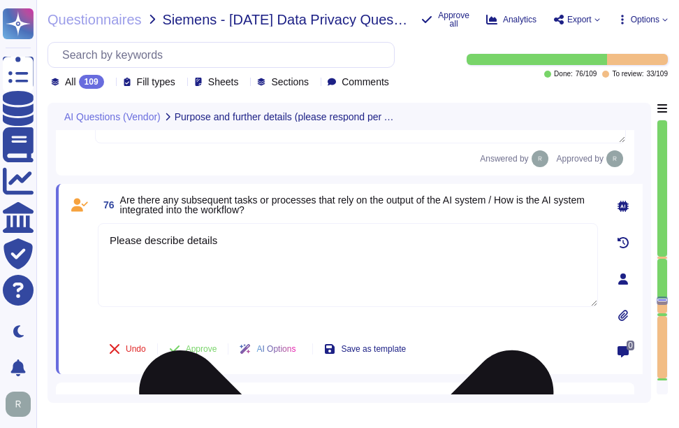
scroll to position [14358, 0]
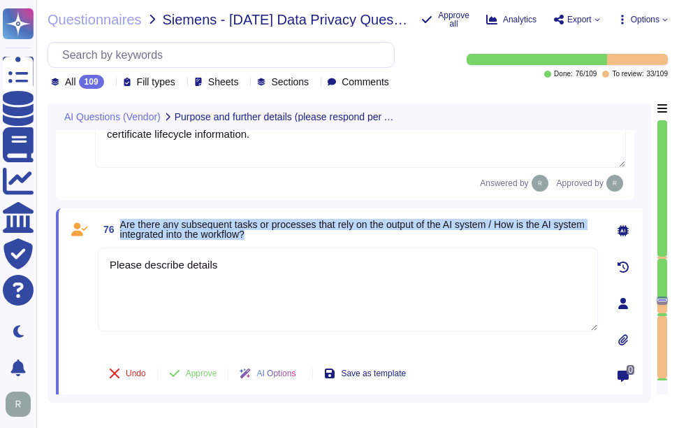
drag, startPoint x: 122, startPoint y: 222, endPoint x: 286, endPoint y: 231, distance: 163.8
click at [286, 231] on span "Are there any subsequent tasks or processes that rely on the output of the AI s…" at bounding box center [359, 229] width 478 height 20
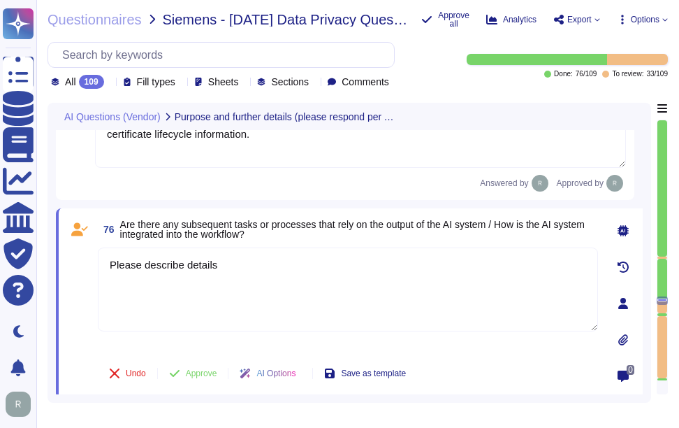
click at [110, 83] on icon at bounding box center [110, 83] width 0 height 0
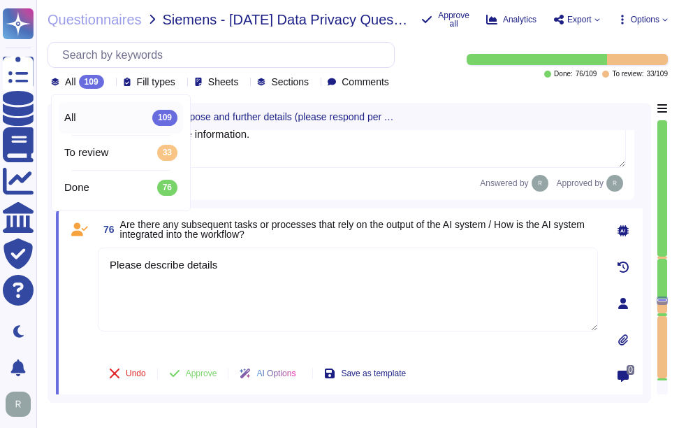
click at [110, 83] on icon at bounding box center [110, 83] width 0 height 0
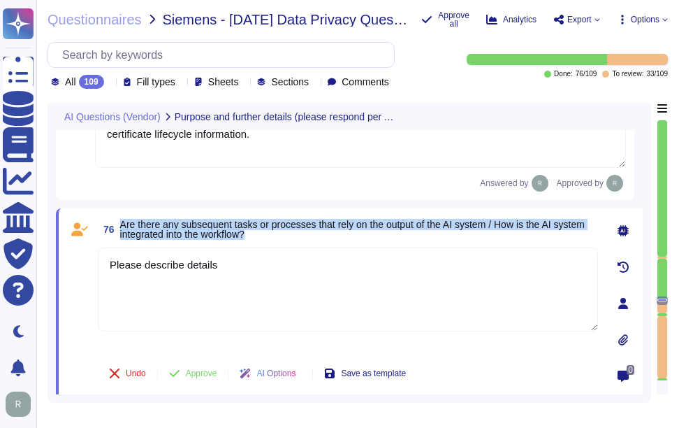
drag, startPoint x: 121, startPoint y: 224, endPoint x: 299, endPoint y: 238, distance: 178.7
click at [299, 238] on span "Are there any subsequent tasks or processes that rely on the output of the AI s…" at bounding box center [359, 229] width 478 height 20
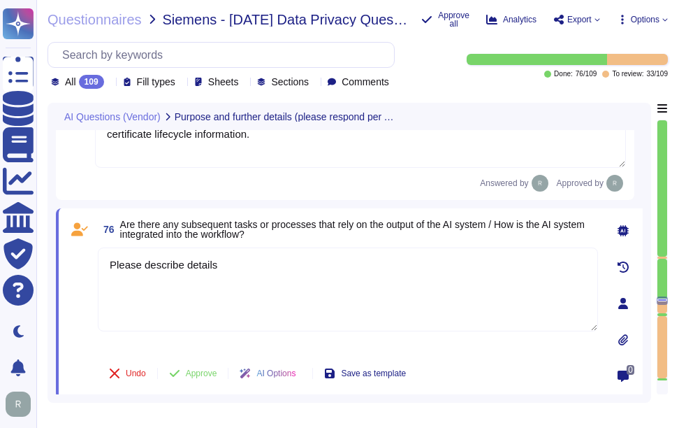
drag, startPoint x: 249, startPoint y: 271, endPoint x: -2, endPoint y: 249, distance: 252.5
click at [0, 249] on html "Questionnaires Knowledge Base Documents Analytics CAIQ / SIG Trust Center Help …" at bounding box center [339, 214] width 679 height 428
paste textarea "We do not currently offer AI solutions in our customer-facing products."
click at [423, 232] on span "Are there any subsequent tasks or processes that rely on the output of the AI s…" at bounding box center [359, 229] width 478 height 20
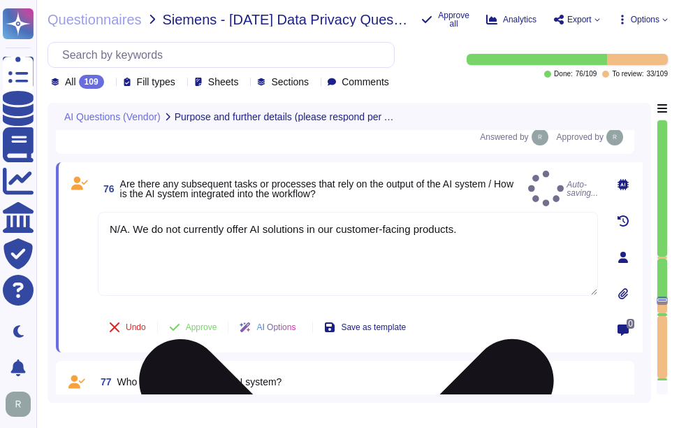
scroll to position [14428, 0]
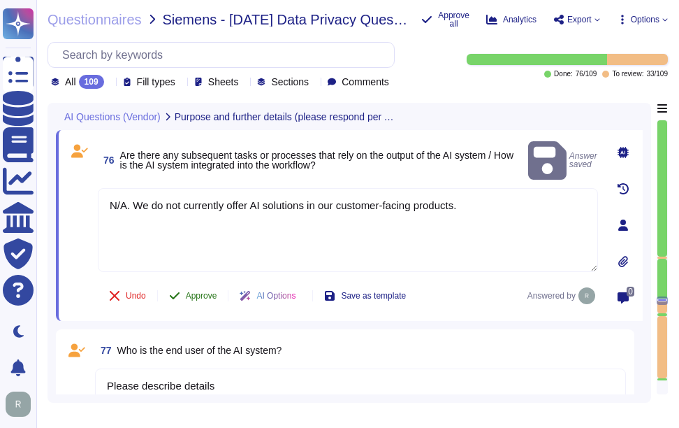
click at [212, 292] on span "Approve" at bounding box center [201, 295] width 31 height 8
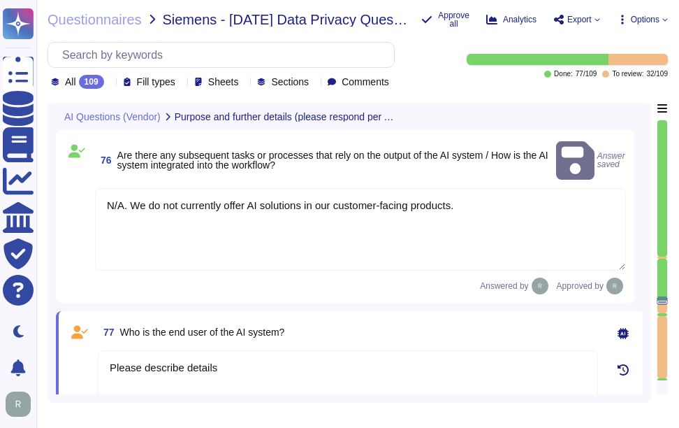
scroll to position [14565, 0]
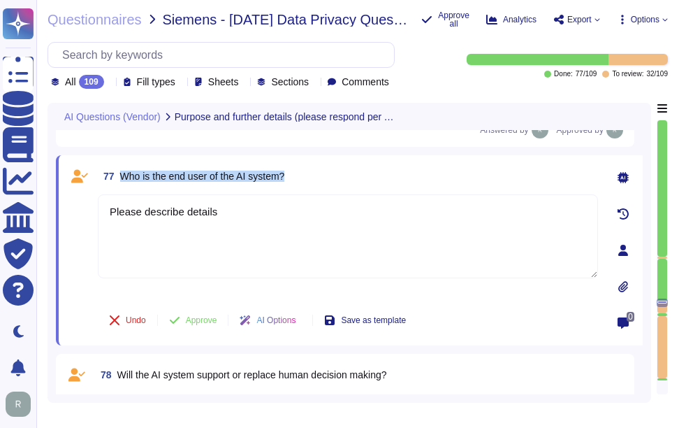
drag, startPoint x: 122, startPoint y: 173, endPoint x: 307, endPoint y: 175, distance: 185.2
click at [307, 175] on div "77 Who is the end user of the AI system?" at bounding box center [348, 176] width 500 height 25
drag, startPoint x: 261, startPoint y: 213, endPoint x: 55, endPoint y: 199, distance: 205.9
click at [55, 199] on div "AI Questions (Vendor) Purpose and further details (please respond per AI compon…" at bounding box center [350, 253] width 604 height 300
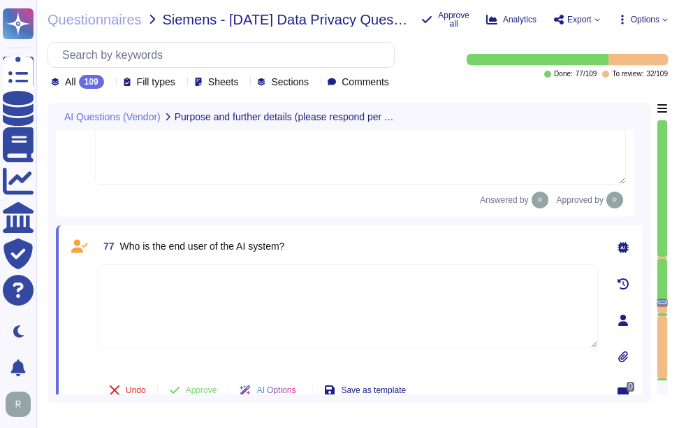
scroll to position [14425, 0]
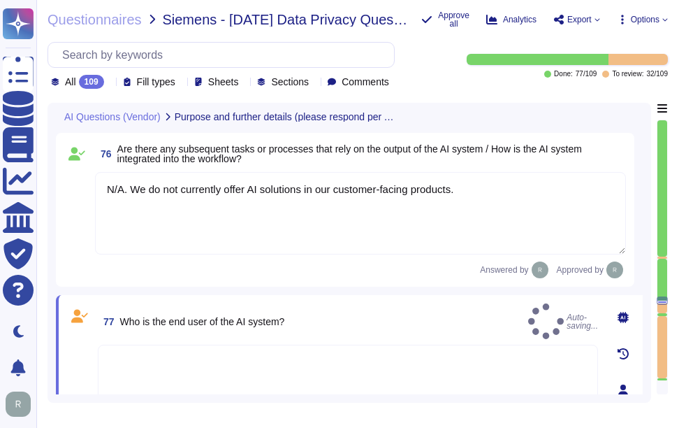
drag, startPoint x: 457, startPoint y: 191, endPoint x: 81, endPoint y: 192, distance: 376.0
click at [82, 192] on div "76 Are there any subsequent tasks or processes that rely on the output of the A…" at bounding box center [345, 209] width 562 height 137
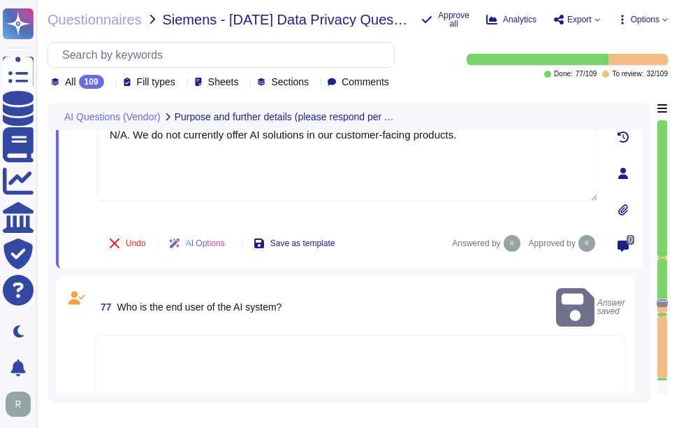
scroll to position [14495, 0]
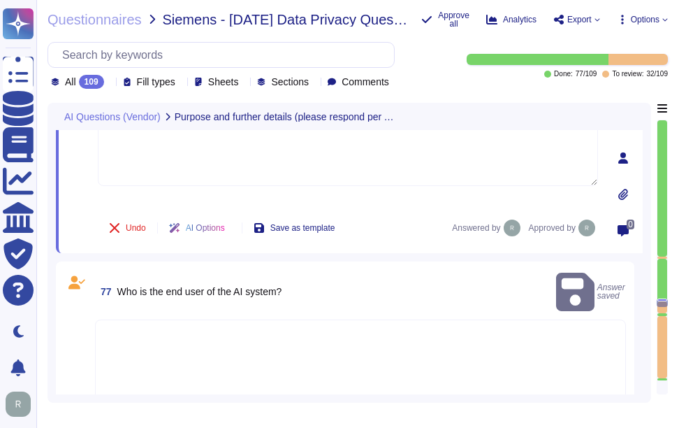
click at [225, 328] on textarea at bounding box center [360, 360] width 531 height 82
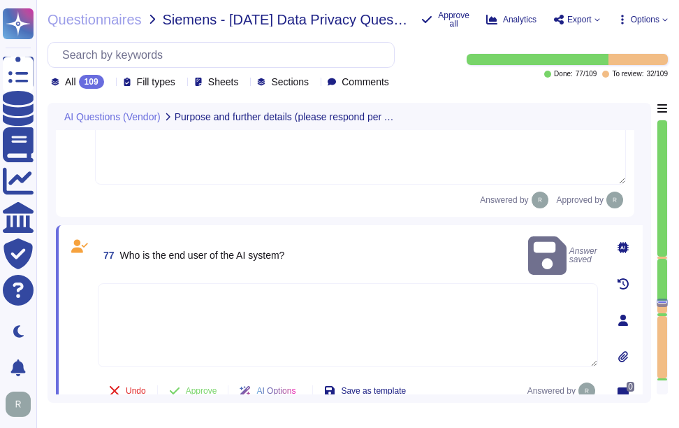
paste textarea "N/A. We do not currently offer AI solutions in our customer-facing products."
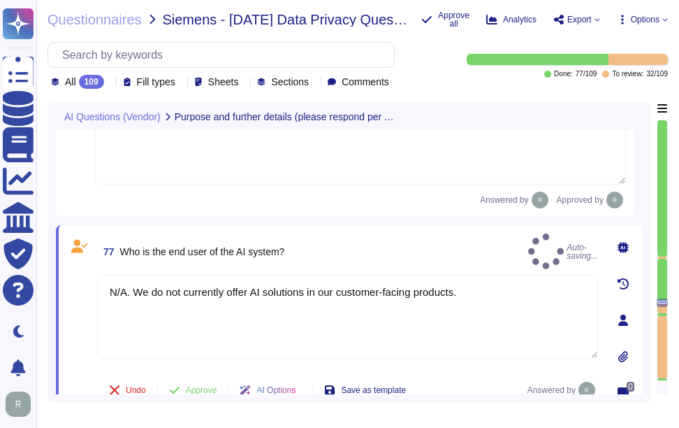
click at [330, 259] on div "77 Who is the end user of the AI system? Auto-saving... N/A. We do not currentl…" at bounding box center [332, 319] width 531 height 173
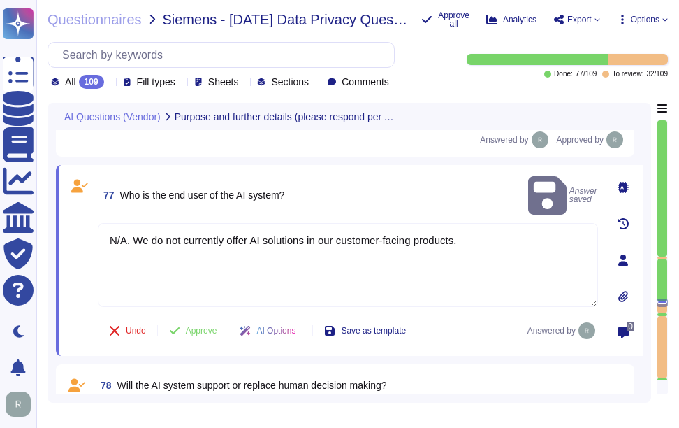
scroll to position [14635, 0]
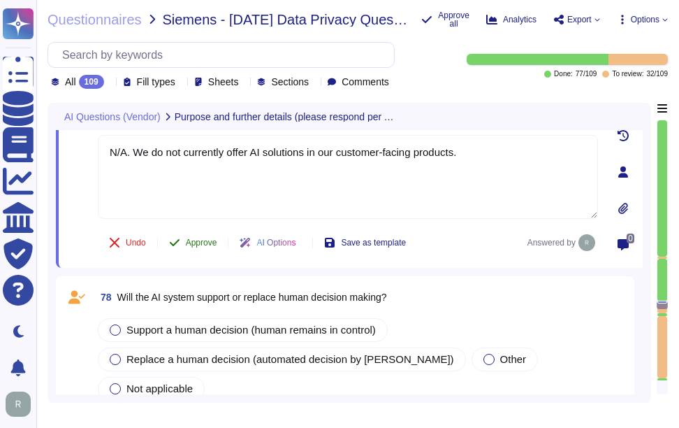
click at [203, 240] on span "Approve" at bounding box center [201, 242] width 31 height 8
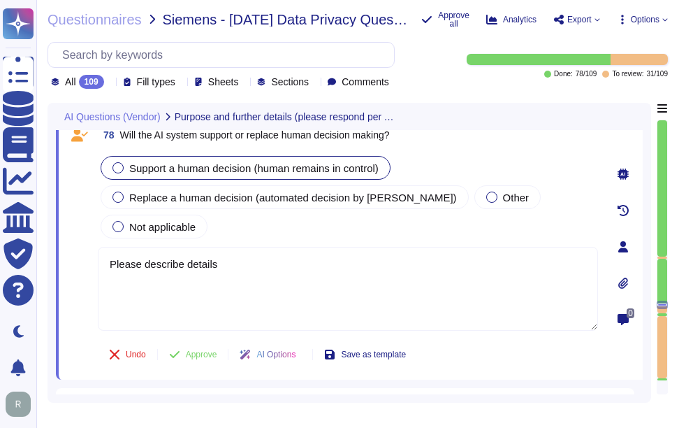
scroll to position [14680, 0]
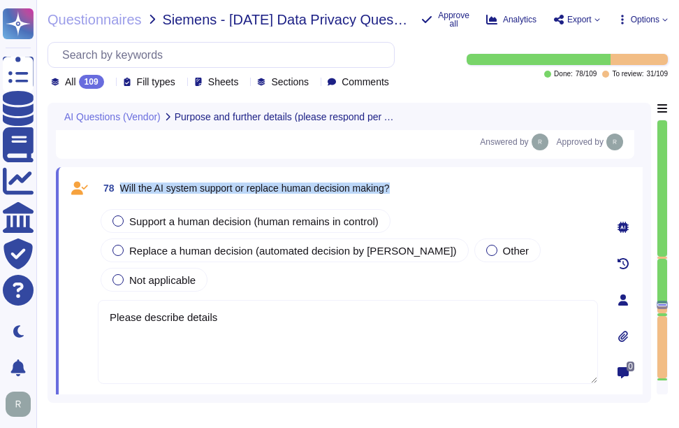
drag, startPoint x: 118, startPoint y: 185, endPoint x: 435, endPoint y: 184, distance: 316.6
click at [435, 184] on div "78 Will the AI system support or replace human decision making?" at bounding box center [348, 187] width 500 height 25
click at [124, 274] on div at bounding box center [118, 279] width 11 height 11
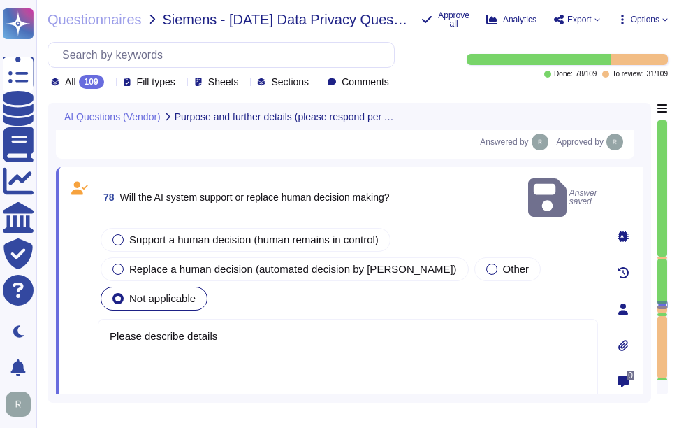
drag, startPoint x: 228, startPoint y: 286, endPoint x: 82, endPoint y: 282, distance: 145.4
click at [82, 282] on div "78 Will the AI system support or replace human decision making? Answer saved Su…" at bounding box center [332, 309] width 531 height 268
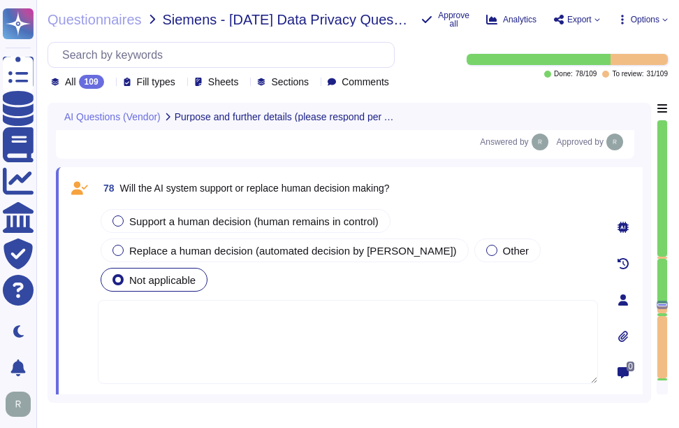
click at [477, 200] on div "78 Will the AI system support or replace human decision making? Support a human…" at bounding box center [332, 299] width 531 height 249
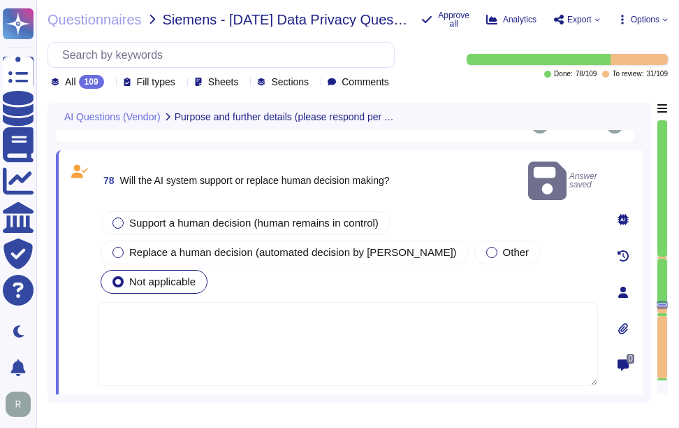
scroll to position [14750, 0]
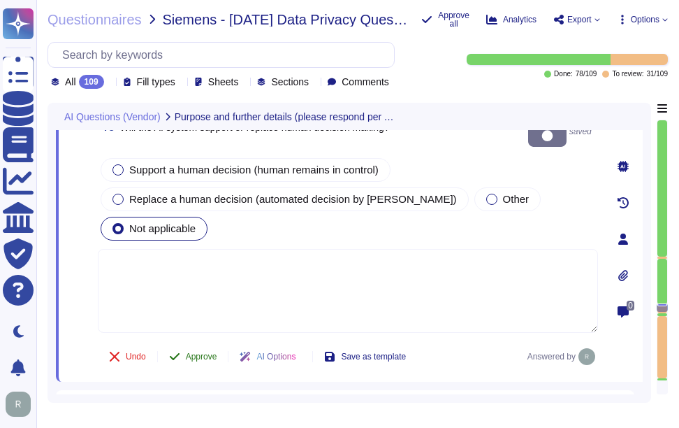
click at [198, 352] on span "Approve" at bounding box center [201, 356] width 31 height 8
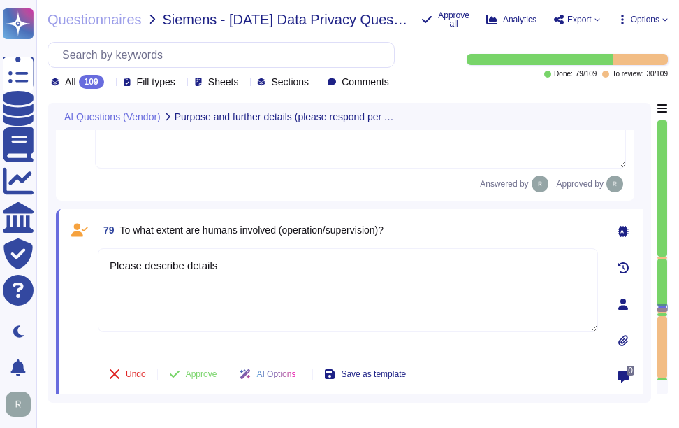
scroll to position [14843, 0]
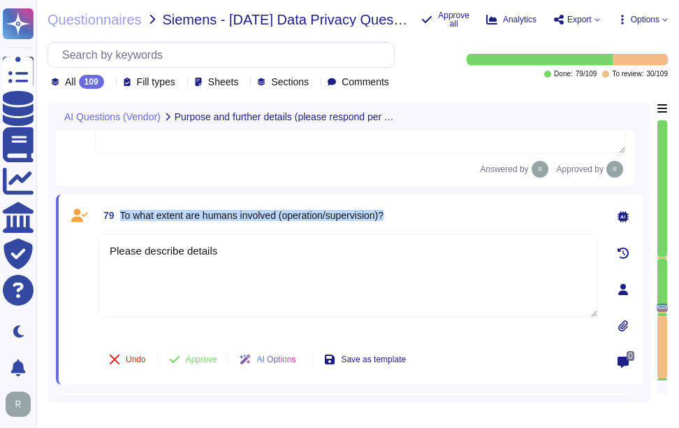
drag, startPoint x: 122, startPoint y: 184, endPoint x: 412, endPoint y: 195, distance: 290.9
click at [412, 203] on div "79 To what extent are humans involved (operation/supervision)?" at bounding box center [348, 215] width 500 height 25
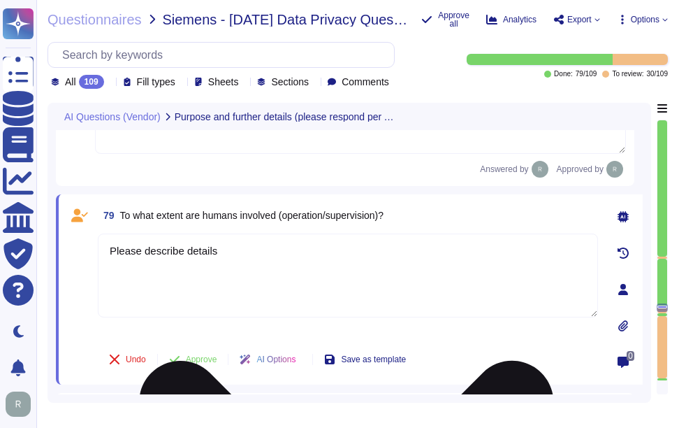
drag, startPoint x: 244, startPoint y: 226, endPoint x: 107, endPoint y: 222, distance: 137.0
click at [107, 233] on textarea "Please describe details" at bounding box center [348, 275] width 500 height 84
paste textarea "Humans are involved extensively in operations and supervision at [GEOGRAPHIC_DA…"
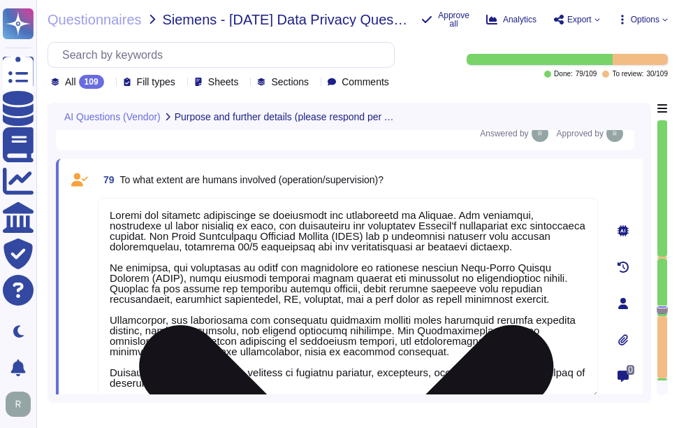
scroll to position [14844, 0]
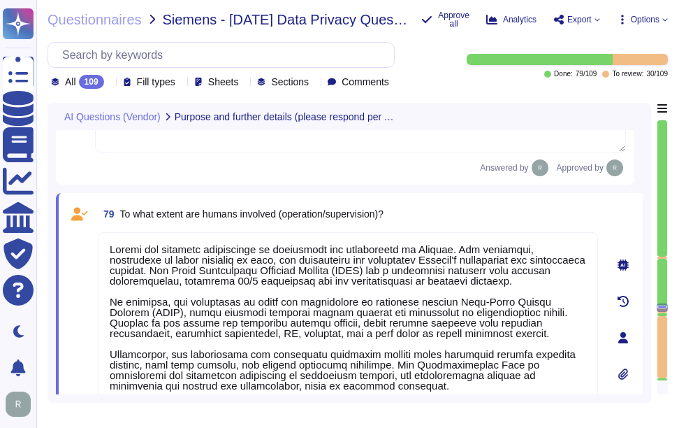
click at [477, 193] on div "79 To what extent are humans involved (operation/supervision)? Undo Approve AI …" at bounding box center [349, 337] width 587 height 289
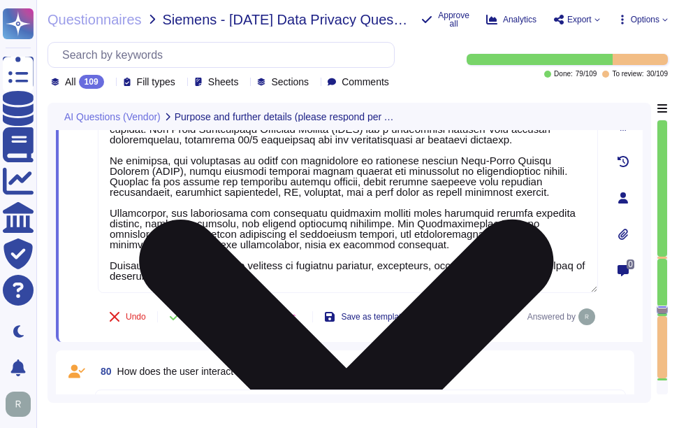
scroll to position [15054, 0]
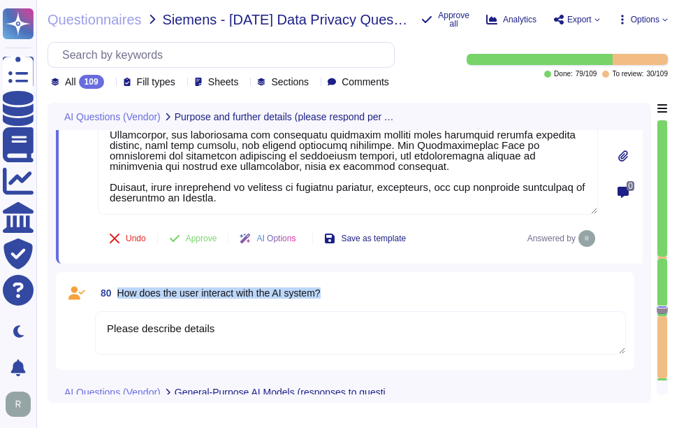
drag, startPoint x: 118, startPoint y: 262, endPoint x: 382, endPoint y: 265, distance: 264.2
click at [382, 280] on div "80 How does the user interact with the AI system?" at bounding box center [360, 292] width 531 height 25
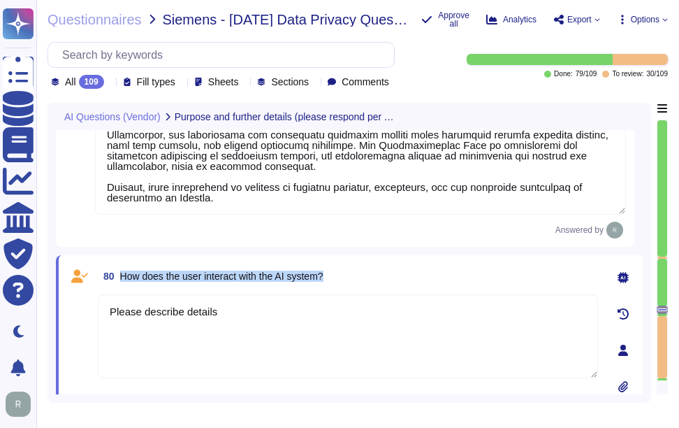
drag, startPoint x: 122, startPoint y: 245, endPoint x: 412, endPoint y: 251, distance: 290.1
click at [412, 263] on div "80 How does the user interact with the AI system?" at bounding box center [348, 275] width 500 height 25
drag, startPoint x: 267, startPoint y: 295, endPoint x: 71, endPoint y: 282, distance: 196.1
click at [71, 282] on div "80 How does the user interact with the AI system? Please describe details Undo …" at bounding box center [332, 349] width 531 height 173
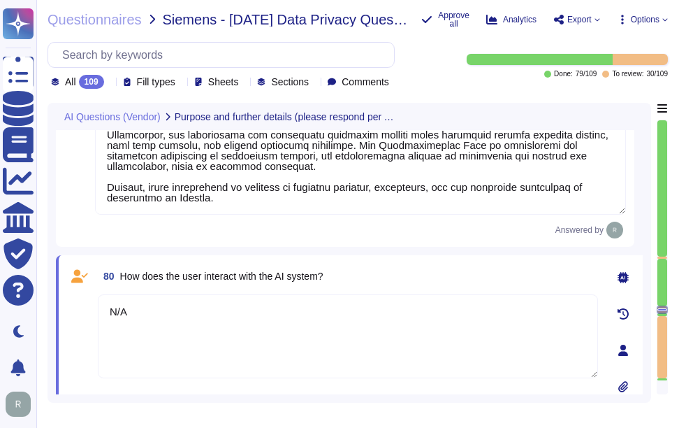
click at [428, 255] on div "80 How does the user interact with the AI system? N/A Undo Approve AI Options S…" at bounding box center [349, 350] width 587 height 190
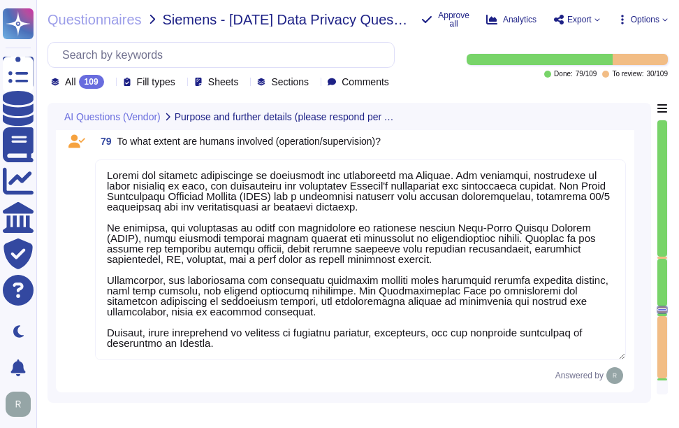
scroll to position [15071, 0]
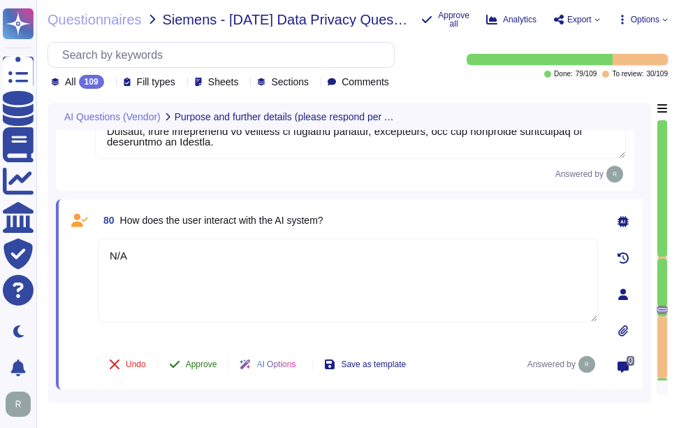
click at [212, 360] on span "Approve" at bounding box center [201, 364] width 31 height 8
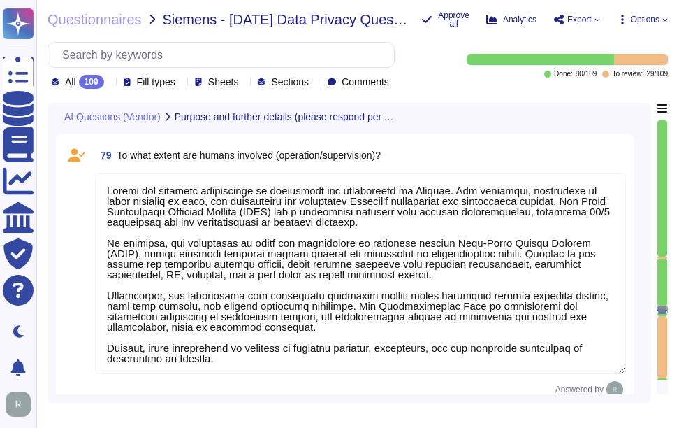
scroll to position [14809, 0]
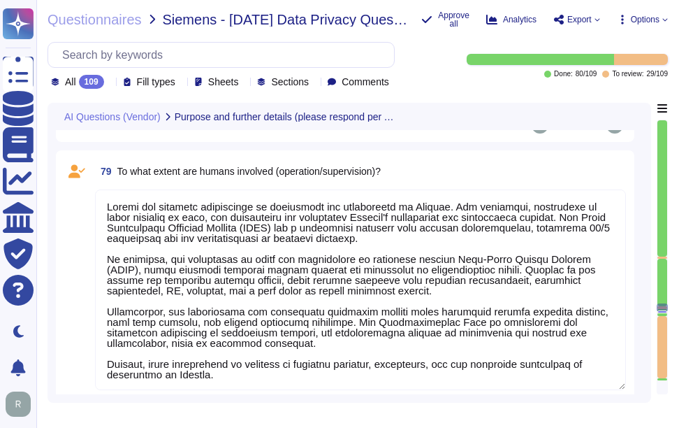
click at [384, 253] on textarea at bounding box center [360, 289] width 531 height 201
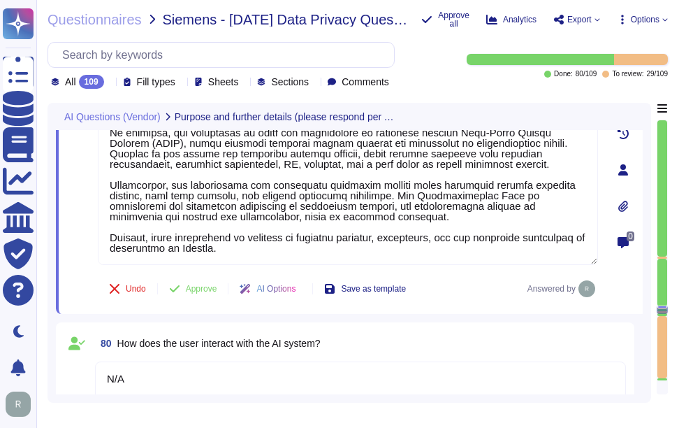
scroll to position [14949, 0]
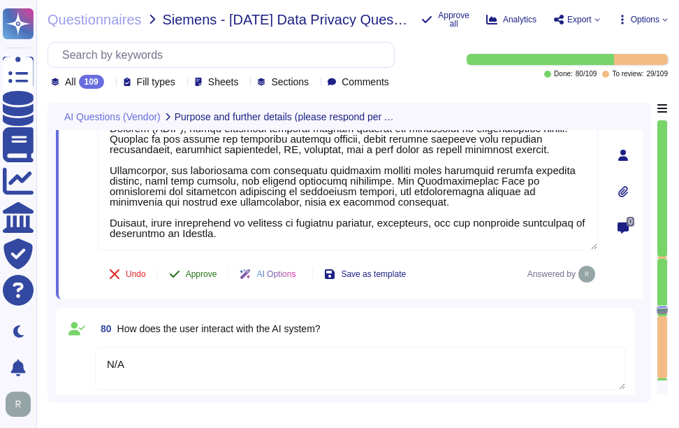
click at [205, 270] on span "Approve" at bounding box center [201, 274] width 31 height 8
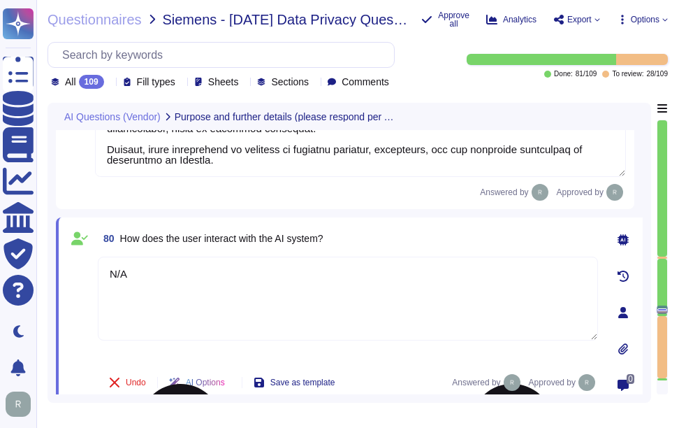
scroll to position [15055, 0]
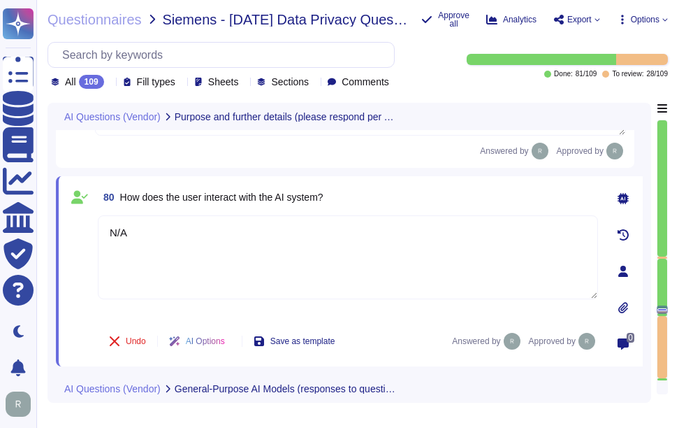
click at [110, 83] on icon at bounding box center [110, 83] width 0 height 0
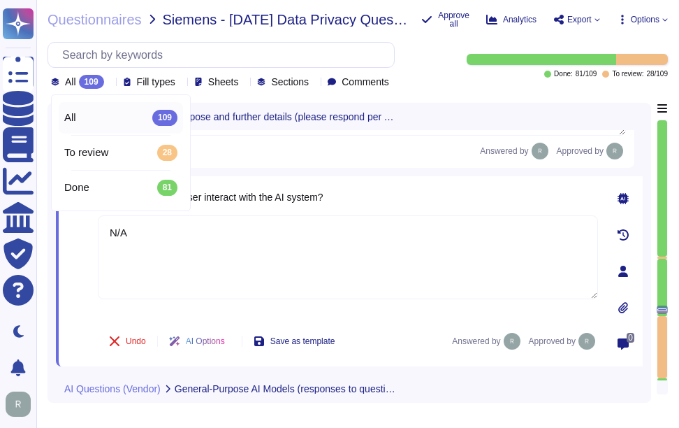
click at [110, 83] on icon at bounding box center [110, 83] width 0 height 0
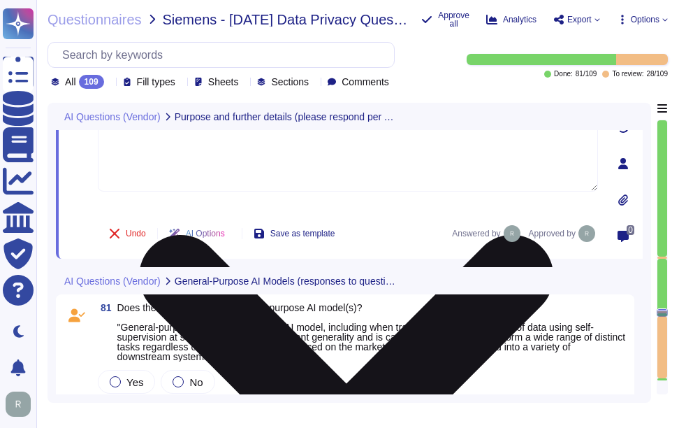
scroll to position [15195, 0]
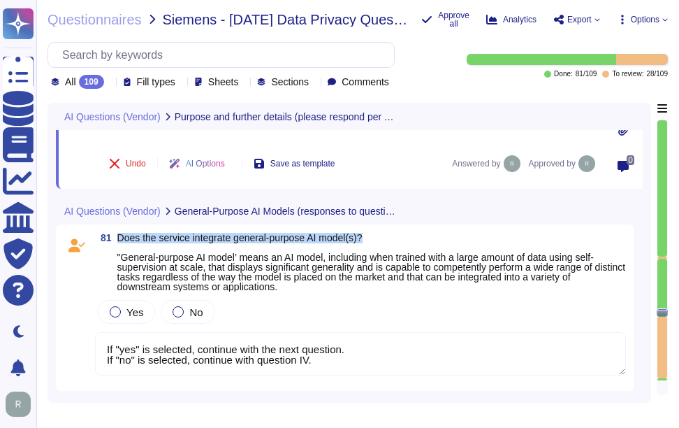
drag, startPoint x: 119, startPoint y: 236, endPoint x: 432, endPoint y: 242, distance: 313.1
click at [432, 242] on span "Does the service integrate general-purpose AI model(s)? "General-purpose AI mod…" at bounding box center [371, 262] width 509 height 59
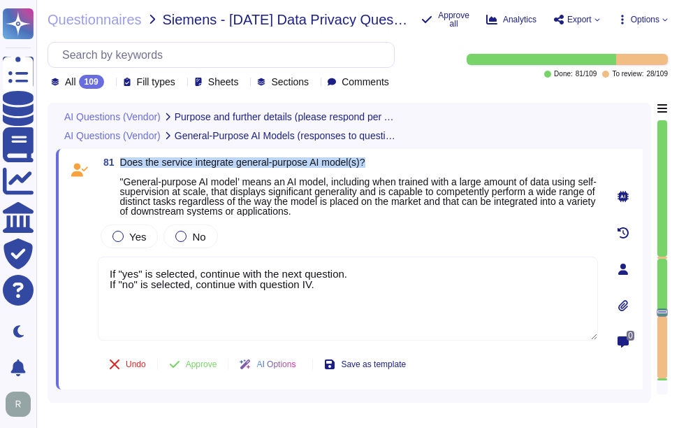
drag, startPoint x: 121, startPoint y: 162, endPoint x: 384, endPoint y: 161, distance: 263.5
click at [384, 161] on span "Does the service integrate general-purpose AI model(s)? "General-purpose AI mod…" at bounding box center [359, 186] width 478 height 59
drag, startPoint x: 354, startPoint y: 284, endPoint x: 78, endPoint y: 253, distance: 277.8
click at [78, 253] on div "81 Does the service integrate general-purpose AI model(s)? "General-purpose AI …" at bounding box center [332, 269] width 531 height 224
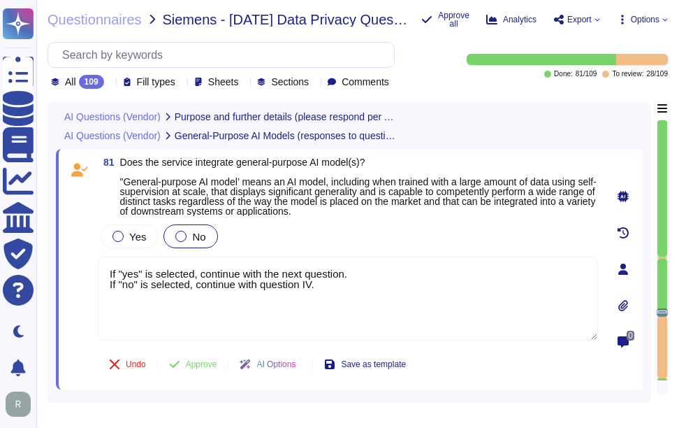
click at [180, 234] on div at bounding box center [180, 236] width 11 height 11
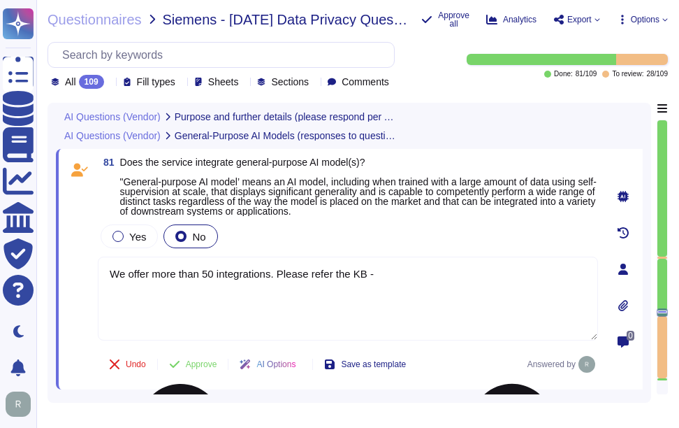
paste textarea "[URL][DOMAIN_NAME]"
click at [428, 233] on div "Yes No" at bounding box center [348, 236] width 500 height 29
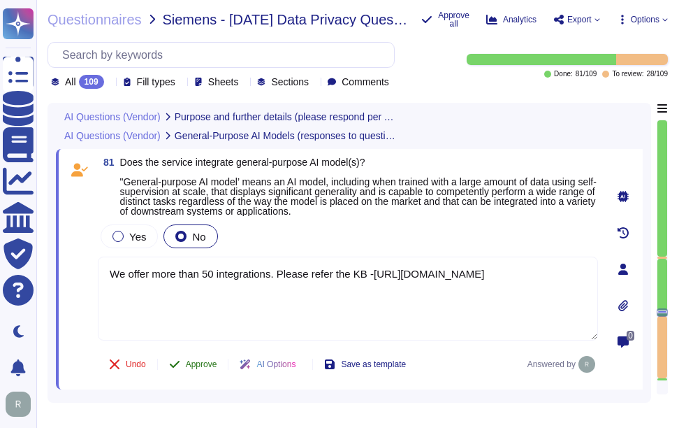
click at [210, 365] on span "Approve" at bounding box center [201, 364] width 31 height 8
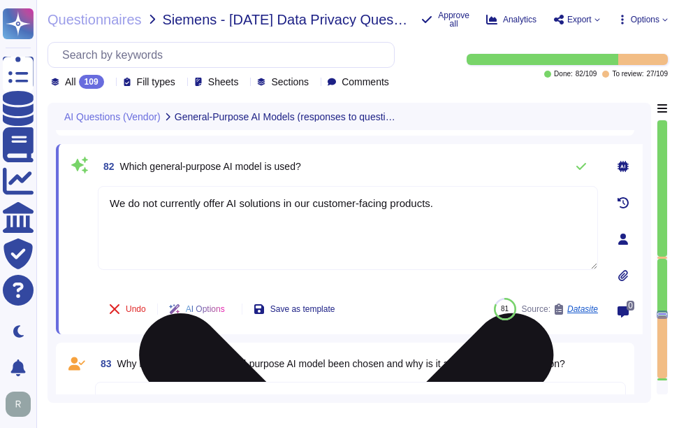
scroll to position [15419, 0]
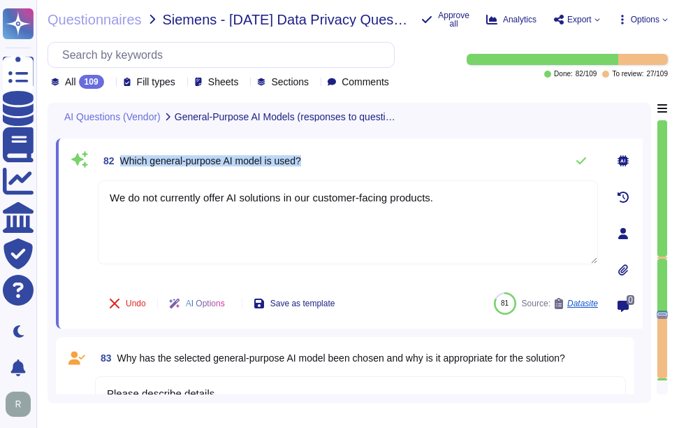
drag, startPoint x: 120, startPoint y: 159, endPoint x: 430, endPoint y: 161, distance: 310.3
click at [430, 161] on div "82 Which general-purpose AI model is used?" at bounding box center [348, 161] width 500 height 28
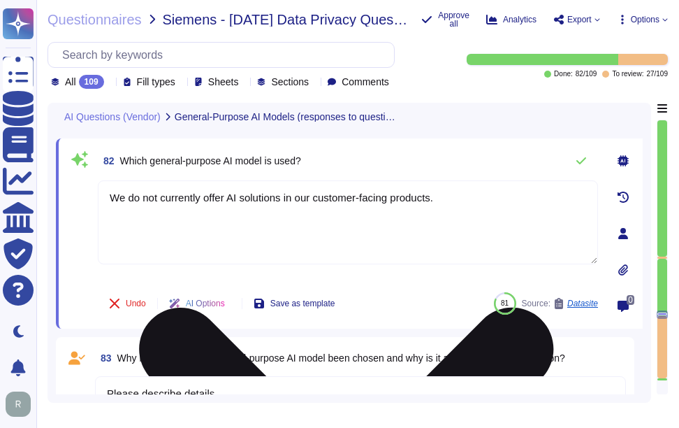
drag, startPoint x: 430, startPoint y: 161, endPoint x: 452, endPoint y: 195, distance: 39.9
click at [452, 195] on textarea "We do not currently offer AI solutions in our customer-facing products." at bounding box center [348, 222] width 500 height 84
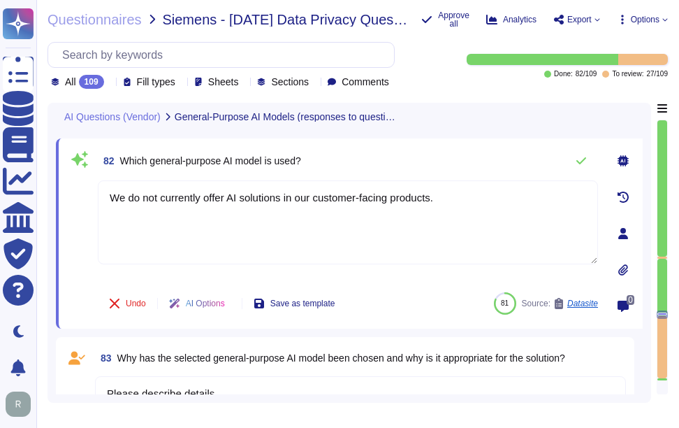
drag, startPoint x: 377, startPoint y: 193, endPoint x: 89, endPoint y: 196, distance: 287.9
click at [89, 196] on div "82 Which general-purpose AI model is used? We do not currently offer AI solutio…" at bounding box center [332, 233] width 531 height 173
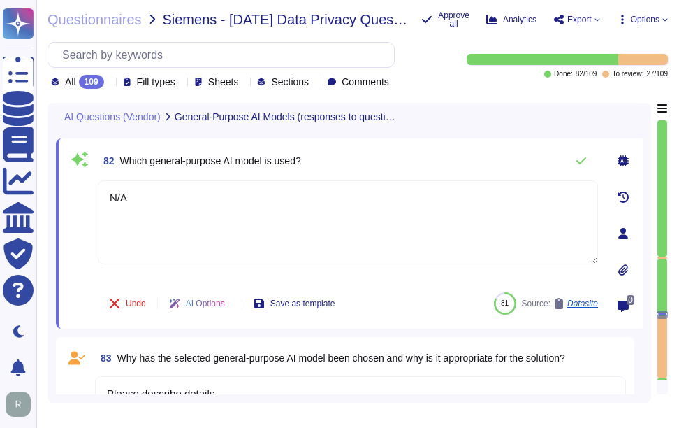
click at [468, 140] on div "82 Which general-purpose AI model is used? N/A Undo AI Options Save as template…" at bounding box center [349, 233] width 587 height 190
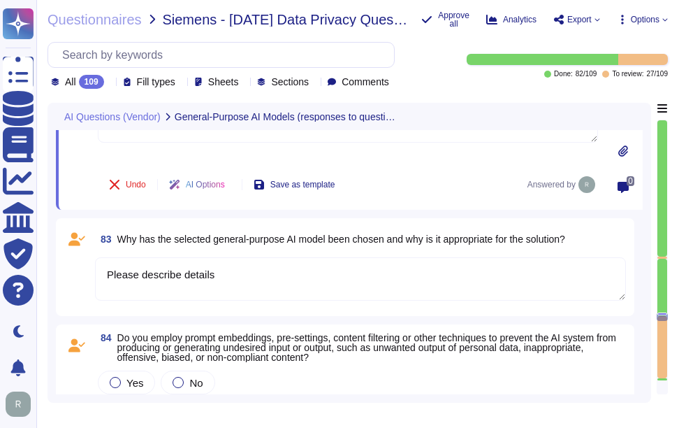
scroll to position [15540, 0]
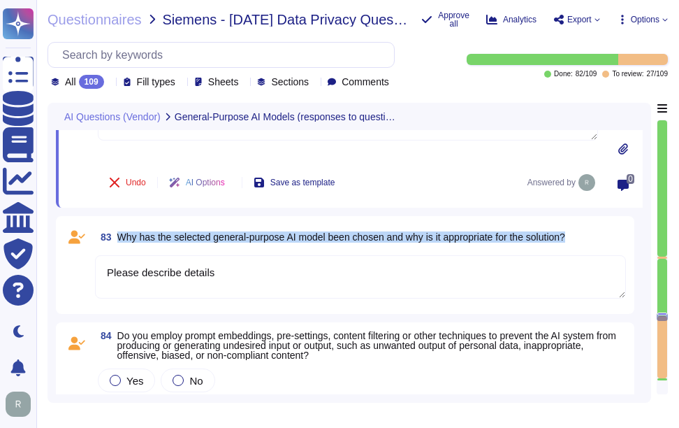
drag, startPoint x: 118, startPoint y: 233, endPoint x: 586, endPoint y: 233, distance: 467.5
click at [586, 233] on div "83 Why has the selected general-purpose AI model been chosen and why is it appr…" at bounding box center [360, 236] width 531 height 25
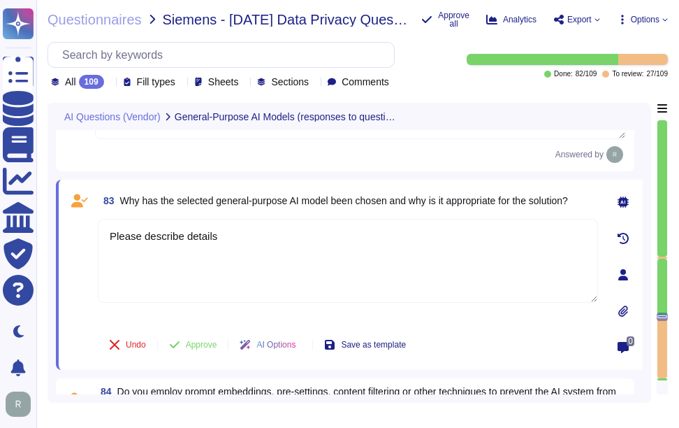
drag, startPoint x: 250, startPoint y: 247, endPoint x: 84, endPoint y: 233, distance: 166.9
click at [84, 233] on div "83 Why has the selected general-purpose AI model been chosen and why is it appr…" at bounding box center [332, 274] width 531 height 173
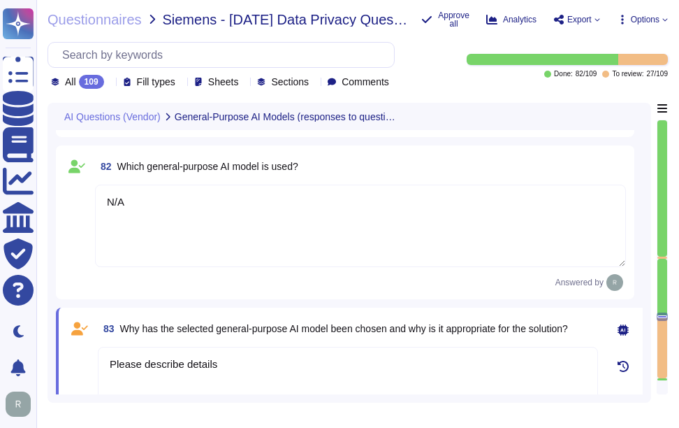
scroll to position [15400, 0]
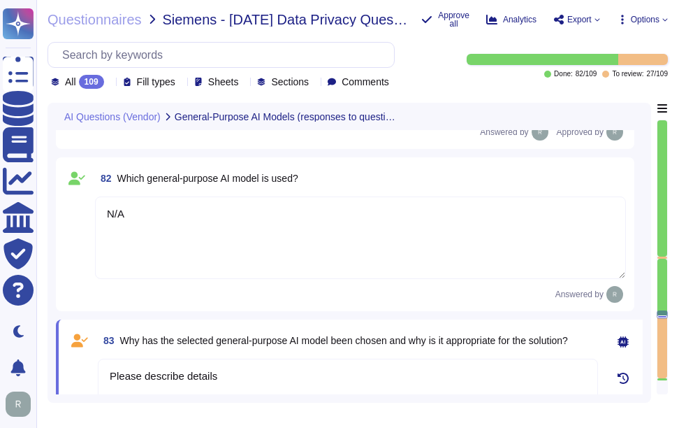
drag, startPoint x: 131, startPoint y: 210, endPoint x: 62, endPoint y: 209, distance: 68.5
click at [62, 209] on div "82 Which general-purpose AI model is used? N/A Answered by" at bounding box center [345, 234] width 579 height 154
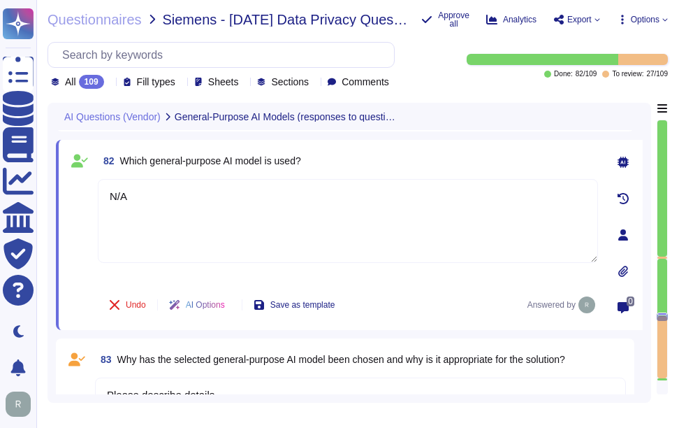
scroll to position [15470, 0]
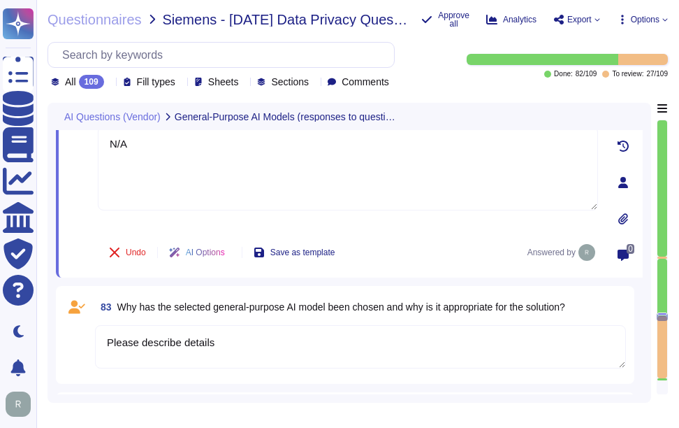
drag, startPoint x: 233, startPoint y: 341, endPoint x: 65, endPoint y: 339, distance: 167.7
click at [65, 339] on div "83 Why has the selected general-purpose AI model been chosen and why is it appr…" at bounding box center [345, 334] width 562 height 81
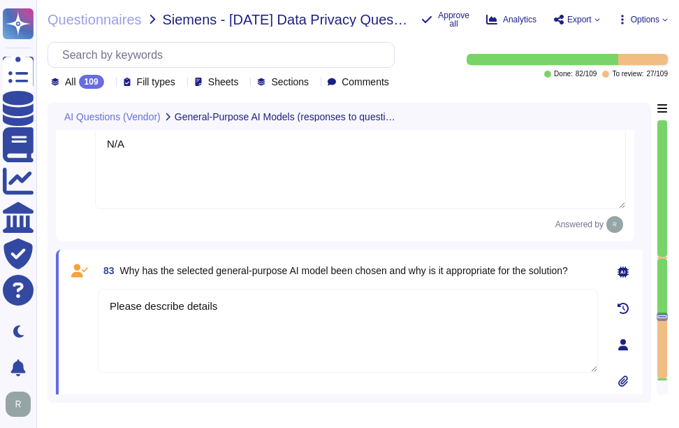
paste textarea "N/A"
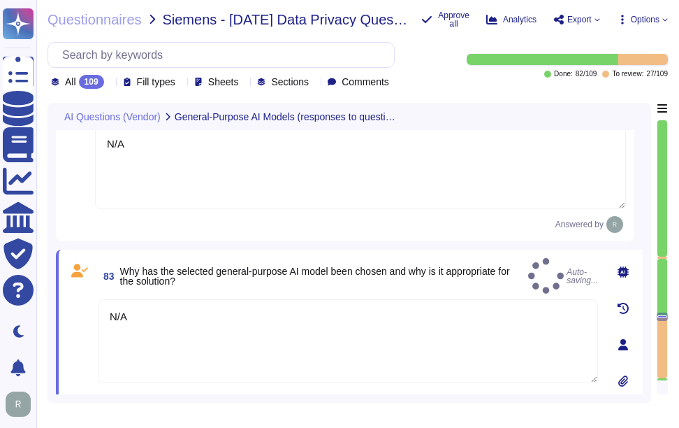
click at [341, 275] on span "Why has the selected general-purpose AI model been chosen and why is it appropr…" at bounding box center [321, 276] width 403 height 20
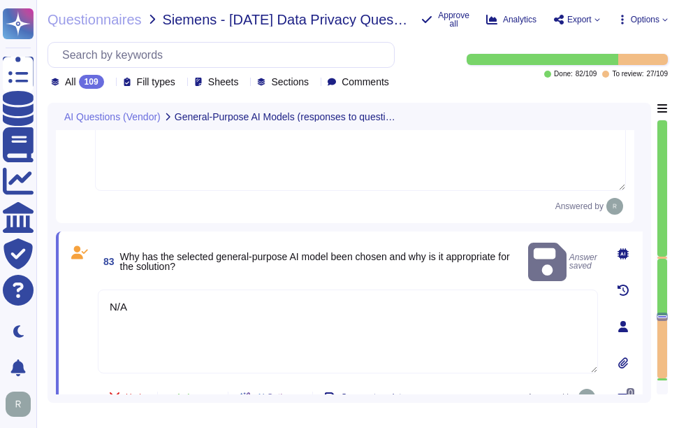
scroll to position [15540, 0]
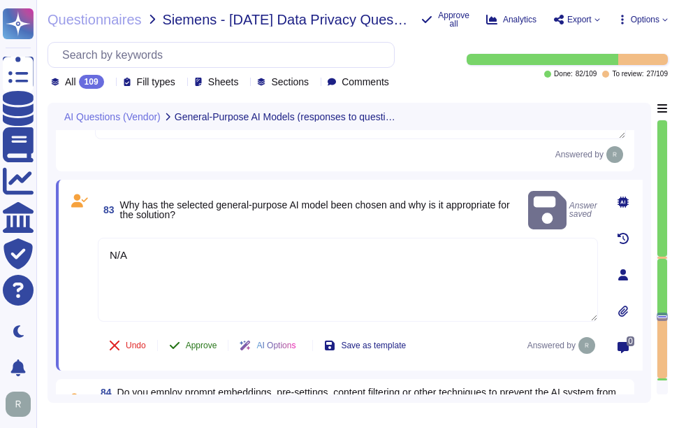
click at [209, 342] on span "Approve" at bounding box center [201, 345] width 31 height 8
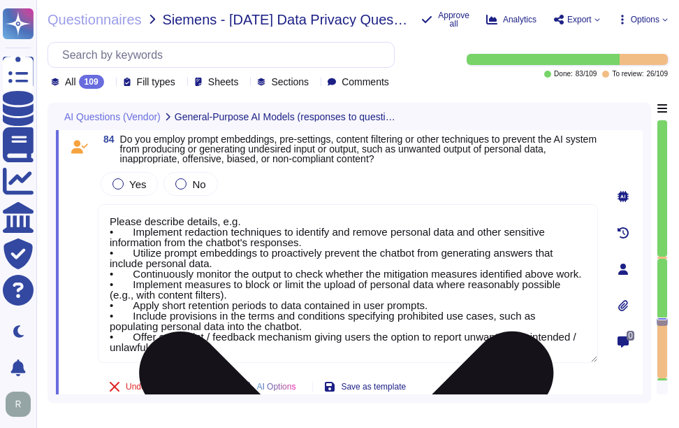
scroll to position [15667, 0]
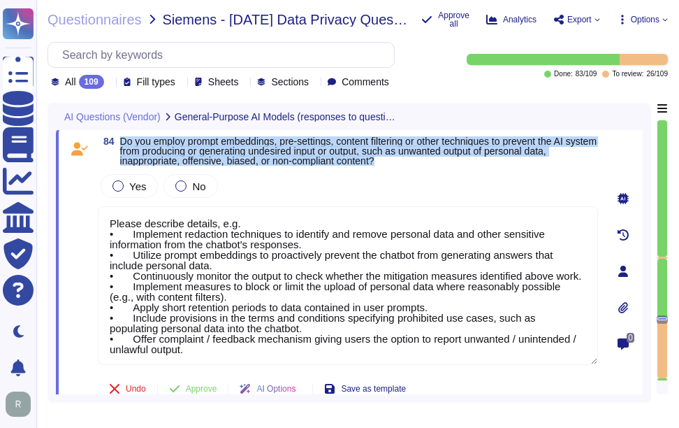
drag, startPoint x: 122, startPoint y: 140, endPoint x: 440, endPoint y: 159, distance: 319.3
click at [440, 159] on span "Do you employ prompt embeddings, pre-settings, content filtering or other techn…" at bounding box center [359, 150] width 478 height 29
click at [117, 182] on div at bounding box center [118, 185] width 11 height 11
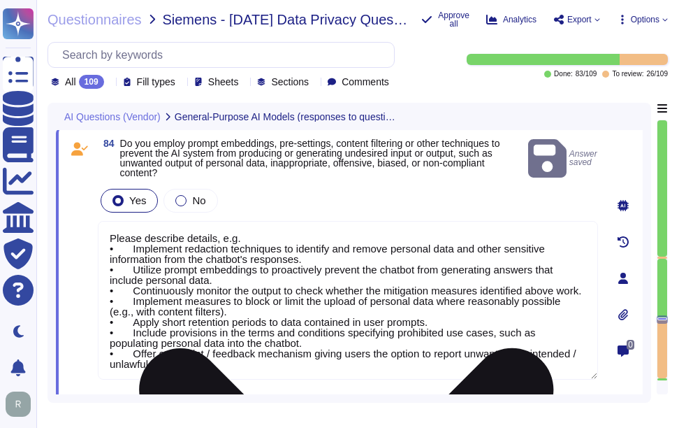
click at [305, 308] on textarea "Please describe details, e.g. • Implement redaction techniques to identify and …" at bounding box center [348, 300] width 500 height 159
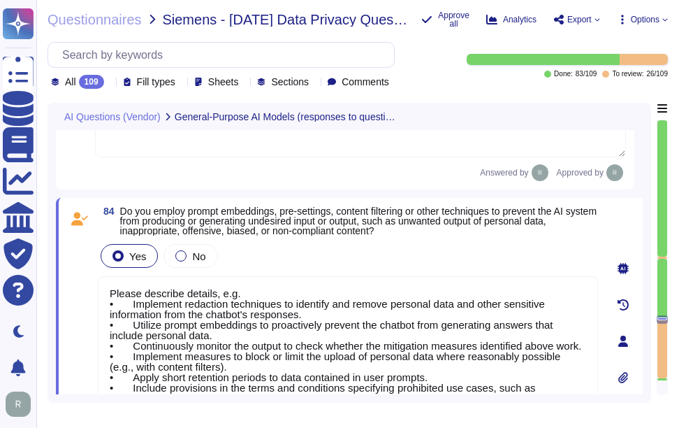
scroll to position [15597, 0]
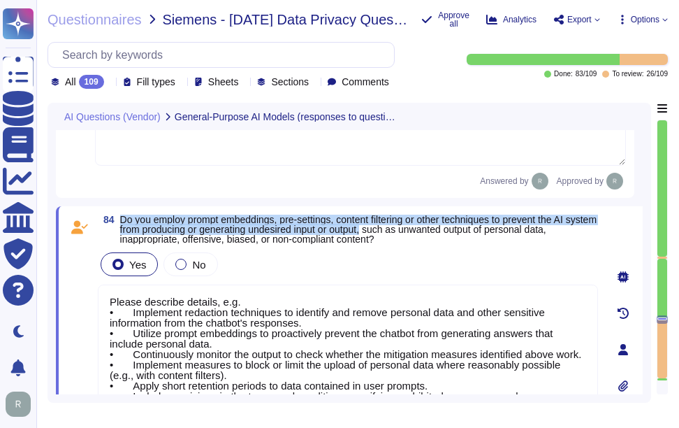
drag, startPoint x: 122, startPoint y: 217, endPoint x: 407, endPoint y: 233, distance: 285.6
click at [407, 233] on span "Do you employ prompt embeddings, pre-settings, content filtering or other techn…" at bounding box center [358, 229] width 477 height 31
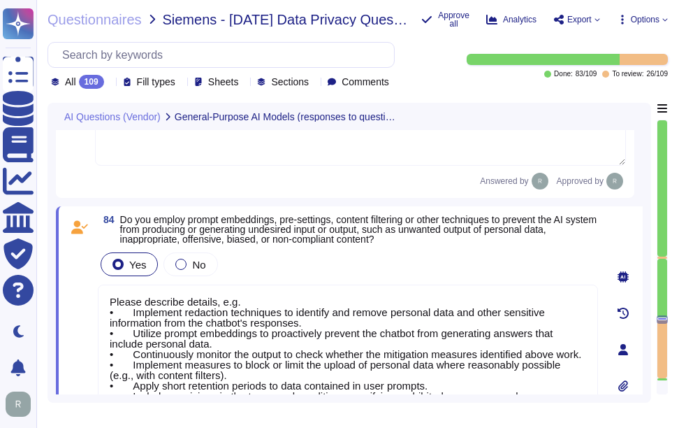
click at [361, 244] on div "84 Do you employ prompt embeddings, pre-settings, content filtering or other te…" at bounding box center [332, 349] width 531 height 269
click at [252, 338] on textarea "Please describe details, e.g. • Implement redaction techniques to identify and …" at bounding box center [348, 363] width 500 height 159
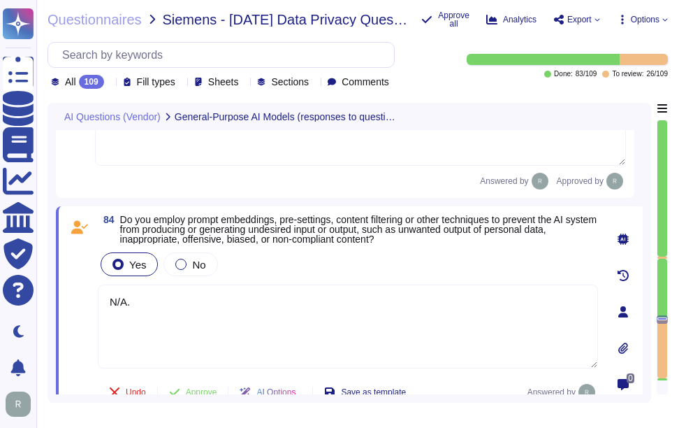
paste textarea "We do not currently offer AI solutions in our customer-facing products."
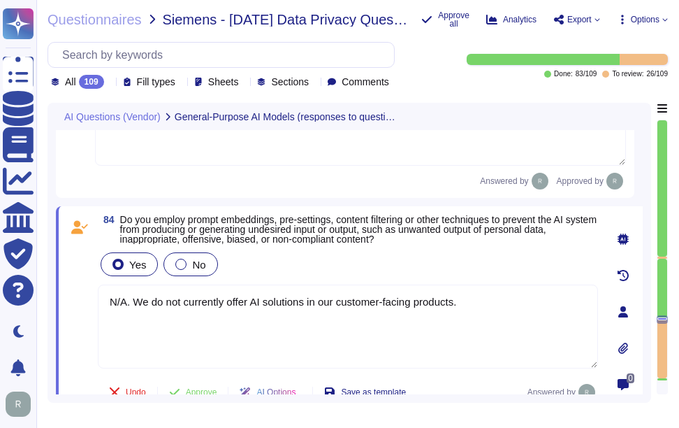
click at [186, 267] on div "No" at bounding box center [191, 264] width 54 height 24
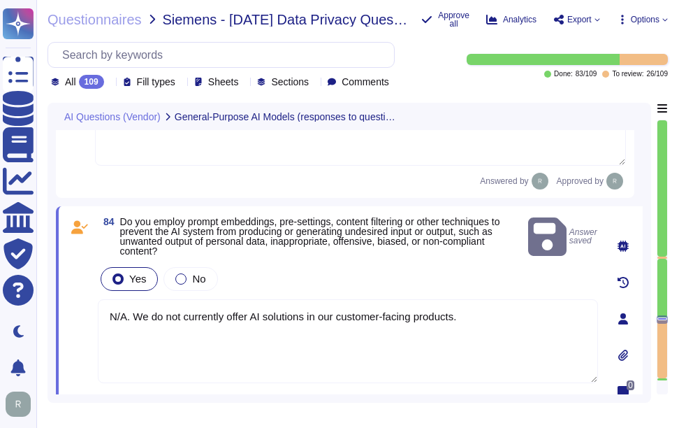
click at [307, 276] on div "Yes No" at bounding box center [348, 278] width 500 height 29
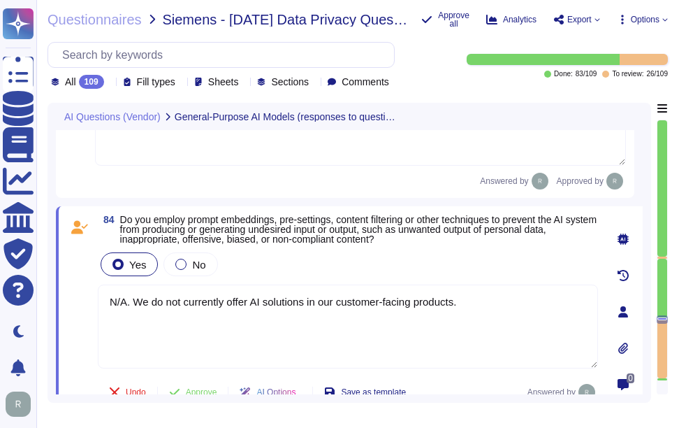
click at [409, 317] on textarea "N/A. We do not currently offer AI solutions in our customer-facing products." at bounding box center [348, 326] width 500 height 84
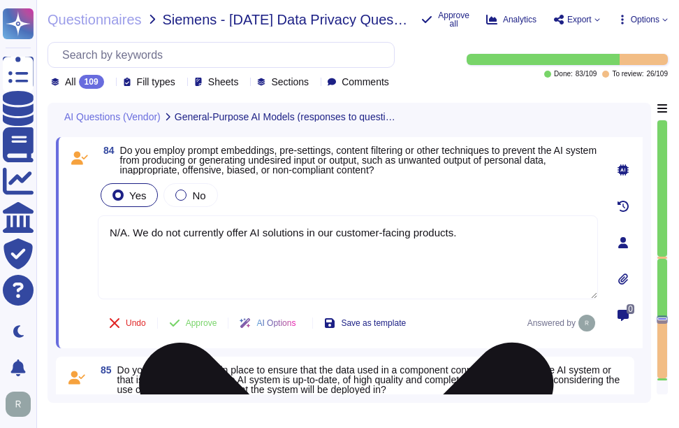
scroll to position [15667, 0]
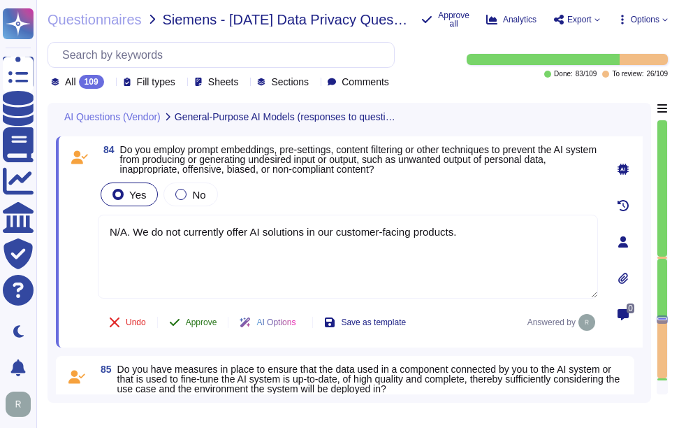
click at [205, 321] on span "Approve" at bounding box center [201, 322] width 31 height 8
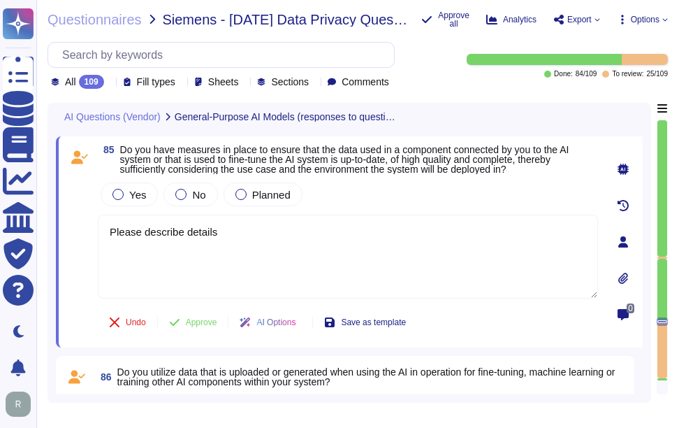
scroll to position [15841, 0]
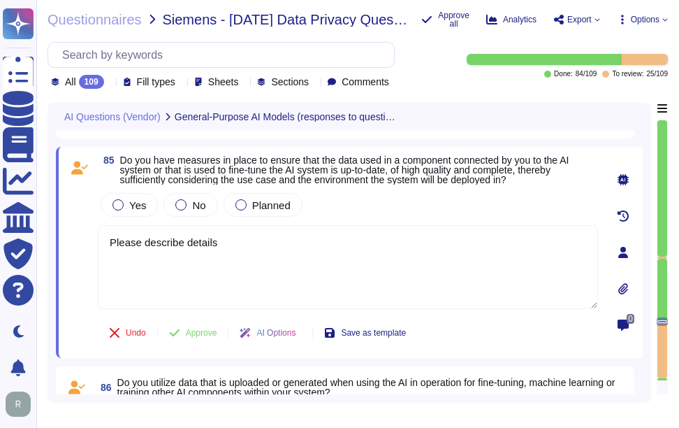
click at [110, 83] on icon at bounding box center [110, 83] width 0 height 0
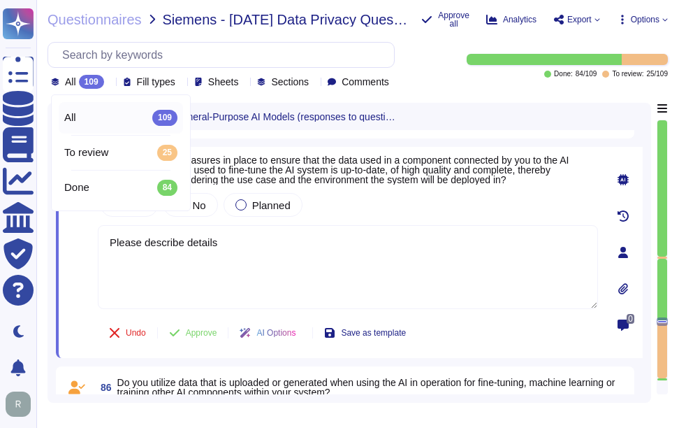
click at [110, 83] on icon at bounding box center [110, 83] width 0 height 0
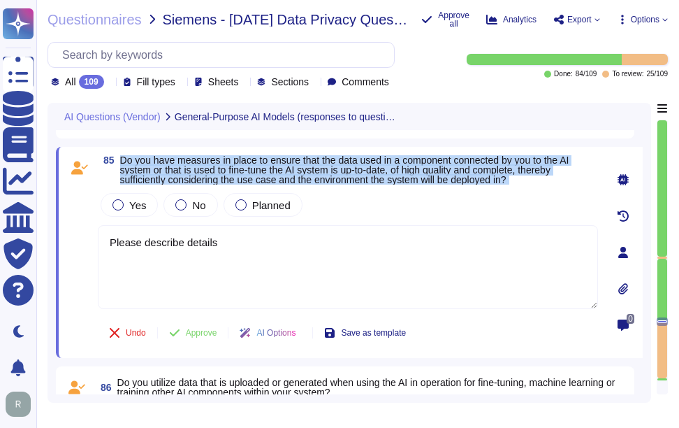
drag, startPoint x: 122, startPoint y: 159, endPoint x: 530, endPoint y: 187, distance: 409.1
click at [530, 187] on div "85 Do you have measures in place to ensure that the data used in a component co…" at bounding box center [332, 252] width 531 height 194
click at [181, 207] on div at bounding box center [180, 204] width 11 height 11
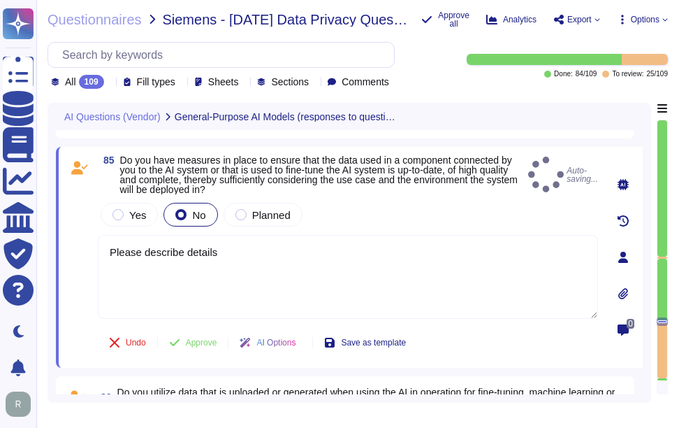
click at [71, 250] on div "85 Do you have measures in place to ensure that the data used in a component co…" at bounding box center [332, 257] width 531 height 204
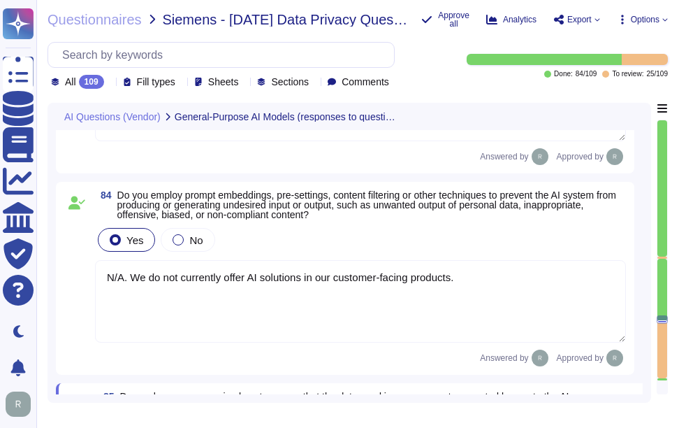
scroll to position [15552, 0]
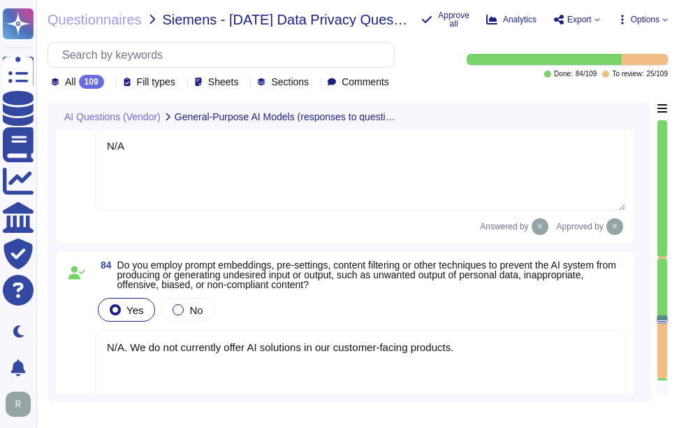
drag, startPoint x: 136, startPoint y: 143, endPoint x: 57, endPoint y: 136, distance: 79.3
click at [57, 136] on div "83 Why has the selected general-purpose AI model been chosen and why is it appr…" at bounding box center [345, 166] width 579 height 154
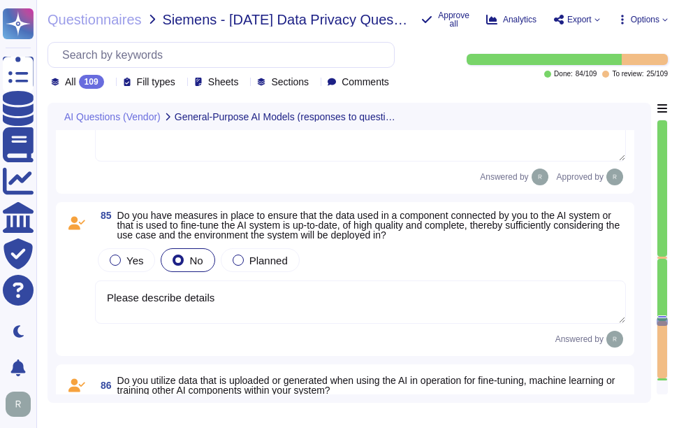
scroll to position [15831, 0]
drag, startPoint x: 219, startPoint y: 303, endPoint x: 59, endPoint y: 298, distance: 160.8
click at [54, 298] on div "AI Questions (Vendor) General-Purpose AI Models (responses to question III. are…" at bounding box center [350, 253] width 604 height 300
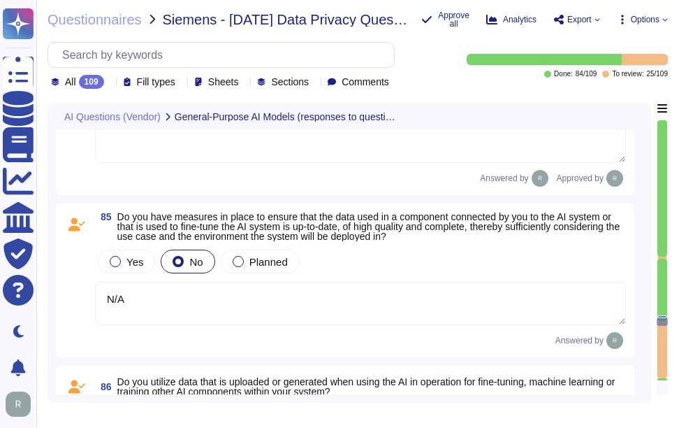
scroll to position [15841, 0]
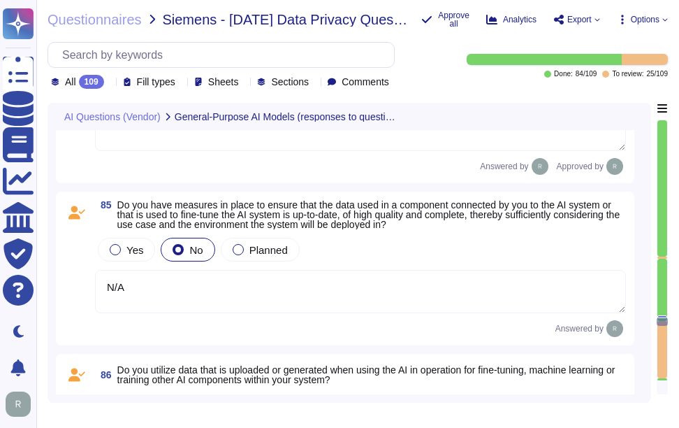
click at [344, 295] on textarea "N/A" at bounding box center [360, 291] width 531 height 43
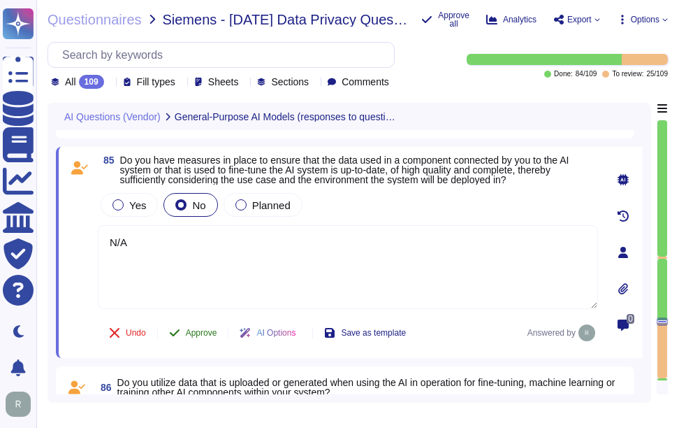
click at [199, 334] on span "Approve" at bounding box center [201, 332] width 31 height 8
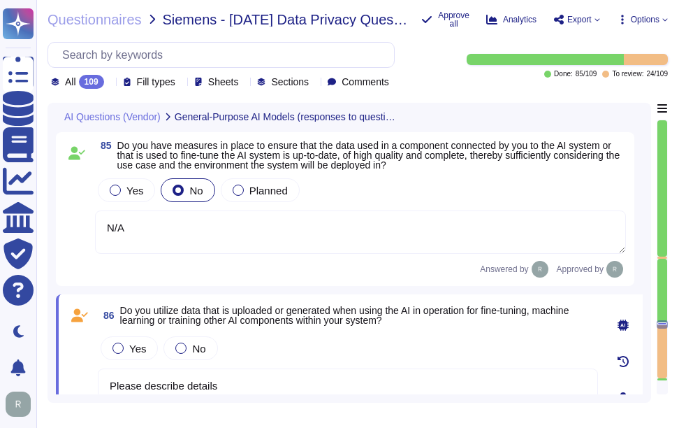
scroll to position [15816, 0]
click at [240, 188] on div at bounding box center [238, 190] width 11 height 11
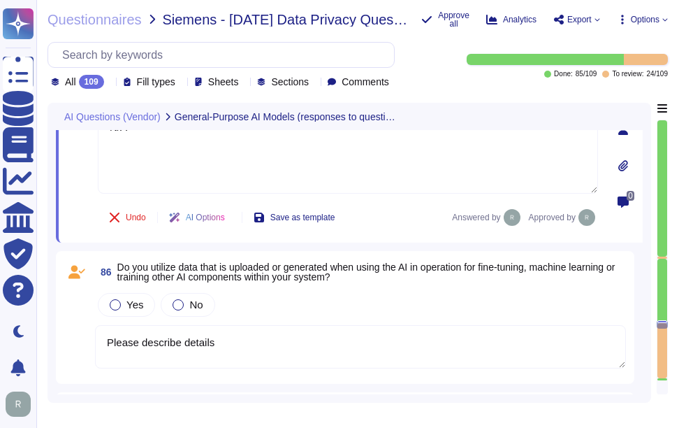
scroll to position [15956, 0]
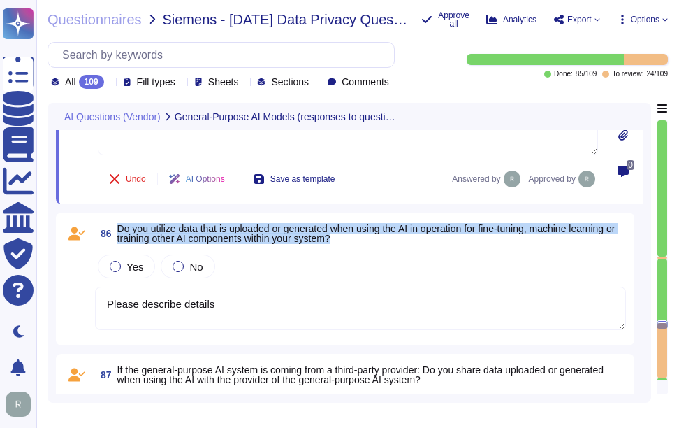
drag, startPoint x: 117, startPoint y: 227, endPoint x: 389, endPoint y: 235, distance: 272.6
click at [389, 235] on span "86 Do you utilize data that is uploaded or generated when using the AI in opera…" at bounding box center [360, 233] width 531 height 25
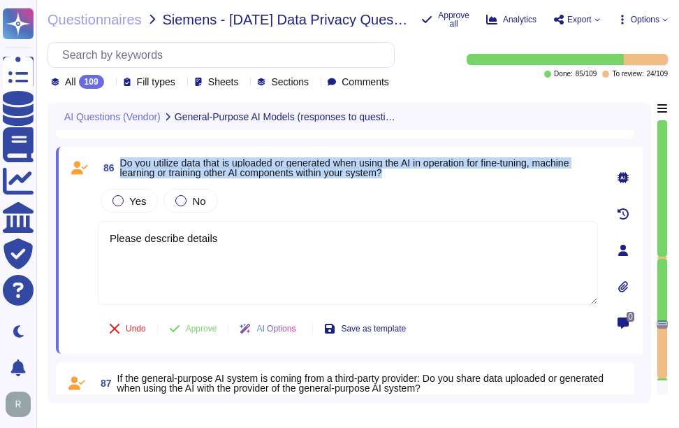
drag, startPoint x: 122, startPoint y: 161, endPoint x: 456, endPoint y: 171, distance: 334.2
click at [456, 171] on span "Do you utilize data that is uploaded or generated when using the AI in operatio…" at bounding box center [359, 168] width 478 height 20
click at [175, 205] on div at bounding box center [180, 200] width 11 height 11
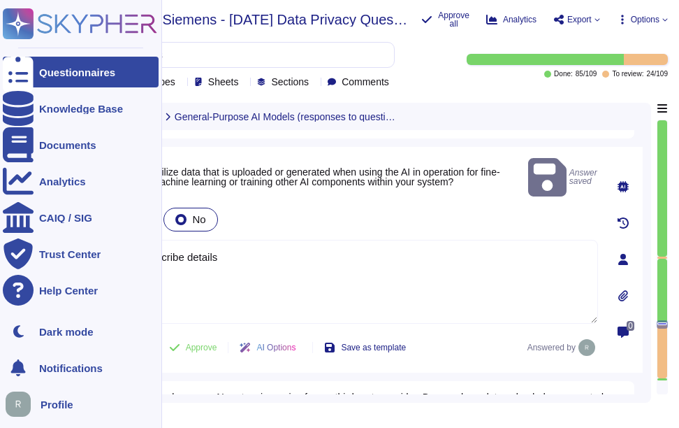
drag, startPoint x: 268, startPoint y: 242, endPoint x: 31, endPoint y: 234, distance: 237.0
click at [29, 236] on div "Questionnaires Knowledge Base Documents Analytics CAIQ / SIG Trust Center Help …" at bounding box center [339, 214] width 679 height 428
paste textarea "No, customer data will never be used for any training purpose. Our application …"
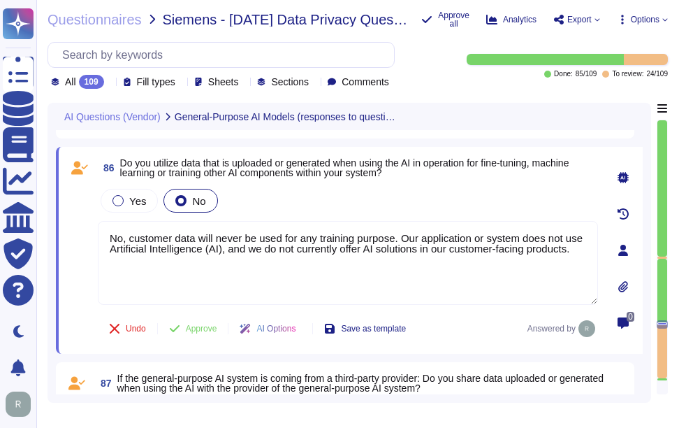
click at [324, 191] on div "Yes No" at bounding box center [348, 200] width 500 height 29
click at [212, 327] on span "Approve" at bounding box center [201, 328] width 31 height 8
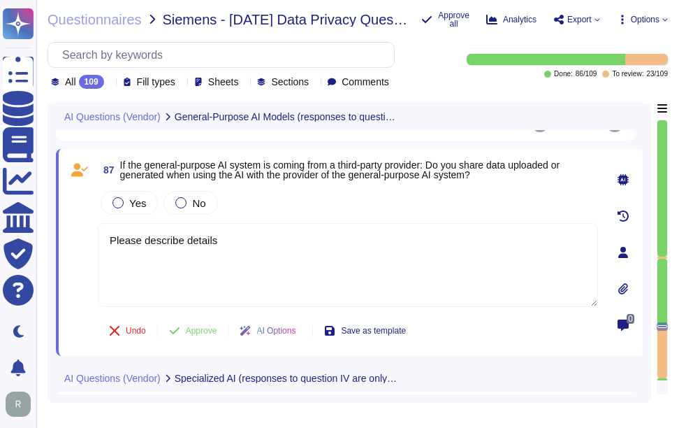
scroll to position [16144, 0]
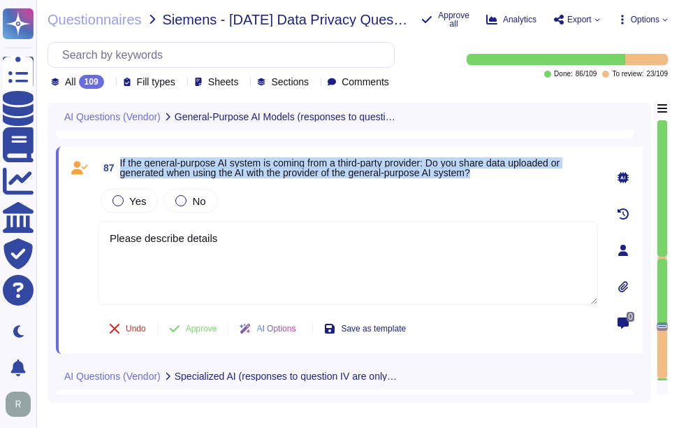
drag, startPoint x: 119, startPoint y: 161, endPoint x: 507, endPoint y: 173, distance: 388.7
click at [507, 173] on span "87 If the general-purpose AI system is coming from a third-party provider: Do y…" at bounding box center [348, 167] width 500 height 25
click at [182, 204] on div at bounding box center [180, 200] width 11 height 11
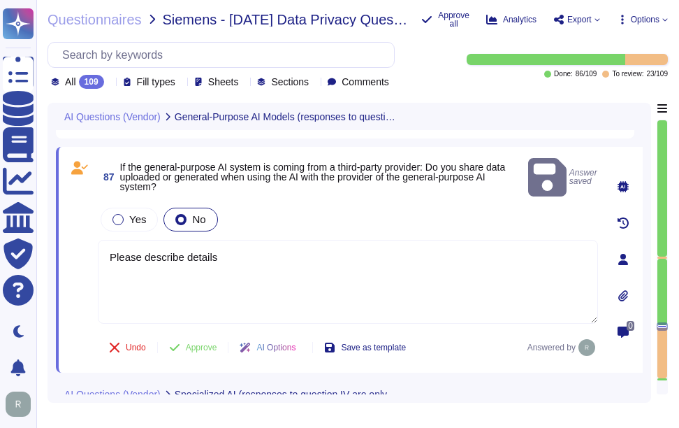
drag, startPoint x: 230, startPoint y: 245, endPoint x: 89, endPoint y: 242, distance: 140.5
click at [89, 242] on div "87 If the general-purpose AI system is coming from a third-party provider: Do y…" at bounding box center [332, 259] width 531 height 209
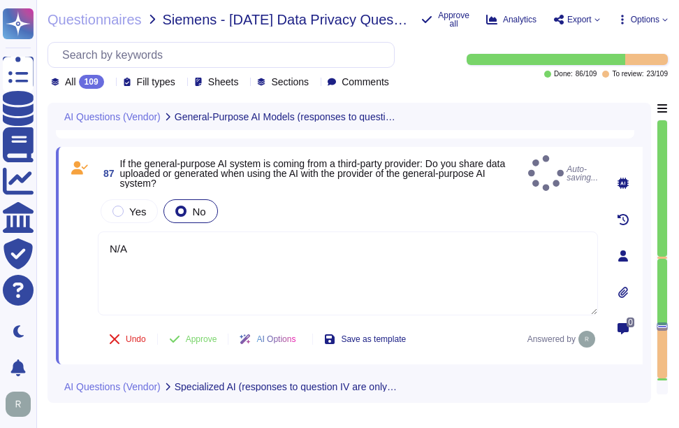
click at [410, 198] on div "Yes No" at bounding box center [348, 210] width 500 height 29
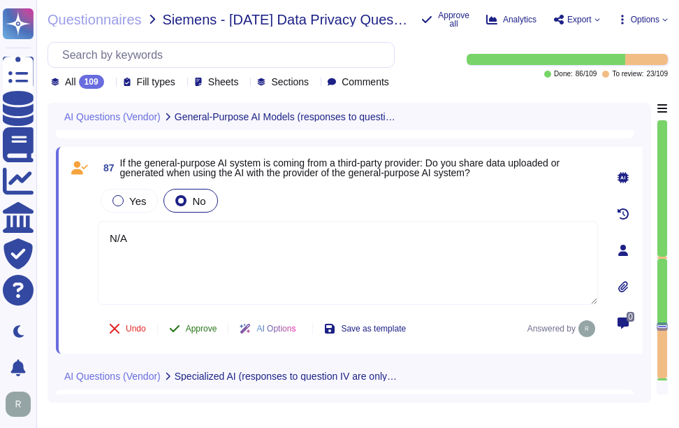
click at [189, 324] on span "Approve" at bounding box center [201, 328] width 31 height 8
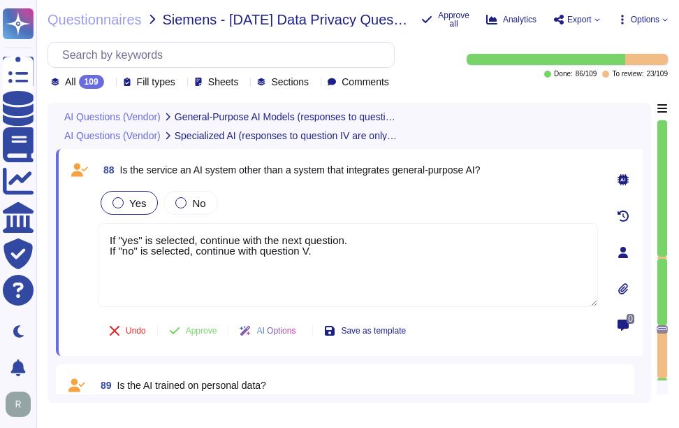
scroll to position [16360, 0]
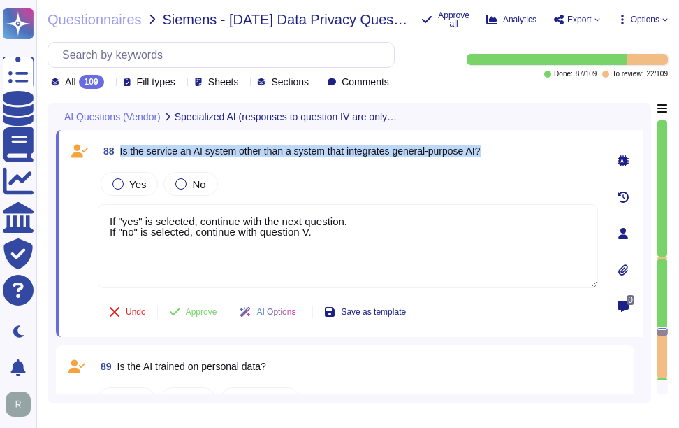
drag, startPoint x: 119, startPoint y: 150, endPoint x: 492, endPoint y: 141, distance: 373.3
click at [492, 141] on div "88 Is the service an AI system other than a system that integrates general-purp…" at bounding box center [348, 150] width 500 height 25
click at [180, 181] on div at bounding box center [180, 183] width 11 height 11
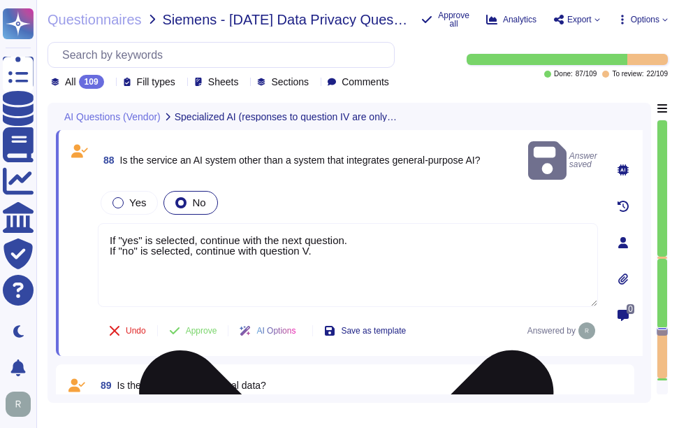
click at [349, 238] on textarea "If "yes" is selected, continue with the next question. If "no" is selected, con…" at bounding box center [348, 265] width 500 height 84
drag, startPoint x: 229, startPoint y: 232, endPoint x: 217, endPoint y: 231, distance: 11.2
click at [217, 231] on textarea "If "yes" is selected, continue with the next question. If "no" is selected, con…" at bounding box center [348, 265] width 500 height 84
drag, startPoint x: 354, startPoint y: 234, endPoint x: 103, endPoint y: 216, distance: 251.5
click at [103, 223] on textarea "If "yes" is selected, continue with the next question. If "no" is selected, con…" at bounding box center [348, 265] width 500 height 84
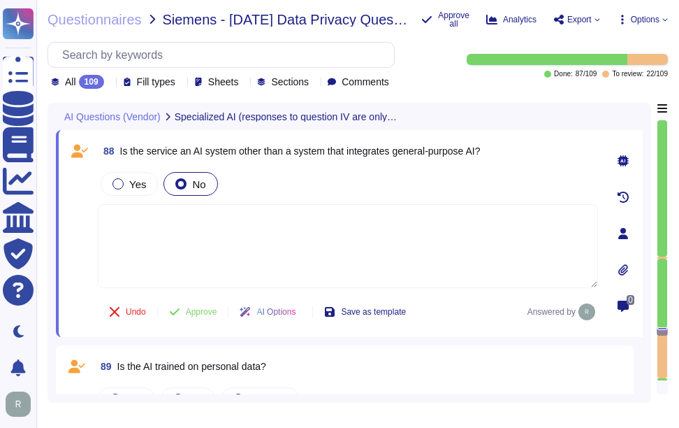
click at [284, 178] on div "Yes No" at bounding box center [348, 183] width 500 height 29
click at [208, 313] on span "Approve" at bounding box center [201, 311] width 31 height 8
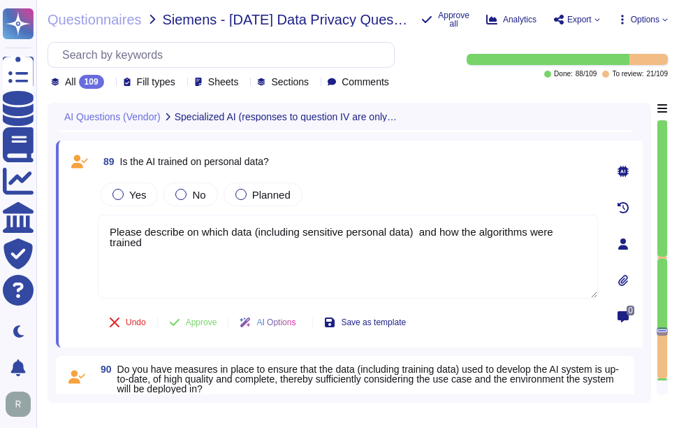
scroll to position [16549, 0]
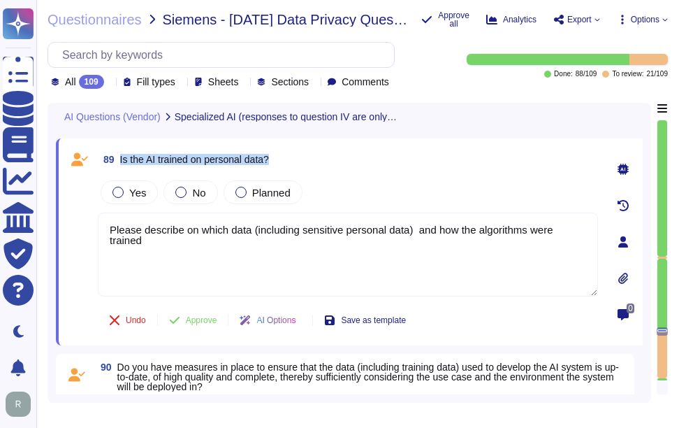
drag, startPoint x: 121, startPoint y: 157, endPoint x: 310, endPoint y: 161, distance: 188.7
click at [310, 161] on div "89 Is the AI trained on personal data?" at bounding box center [348, 159] width 500 height 25
drag, startPoint x: 310, startPoint y: 161, endPoint x: 243, endPoint y: 189, distance: 71.8
click at [243, 189] on div at bounding box center [241, 192] width 11 height 11
click at [184, 191] on div at bounding box center [180, 192] width 11 height 11
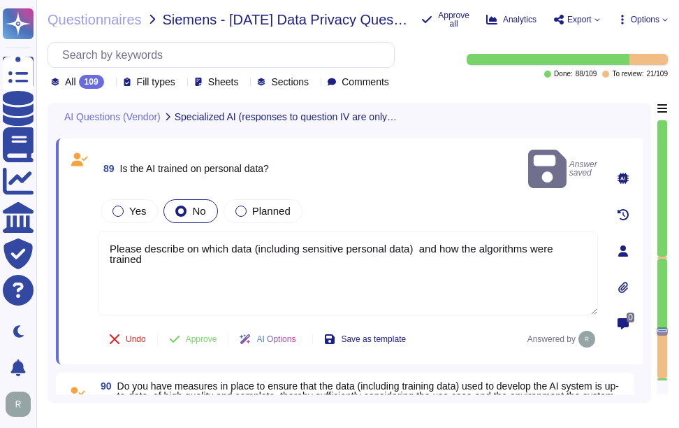
drag, startPoint x: 588, startPoint y: 235, endPoint x: 74, endPoint y: 227, distance: 513.7
click at [74, 227] on div "89 Is the AI trained on personal data? Answer saved Yes No Planned Please descr…" at bounding box center [332, 251] width 531 height 209
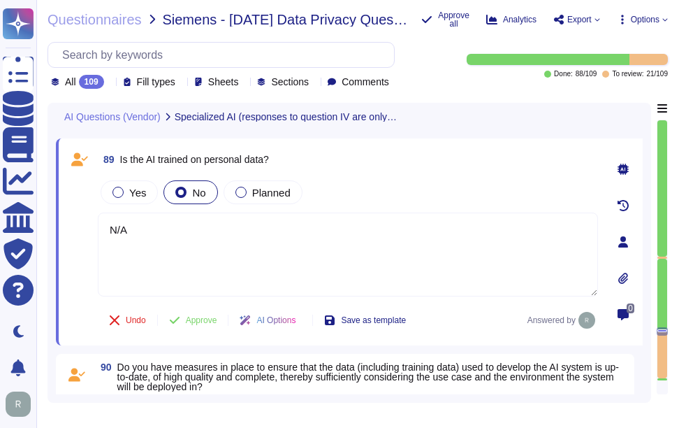
click at [391, 189] on div "Yes No Planned" at bounding box center [348, 192] width 500 height 29
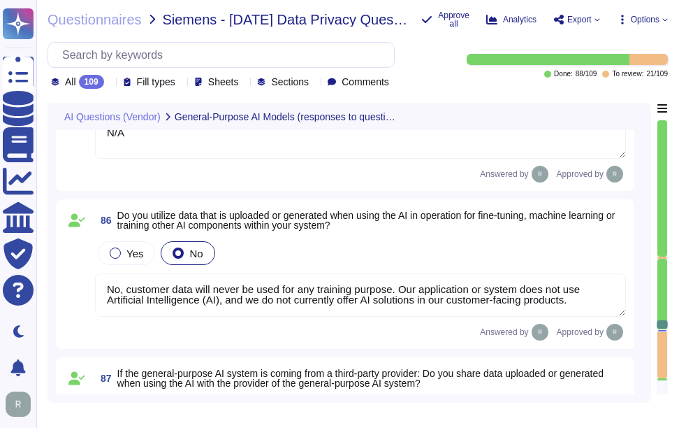
scroll to position [0, 0]
drag, startPoint x: 586, startPoint y: 302, endPoint x: 60, endPoint y: 272, distance: 527.1
click at [60, 272] on div "86 Do you utilize data that is uploaded or generated when using the AI in opera…" at bounding box center [345, 274] width 579 height 150
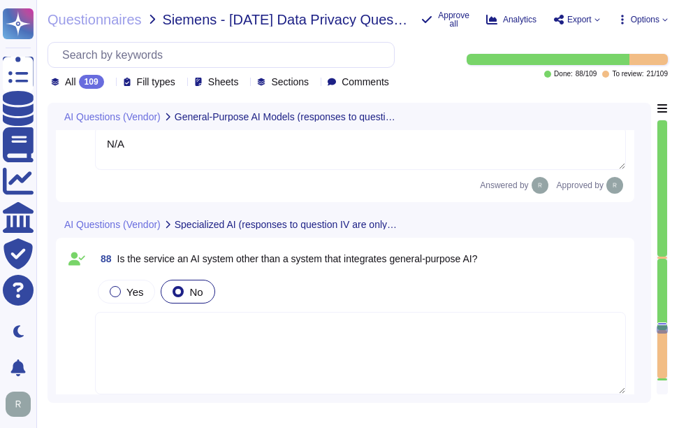
scroll to position [16292, 0]
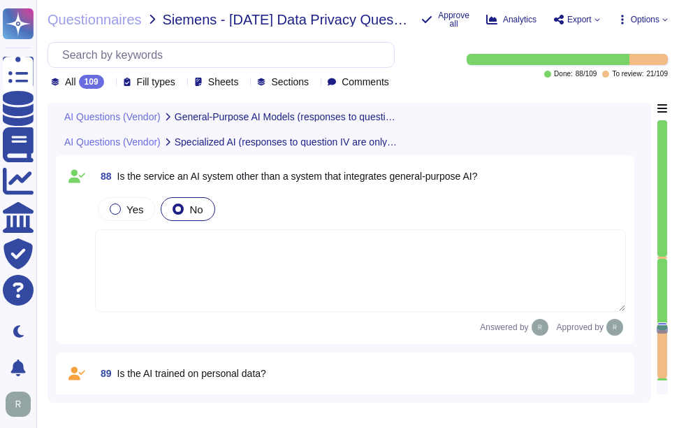
click at [296, 284] on textarea at bounding box center [360, 270] width 531 height 82
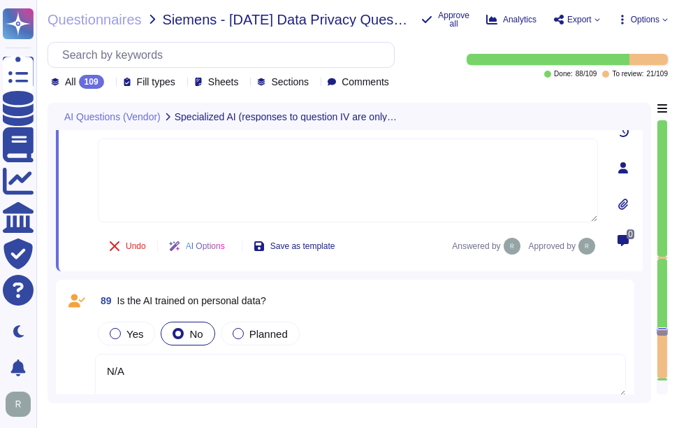
scroll to position [16362, 0]
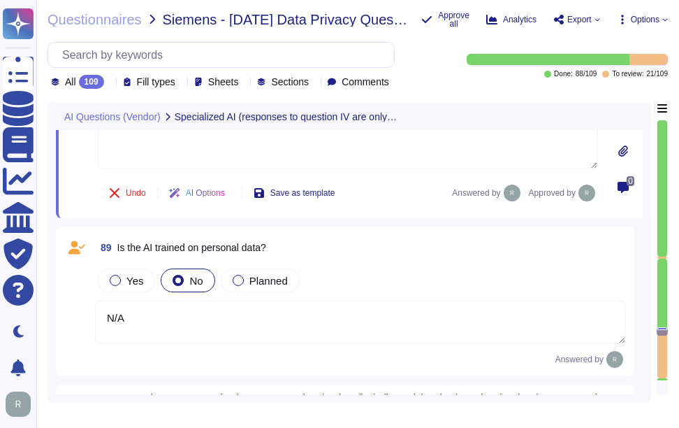
click at [380, 336] on textarea "N/A" at bounding box center [360, 321] width 531 height 43
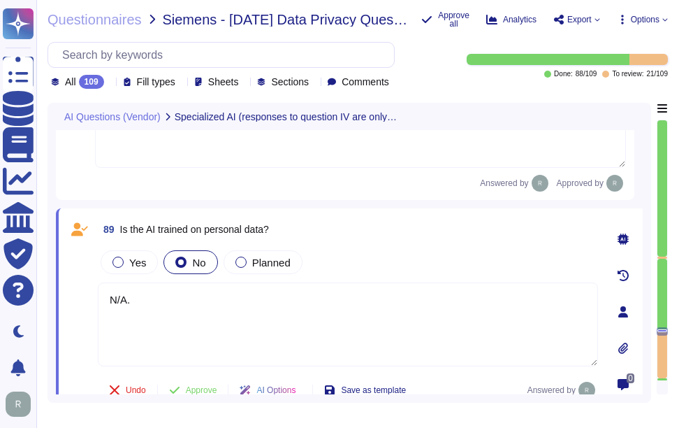
paste textarea "No, customer data will never be used for any training purpose. Our application …"
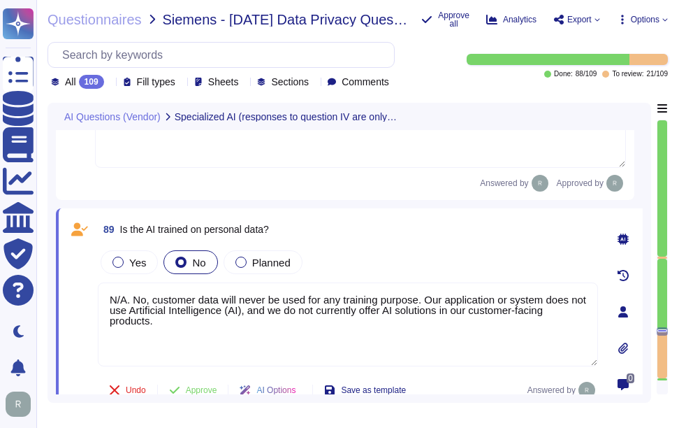
click at [157, 301] on textarea "N/A. No, customer data will never be used for any training purpose. Our applica…" at bounding box center [348, 324] width 500 height 84
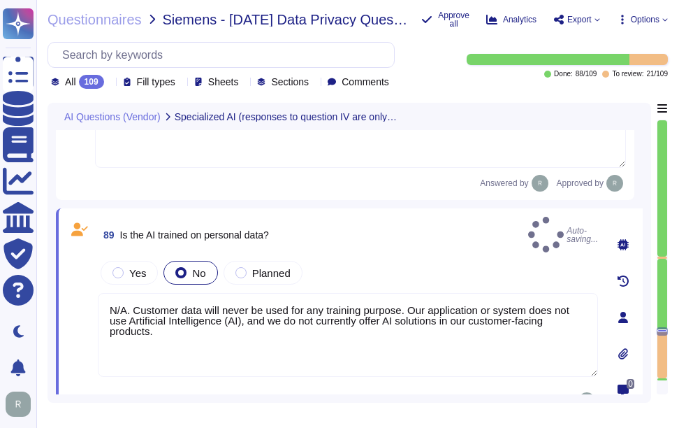
click at [384, 258] on div "Yes No Planned" at bounding box center [348, 272] width 500 height 29
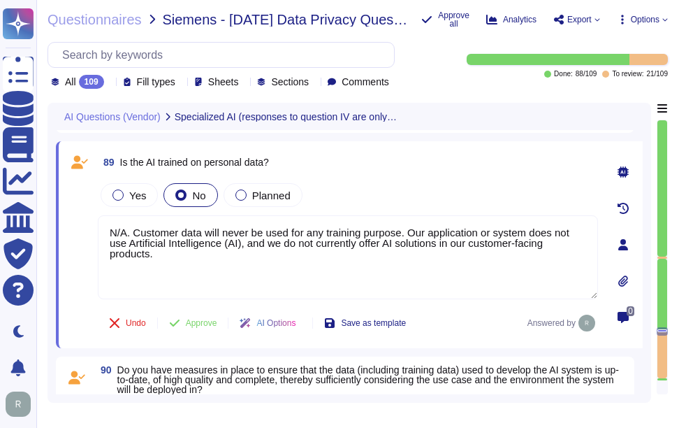
scroll to position [16431, 0]
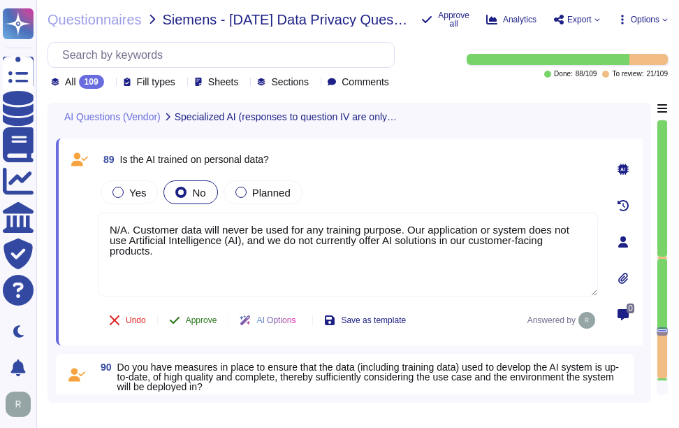
click at [204, 321] on span "Approve" at bounding box center [201, 320] width 31 height 8
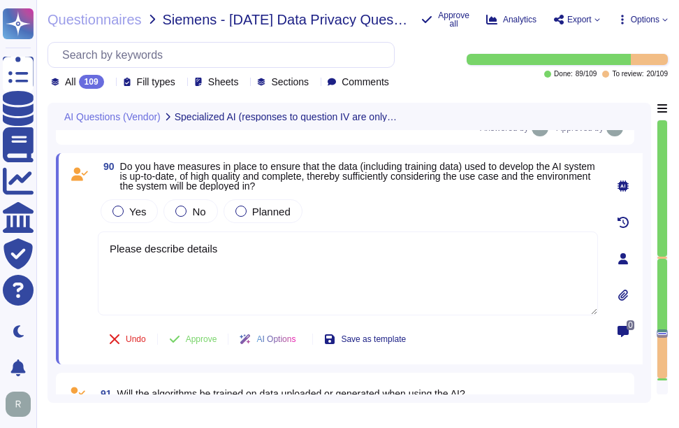
scroll to position [16620, 0]
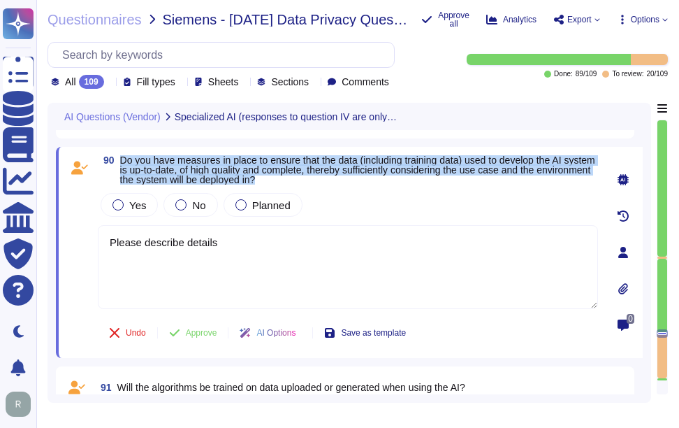
drag, startPoint x: 122, startPoint y: 159, endPoint x: 352, endPoint y: 181, distance: 231.7
click at [352, 181] on span "Do you have measures in place to ensure that the data (including training data)…" at bounding box center [359, 169] width 478 height 29
click at [238, 205] on div at bounding box center [241, 204] width 11 height 11
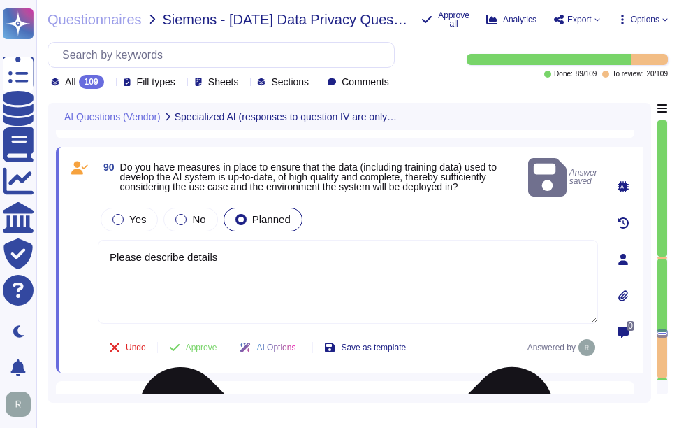
click at [239, 242] on textarea "Please describe details" at bounding box center [348, 282] width 500 height 84
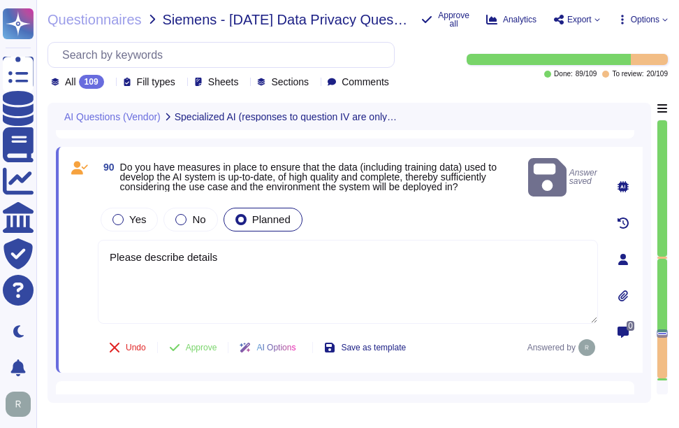
drag, startPoint x: 239, startPoint y: 242, endPoint x: 96, endPoint y: 249, distance: 143.4
click at [96, 249] on div "90 Do you have measures in place to ensure that the data (including training da…" at bounding box center [332, 259] width 531 height 209
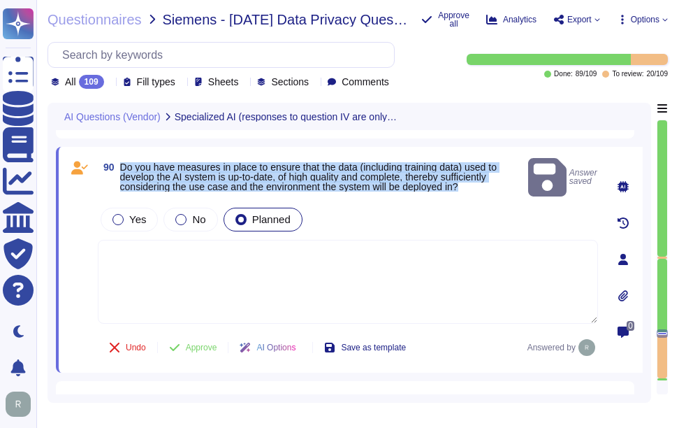
drag, startPoint x: 122, startPoint y: 159, endPoint x: 470, endPoint y: 184, distance: 348.3
click at [470, 184] on div "90 Do you have measures in place to ensure that the data (including training da…" at bounding box center [332, 259] width 531 height 209
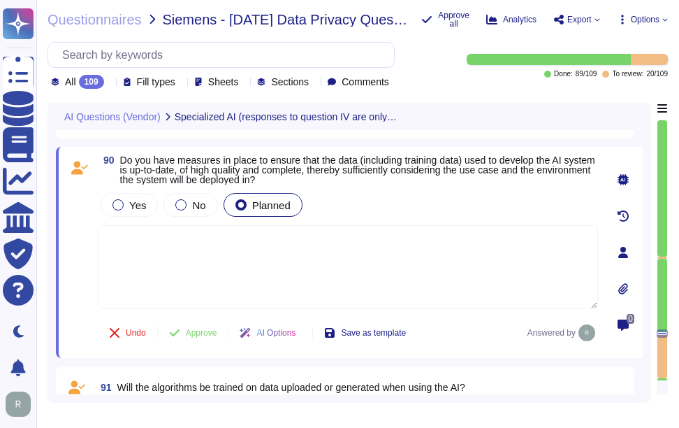
click at [227, 275] on textarea at bounding box center [348, 267] width 500 height 84
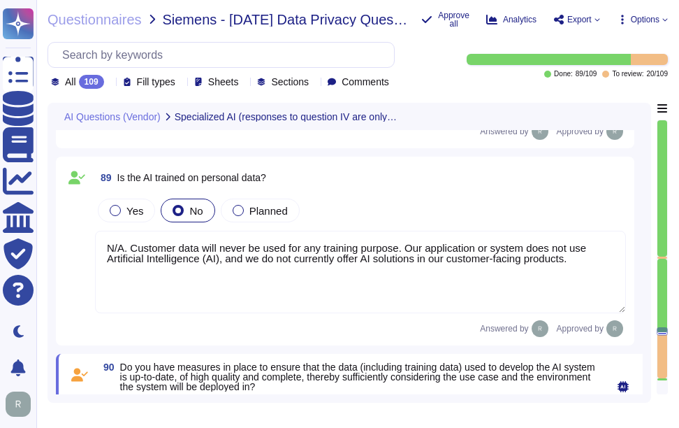
scroll to position [16410, 0]
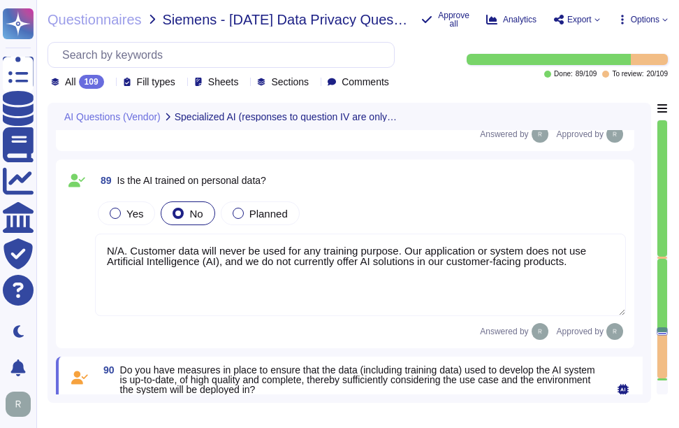
click at [239, 270] on textarea "N/A. Customer data will never be used for any training purpose. Our application…" at bounding box center [360, 274] width 531 height 82
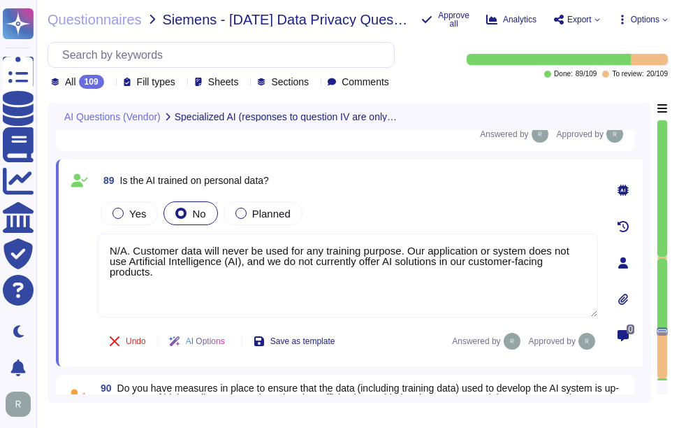
click at [239, 270] on textarea "N/A. Customer data will never be used for any training purpose. Our application…" at bounding box center [348, 275] width 500 height 84
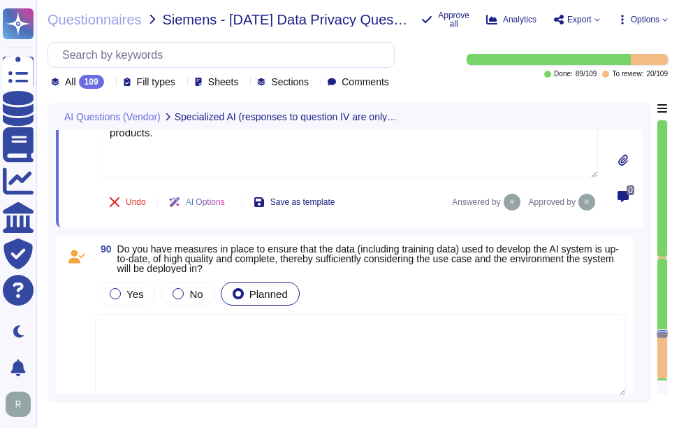
scroll to position [16550, 0]
click at [230, 341] on textarea at bounding box center [360, 354] width 531 height 82
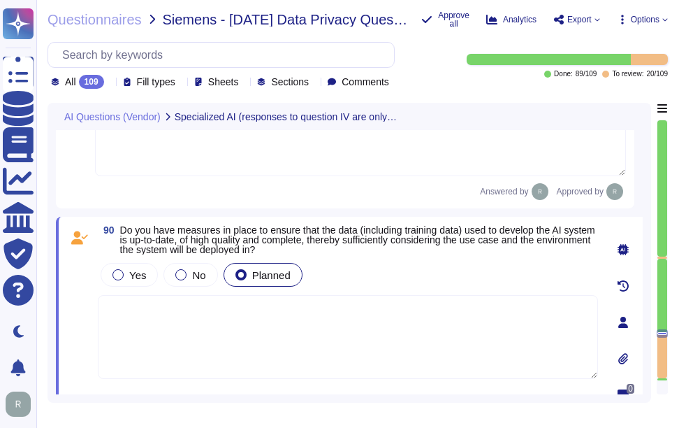
paste textarea "N/A. Customer data will never be used for any training purpose. Our application…"
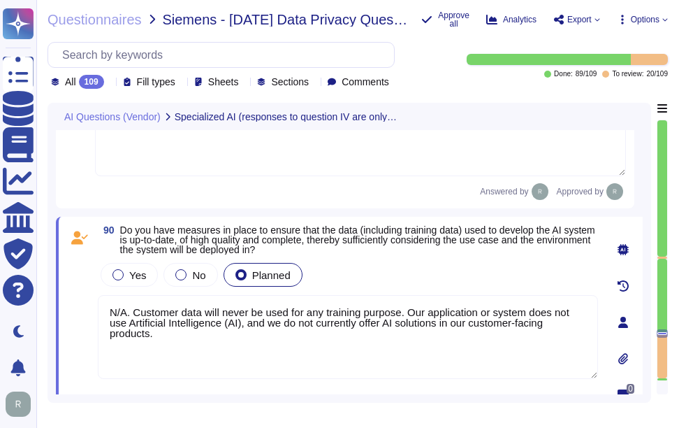
click at [384, 256] on div "90 Do you have measures in place to ensure that the data (including training da…" at bounding box center [332, 322] width 531 height 194
click at [201, 282] on div "No" at bounding box center [191, 275] width 54 height 24
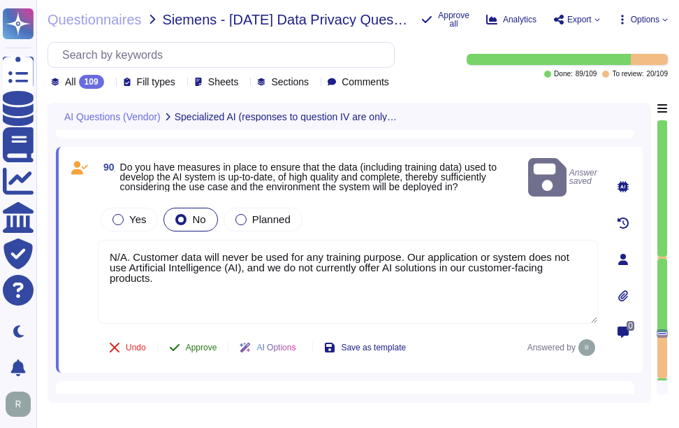
click at [202, 343] on span "Approve" at bounding box center [201, 347] width 31 height 8
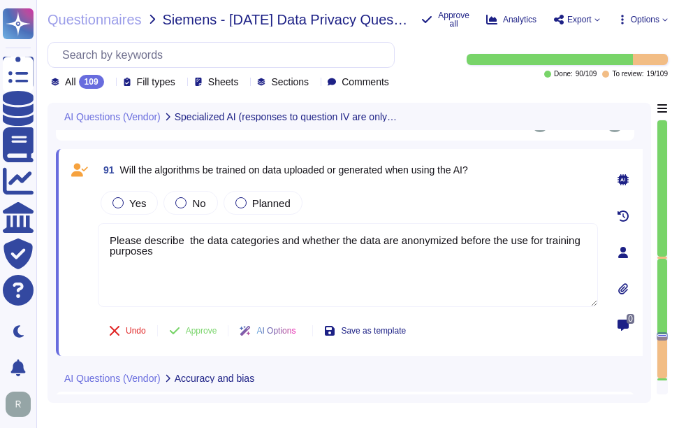
scroll to position [16813, 0]
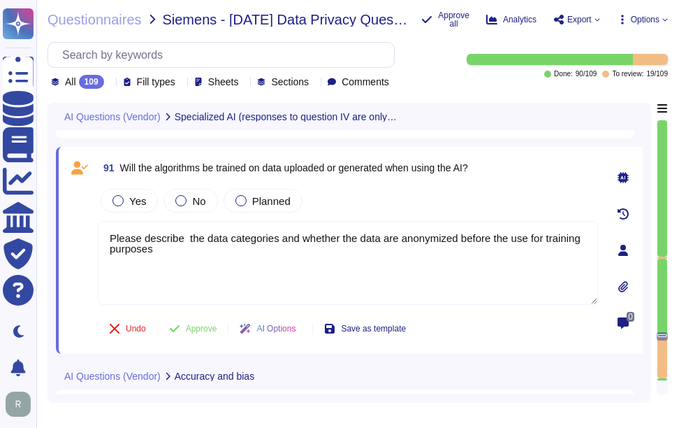
click at [108, 78] on div "All 109" at bounding box center [80, 82] width 59 height 14
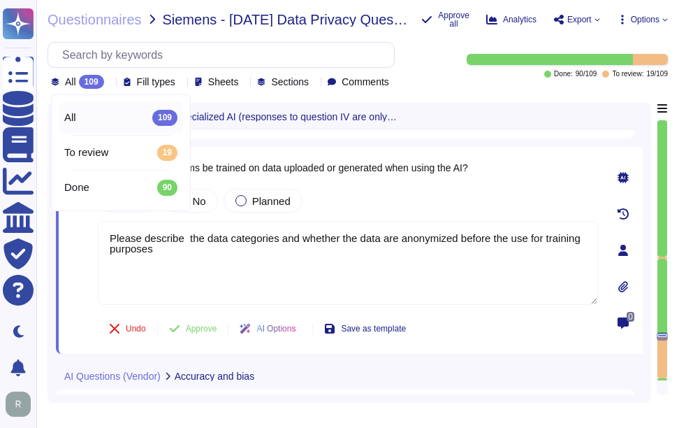
click at [108, 78] on div "All 109" at bounding box center [80, 82] width 59 height 14
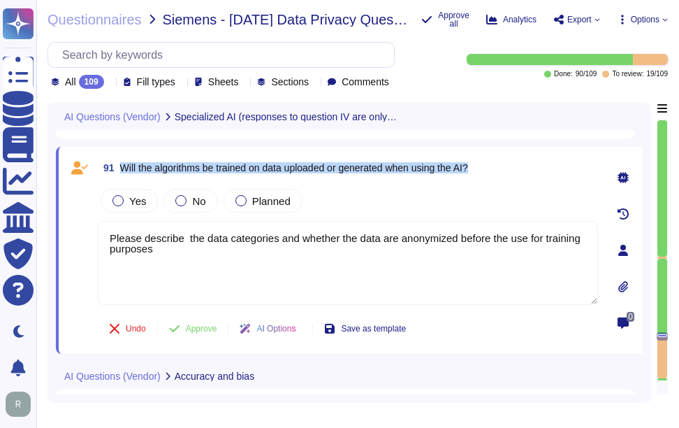
drag, startPoint x: 122, startPoint y: 166, endPoint x: 490, endPoint y: 178, distance: 368.5
click at [490, 178] on div "91 Will the algorithms be trained on data uploaded or generated when using the …" at bounding box center [348, 167] width 500 height 25
click at [182, 202] on div at bounding box center [180, 200] width 11 height 11
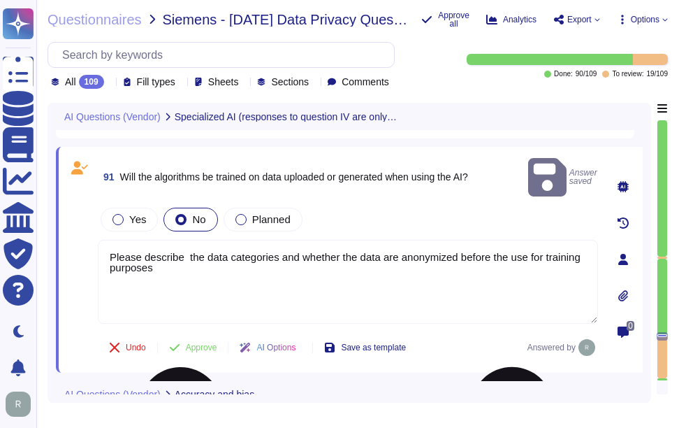
click at [171, 249] on textarea "Please describe the data categories and whether the data are anonymized before …" at bounding box center [348, 282] width 500 height 84
drag, startPoint x: 170, startPoint y: 249, endPoint x: 87, endPoint y: 226, distance: 85.6
click at [87, 226] on div "91 Will the algorithms be trained on data uploaded or generated when using the …" at bounding box center [332, 259] width 531 height 209
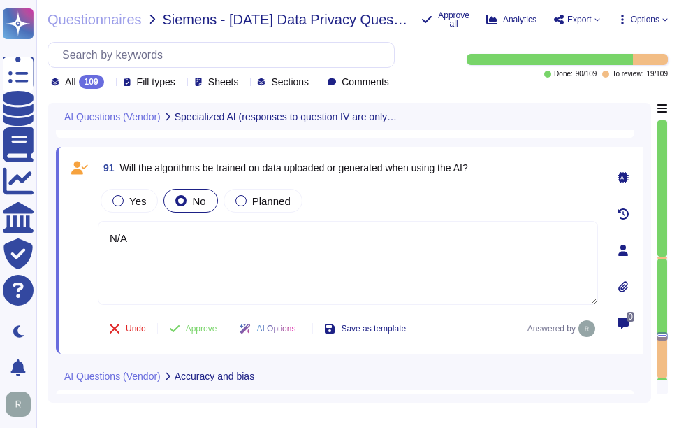
click at [396, 213] on div "Yes No Planned" at bounding box center [348, 200] width 500 height 29
click at [191, 324] on span "Approve" at bounding box center [201, 328] width 31 height 8
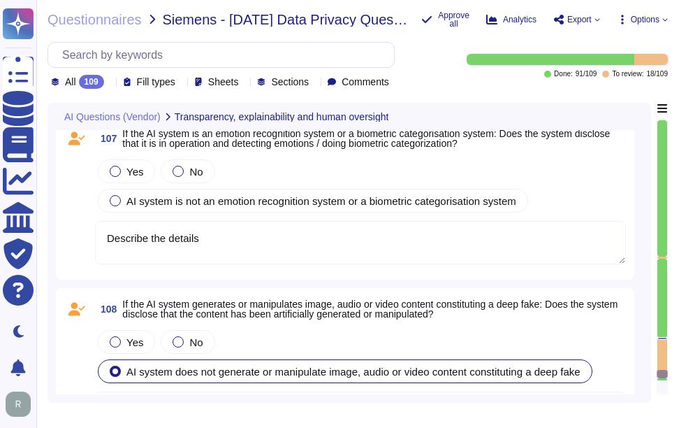
scroll to position [19263, 0]
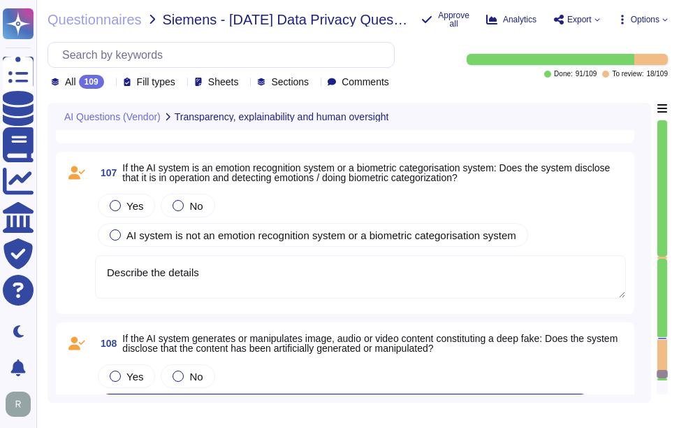
click at [132, 194] on icon at bounding box center [288, 283] width 313 height 179
click at [527, 305] on div "107 If the AI system is an emotion recognition system or a biometric categorisa…" at bounding box center [345, 233] width 579 height 162
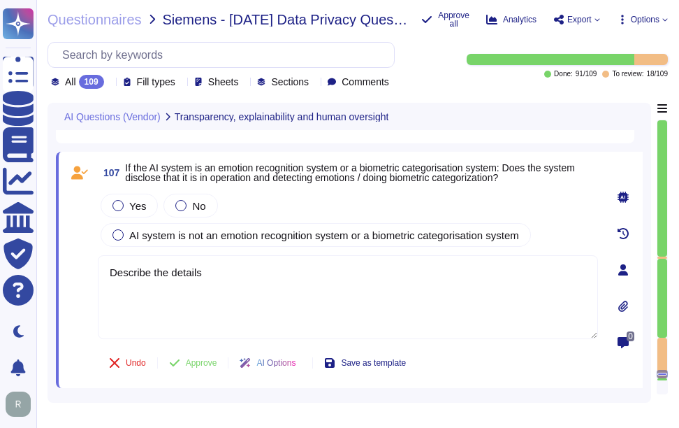
click at [553, 232] on div "Yes No AI system is not an emotion recognition system or a biometric categorisa…" at bounding box center [348, 220] width 500 height 59
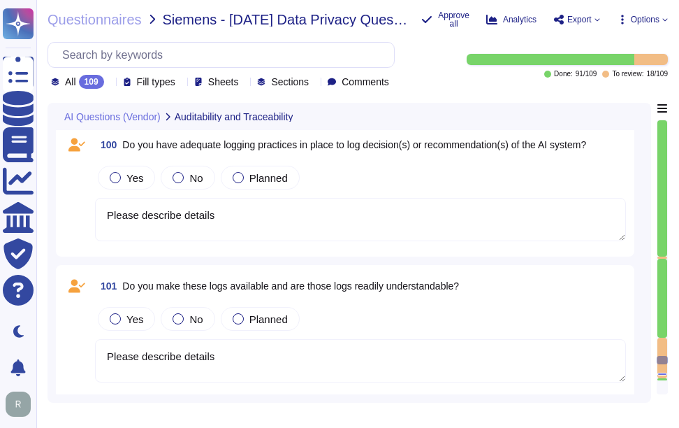
scroll to position [18301, 0]
